Goal: Transaction & Acquisition: Purchase product/service

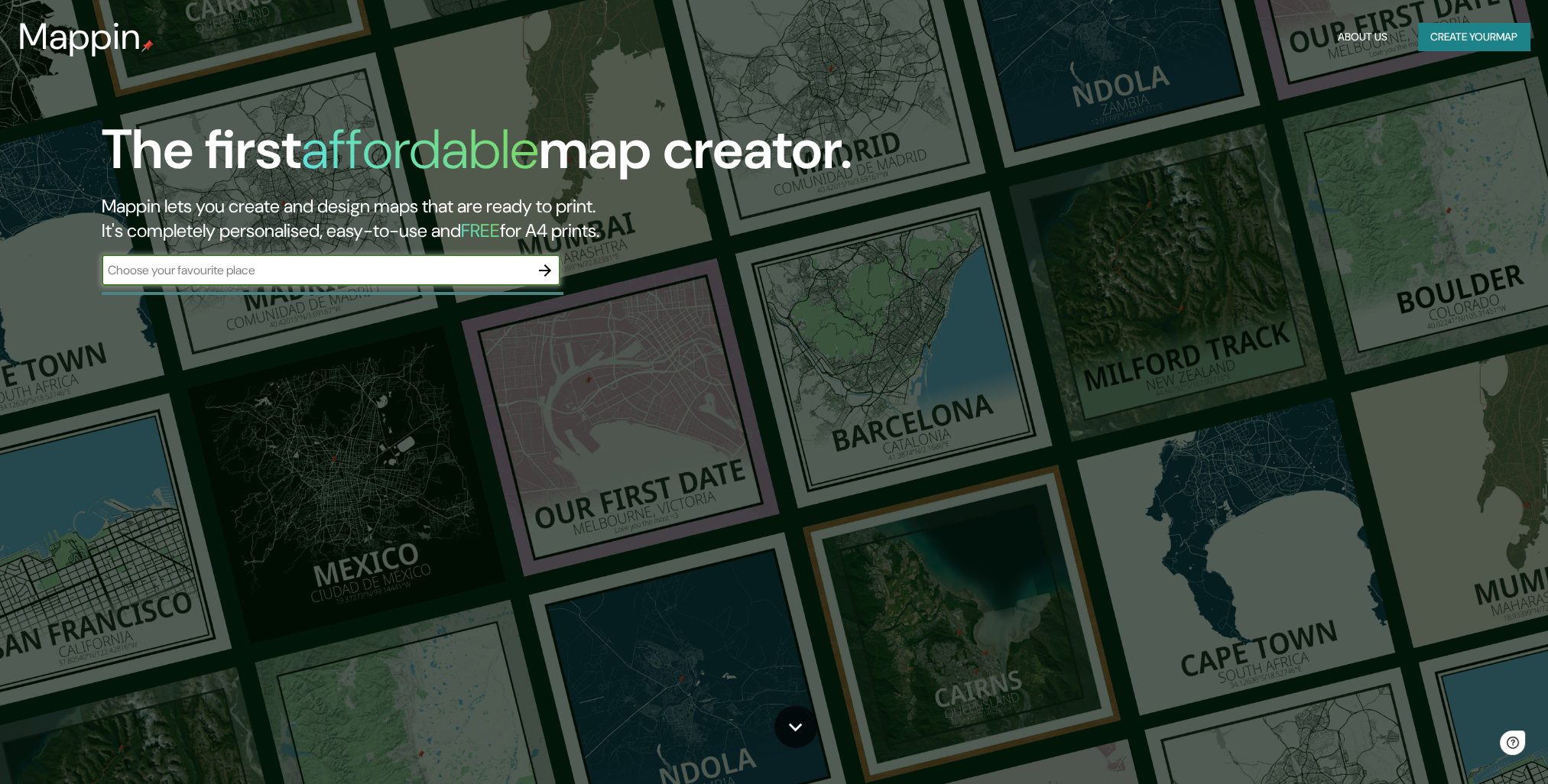
click at [274, 269] on input "text" at bounding box center [315, 269] width 428 height 17
type input "oaxaca"
click at [549, 275] on icon "button" at bounding box center [544, 270] width 18 height 18
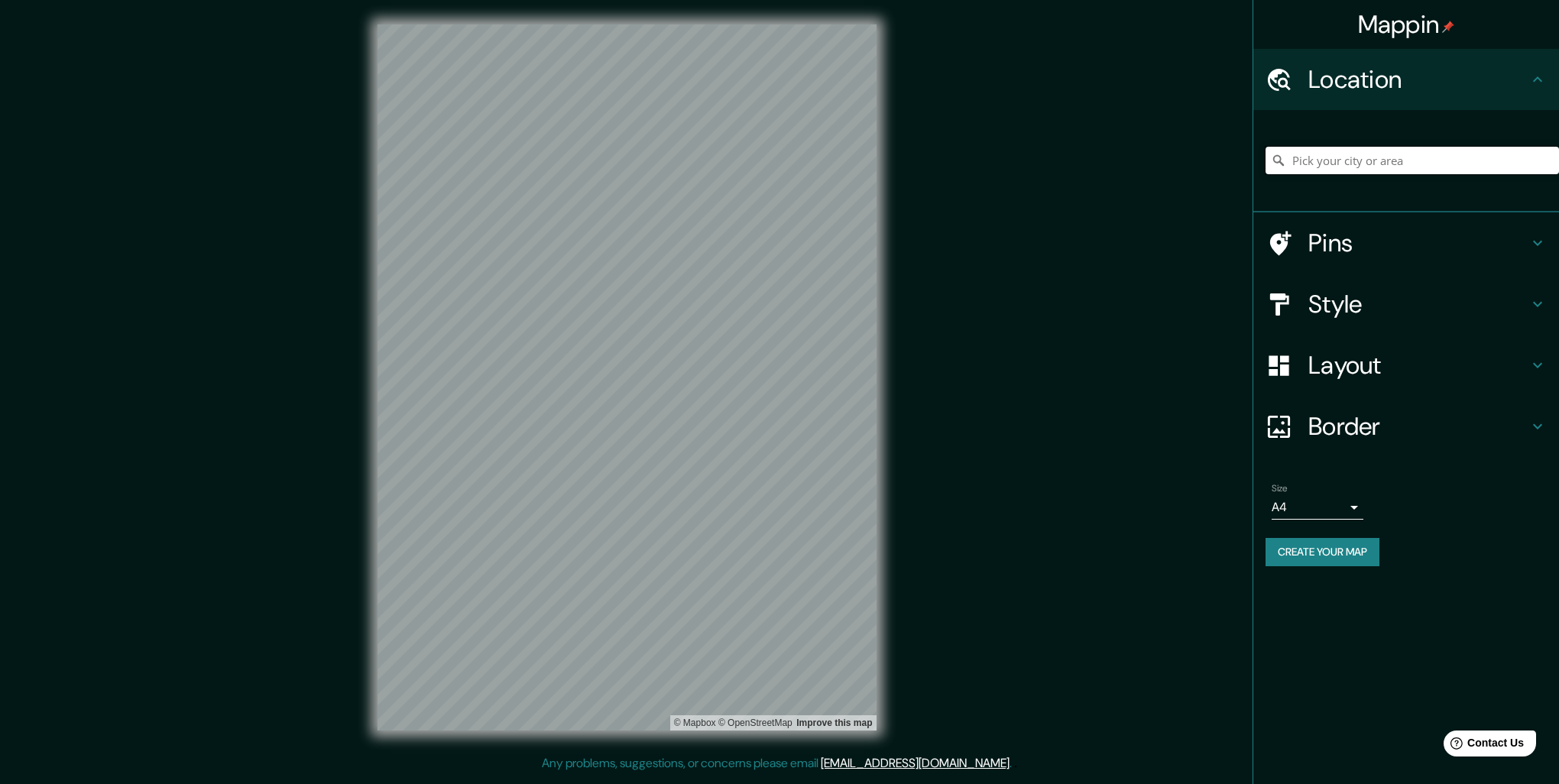
click at [1415, 152] on input "Pick your city or area" at bounding box center [1411, 161] width 293 height 28
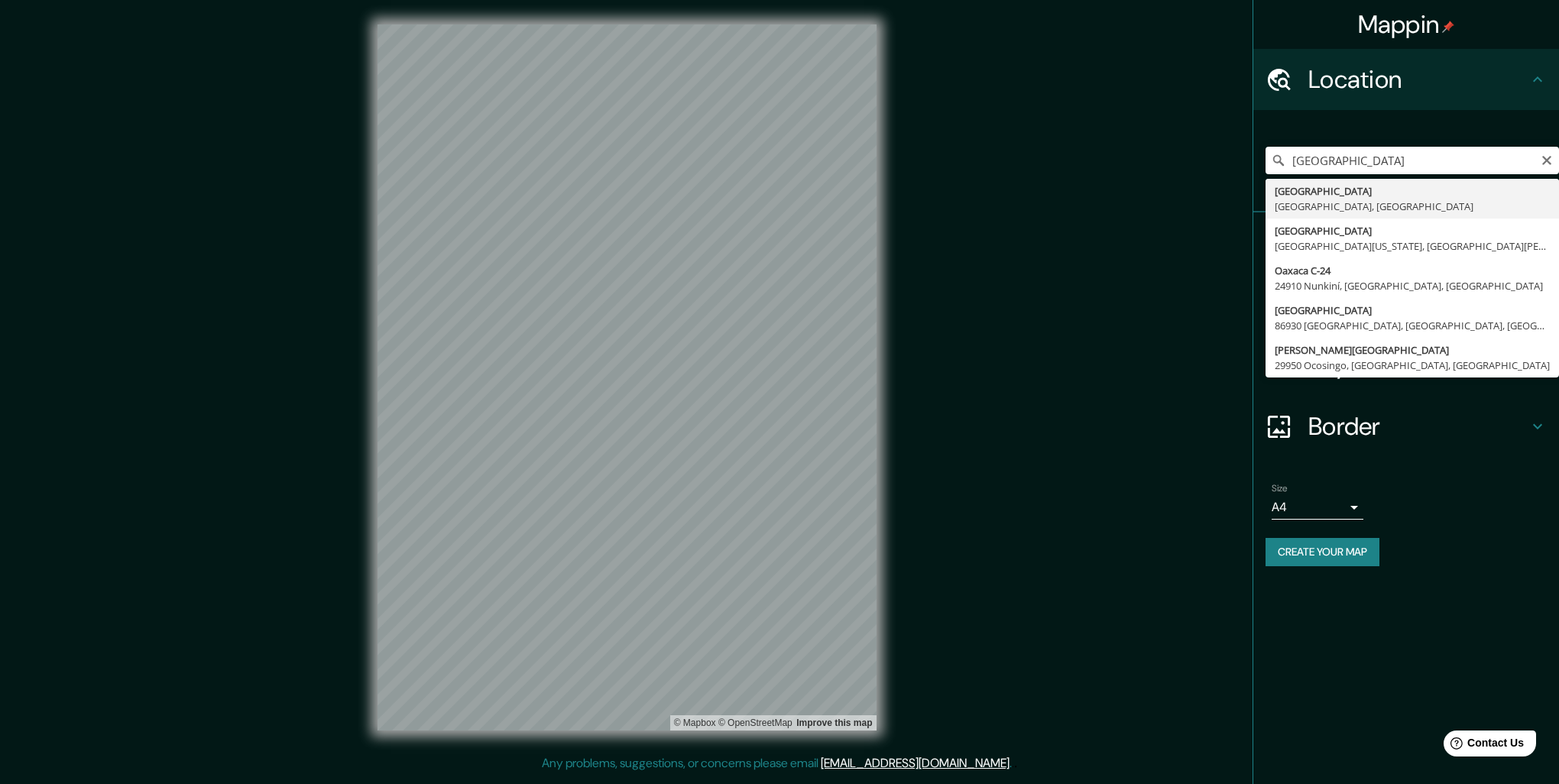
type input "Oaxaca, Estado de Oaxaca, México"
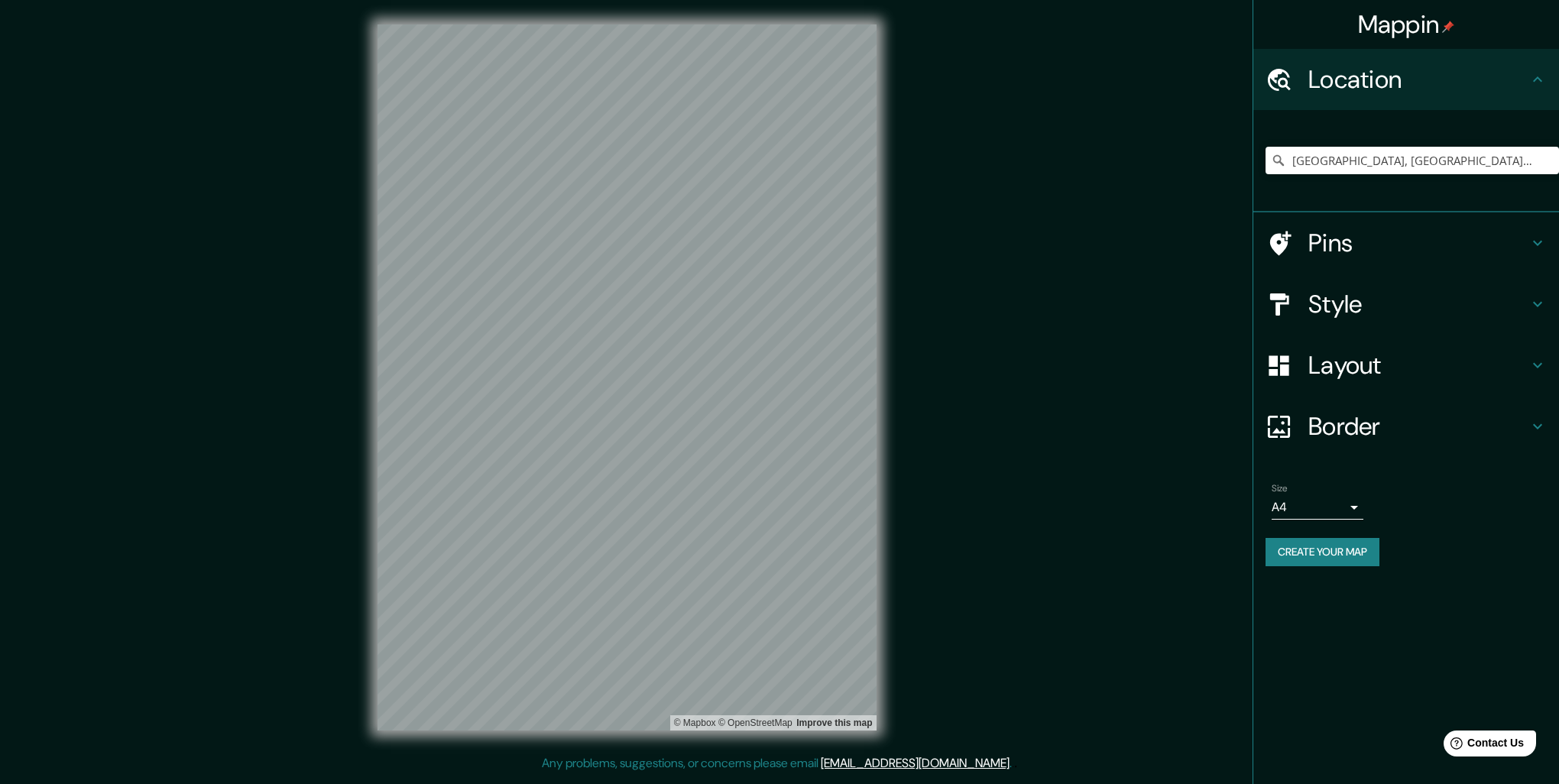
click at [1394, 245] on h4 "Pins" at bounding box center [1418, 242] width 220 height 30
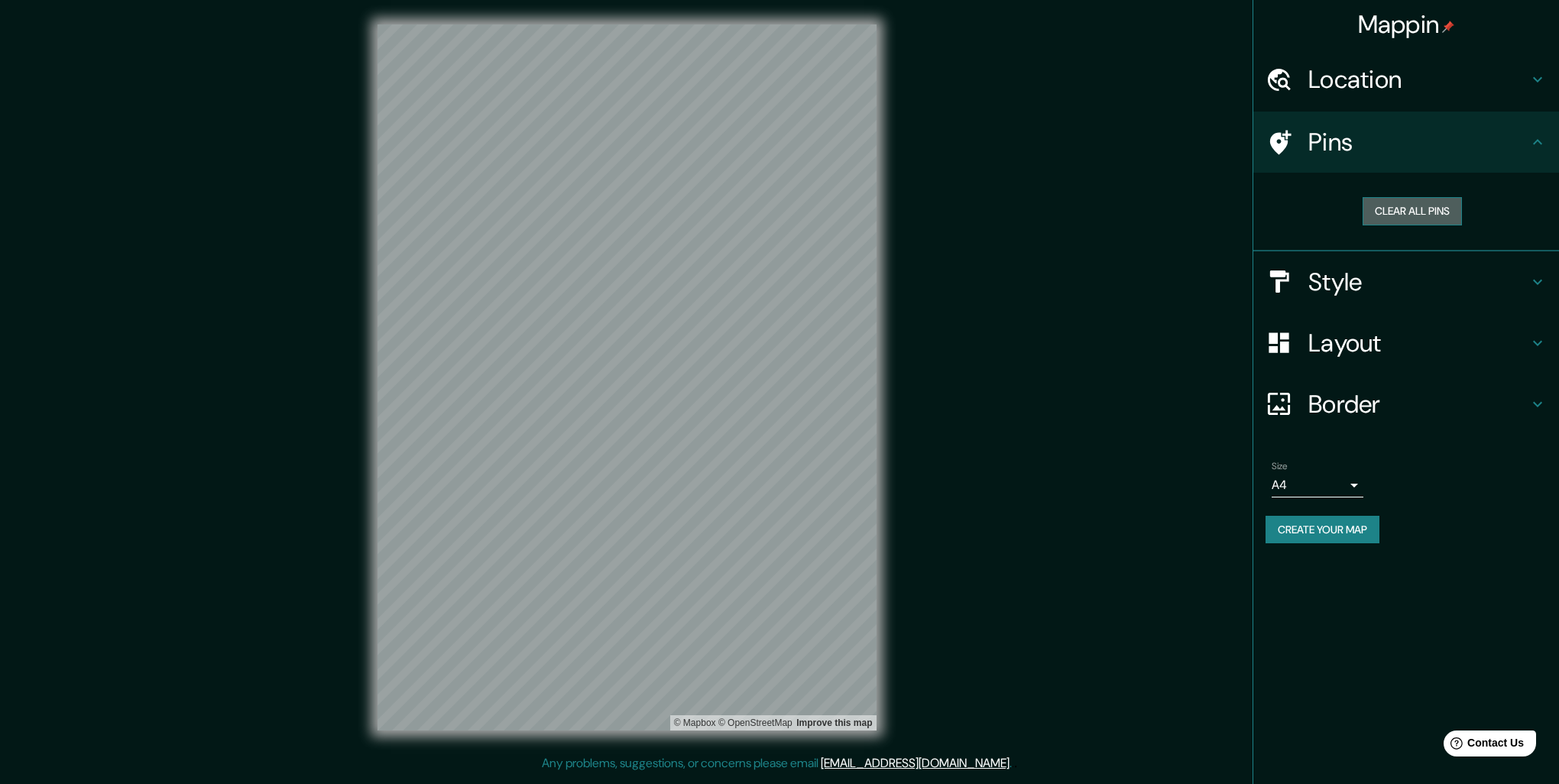
click at [1403, 215] on button "Clear all pins" at bounding box center [1411, 211] width 99 height 28
click at [1298, 479] on body "Mappin Location Oaxaca, Estado de Oaxaca, México Pins Clear all pins Style Layo…" at bounding box center [779, 392] width 1559 height 784
drag, startPoint x: 1325, startPoint y: 574, endPoint x: 1321, endPoint y: 533, distance: 41.2
click at [1321, 533] on ul "A4 A3 A1 ($2.50)" at bounding box center [1318, 543] width 92 height 94
click at [1341, 414] on div at bounding box center [779, 392] width 1559 height 784
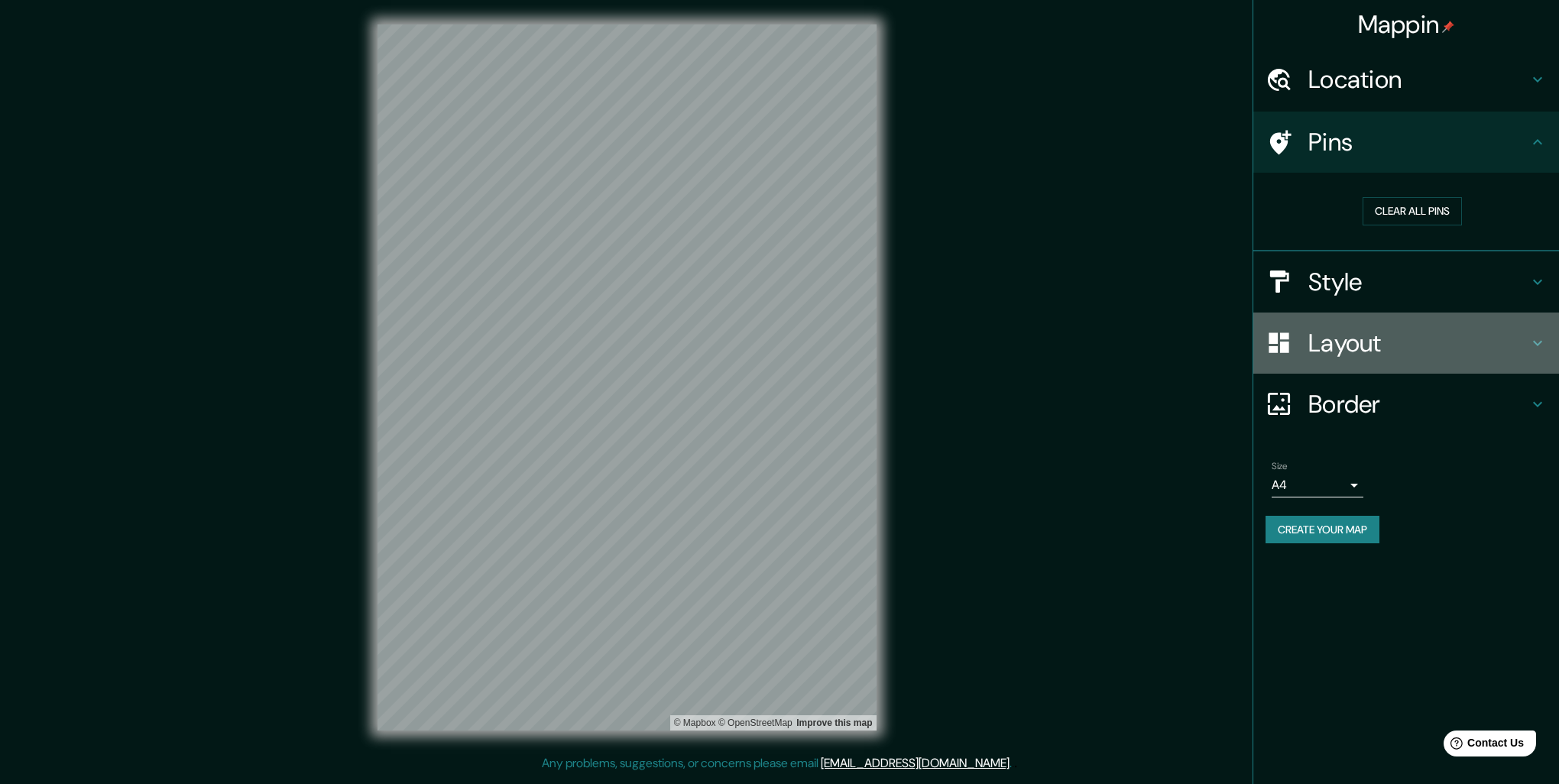
click at [1362, 336] on h4 "Layout" at bounding box center [1418, 342] width 220 height 30
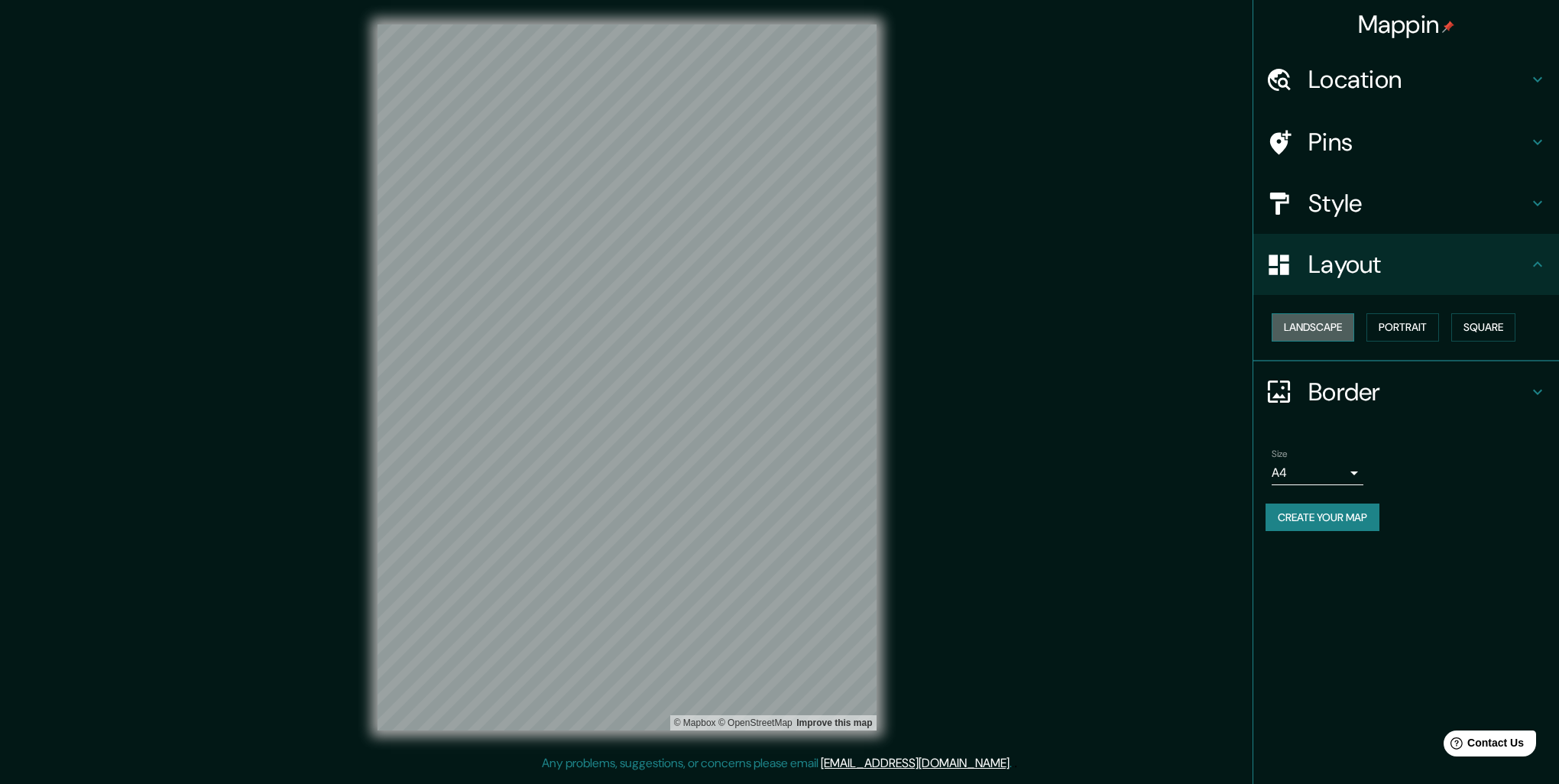
click at [1346, 319] on button "Landscape" at bounding box center [1313, 328] width 83 height 28
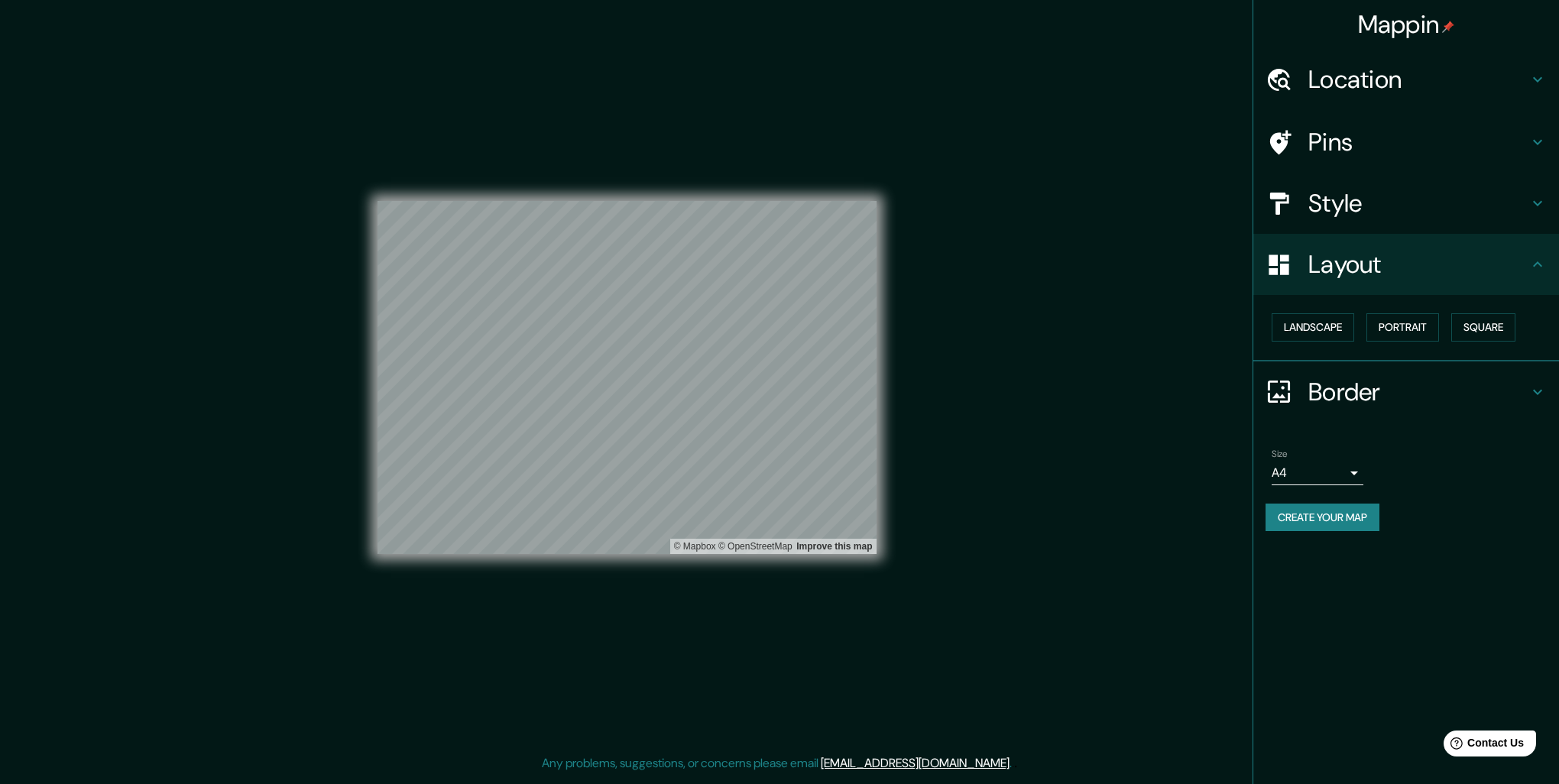
click at [1447, 319] on div "Landscape Portrait Square" at bounding box center [1411, 327] width 293 height 40
click at [1492, 319] on button "Square" at bounding box center [1483, 328] width 64 height 28
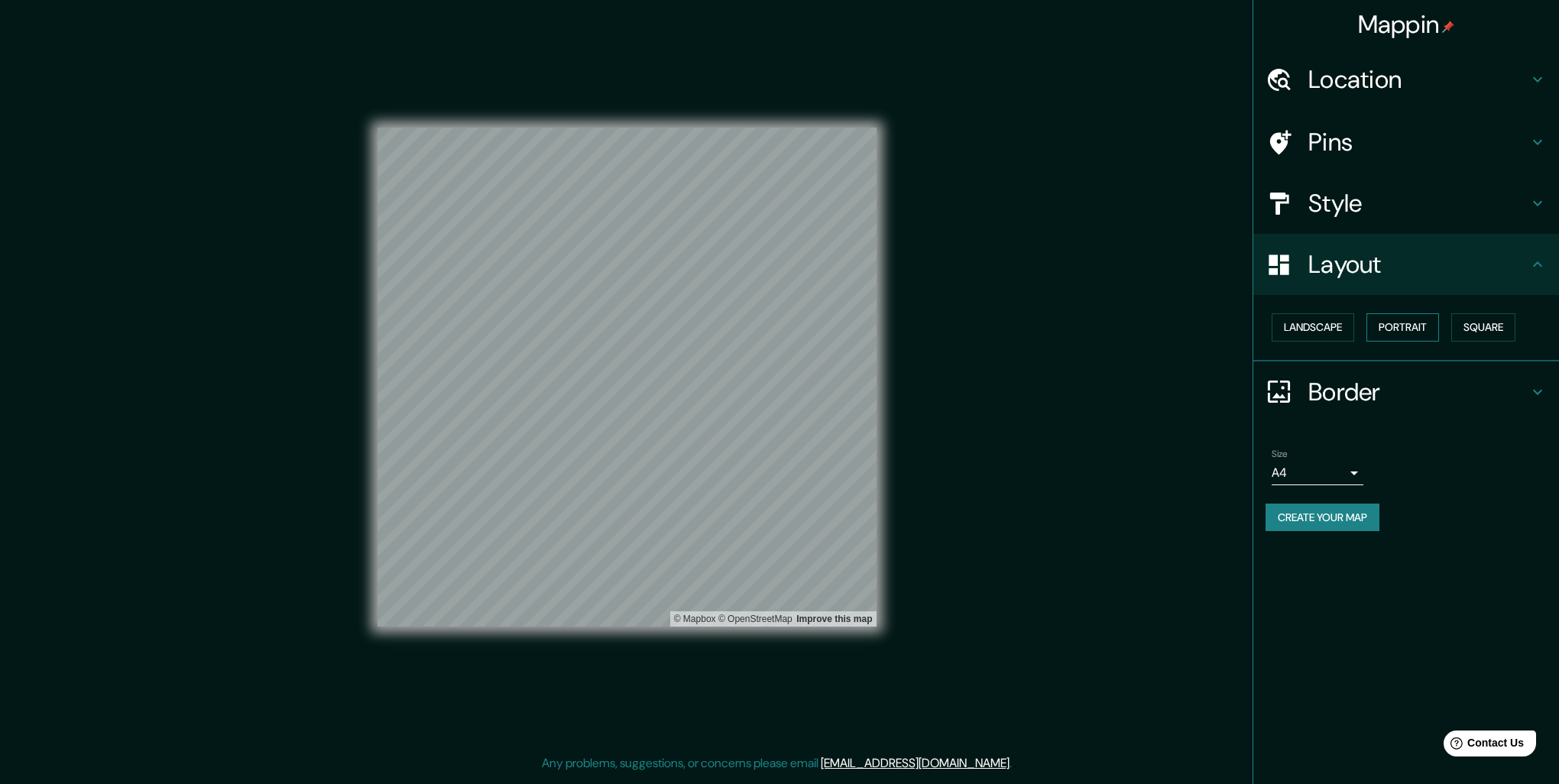
click at [1424, 329] on button "Portrait" at bounding box center [1402, 328] width 72 height 28
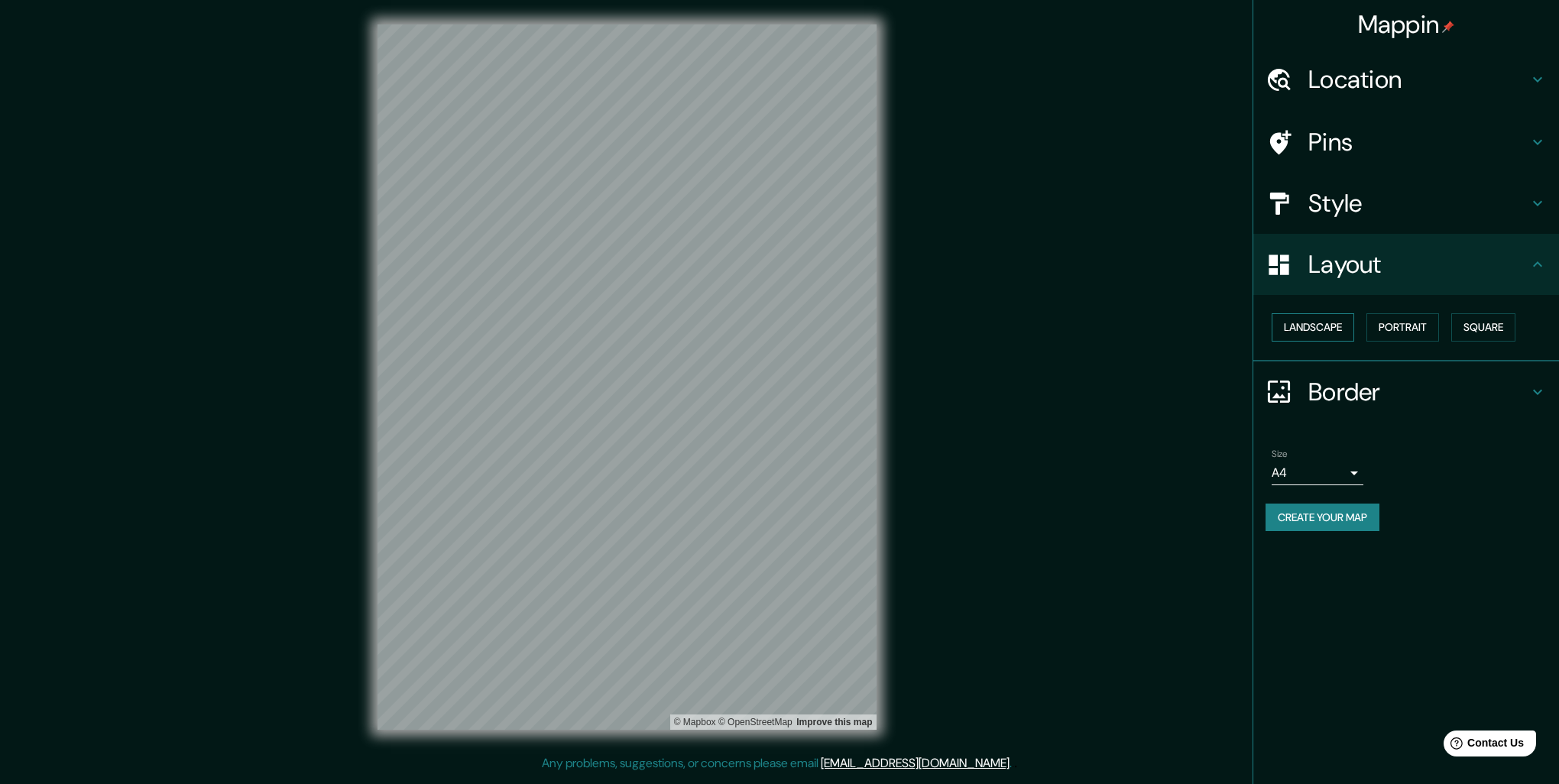
click at [1347, 340] on button "Landscape" at bounding box center [1313, 328] width 83 height 28
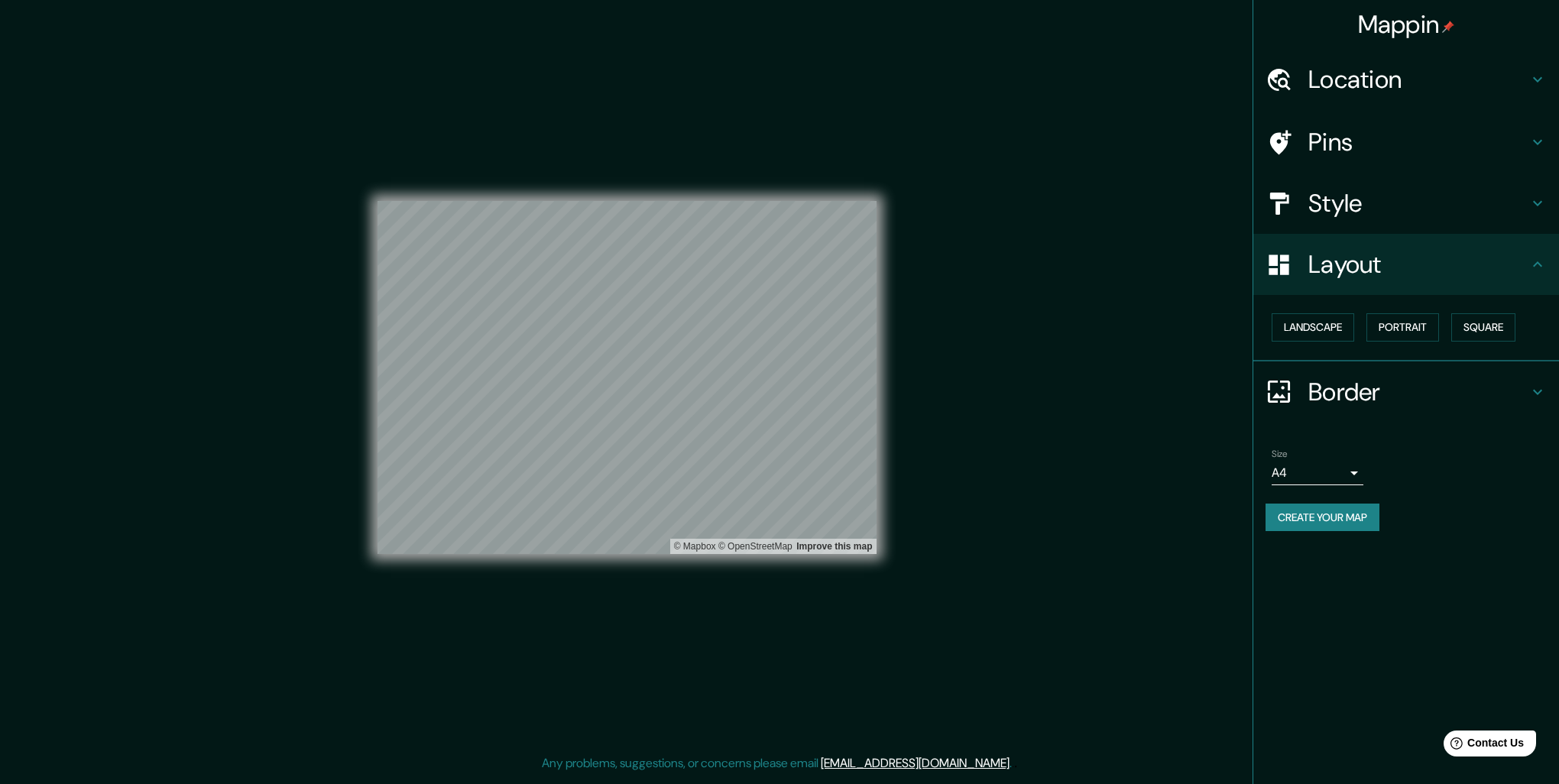
click at [1465, 200] on h4 "Style" at bounding box center [1418, 203] width 220 height 30
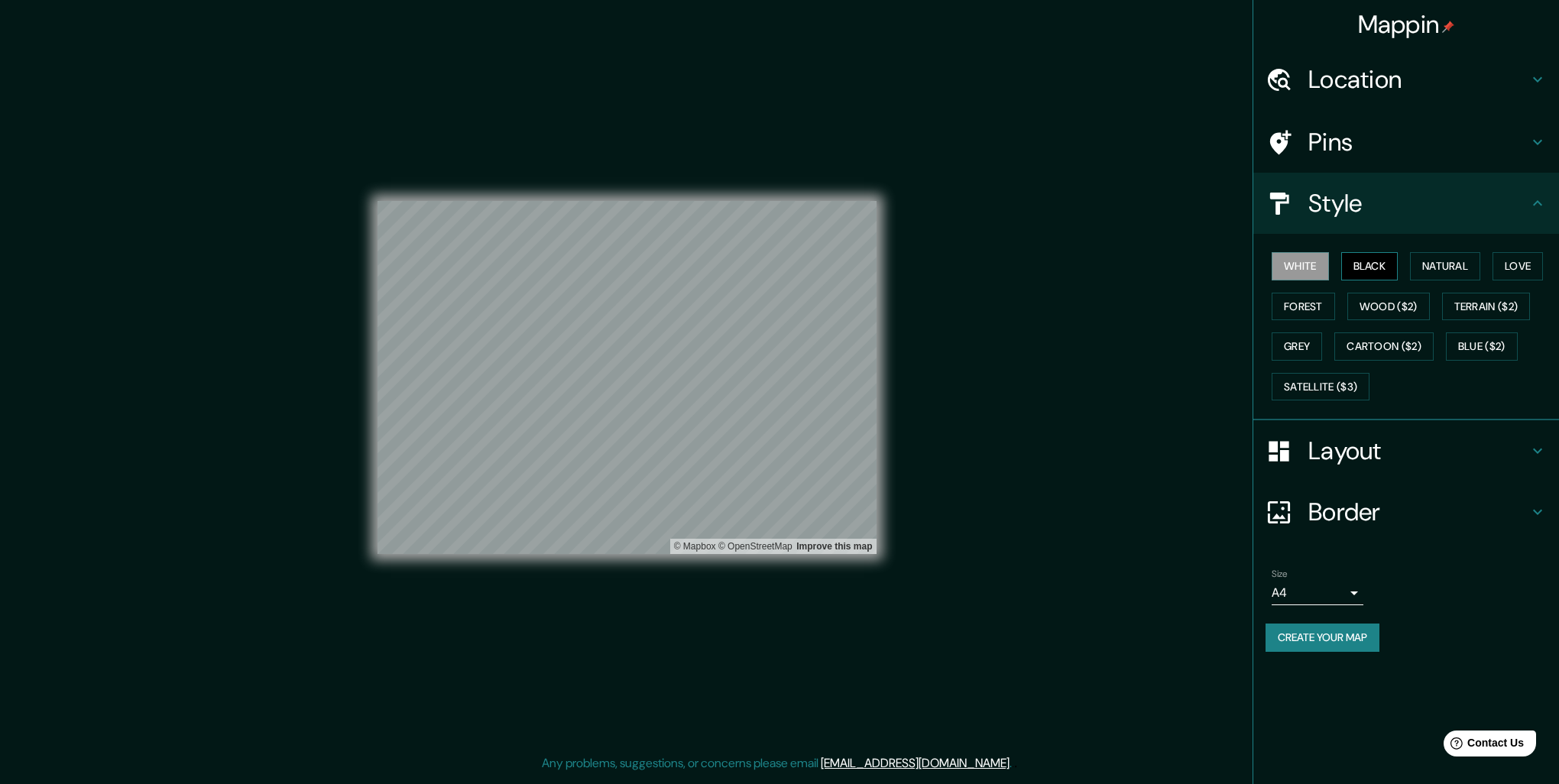
click at [1363, 272] on button "Black" at bounding box center [1369, 266] width 57 height 28
click at [1454, 268] on button "Natural" at bounding box center [1445, 266] width 71 height 28
click at [1502, 259] on button "Love" at bounding box center [1517, 266] width 50 height 28
click at [1318, 307] on button "Forest" at bounding box center [1303, 306] width 63 height 28
click at [1300, 333] on button "Grey" at bounding box center [1296, 346] width 50 height 28
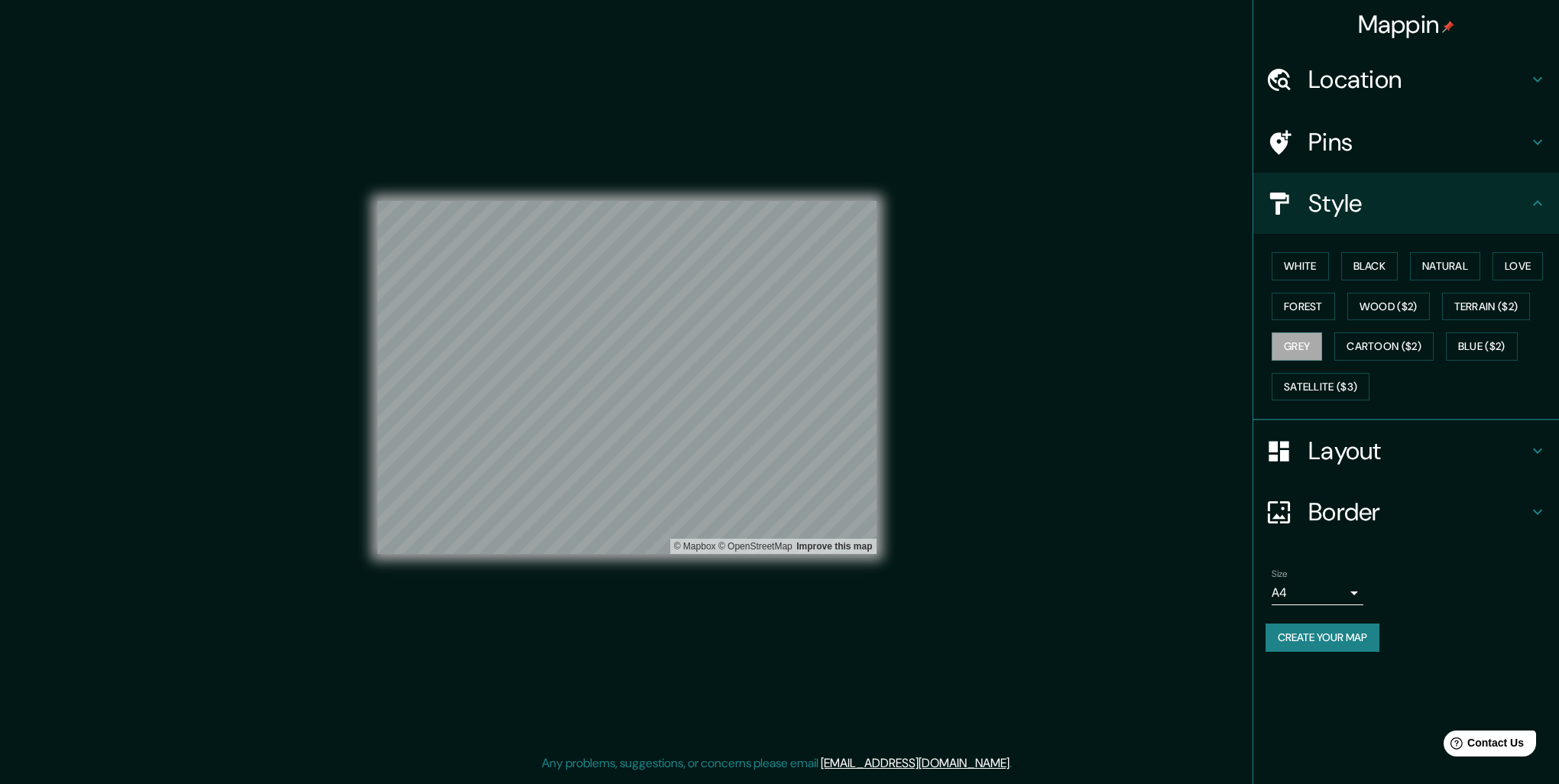
click at [1328, 369] on div "White Black Natural Love Forest Wood ($2) Terrain ($2) Grey Cartoon ($2) Blue (…" at bounding box center [1411, 326] width 293 height 160
click at [1352, 389] on button "Satellite ($3)" at bounding box center [1320, 387] width 98 height 28
click at [1405, 337] on button "Cartoon ($2)" at bounding box center [1383, 346] width 99 height 28
click at [1476, 337] on button "Blue ($2)" at bounding box center [1481, 346] width 71 height 28
click at [1411, 347] on button "Cartoon ($2)" at bounding box center [1383, 346] width 99 height 28
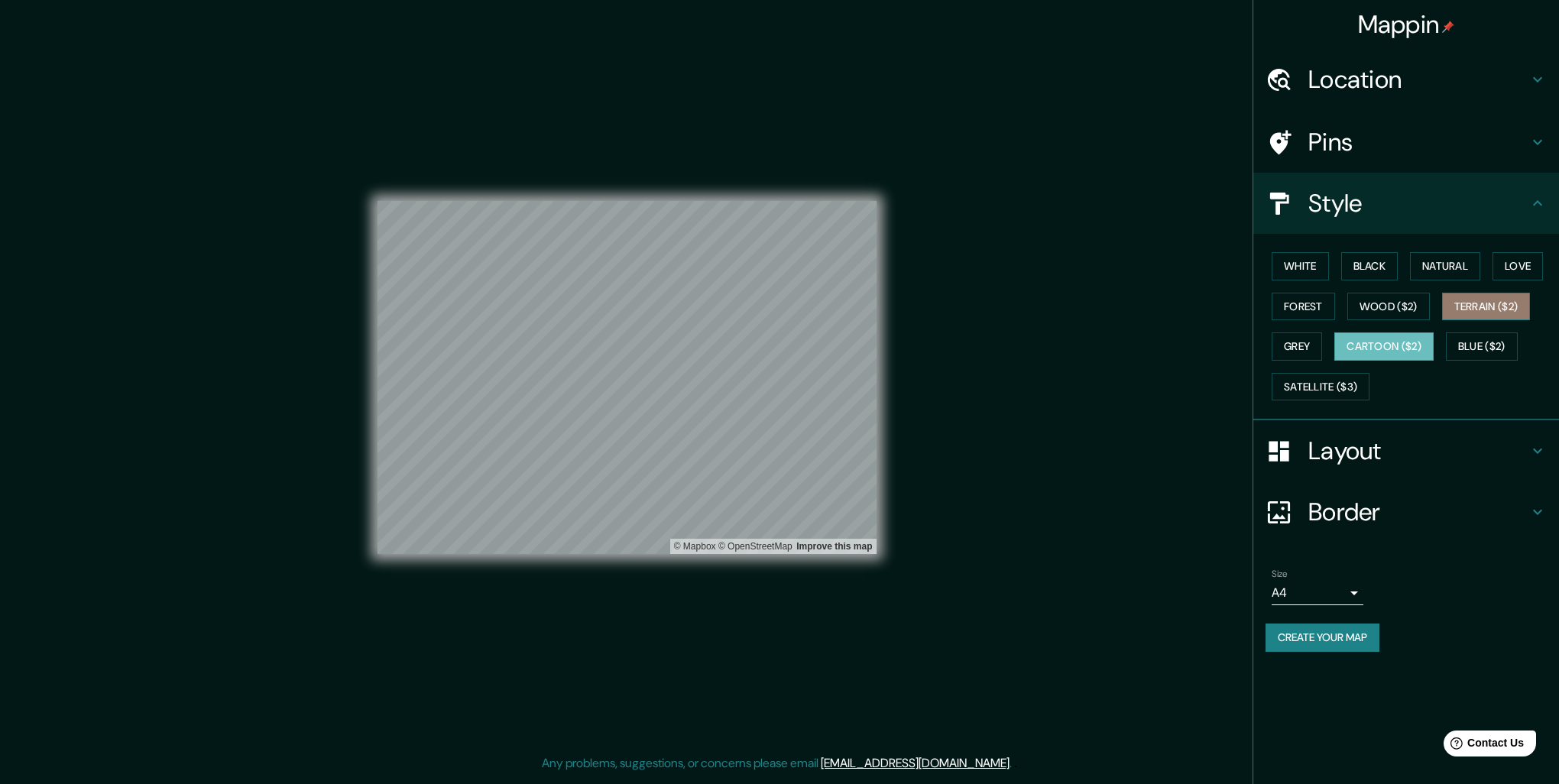
click at [1487, 296] on button "Terrain ($2)" at bounding box center [1486, 306] width 89 height 28
click at [1409, 303] on button "Wood ($2)" at bounding box center [1388, 306] width 83 height 28
click at [1540, 254] on button "Love" at bounding box center [1517, 266] width 50 height 28
click at [1475, 261] on button "Natural" at bounding box center [1445, 266] width 71 height 28
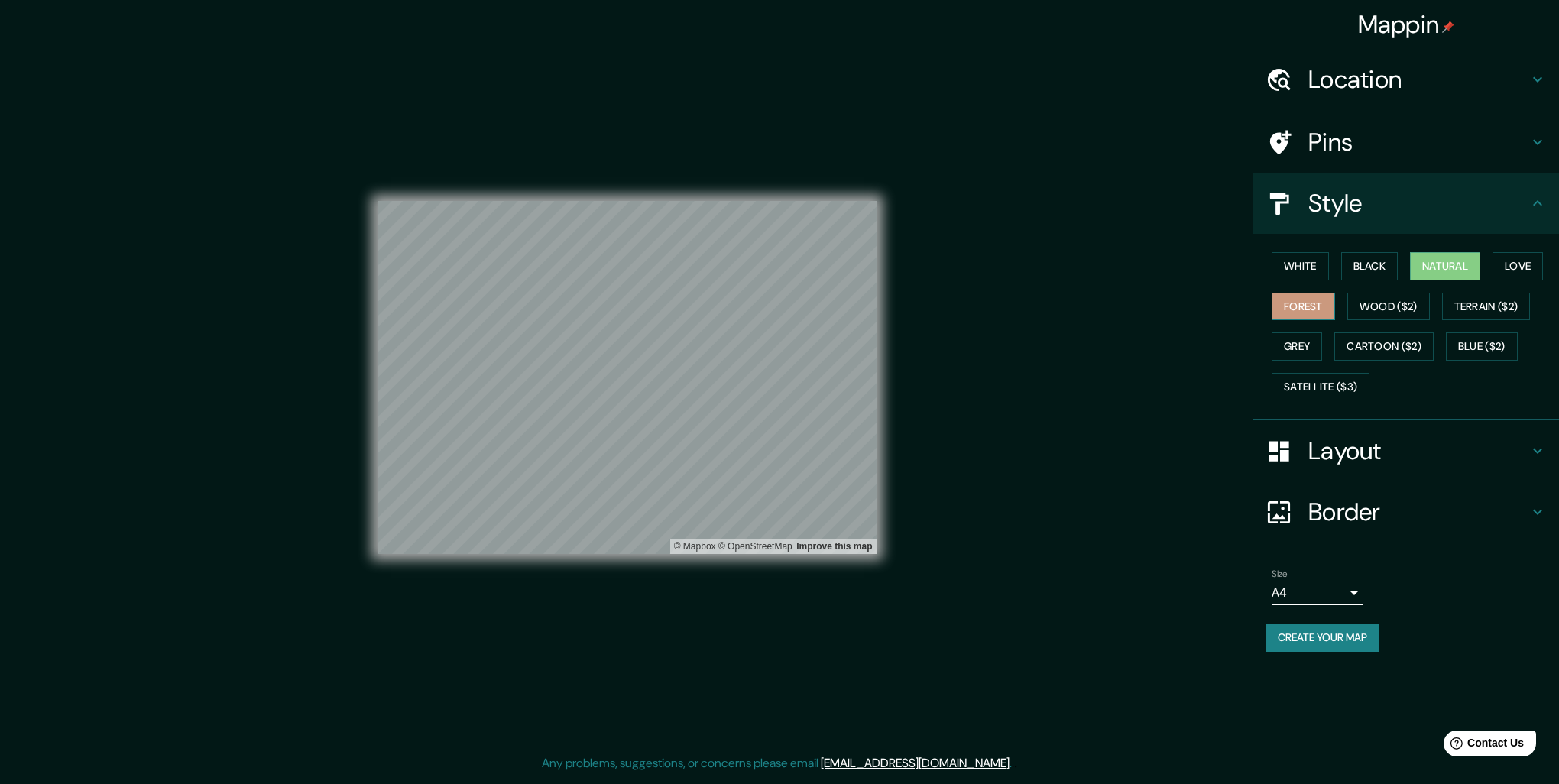
click at [1285, 298] on button "Forest" at bounding box center [1303, 306] width 63 height 28
click at [1296, 255] on button "White" at bounding box center [1300, 266] width 57 height 28
click at [1442, 277] on button "Natural" at bounding box center [1445, 266] width 71 height 28
click at [1362, 137] on h4 "Pins" at bounding box center [1418, 141] width 220 height 30
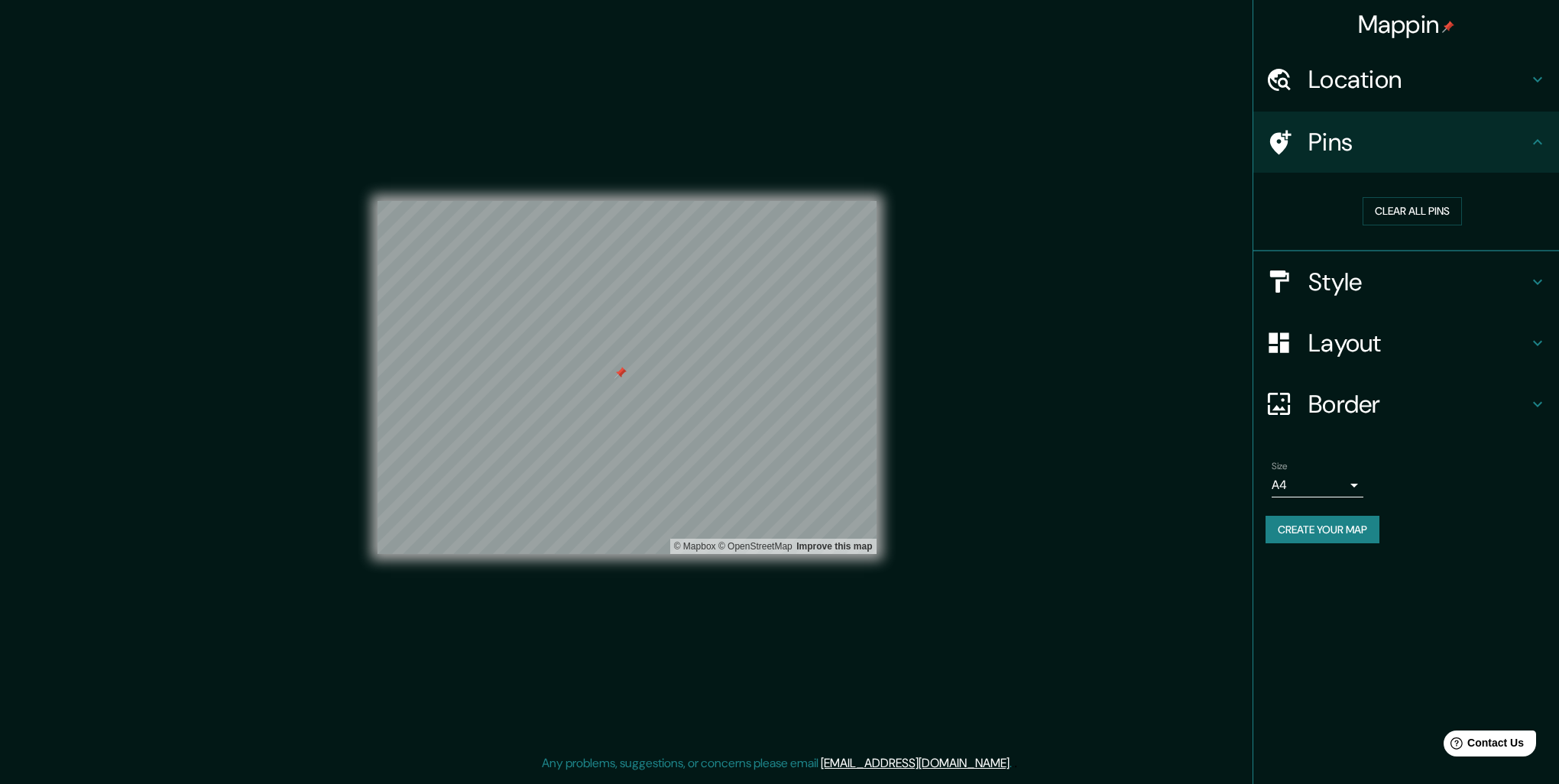
click at [617, 378] on div at bounding box center [620, 373] width 12 height 12
click at [626, 201] on div at bounding box center [627, 201] width 499 height 0
click at [626, 371] on div at bounding box center [627, 371] width 12 height 12
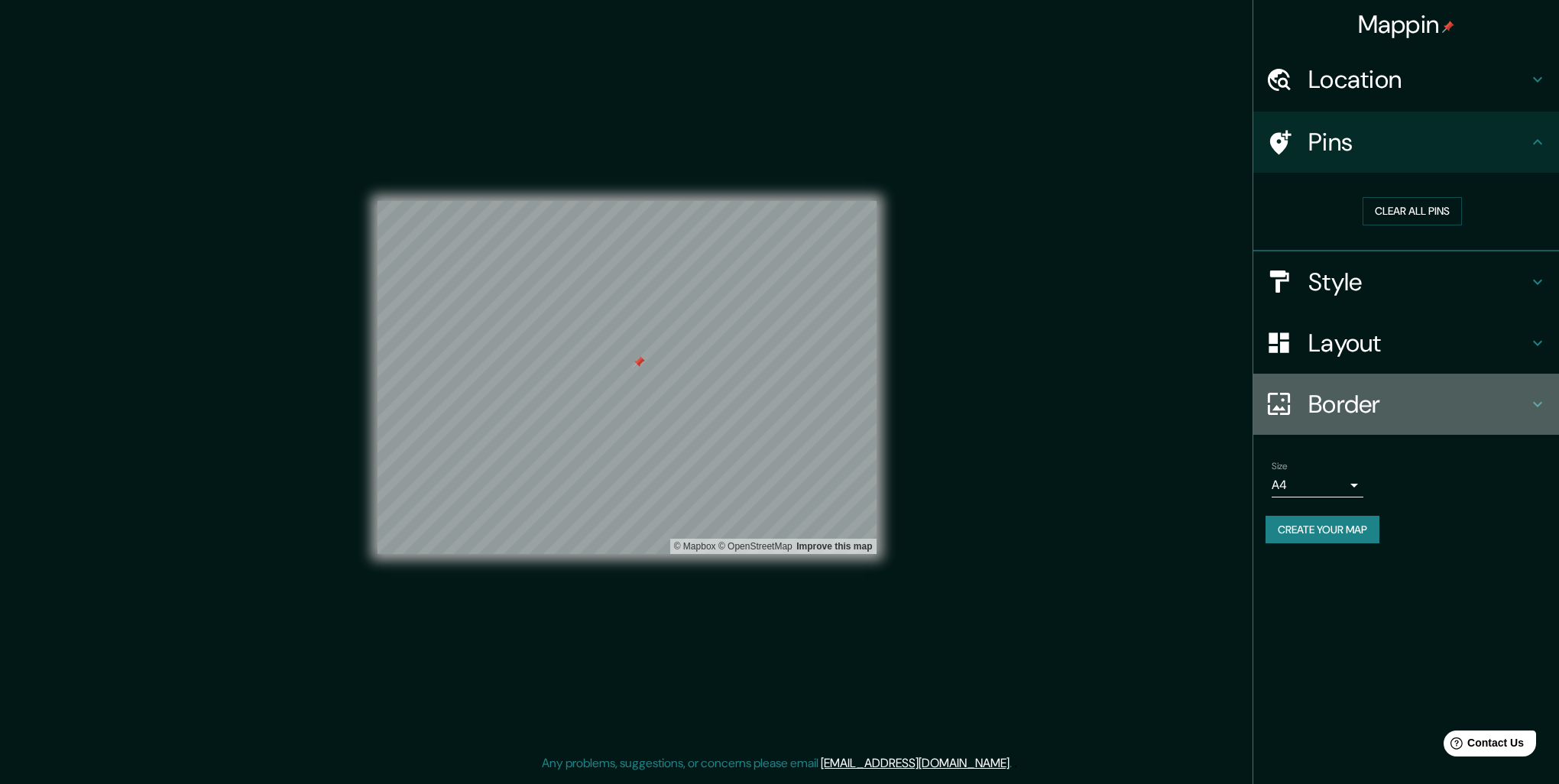
click at [1357, 414] on h4 "Border" at bounding box center [1418, 404] width 220 height 30
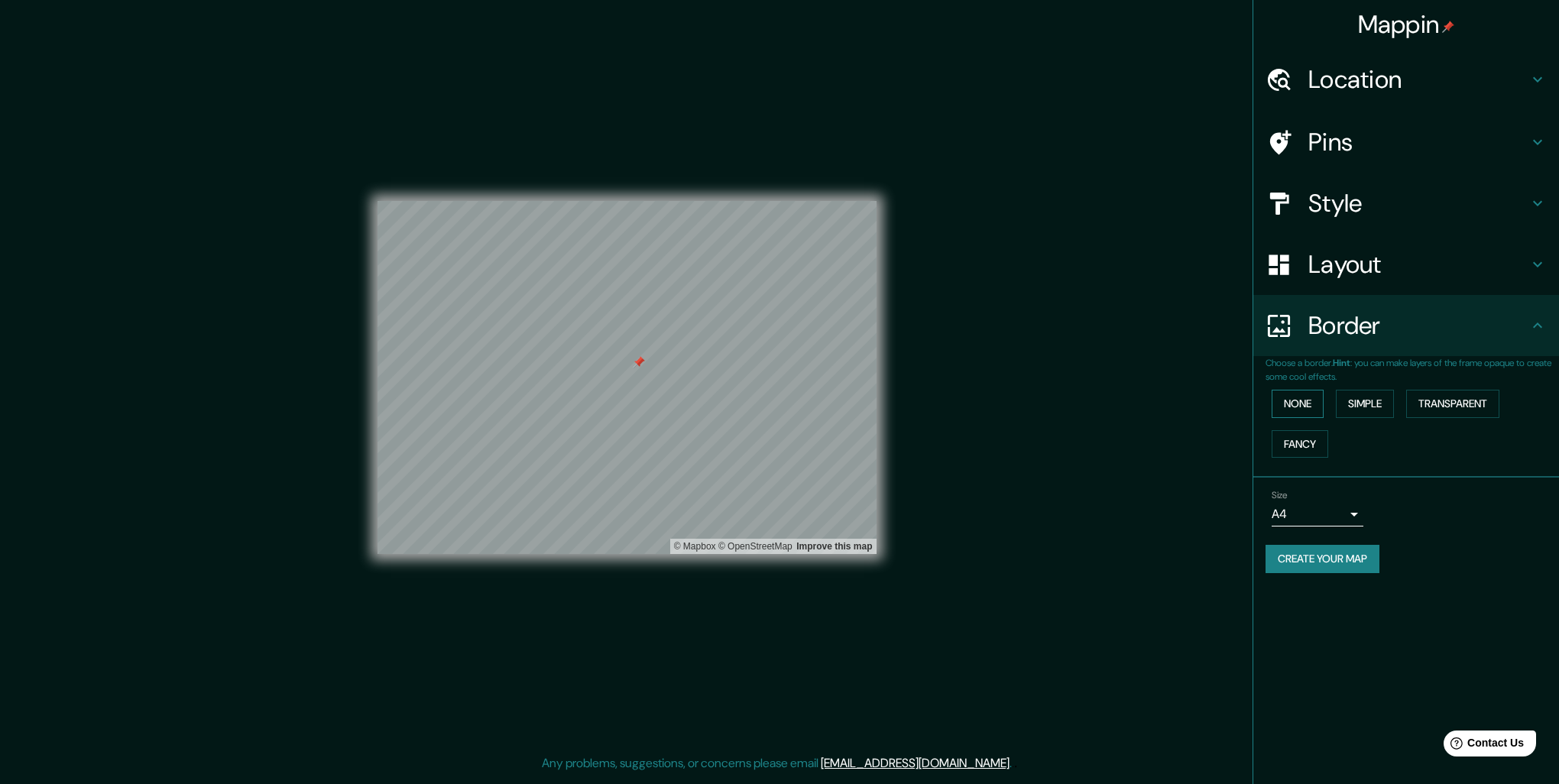
click at [1309, 406] on button "None" at bounding box center [1297, 404] width 52 height 28
click at [1361, 399] on button "Simple" at bounding box center [1364, 404] width 58 height 28
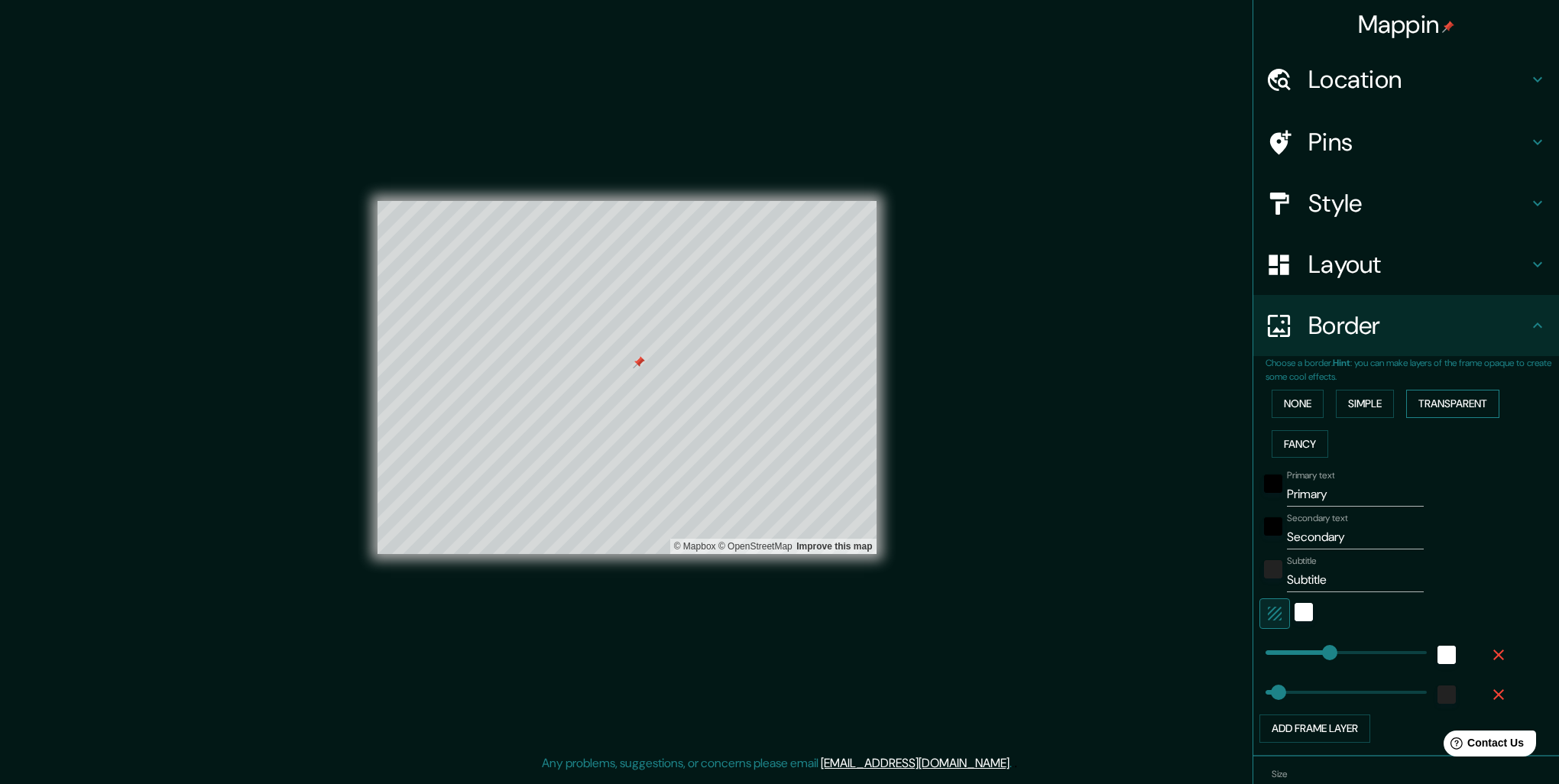
click at [1439, 392] on button "Transparent" at bounding box center [1452, 404] width 94 height 28
click at [1277, 444] on button "Fancy" at bounding box center [1300, 444] width 57 height 28
drag, startPoint x: 1304, startPoint y: 402, endPoint x: 1337, endPoint y: 401, distance: 33.0
click at [1313, 402] on button "None" at bounding box center [1297, 404] width 52 height 28
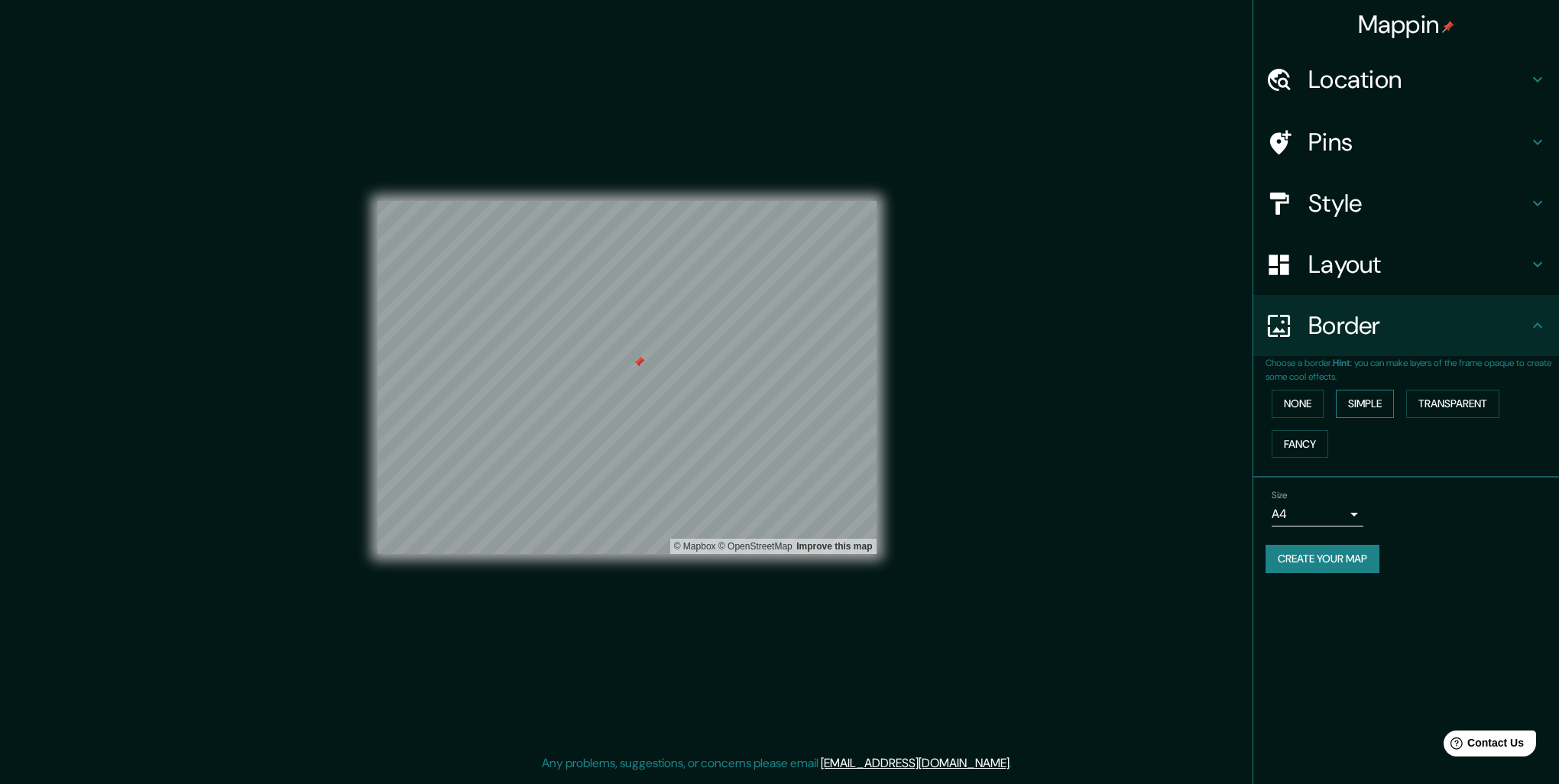
click at [1350, 400] on button "Simple" at bounding box center [1364, 404] width 58 height 28
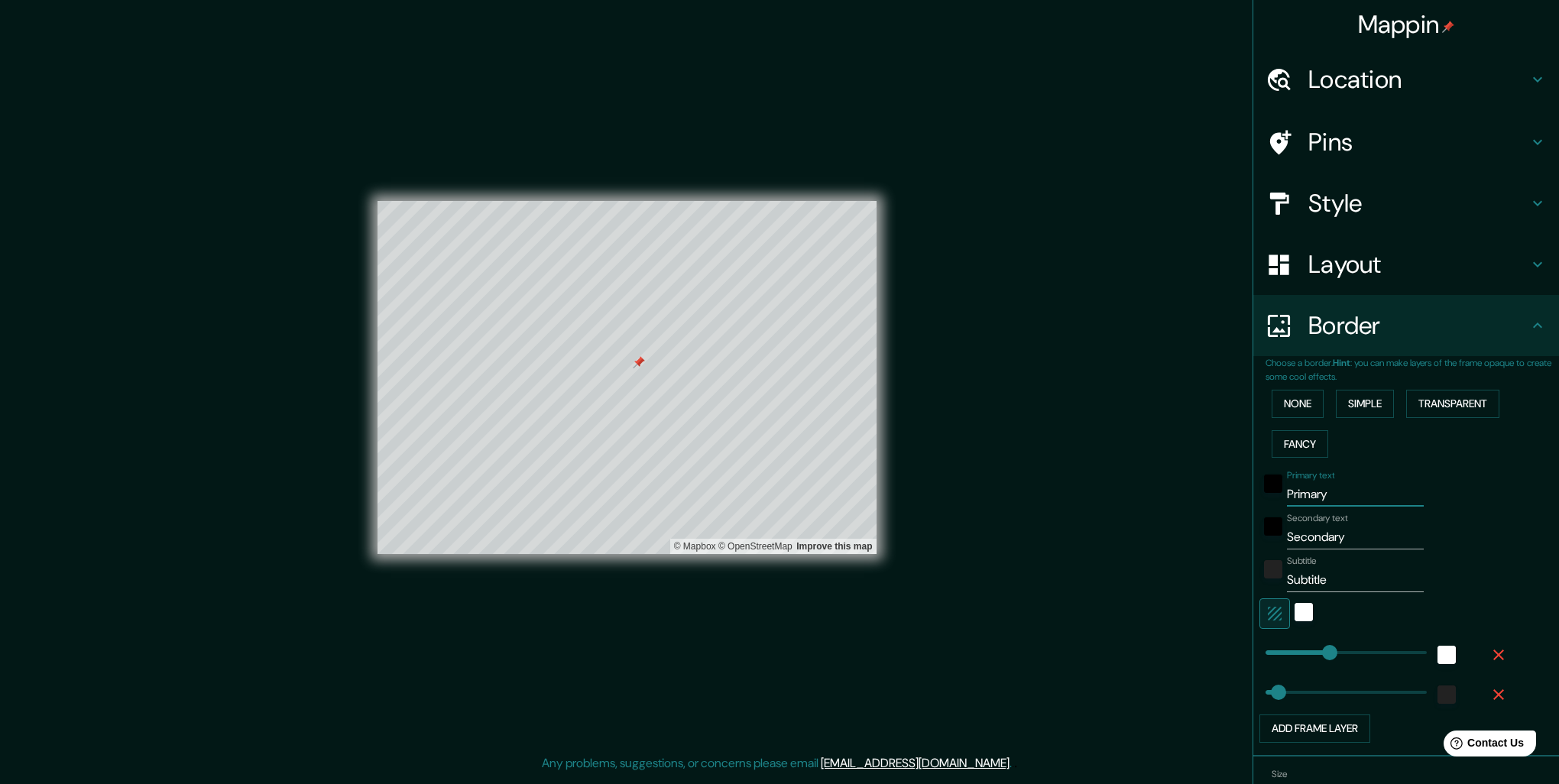
click at [1332, 490] on input "Primary" at bounding box center [1355, 494] width 137 height 25
click at [1334, 536] on input "Secondary" at bounding box center [1355, 537] width 137 height 25
type input "41"
drag, startPoint x: 1311, startPoint y: 653, endPoint x: 1263, endPoint y: 653, distance: 48.0
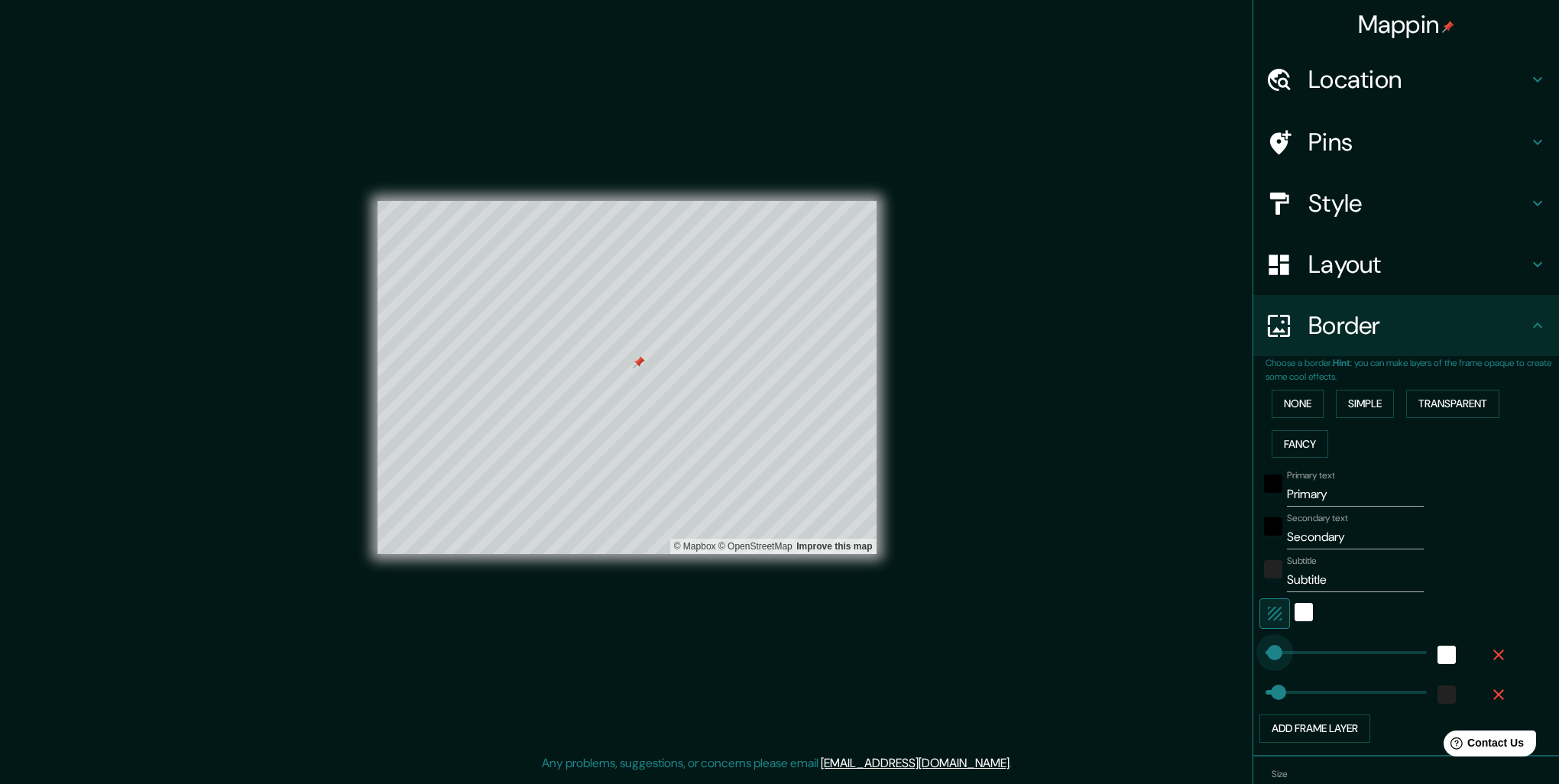
type input "52"
type input "0"
click at [1253, 613] on div "Choose a border. Hint : you can make layers of the frame opaque to create some …" at bounding box center [1405, 557] width 305 height 401
click at [1265, 612] on icon "button" at bounding box center [1274, 613] width 18 height 18
click at [1268, 613] on icon "button" at bounding box center [1274, 613] width 14 height 14
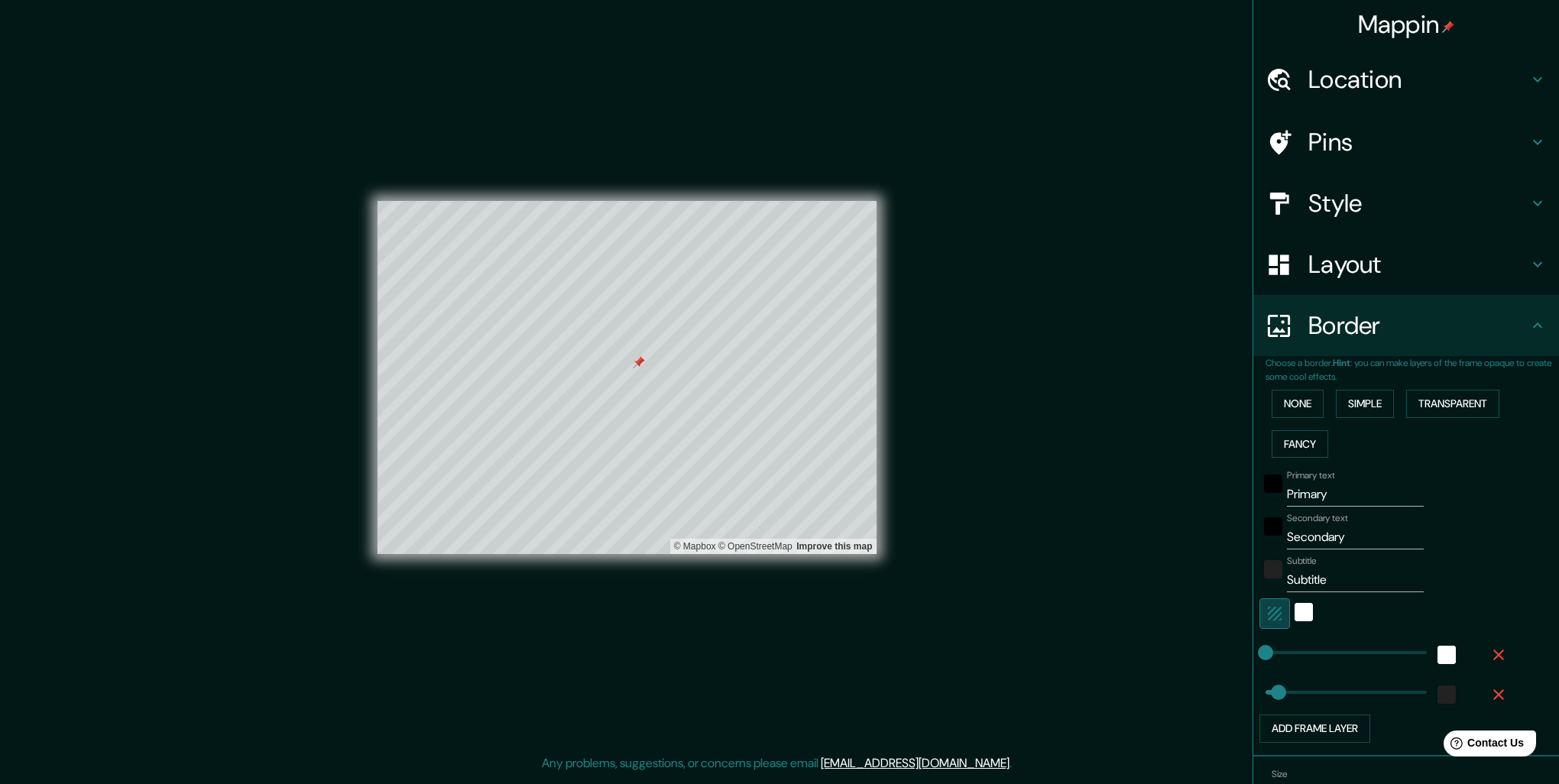
click at [1268, 617] on icon "button" at bounding box center [1274, 613] width 14 height 14
click at [1268, 612] on icon "button" at bounding box center [1274, 613] width 14 height 14
type input "52"
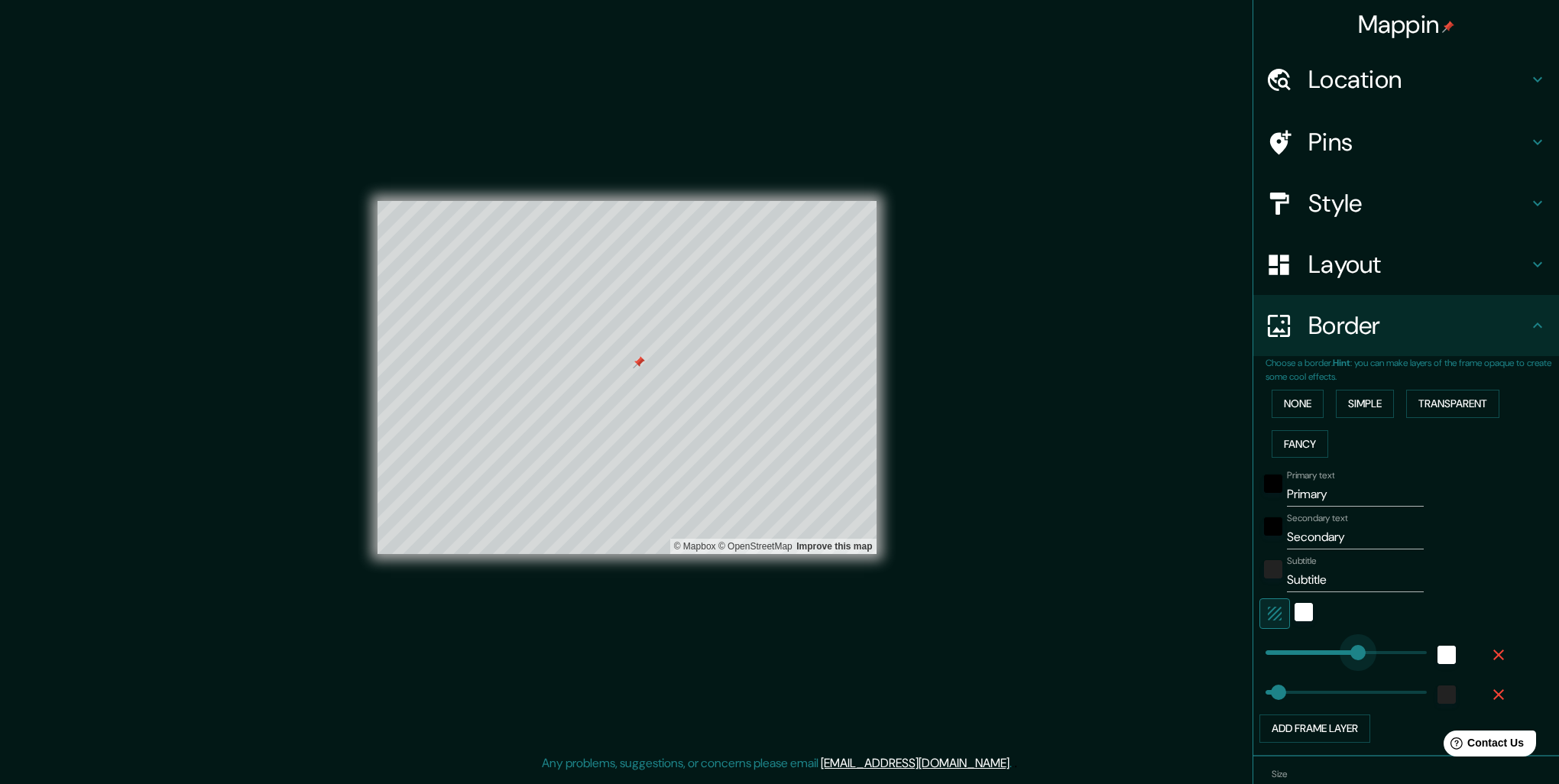
type input "515"
drag, startPoint x: 1261, startPoint y: 647, endPoint x: 1382, endPoint y: 651, distance: 121.1
type input "52"
type input "0"
drag, startPoint x: 1369, startPoint y: 647, endPoint x: 1223, endPoint y: 645, distance: 146.0
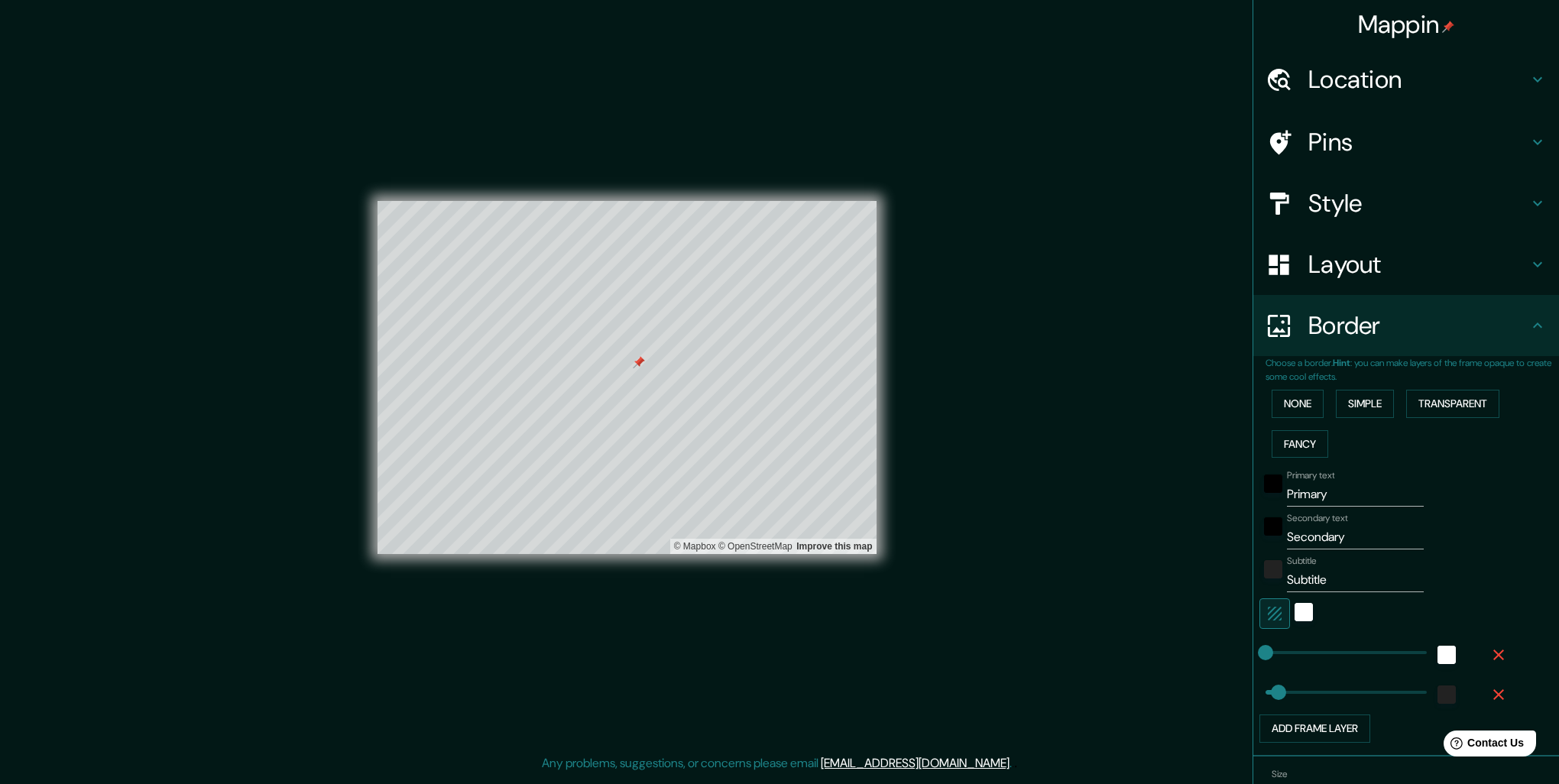
type input "0"
drag, startPoint x: 1265, startPoint y: 684, endPoint x: 1229, endPoint y: 687, distance: 36.1
type input "25"
type input "22"
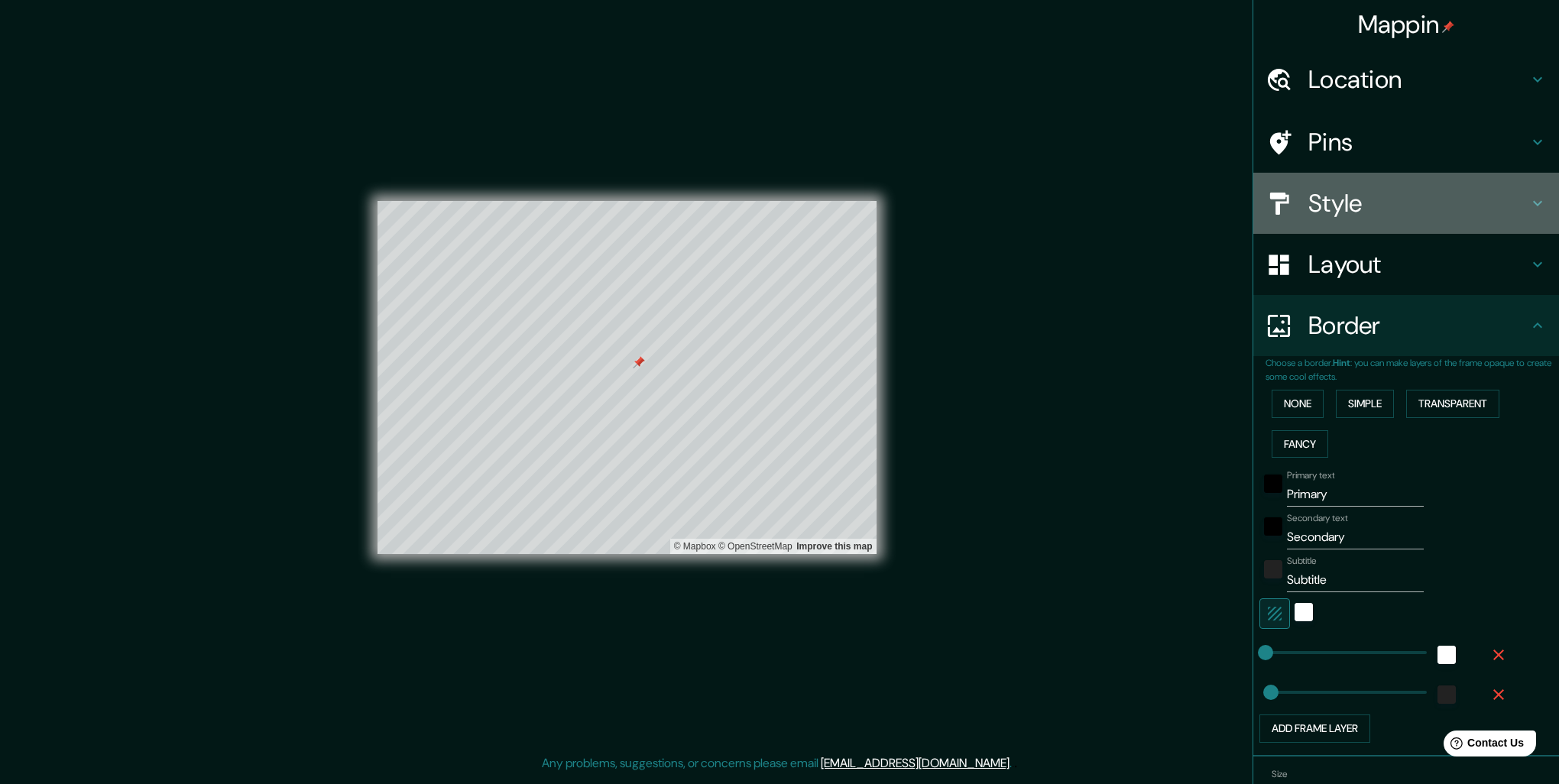
click at [1330, 188] on h4 "Style" at bounding box center [1418, 203] width 220 height 30
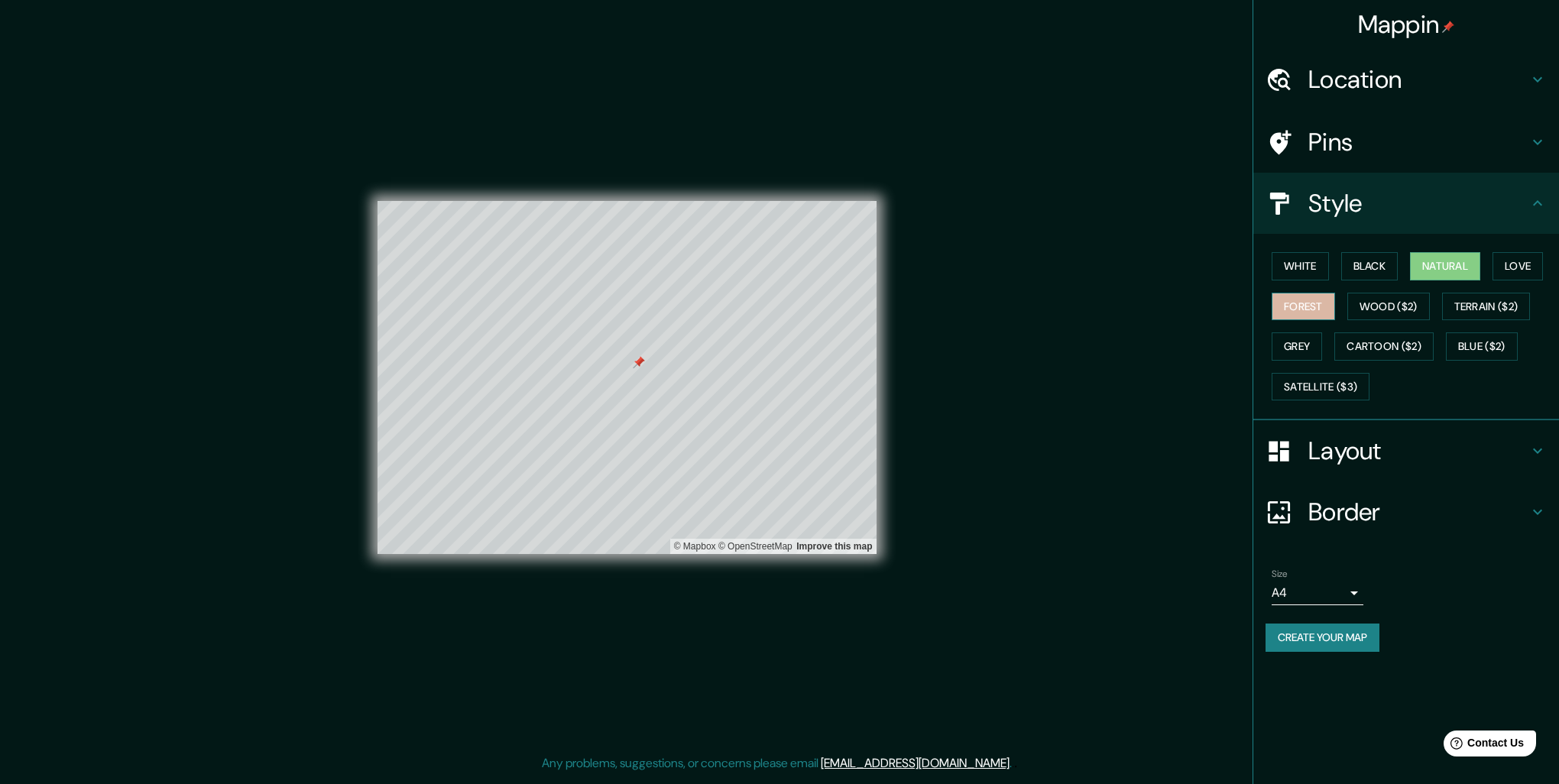
click at [1323, 312] on button "Forest" at bounding box center [1303, 306] width 63 height 28
click at [1332, 491] on div "Border" at bounding box center [1405, 511] width 305 height 61
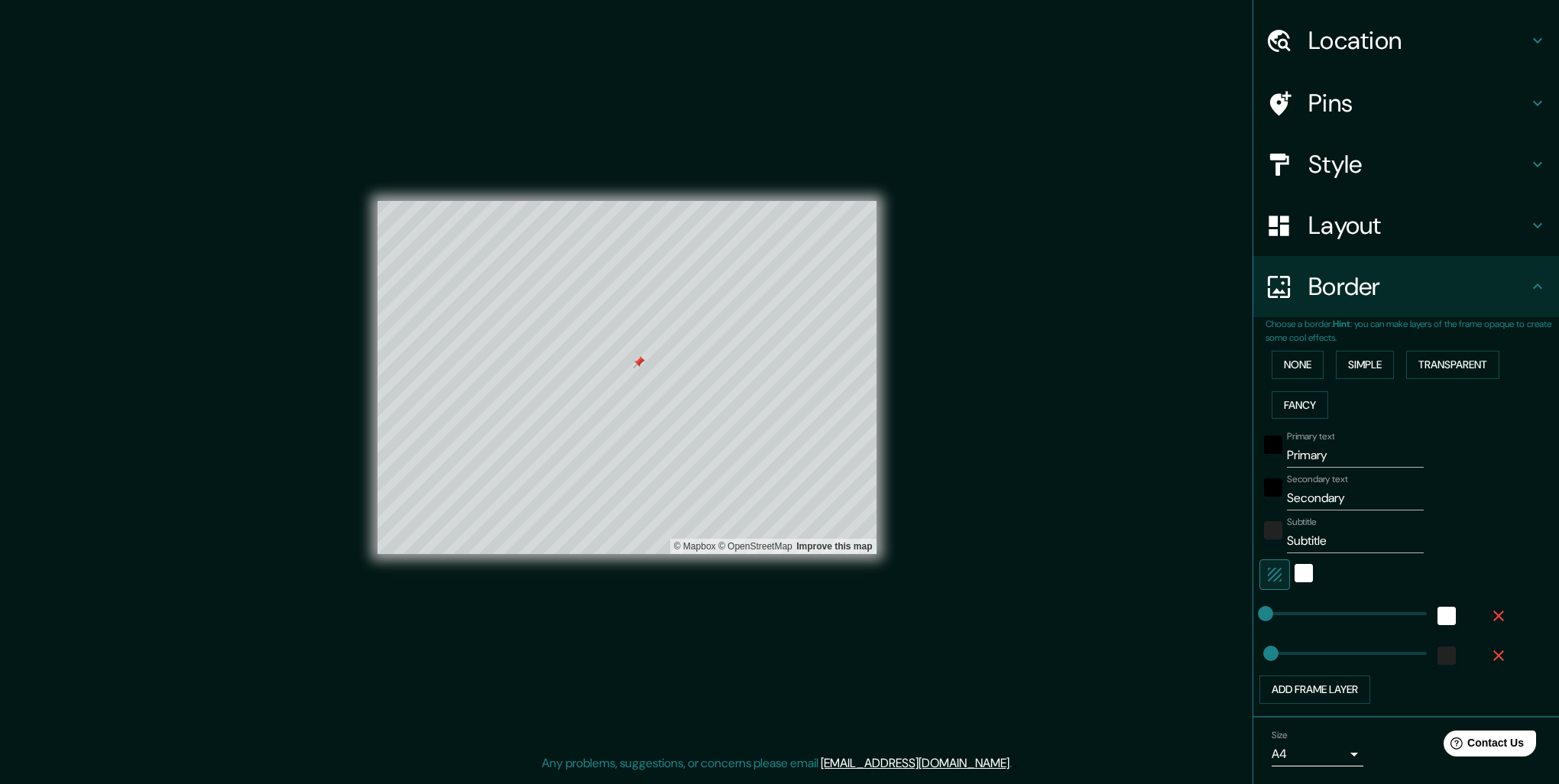
scroll to position [83, 0]
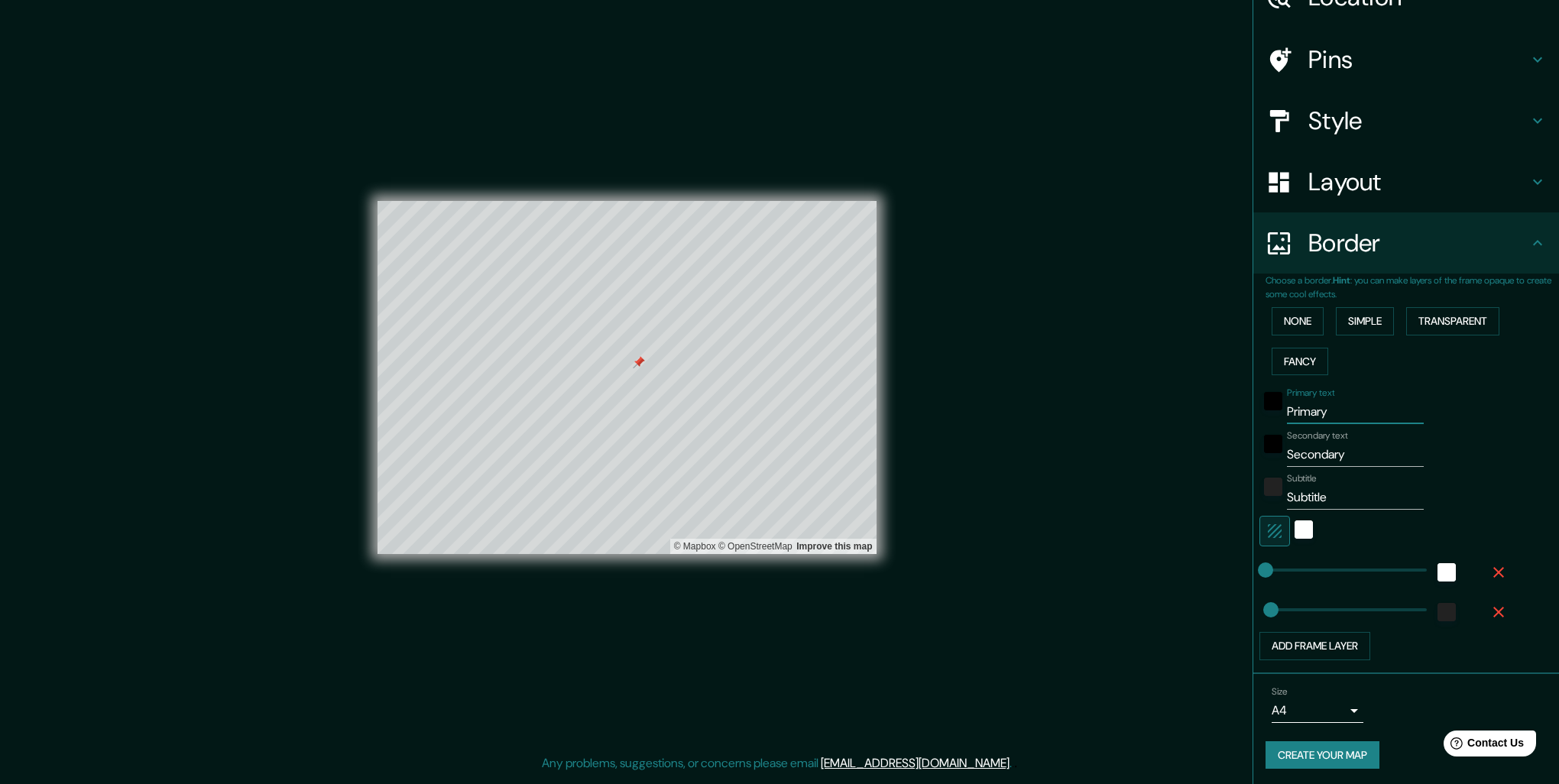
click at [1309, 413] on input "Primary" at bounding box center [1355, 412] width 137 height 25
type input "oaxaca"
click at [1319, 452] on input "Secondary" at bounding box center [1355, 455] width 137 height 25
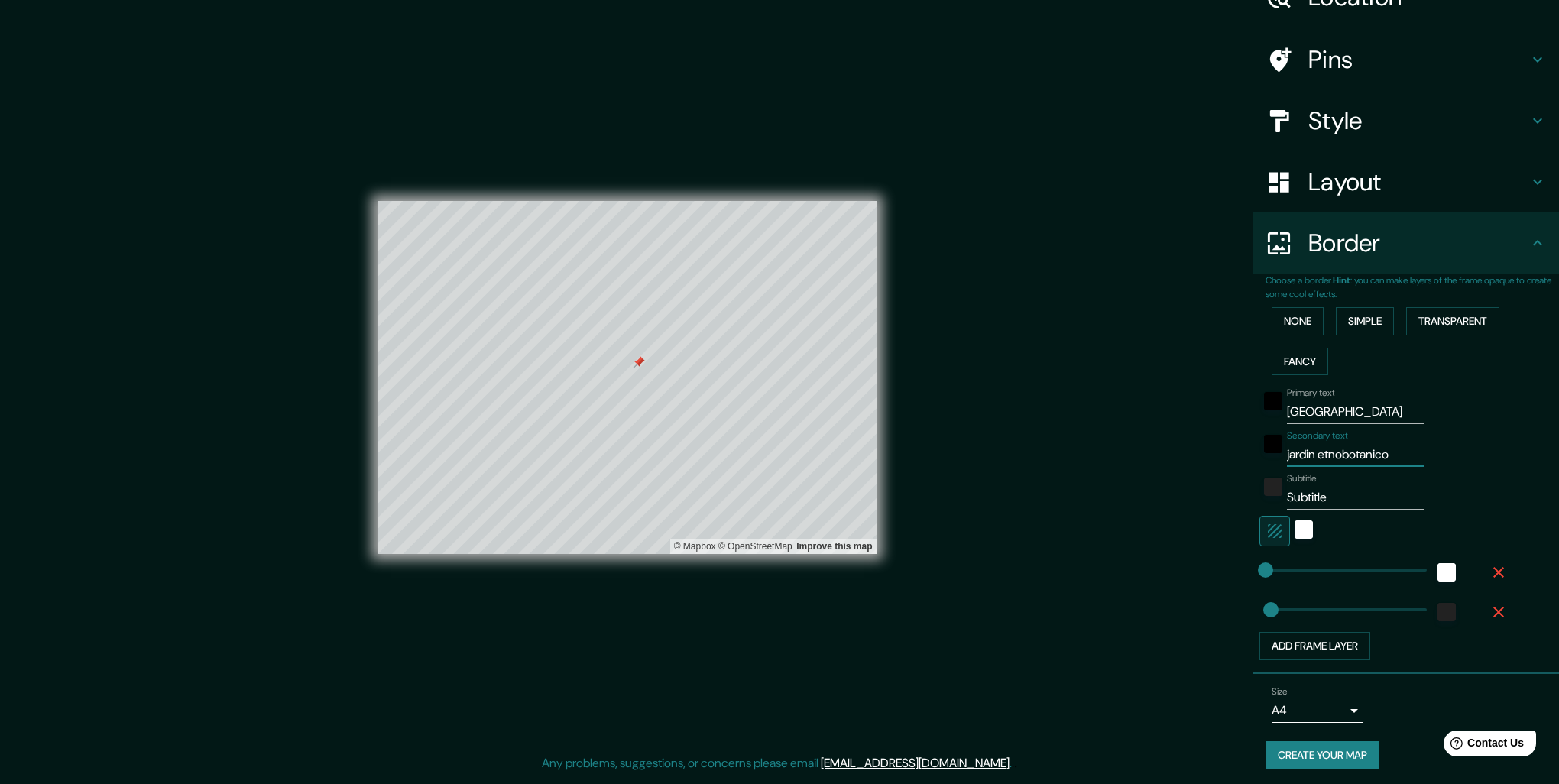
type input "jardin etnobotanico"
click at [735, 420] on div at bounding box center [739, 420] width 12 height 12
click at [739, 419] on div at bounding box center [742, 421] width 12 height 12
click at [736, 416] on div at bounding box center [739, 420] width 12 height 12
drag, startPoint x: 1262, startPoint y: 567, endPoint x: 1236, endPoint y: 575, distance: 27.2
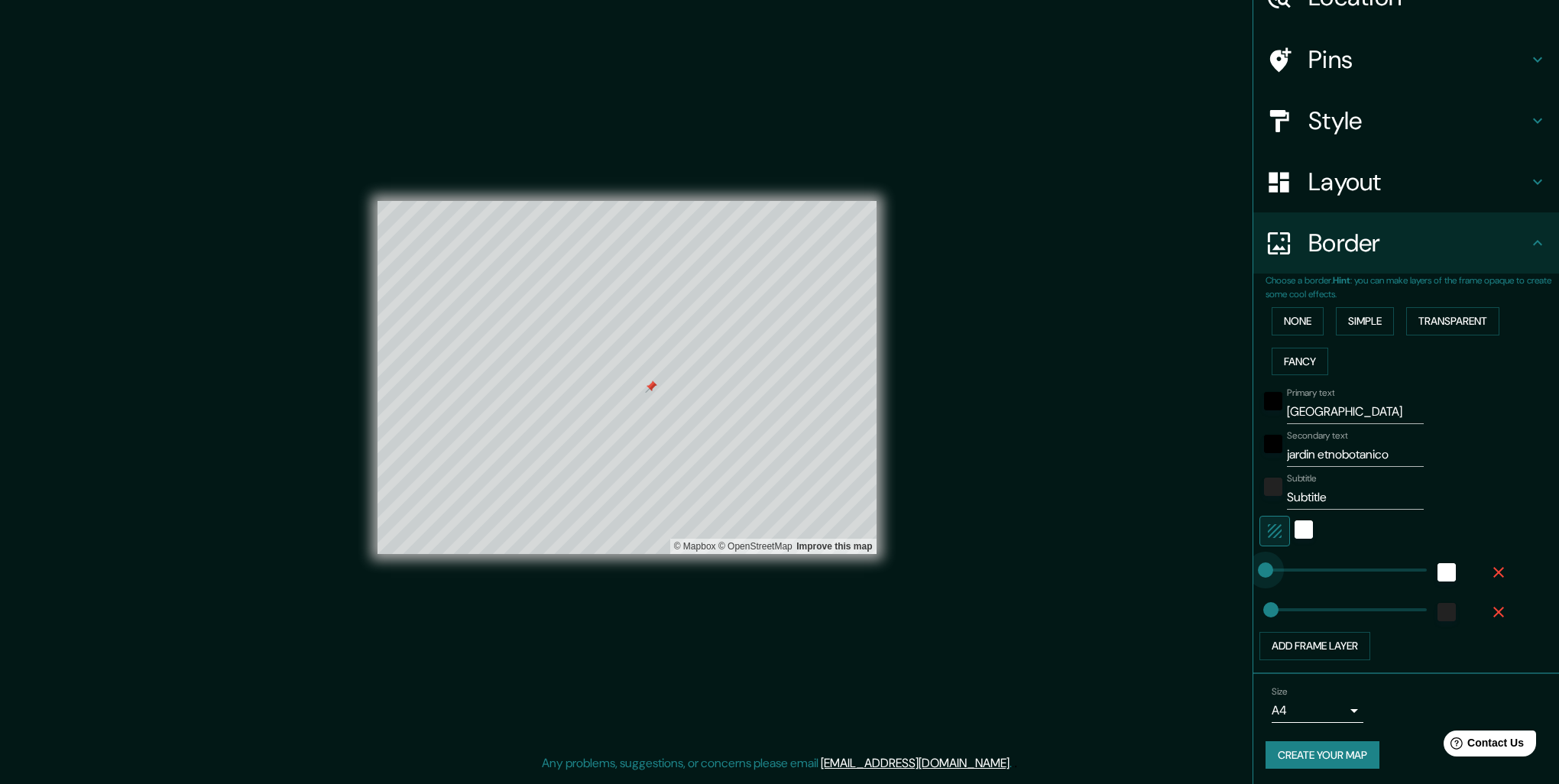
click at [1236, 575] on div "Mappin Location Oaxaca, Estado de Oaxaca, México Pins Style Layout Border Choos…" at bounding box center [779, 389] width 1559 height 778
type input "653"
drag, startPoint x: 1257, startPoint y: 563, endPoint x: 1423, endPoint y: 555, distance: 166.2
type input "0"
drag, startPoint x: 1404, startPoint y: 562, endPoint x: 1084, endPoint y: 585, distance: 320.8
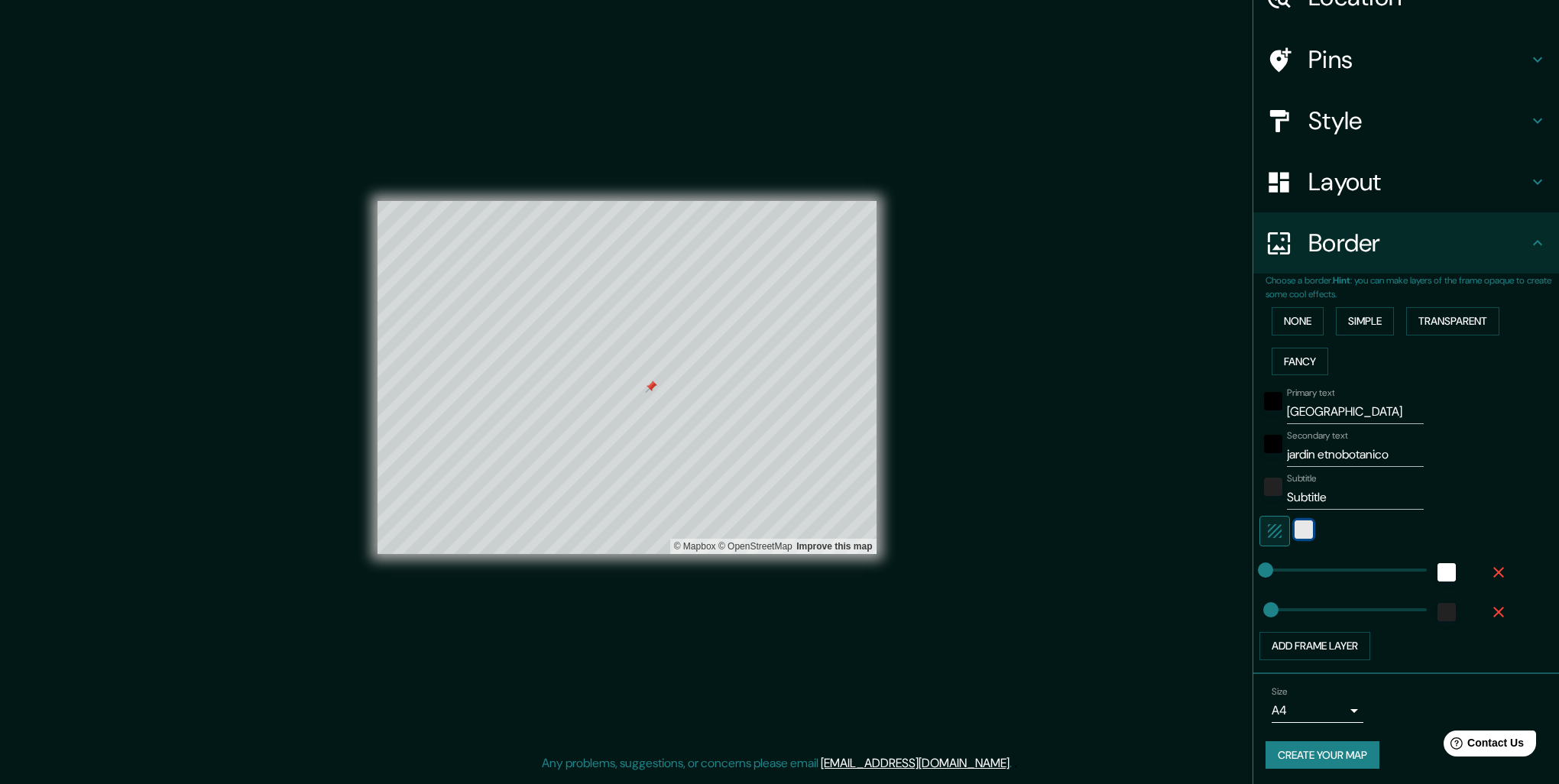
click at [1297, 530] on div "white" at bounding box center [1304, 530] width 18 height 18
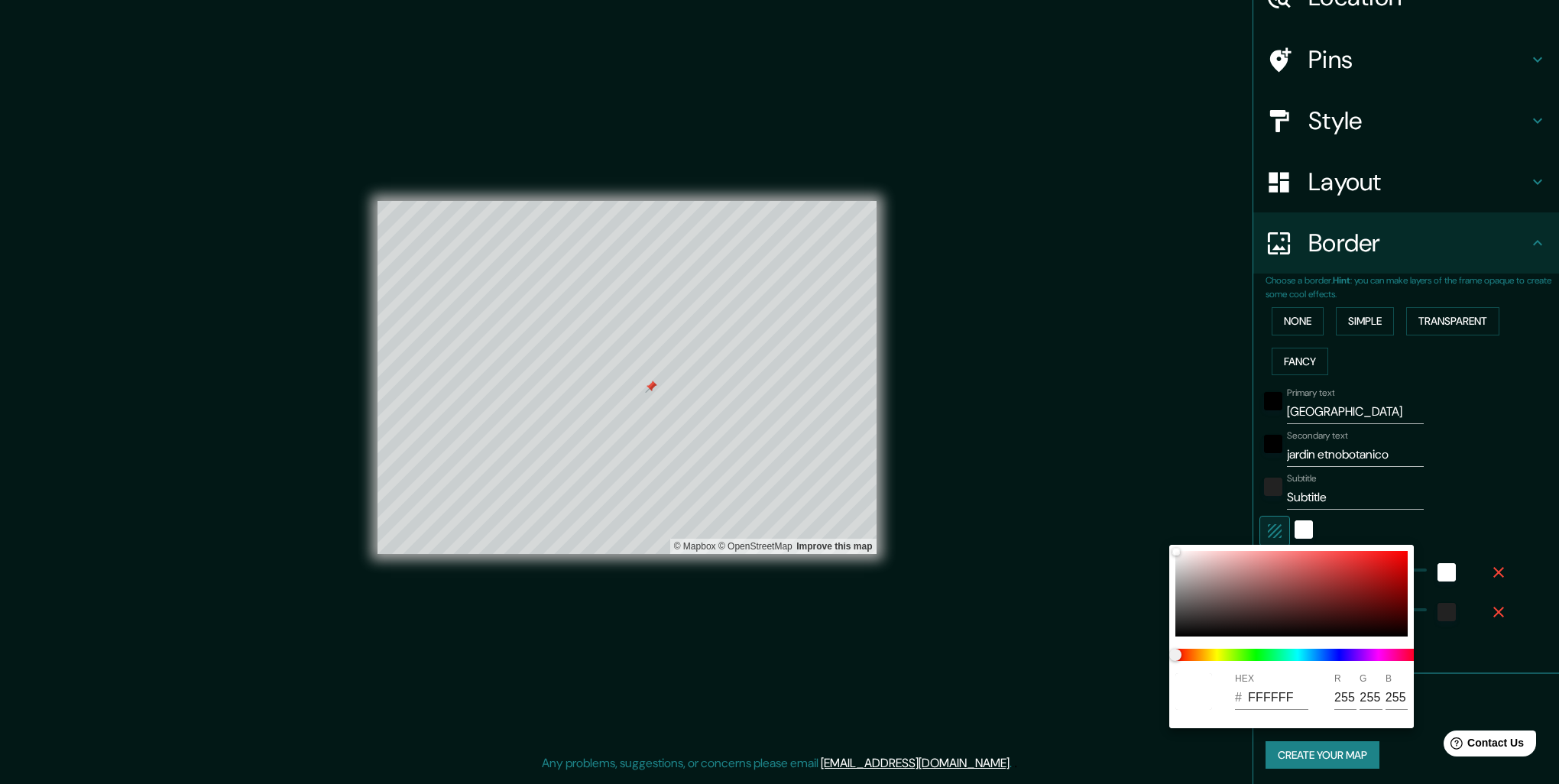
click at [1282, 531] on div at bounding box center [779, 392] width 1559 height 784
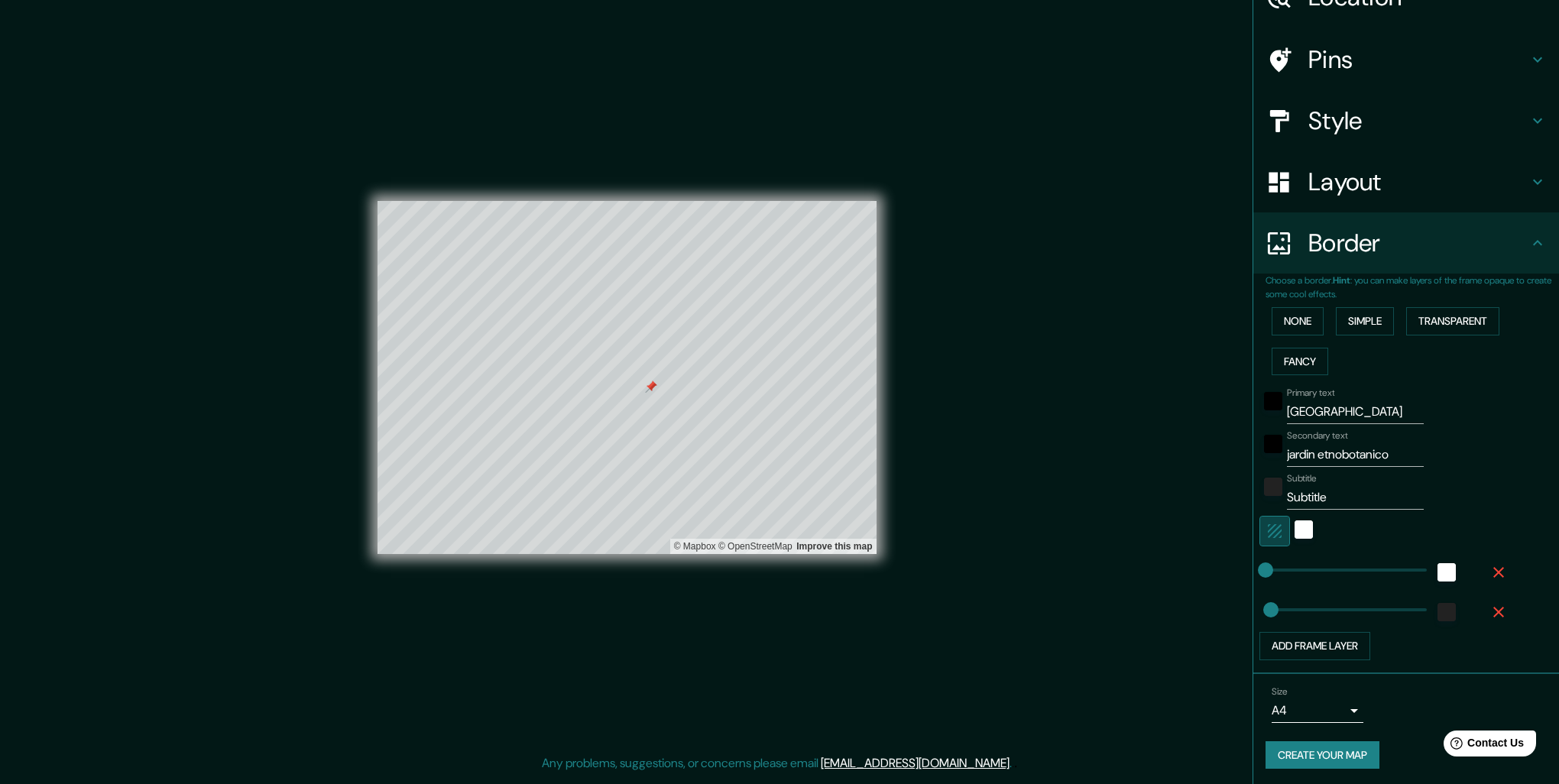
click at [1268, 531] on icon "button" at bounding box center [1274, 531] width 18 height 18
drag, startPoint x: 1382, startPoint y: 451, endPoint x: 1213, endPoint y: 476, distance: 170.8
click at [1213, 476] on div "Mappin Location Oaxaca, Estado de Oaxaca, México Pins Style Layout Border Choos…" at bounding box center [779, 389] width 1559 height 778
drag, startPoint x: 1388, startPoint y: 456, endPoint x: 1059, endPoint y: 469, distance: 329.3
click at [1059, 469] on div "Mappin Location Oaxaca, Estado de Oaxaca, México Pins Style Layout Border Choos…" at bounding box center [779, 389] width 1559 height 778
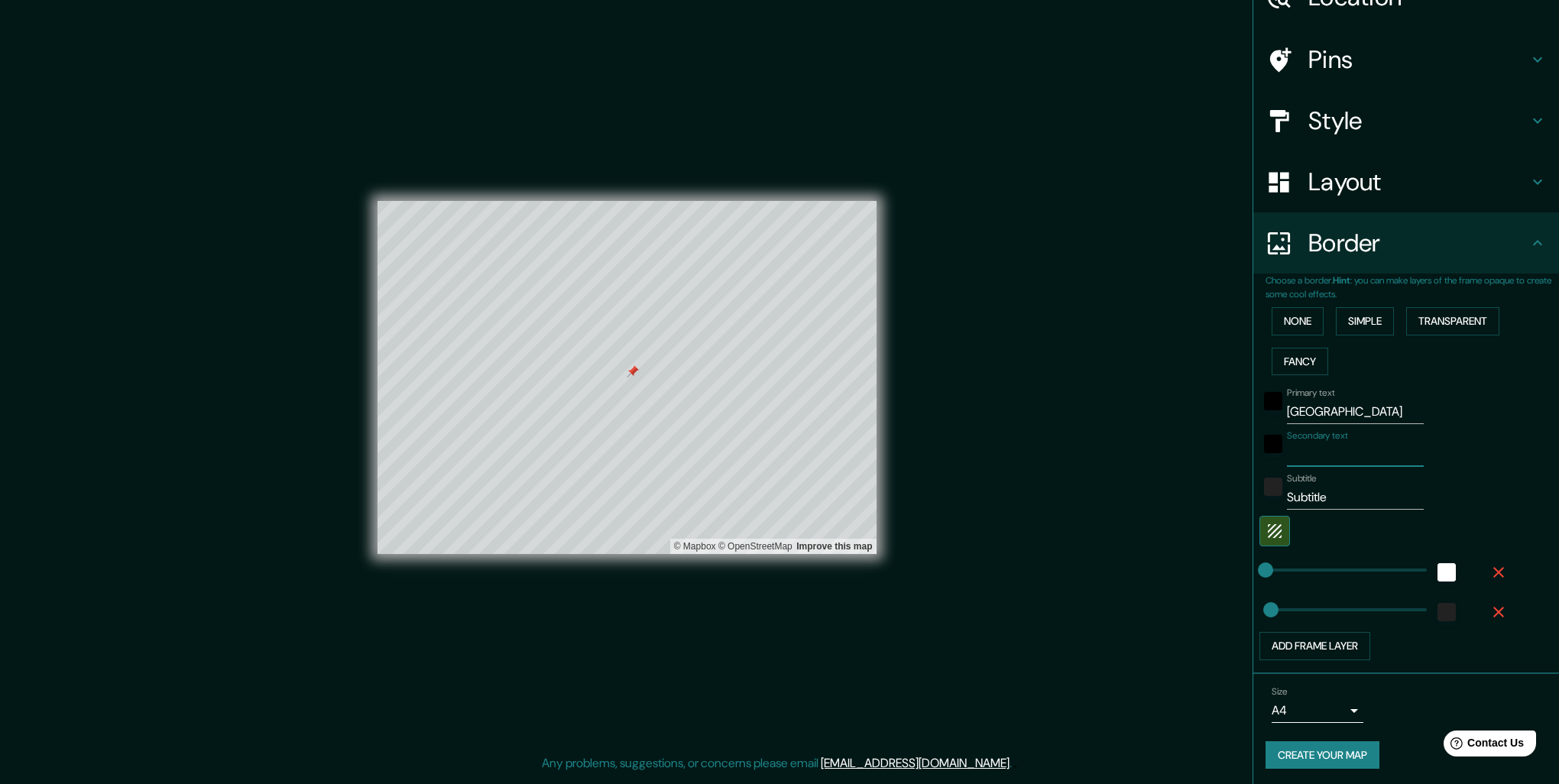
click at [1314, 409] on input "oaxaca" at bounding box center [1355, 412] width 137 height 25
type input "ex convento"
click at [1311, 447] on input "Secondary text" at bounding box center [1355, 455] width 137 height 25
type input "s"
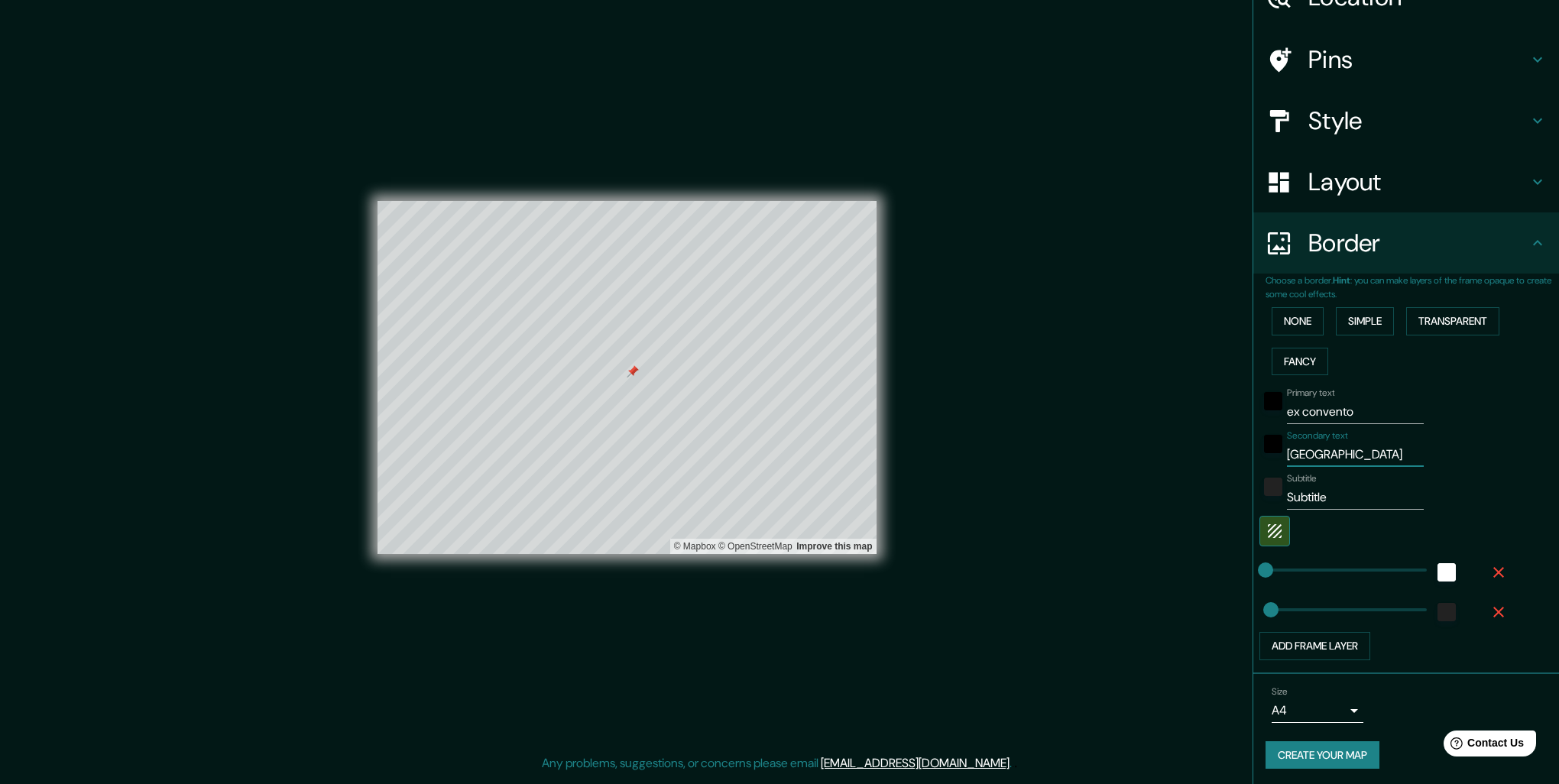
type input "oaxaca"
drag, startPoint x: 1346, startPoint y: 500, endPoint x: 1161, endPoint y: 507, distance: 185.1
click at [1161, 507] on div "Mappin Location Oaxaca, Estado de Oaxaca, México Pins Style Layout Border Choos…" at bounding box center [779, 389] width 1559 height 778
click at [1088, 598] on div "Mappin Location Oaxaca, Estado de Oaxaca, México Pins Style Layout Border Choos…" at bounding box center [779, 389] width 1559 height 778
click at [996, 468] on div "Mappin Location Oaxaca, Estado de Oaxaca, México Pins Style Layout Border Choos…" at bounding box center [779, 389] width 1559 height 778
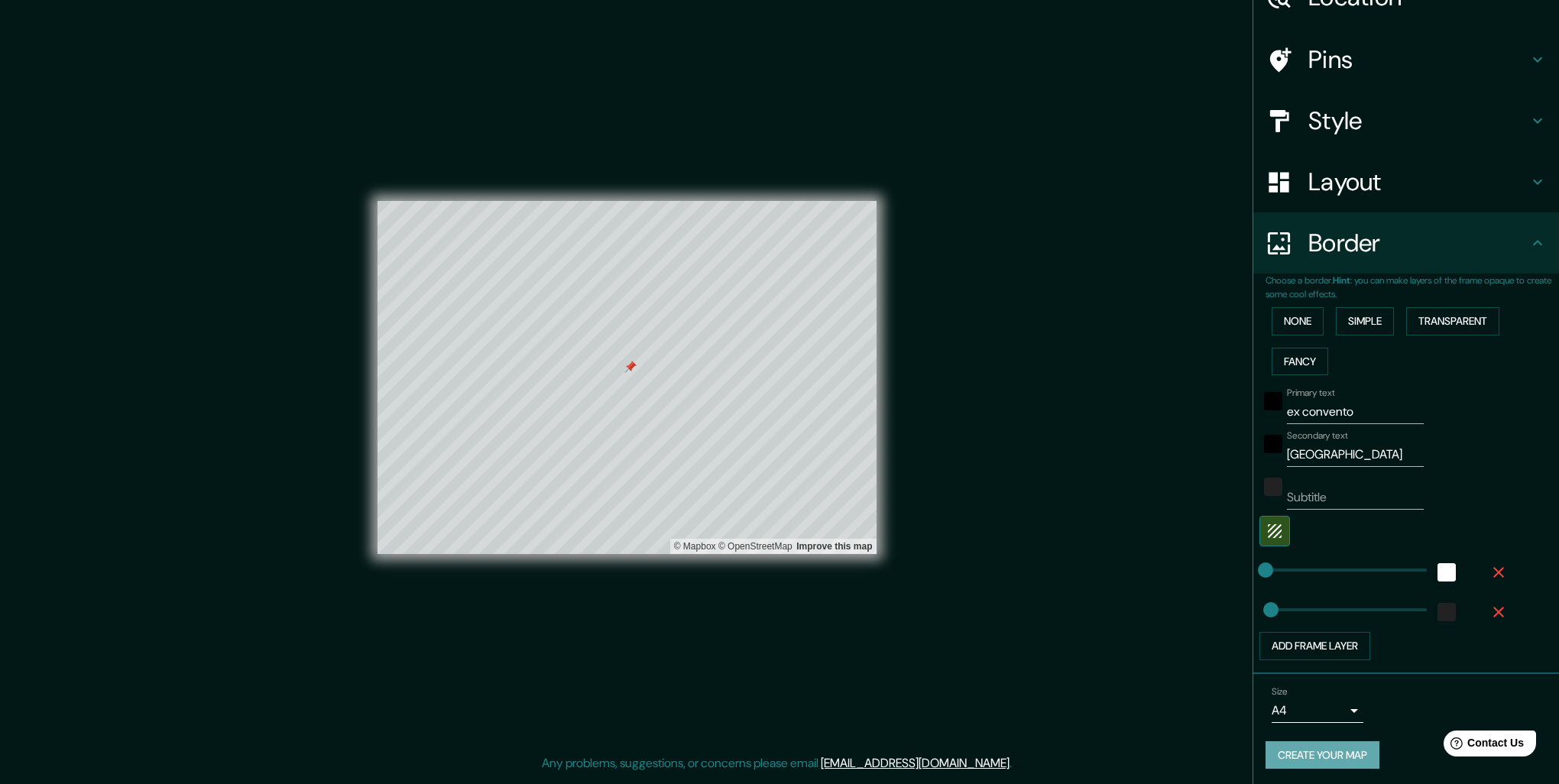
click at [1344, 750] on button "Create your map" at bounding box center [1322, 755] width 114 height 28
click at [1342, 747] on button "Create your map" at bounding box center [1322, 755] width 114 height 28
drag, startPoint x: 1547, startPoint y: 456, endPoint x: 1543, endPoint y: 387, distance: 69.1
click at [1543, 387] on div "Primary text ex convento Secondary text oaxaca Subtitle Add frame layer" at bounding box center [1411, 520] width 293 height 279
click at [1458, 462] on div "Secondary text oaxaca" at bounding box center [1384, 448] width 250 height 37
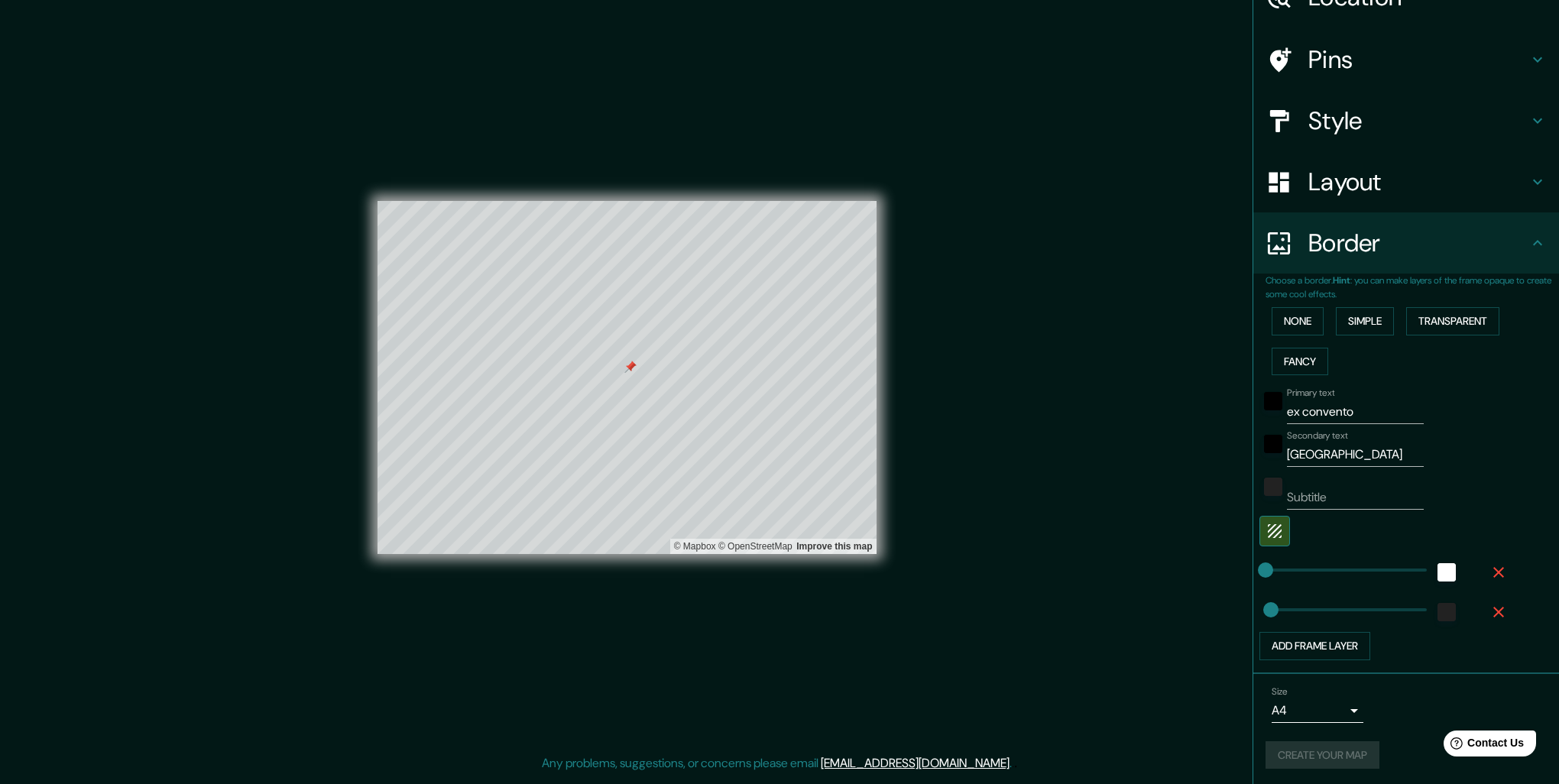
click at [1384, 512] on div "Primary text ex convento Secondary text oaxaca Subtitle Add frame layer" at bounding box center [1387, 520] width 245 height 279
type input "0"
drag, startPoint x: 1263, startPoint y: 606, endPoint x: 1235, endPoint y: 612, distance: 28.6
type input "44"
drag, startPoint x: 1254, startPoint y: 609, endPoint x: 1264, endPoint y: 609, distance: 10.0
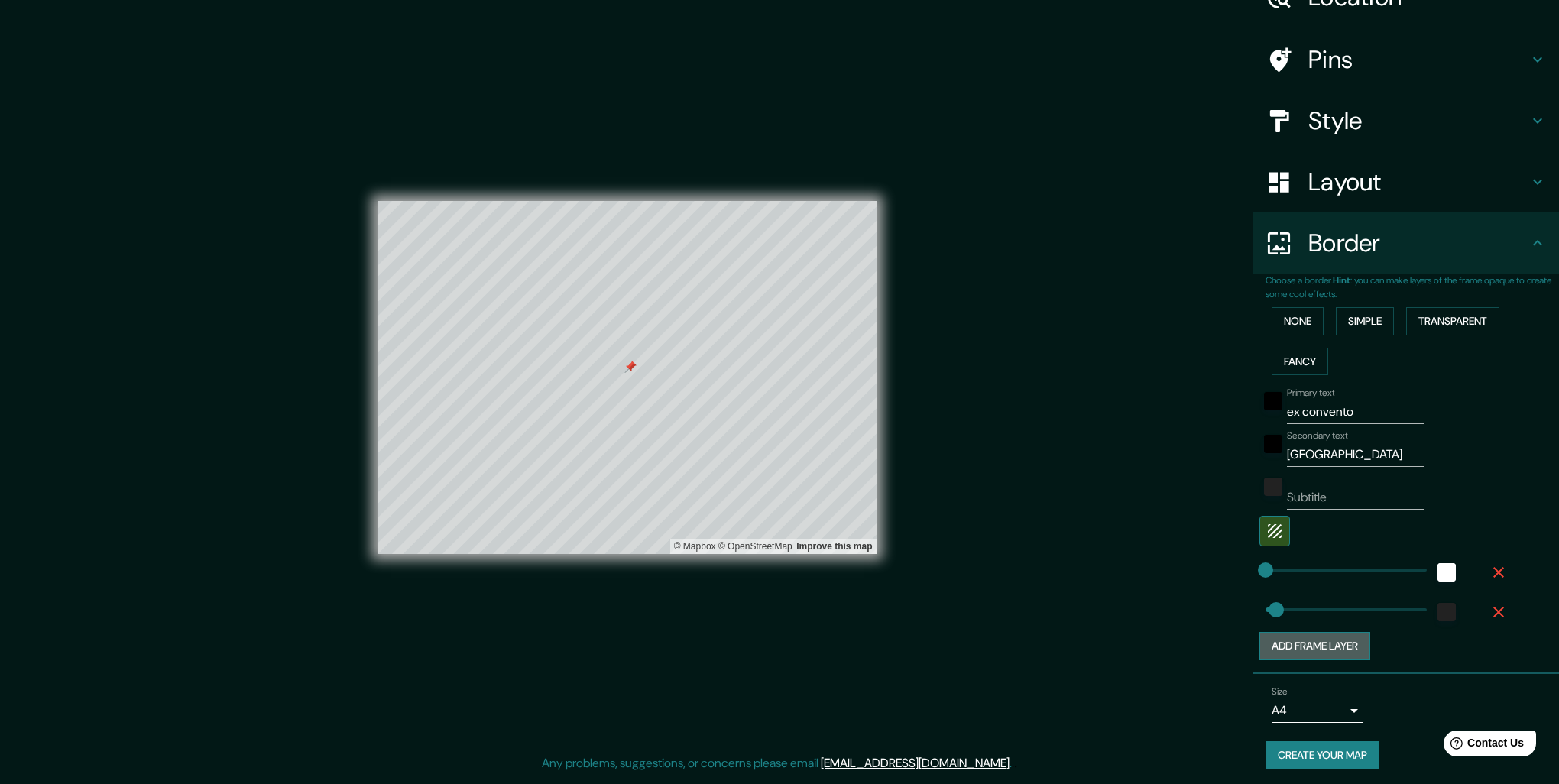
click at [1286, 637] on button "Add frame layer" at bounding box center [1314, 646] width 111 height 28
type input "0"
drag, startPoint x: 1323, startPoint y: 647, endPoint x: 1207, endPoint y: 662, distance: 117.0
click at [1493, 649] on icon "button" at bounding box center [1498, 652] width 18 height 18
click at [1493, 569] on icon "button" at bounding box center [1498, 572] width 11 height 11
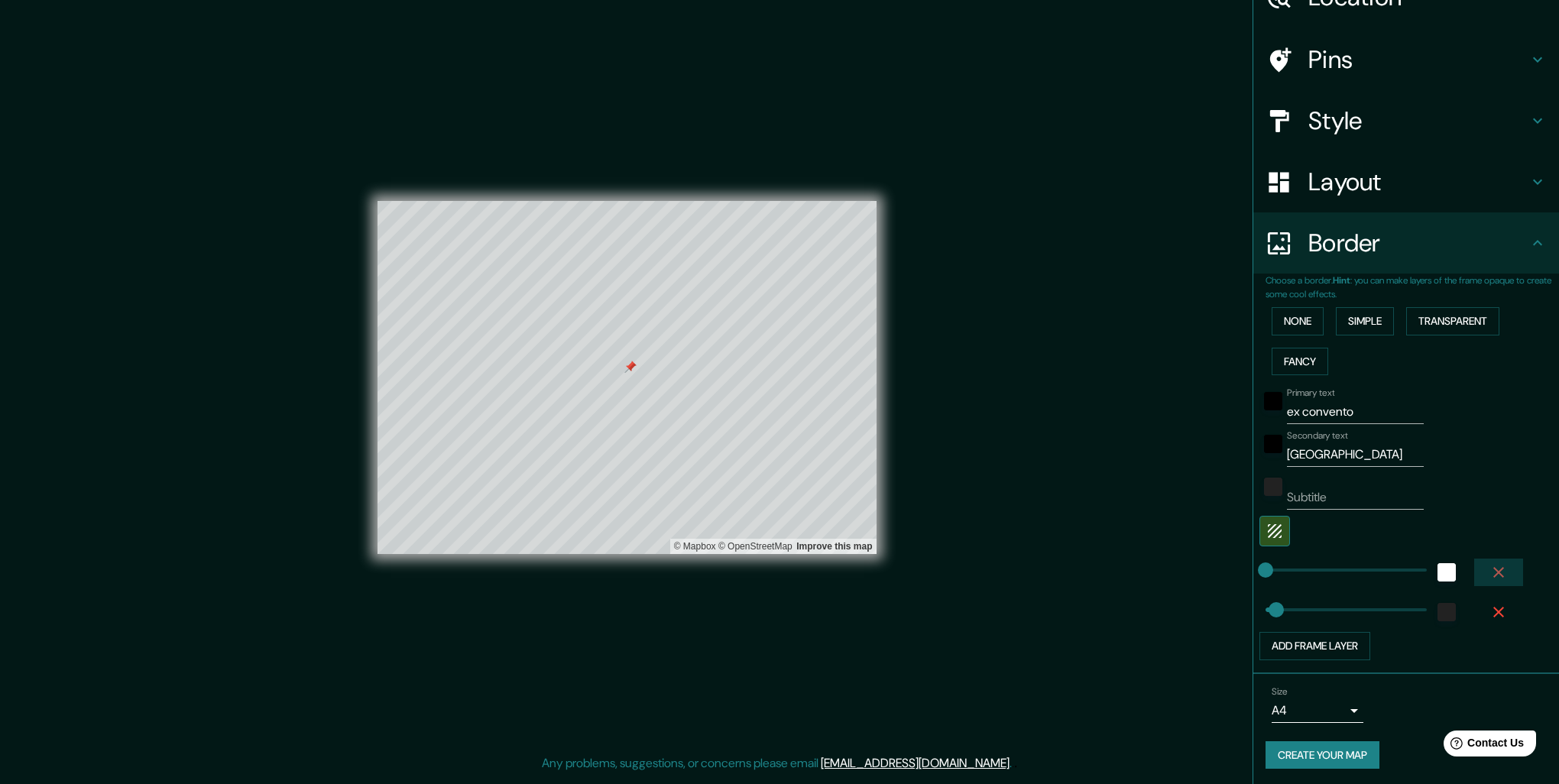
scroll to position [43, 0]
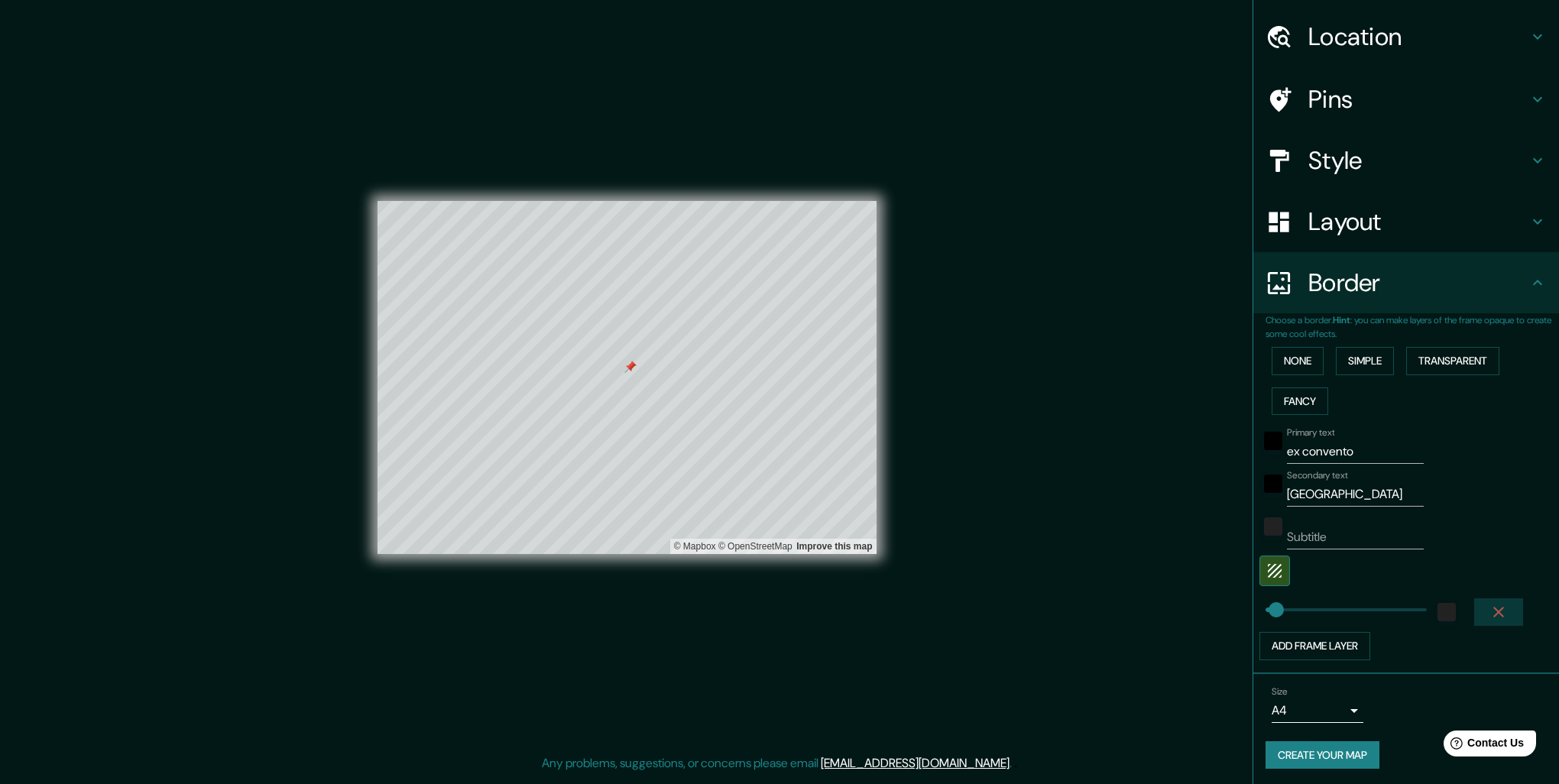
click at [1493, 607] on icon "button" at bounding box center [1498, 612] width 11 height 11
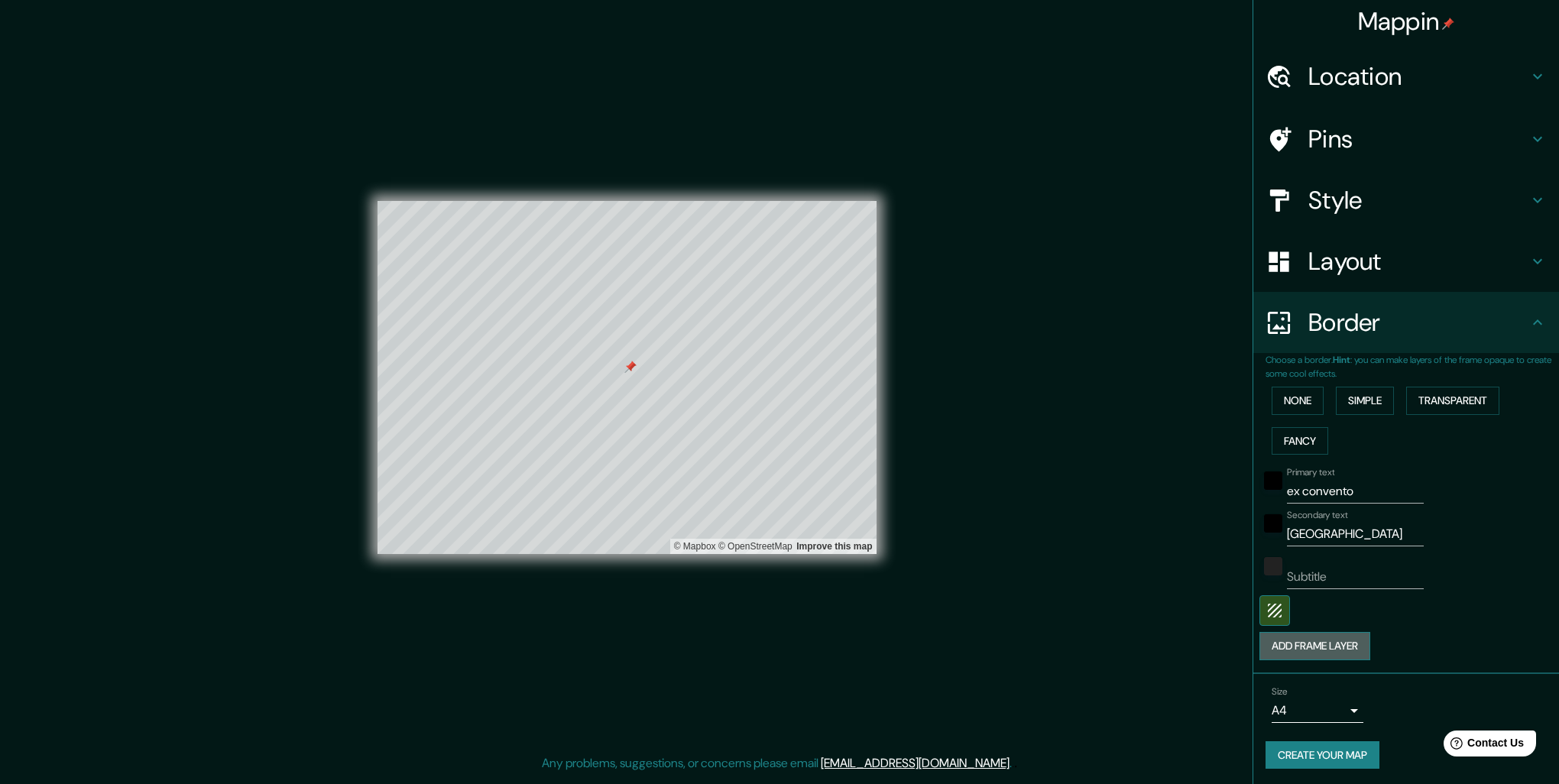
click at [1293, 653] on button "Add frame layer" at bounding box center [1314, 646] width 111 height 28
click at [1433, 642] on div at bounding box center [1447, 652] width 28 height 28
click at [1437, 657] on div "white" at bounding box center [1447, 652] width 18 height 18
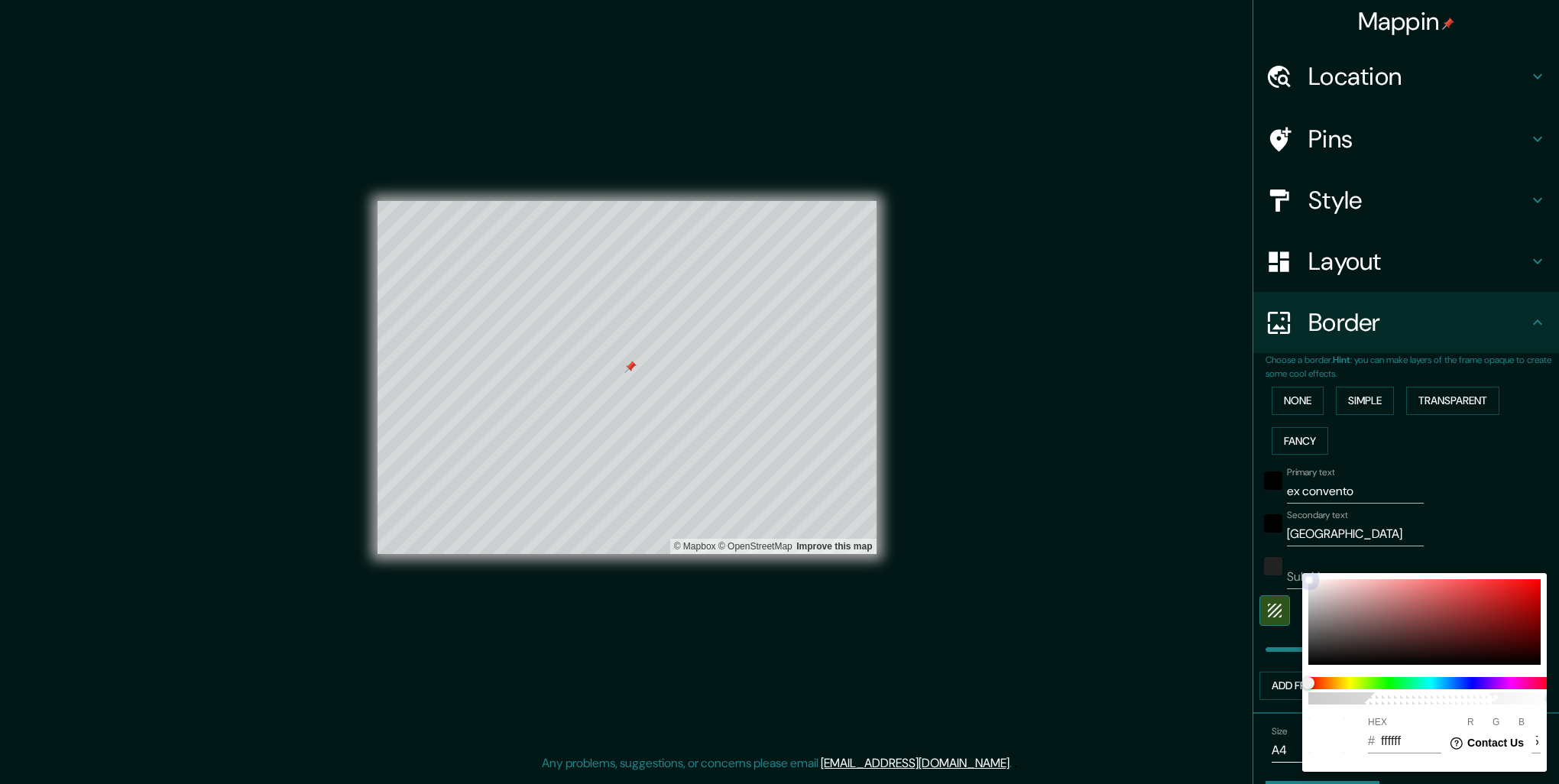
type input "261"
type input "5C5C5C"
type input "92"
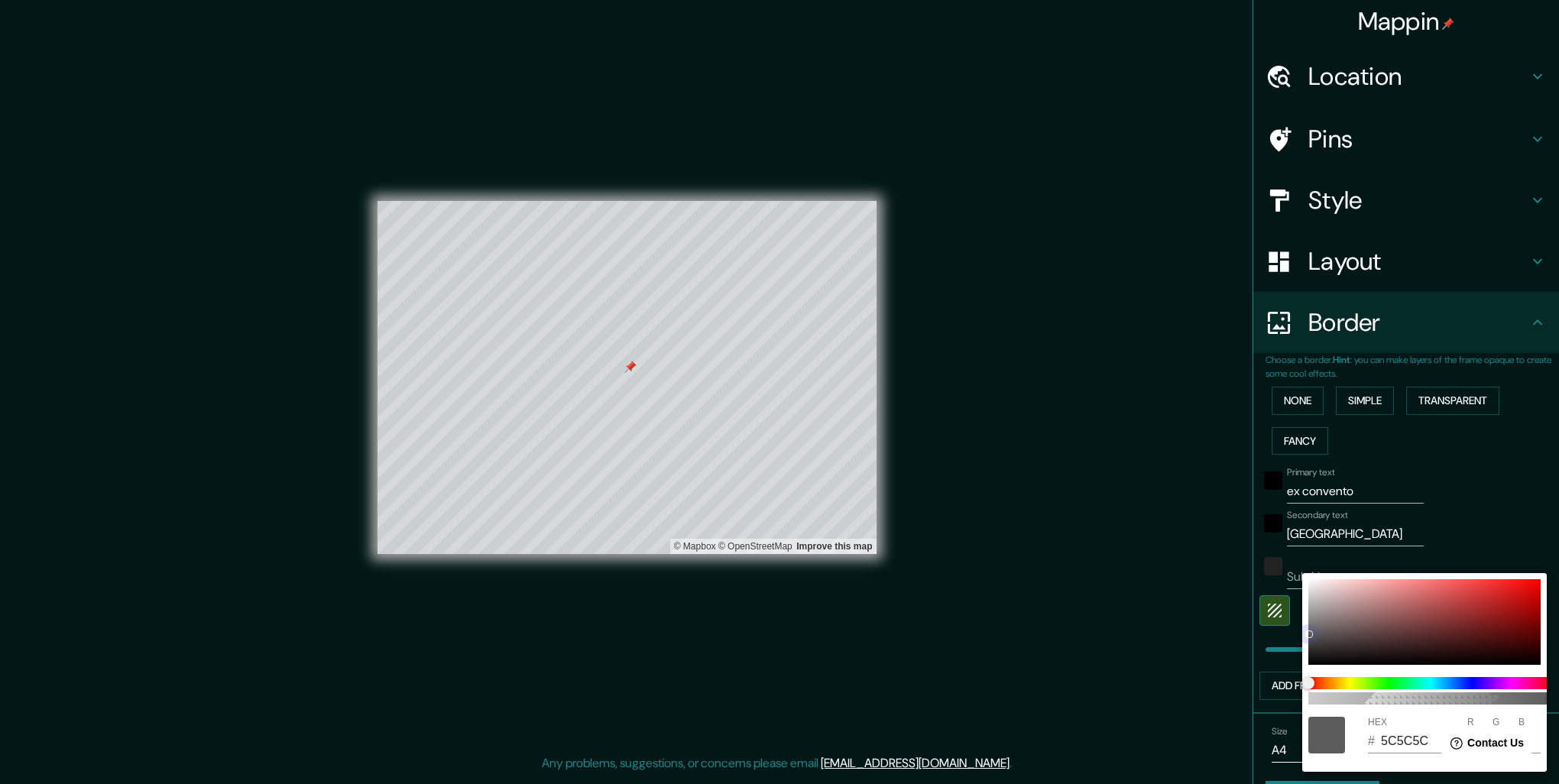
type input "261"
type input "101010"
type input "16"
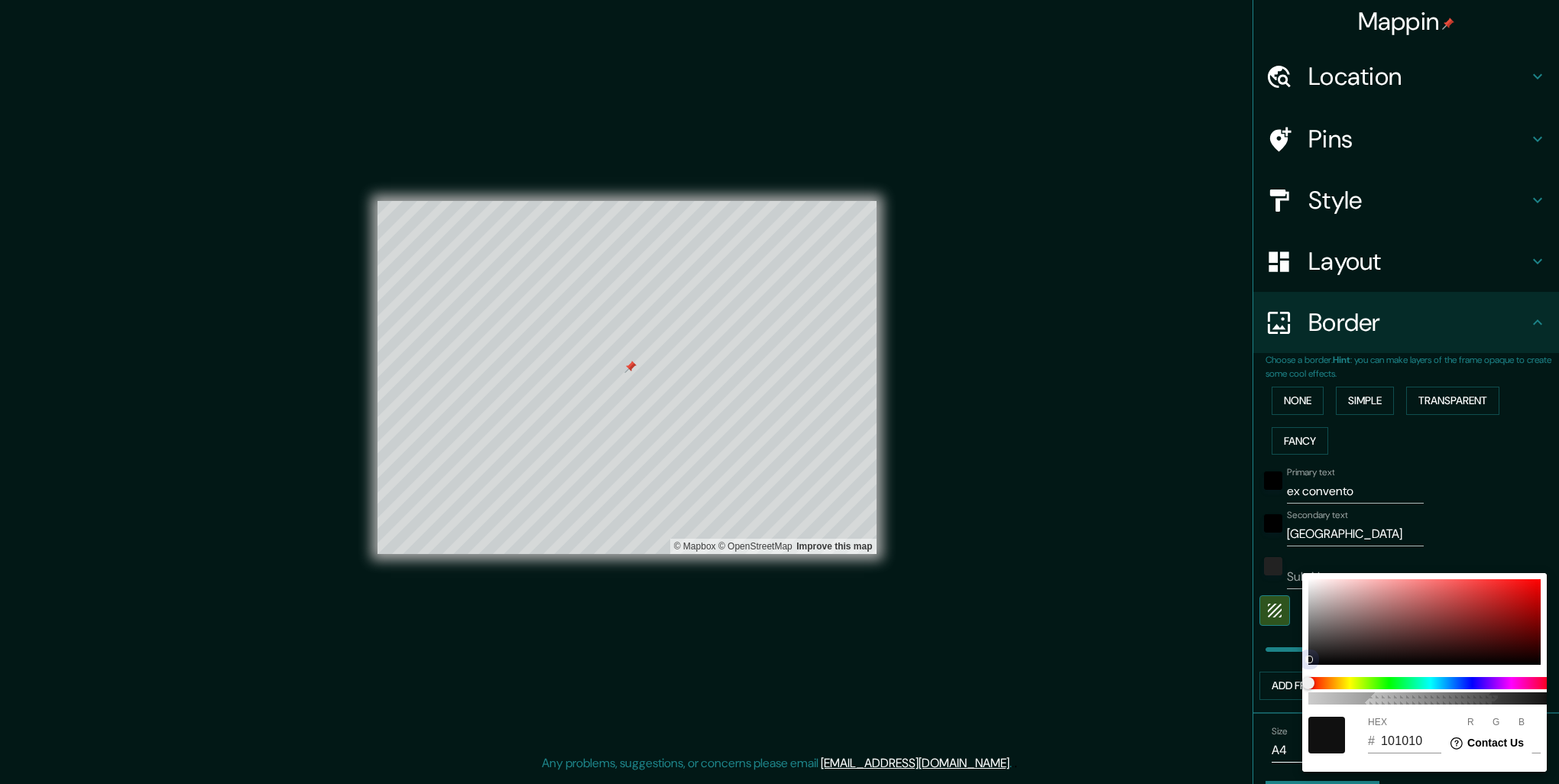
drag, startPoint x: 1309, startPoint y: 625, endPoint x: 1314, endPoint y: 658, distance: 33.4
click at [1314, 658] on div at bounding box center [1424, 621] width 232 height 85
type input "261"
type input "0B0B0B"
type input "11"
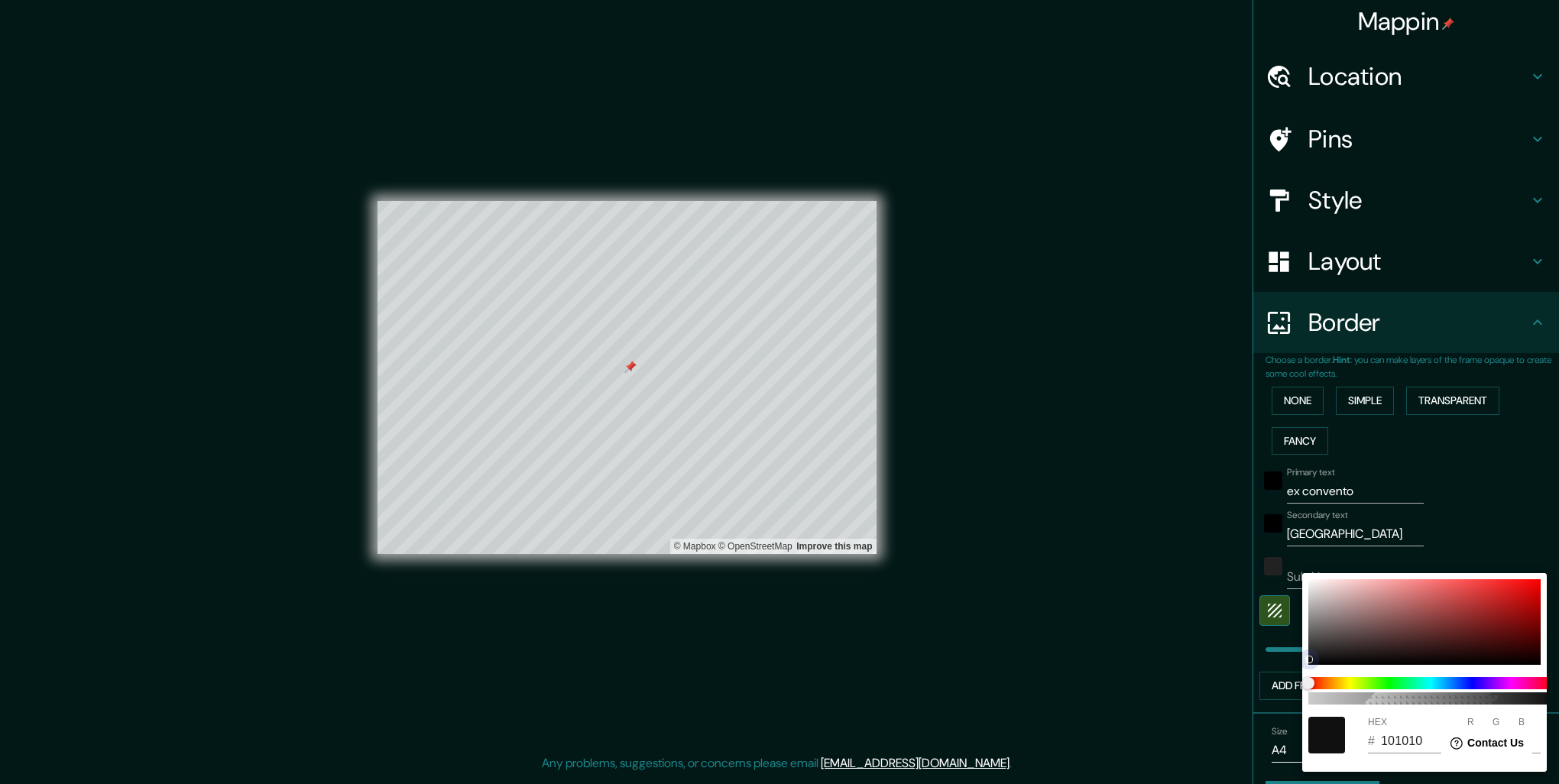
type input "11"
drag, startPoint x: 1314, startPoint y: 658, endPoint x: 1299, endPoint y: 682, distance: 28.3
click at [1299, 682] on div "100 HEX # 0B0B0B R 11 G 11 B 11" at bounding box center [779, 392] width 1559 height 784
click at [1459, 539] on div at bounding box center [779, 392] width 1559 height 784
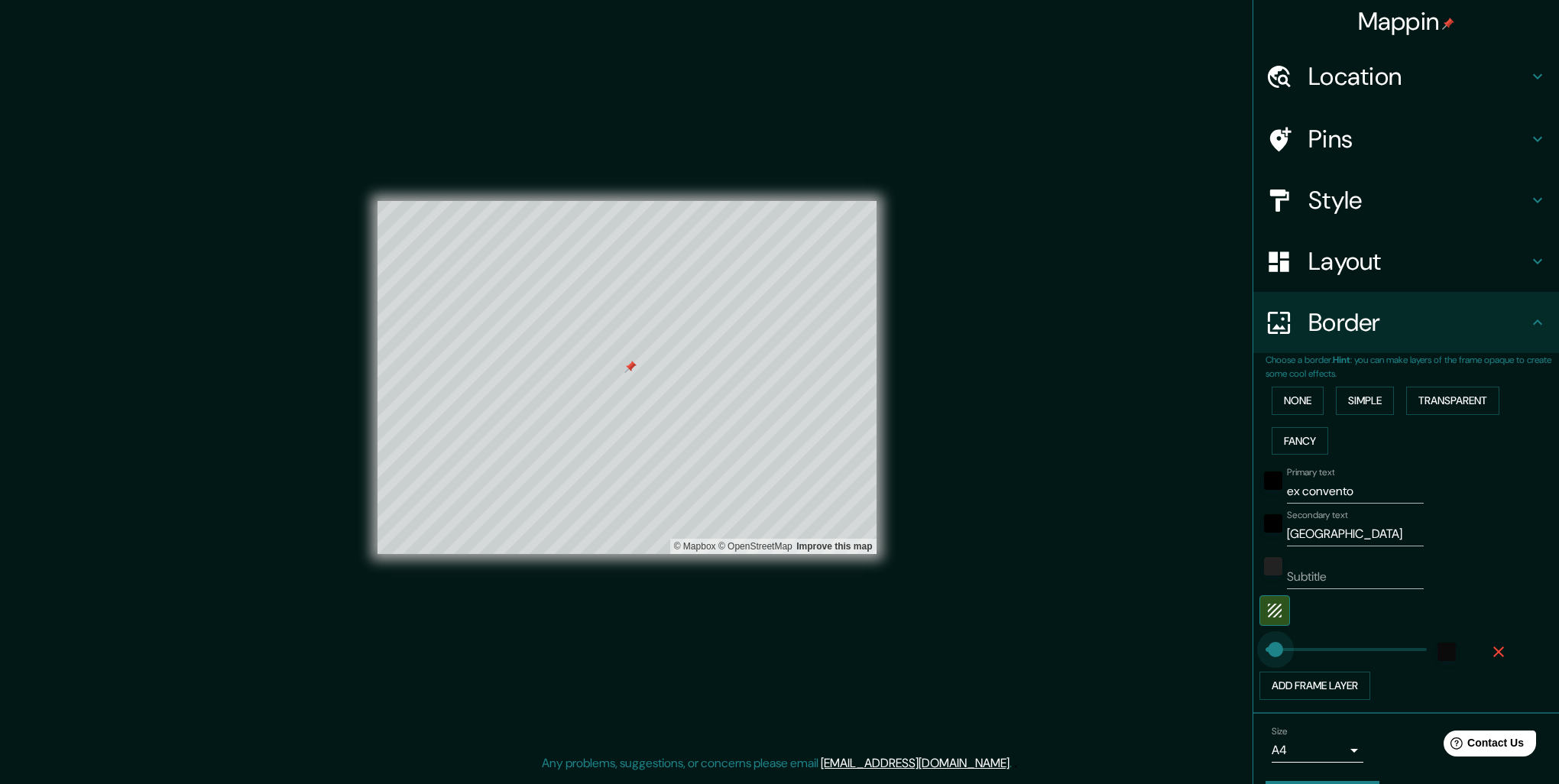
type input "38"
drag, startPoint x: 1320, startPoint y: 645, endPoint x: 1263, endPoint y: 649, distance: 57.1
click at [1489, 653] on icon "button" at bounding box center [1498, 652] width 18 height 18
click at [1333, 750] on button "Create your map" at bounding box center [1322, 755] width 114 height 28
click at [1167, 149] on div "Mappin Location Oaxaca, Estado de Oaxaca, México Pins Style Layout Border Choos…" at bounding box center [779, 389] width 1559 height 778
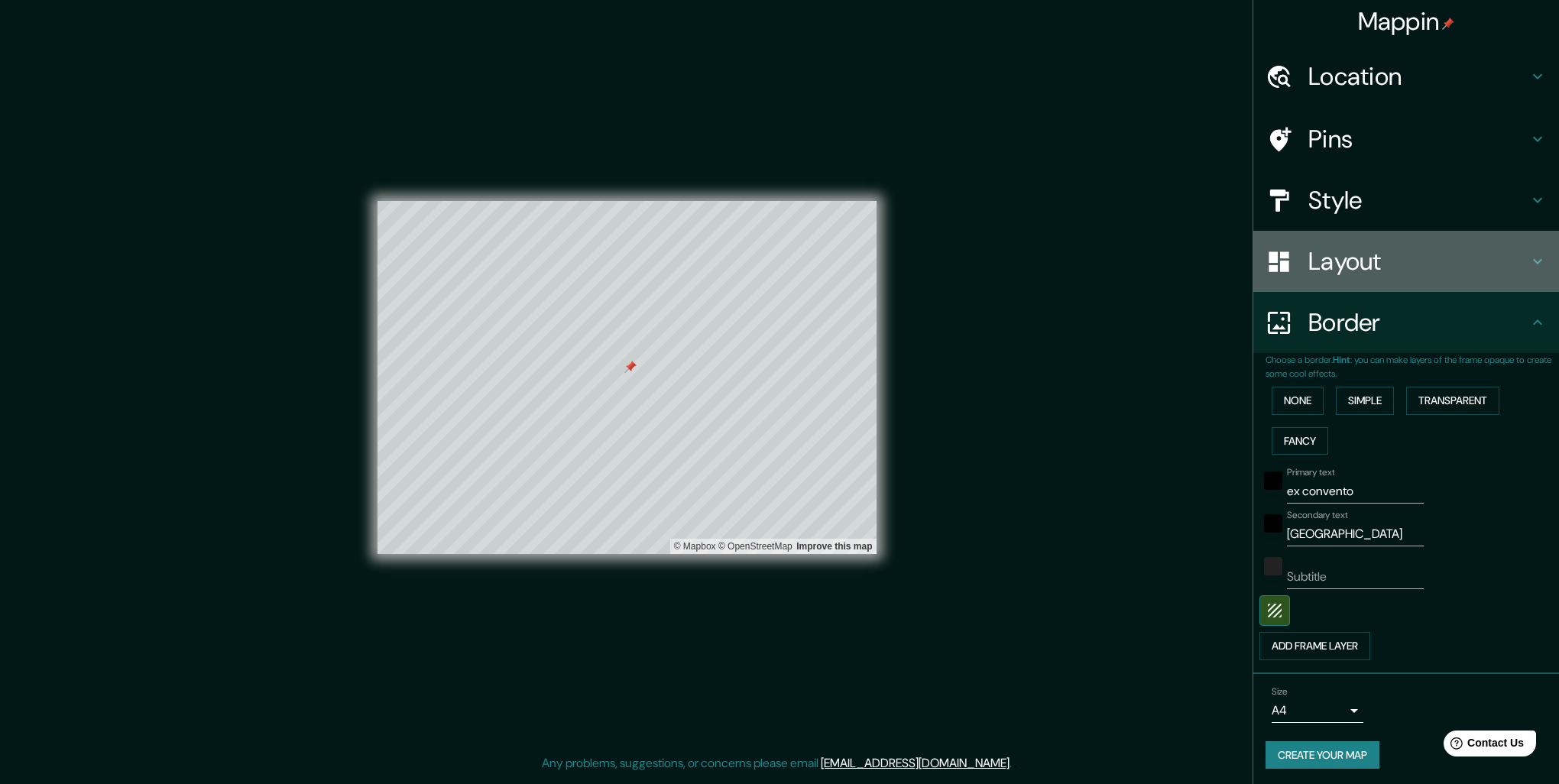
click at [1343, 269] on h4 "Layout" at bounding box center [1418, 261] width 220 height 30
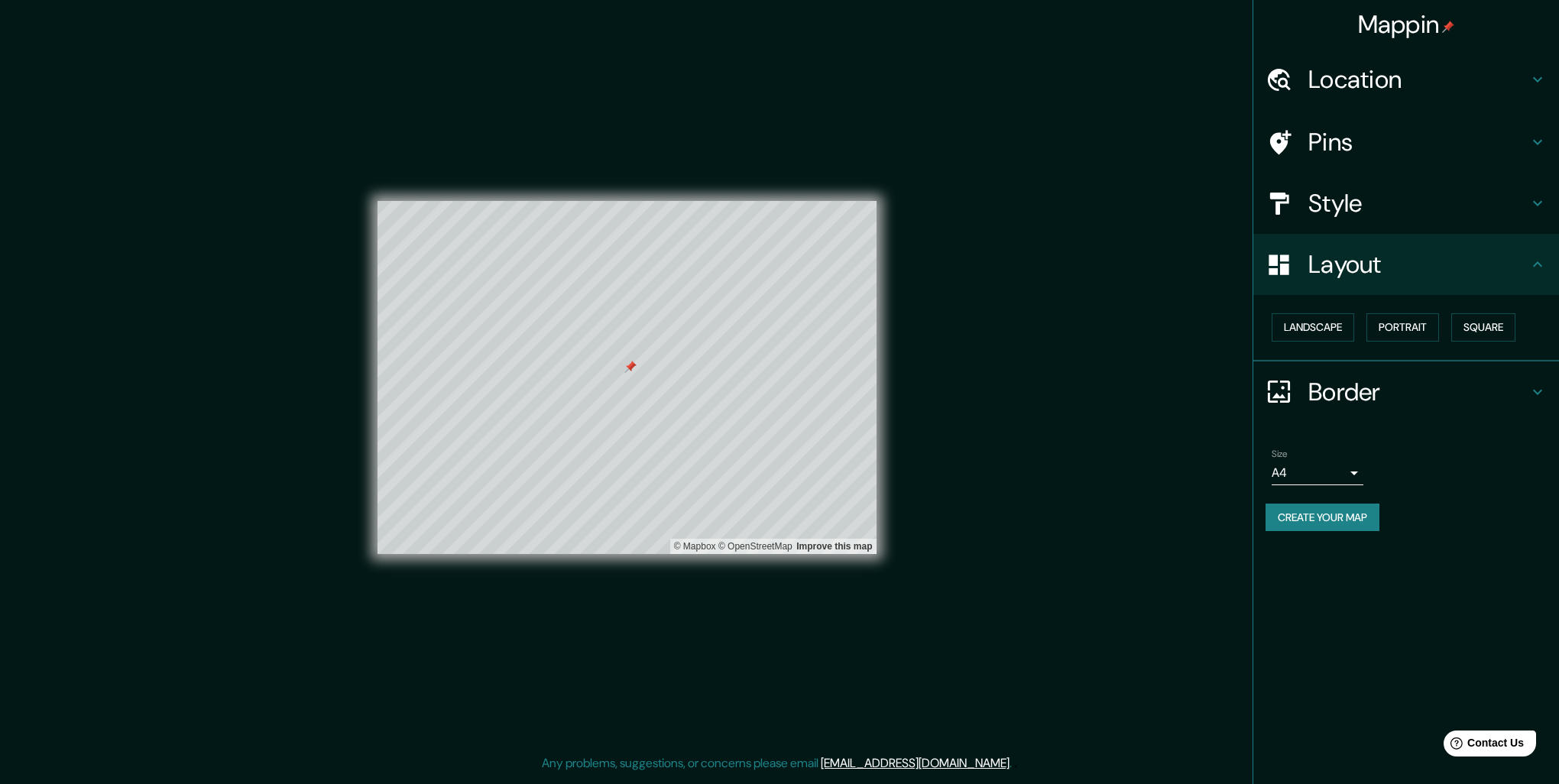
click at [1339, 205] on h4 "Style" at bounding box center [1418, 203] width 220 height 30
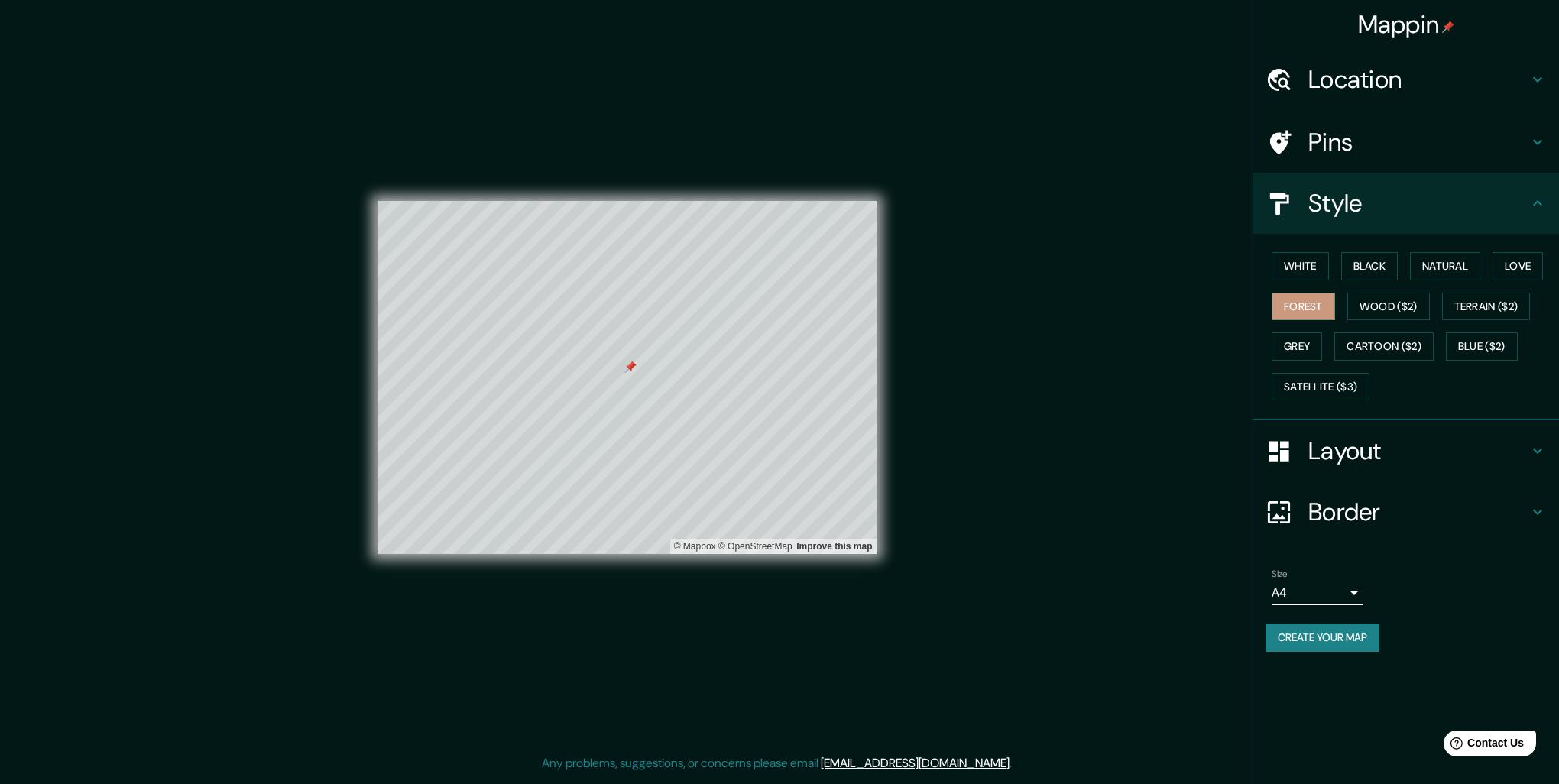
click at [1360, 202] on h4 "Style" at bounding box center [1418, 203] width 220 height 30
click at [1364, 189] on h4 "Style" at bounding box center [1418, 203] width 220 height 30
drag, startPoint x: 1493, startPoint y: 200, endPoint x: 1513, endPoint y: 199, distance: 20.0
click at [1501, 200] on h4 "Style" at bounding box center [1418, 203] width 220 height 30
click at [1545, 194] on icon at bounding box center [1537, 203] width 18 height 18
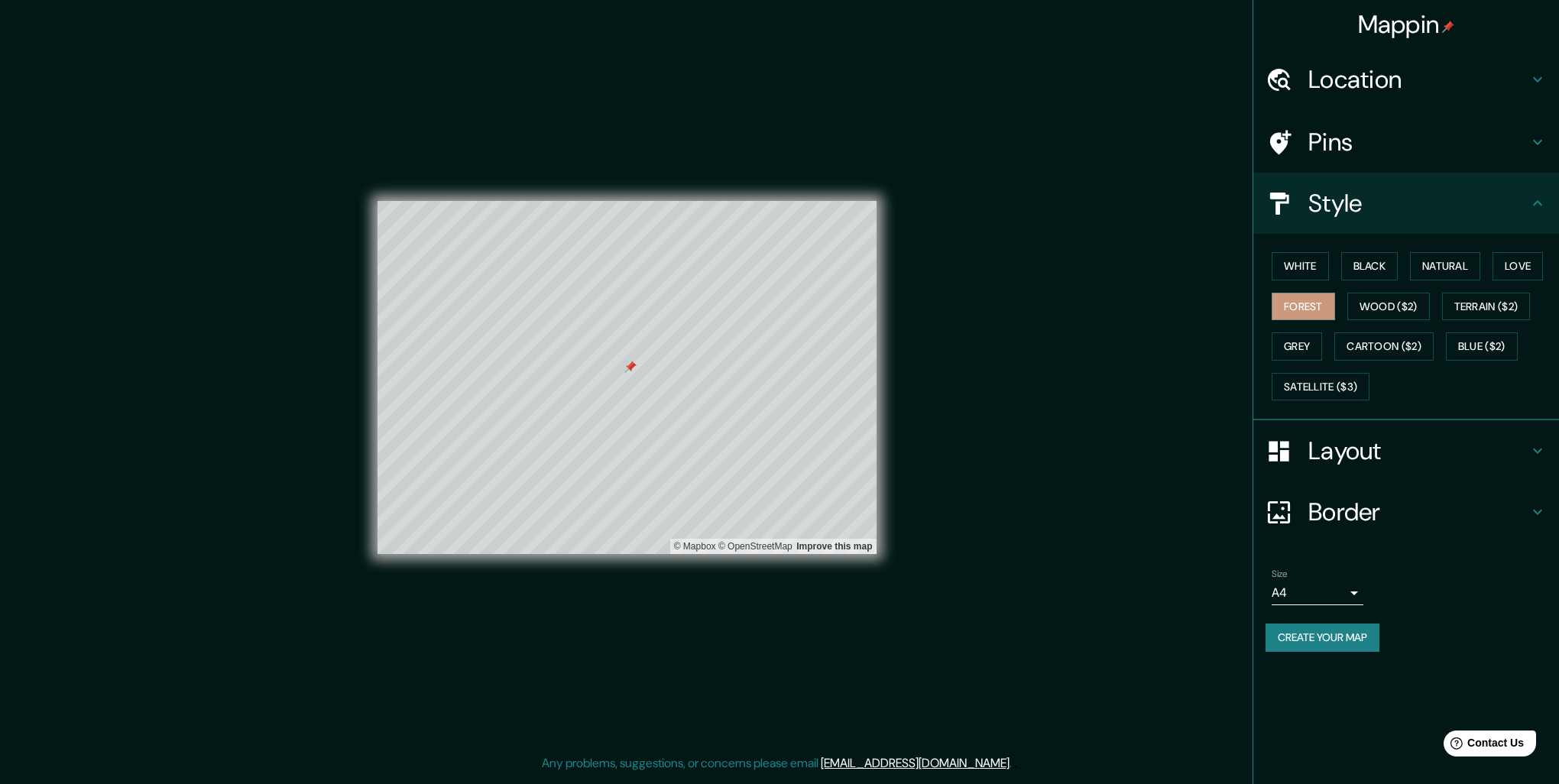
click at [1538, 200] on icon at bounding box center [1537, 203] width 18 height 18
click at [1539, 130] on div "Pins" at bounding box center [1405, 142] width 305 height 61
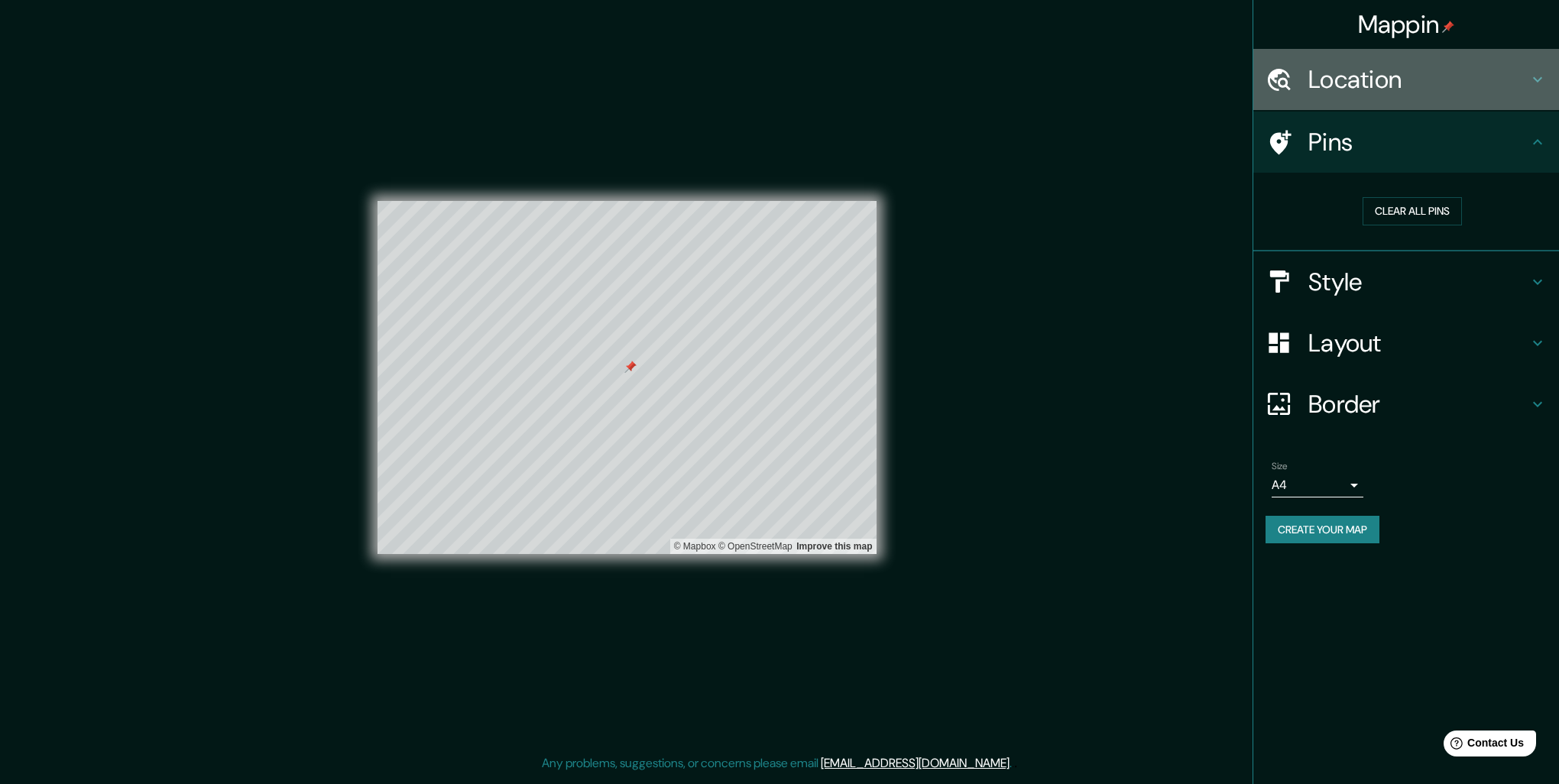
click at [1540, 83] on icon at bounding box center [1537, 80] width 18 height 18
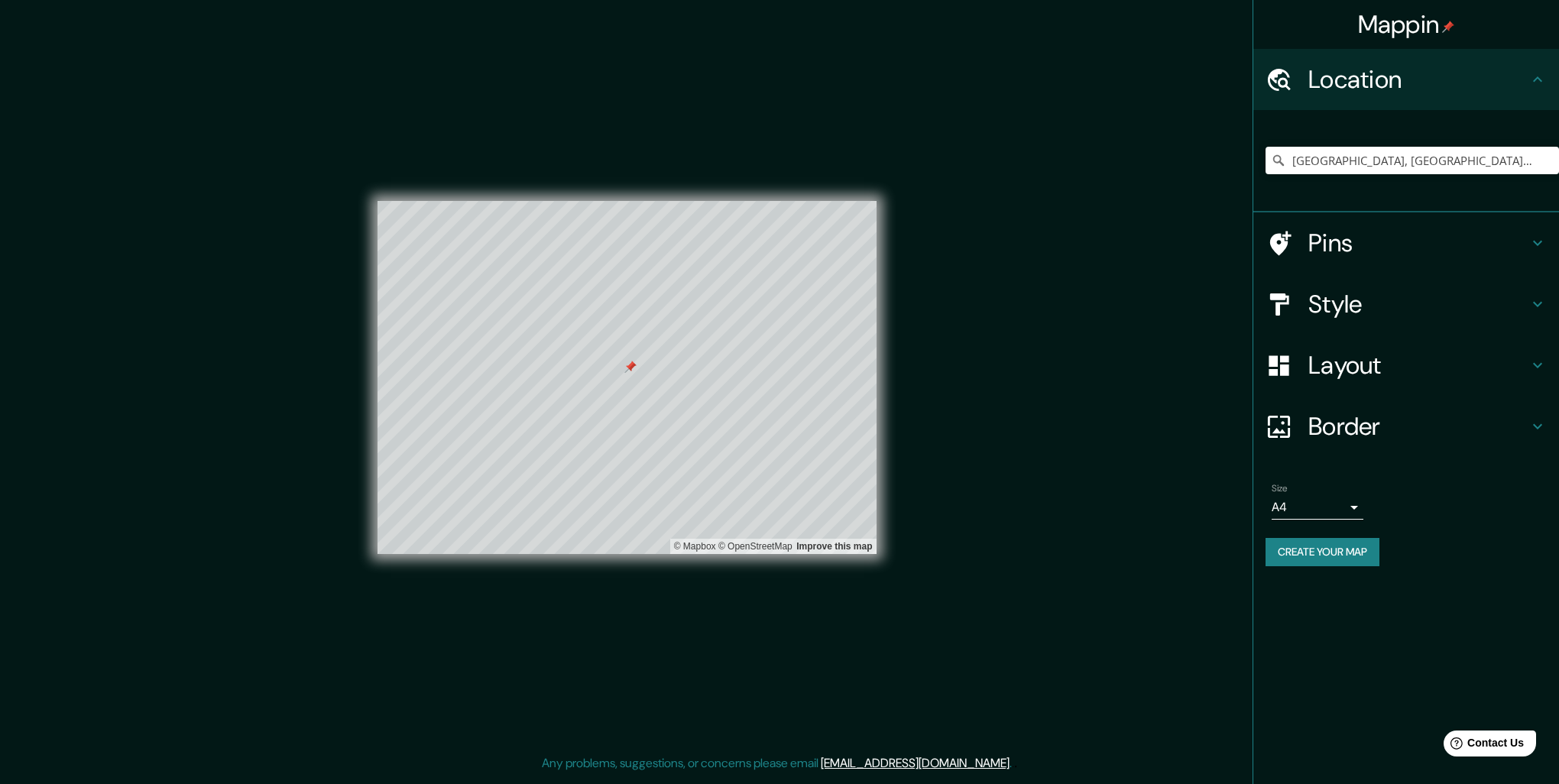
click at [1344, 557] on button "Create your map" at bounding box center [1322, 552] width 114 height 28
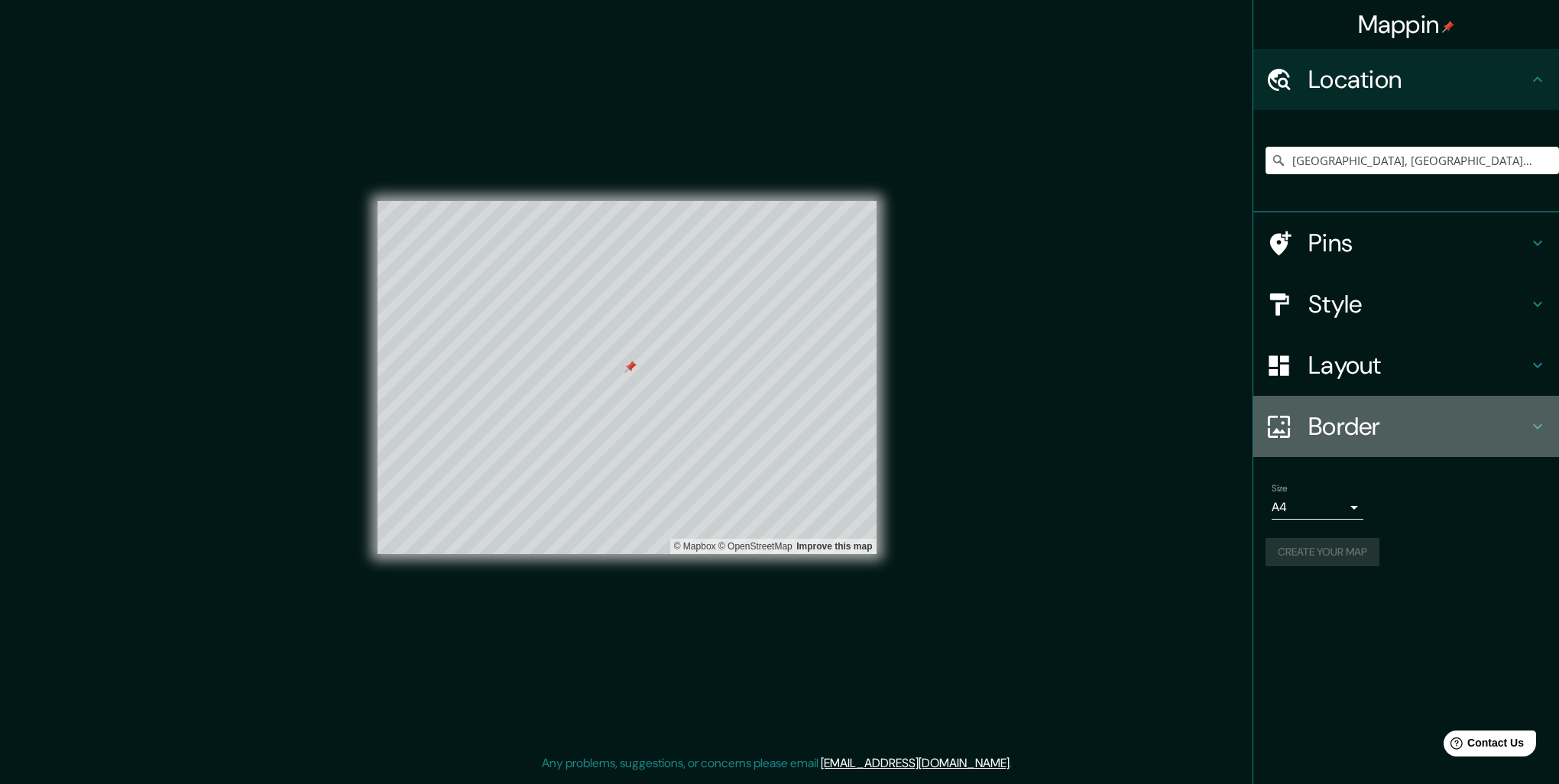
click at [1354, 414] on h4 "Border" at bounding box center [1418, 426] width 220 height 30
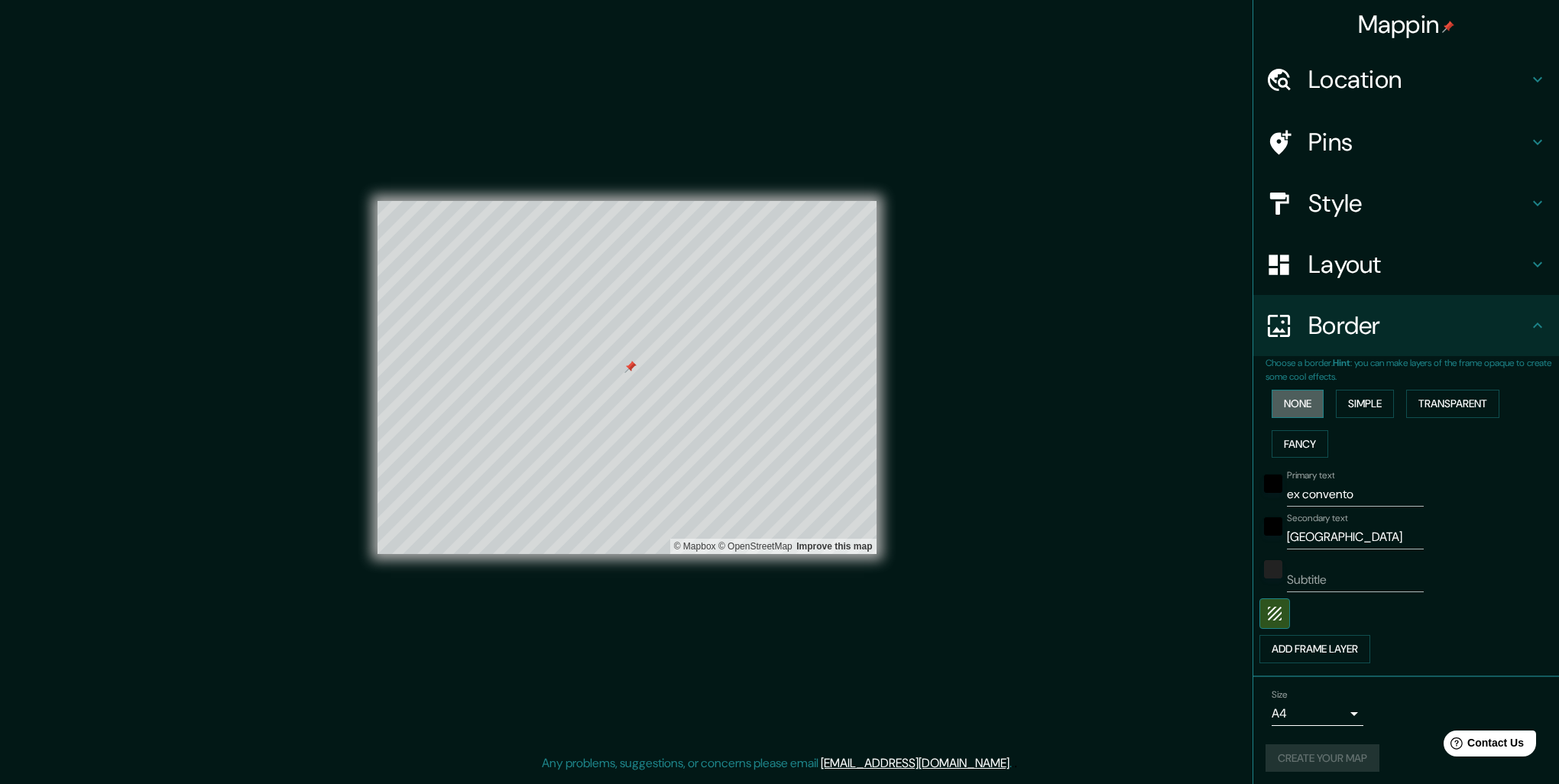
click at [1286, 400] on button "None" at bounding box center [1297, 404] width 52 height 28
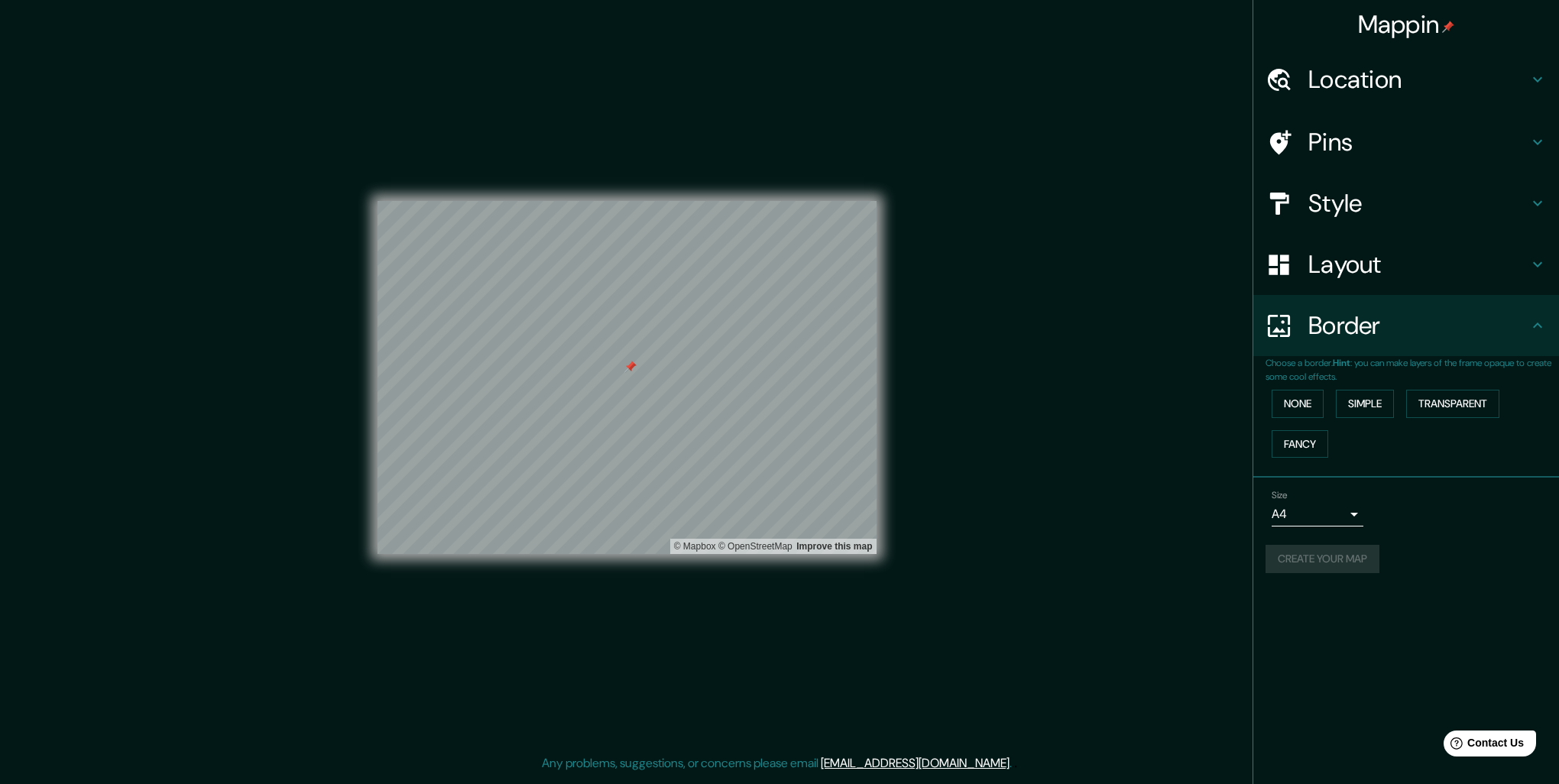
click at [1515, 530] on div "Size A4 single" at bounding box center [1405, 508] width 281 height 49
click at [1360, 279] on h4 "Layout" at bounding box center [1418, 264] width 220 height 30
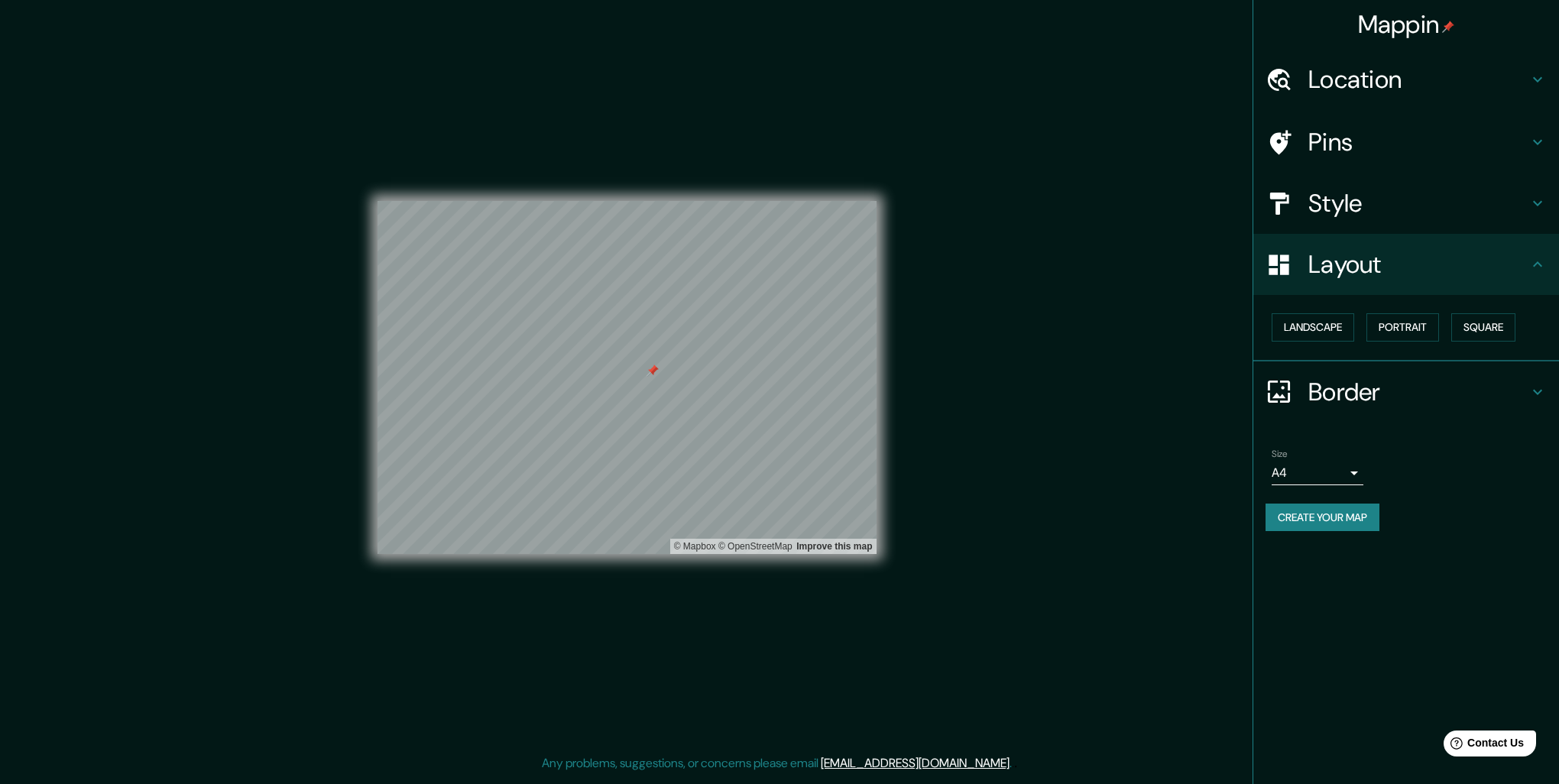
click at [1280, 532] on div "Size A4 single Create your map" at bounding box center [1405, 493] width 281 height 102
click at [1309, 520] on button "Create your map" at bounding box center [1322, 517] width 114 height 28
click at [1174, 126] on div "Mappin Location Oaxaca, Estado de Oaxaca, México Pins Style Layout Landscape Po…" at bounding box center [779, 389] width 1559 height 778
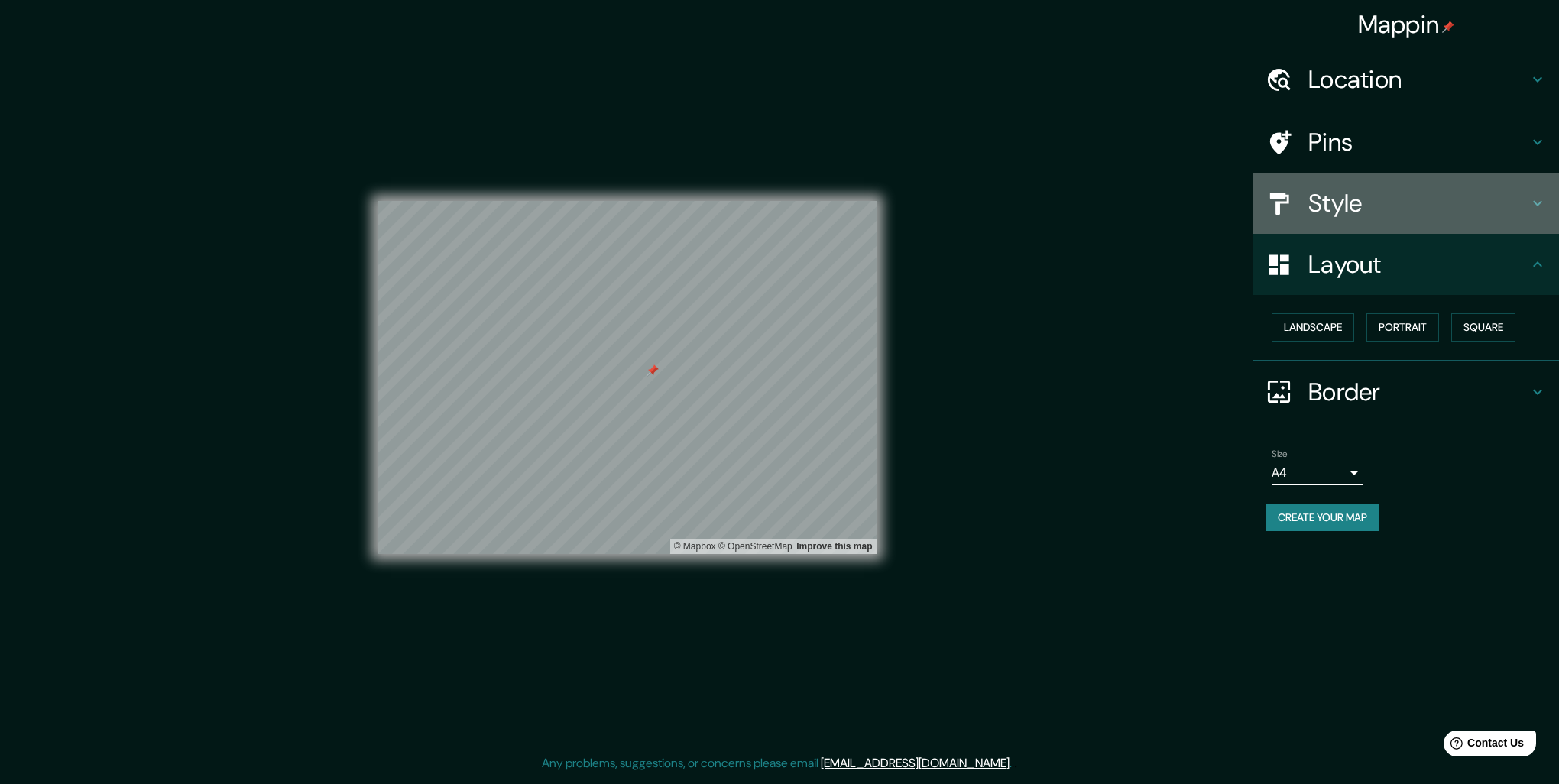
click at [1450, 173] on div "Style" at bounding box center [1405, 203] width 305 height 61
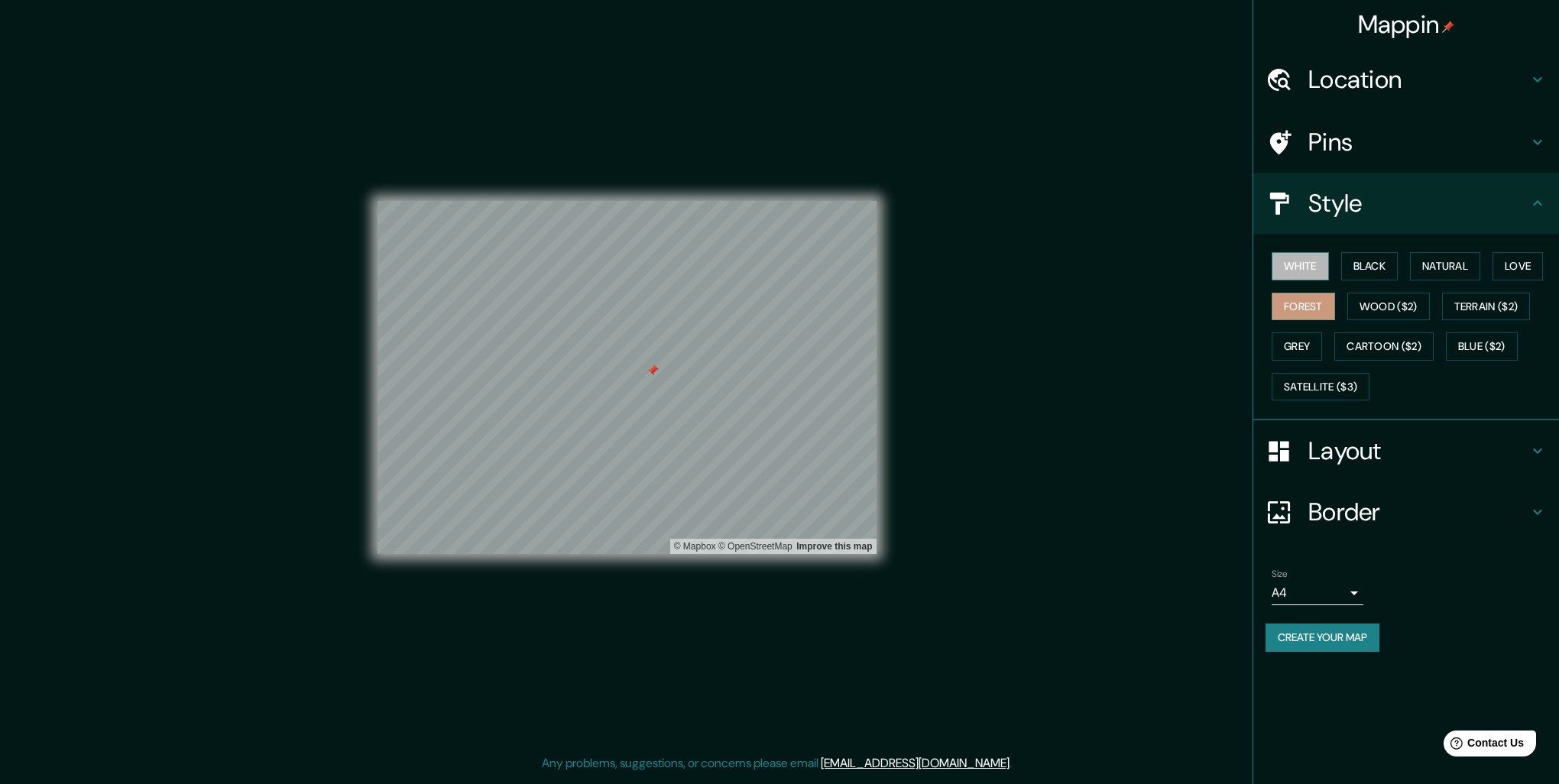
click at [1316, 259] on button "White" at bounding box center [1300, 266] width 57 height 28
click at [1370, 264] on button "Black" at bounding box center [1369, 266] width 57 height 28
click at [1433, 264] on button "Natural" at bounding box center [1445, 266] width 71 height 28
click at [1329, 640] on button "Create your map" at bounding box center [1322, 637] width 114 height 28
click at [1320, 632] on div "Create your map" at bounding box center [1405, 637] width 281 height 28
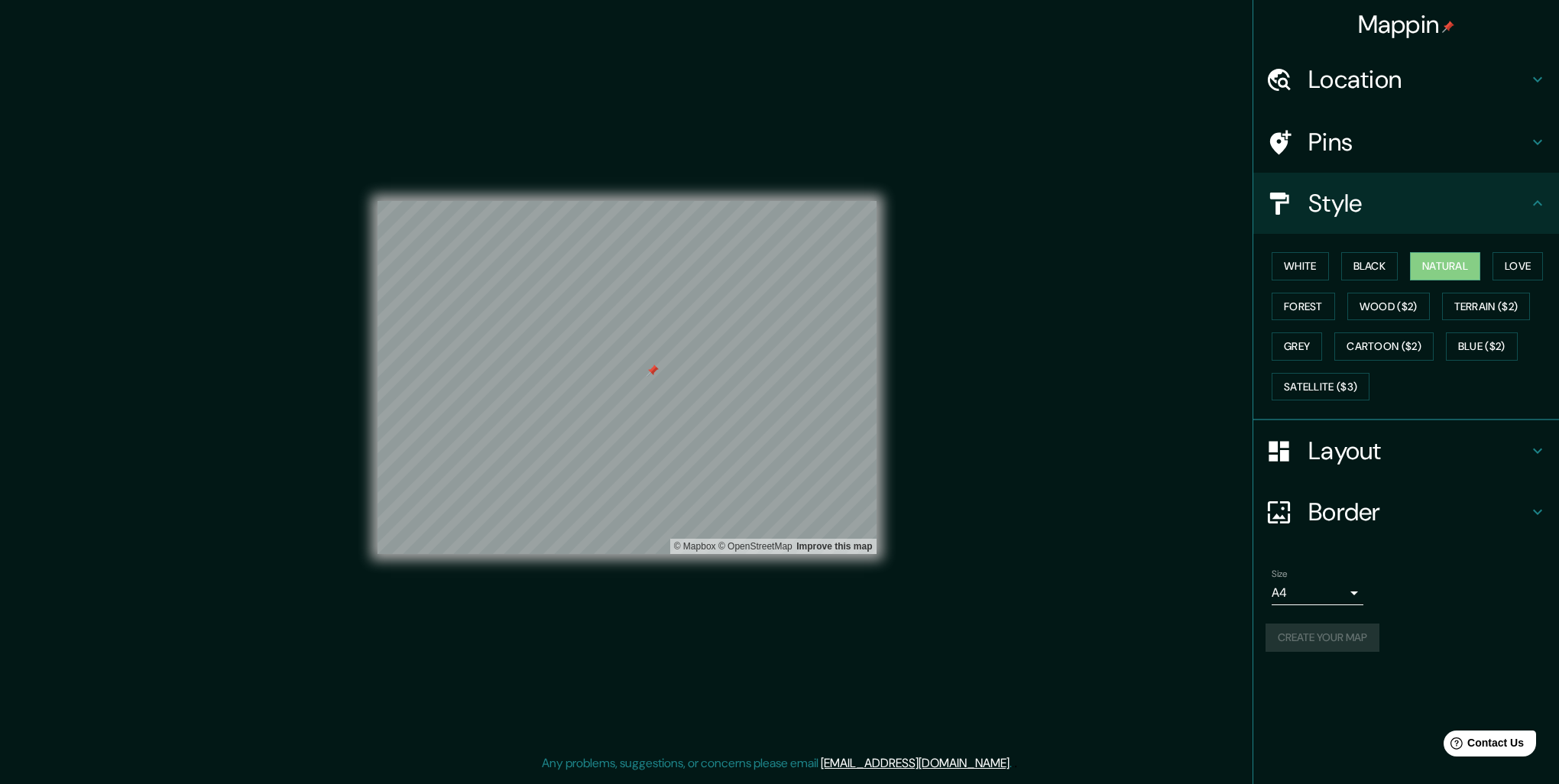
click at [1320, 632] on div "Create your map" at bounding box center [1405, 637] width 281 height 28
click at [1317, 600] on body "Mappin Location Oaxaca, Estado de Oaxaca, México Pins Style White Black Natural…" at bounding box center [779, 392] width 1559 height 784
click at [1320, 667] on li "A1 ($2.50)" at bounding box center [1318, 678] width 92 height 28
click at [1332, 592] on body "Mappin Location Oaxaca, Estado de Oaxaca, México Pins Style White Black Natural…" at bounding box center [779, 392] width 1559 height 784
click at [1331, 626] on li "A4" at bounding box center [1318, 623] width 92 height 28
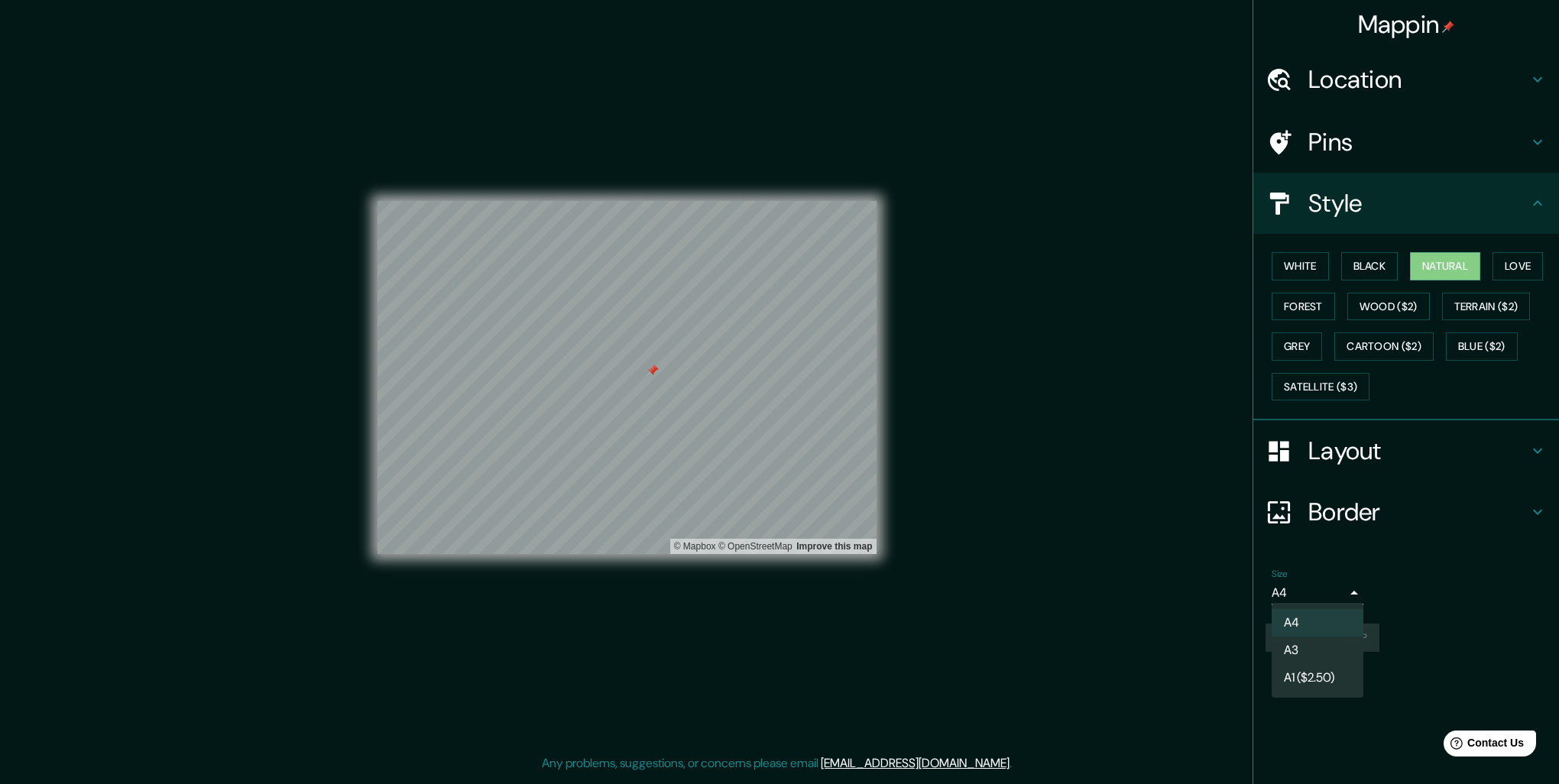
click at [1327, 595] on body "Mappin Location Oaxaca, Estado de Oaxaca, México Pins Style White Black Natural…" at bounding box center [779, 392] width 1559 height 784
click at [1319, 647] on li "A3" at bounding box center [1318, 650] width 92 height 28
type input "a4"
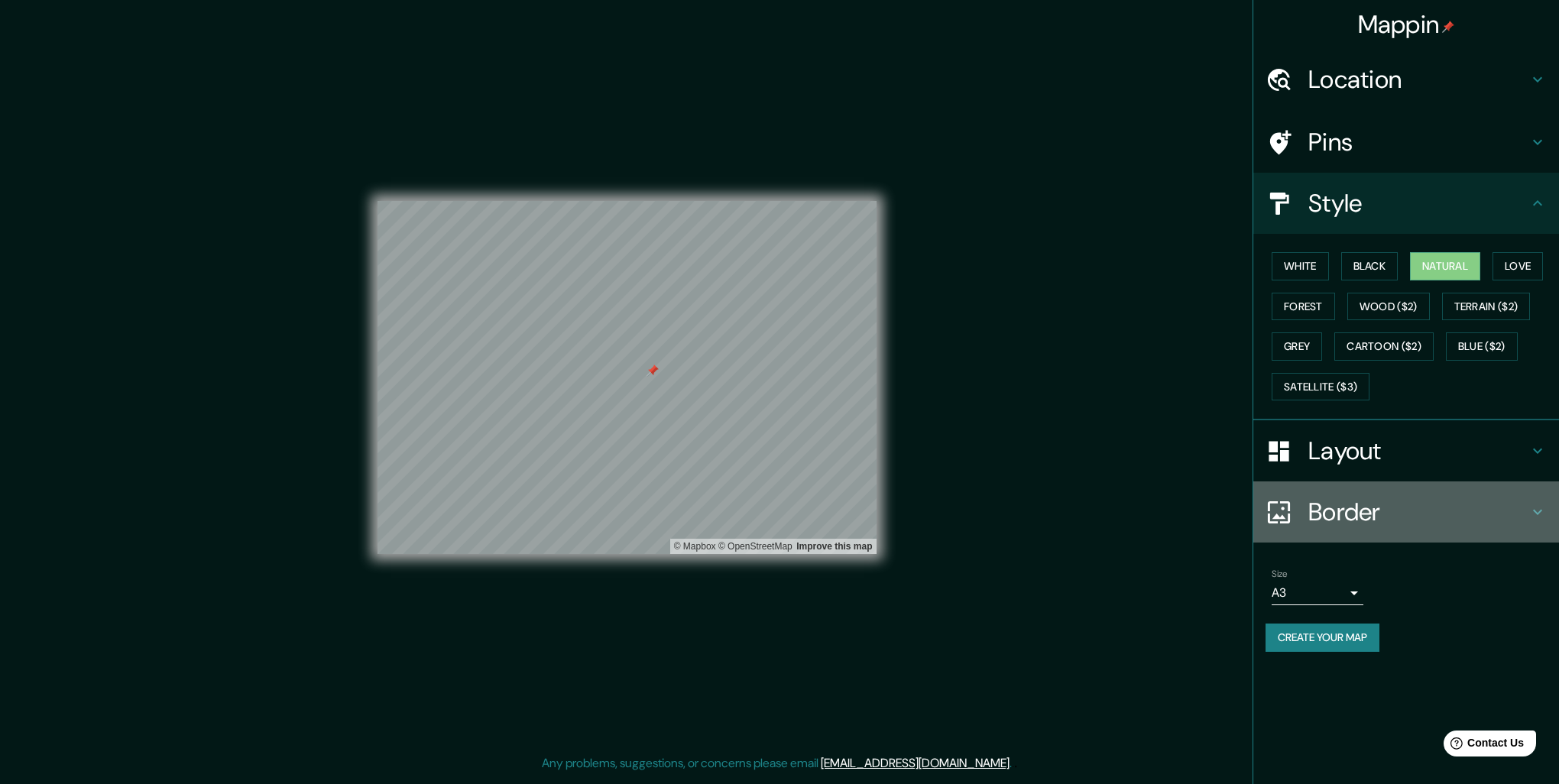
click at [1351, 497] on h4 "Border" at bounding box center [1418, 511] width 220 height 30
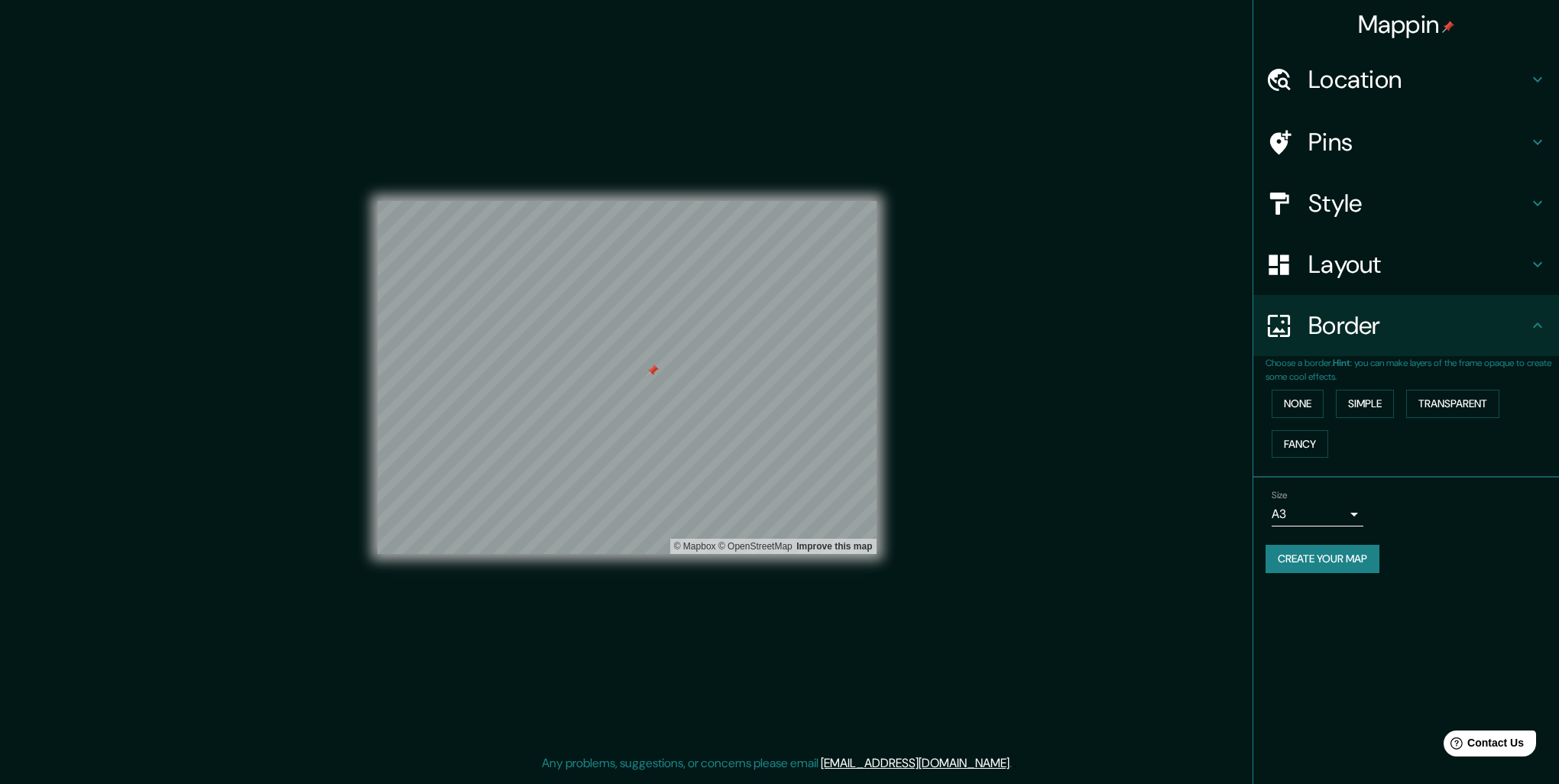
click at [1339, 268] on h4 "Layout" at bounding box center [1418, 264] width 220 height 30
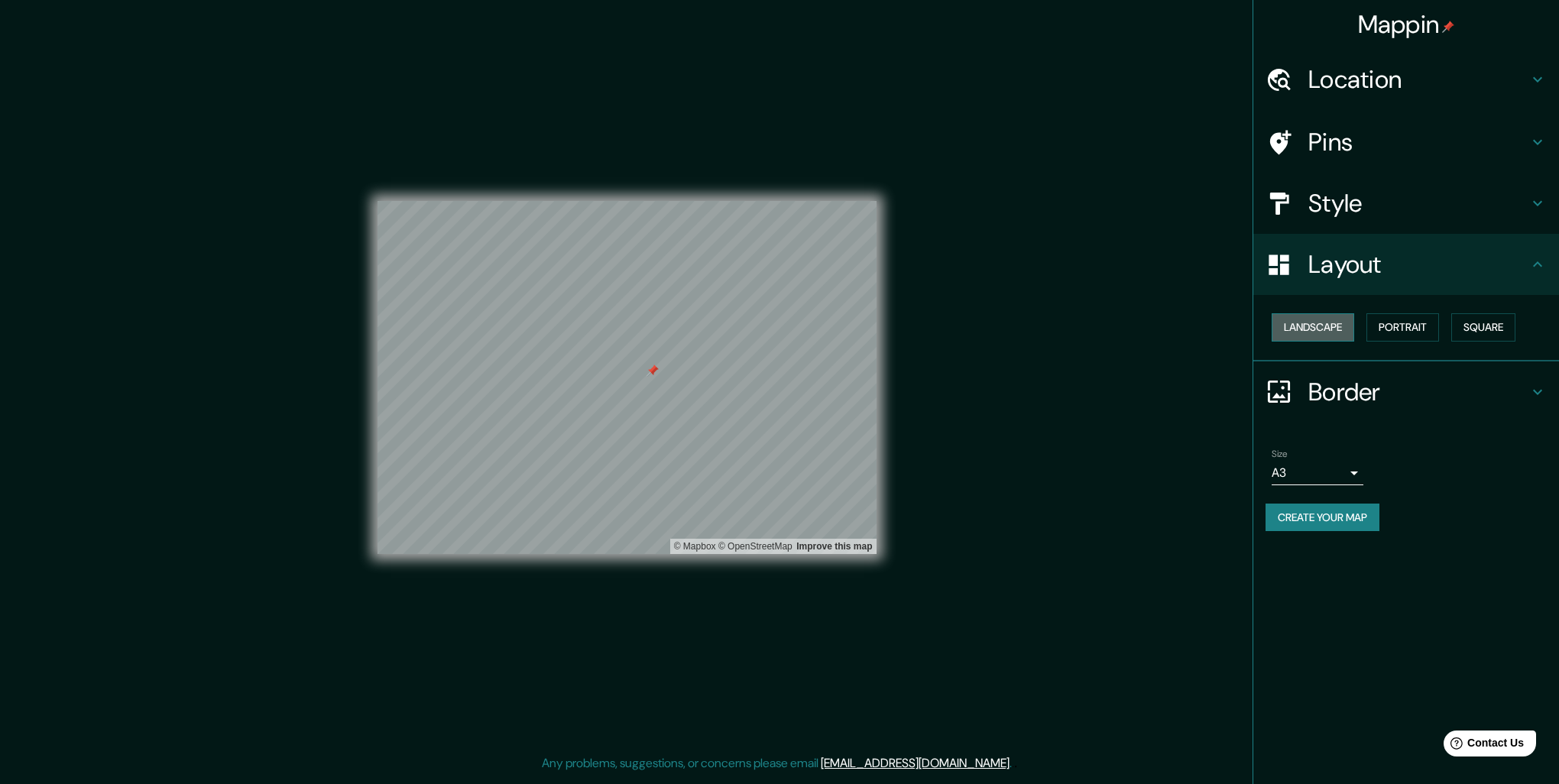
click at [1323, 332] on button "Landscape" at bounding box center [1313, 328] width 83 height 28
click at [1515, 327] on button "Square" at bounding box center [1483, 328] width 64 height 28
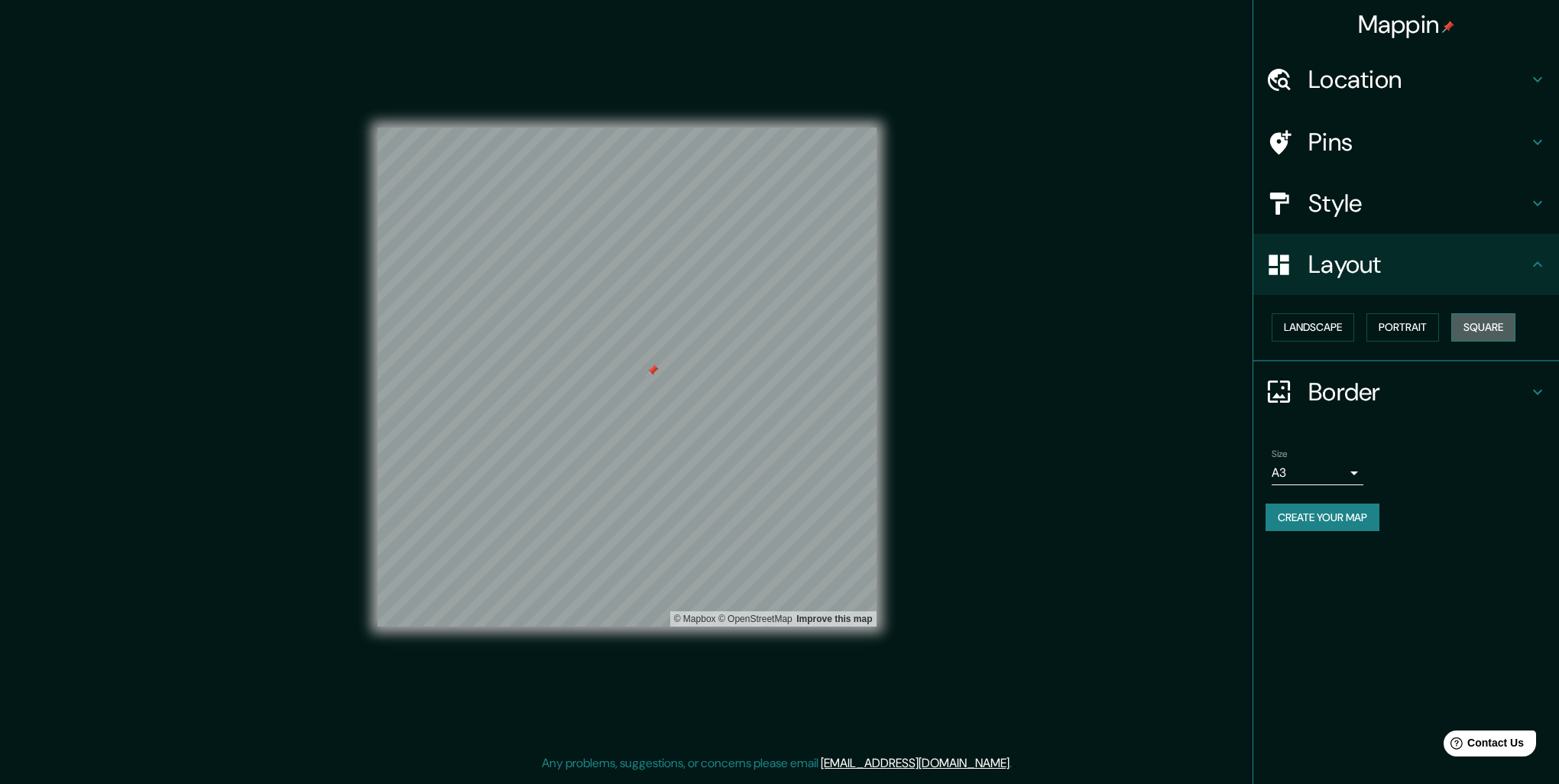
click at [1455, 333] on button "Square" at bounding box center [1483, 328] width 64 height 28
click at [1416, 328] on button "Portrait" at bounding box center [1402, 328] width 72 height 28
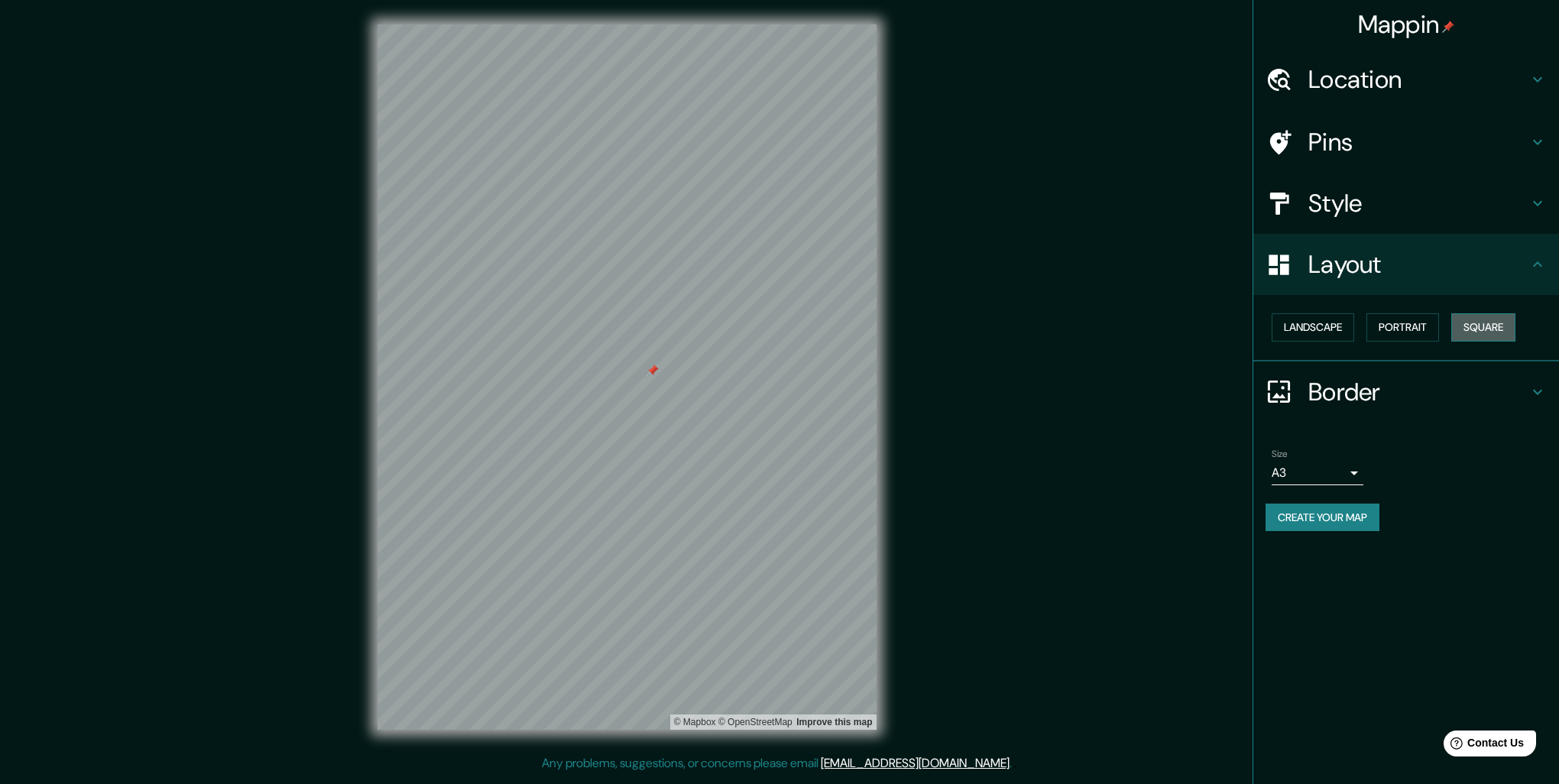
click at [1467, 331] on button "Square" at bounding box center [1483, 328] width 64 height 28
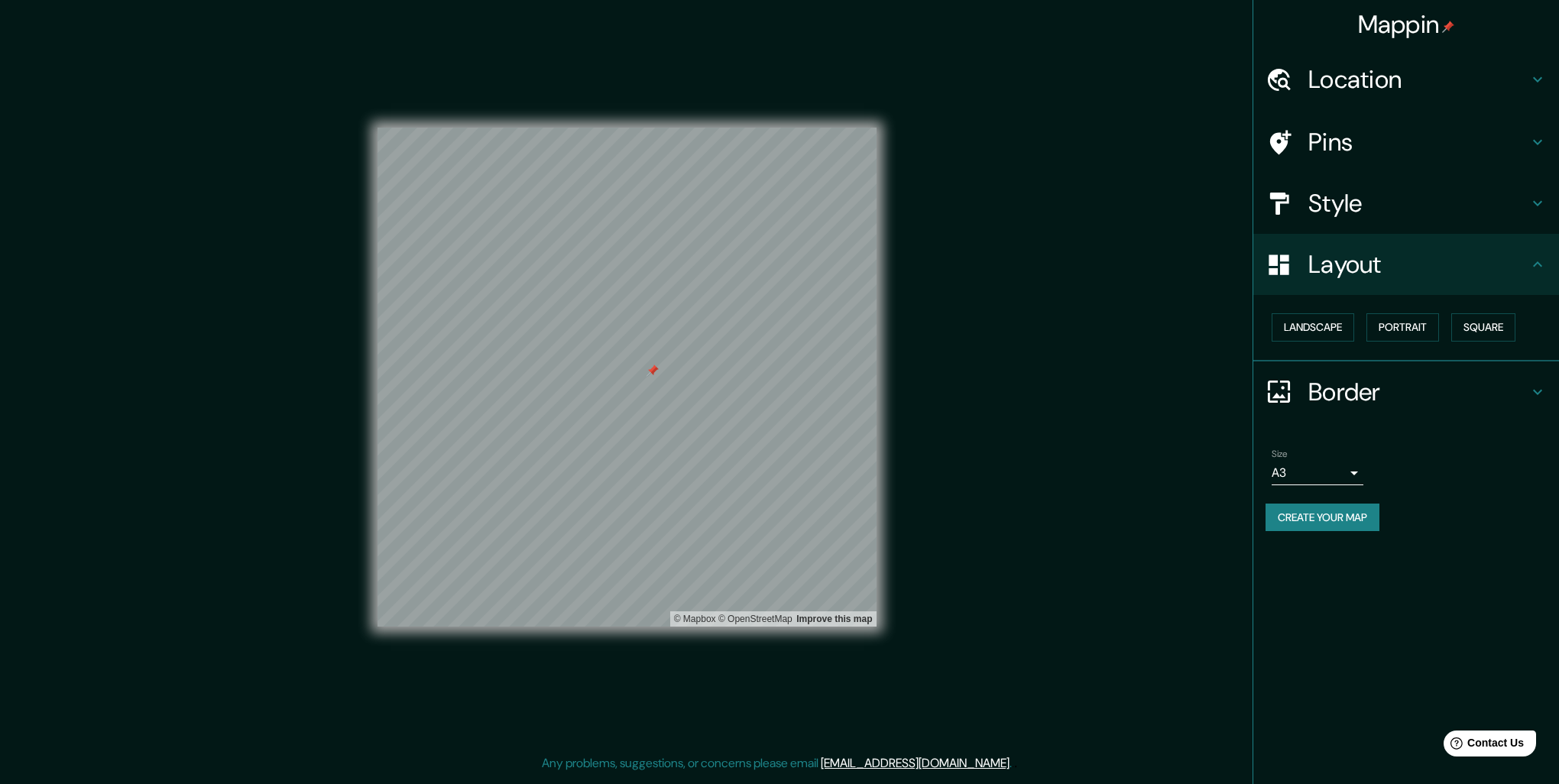
click at [1315, 526] on button "Create your map" at bounding box center [1322, 517] width 114 height 28
click at [1403, 127] on h4 "Pins" at bounding box center [1418, 141] width 220 height 30
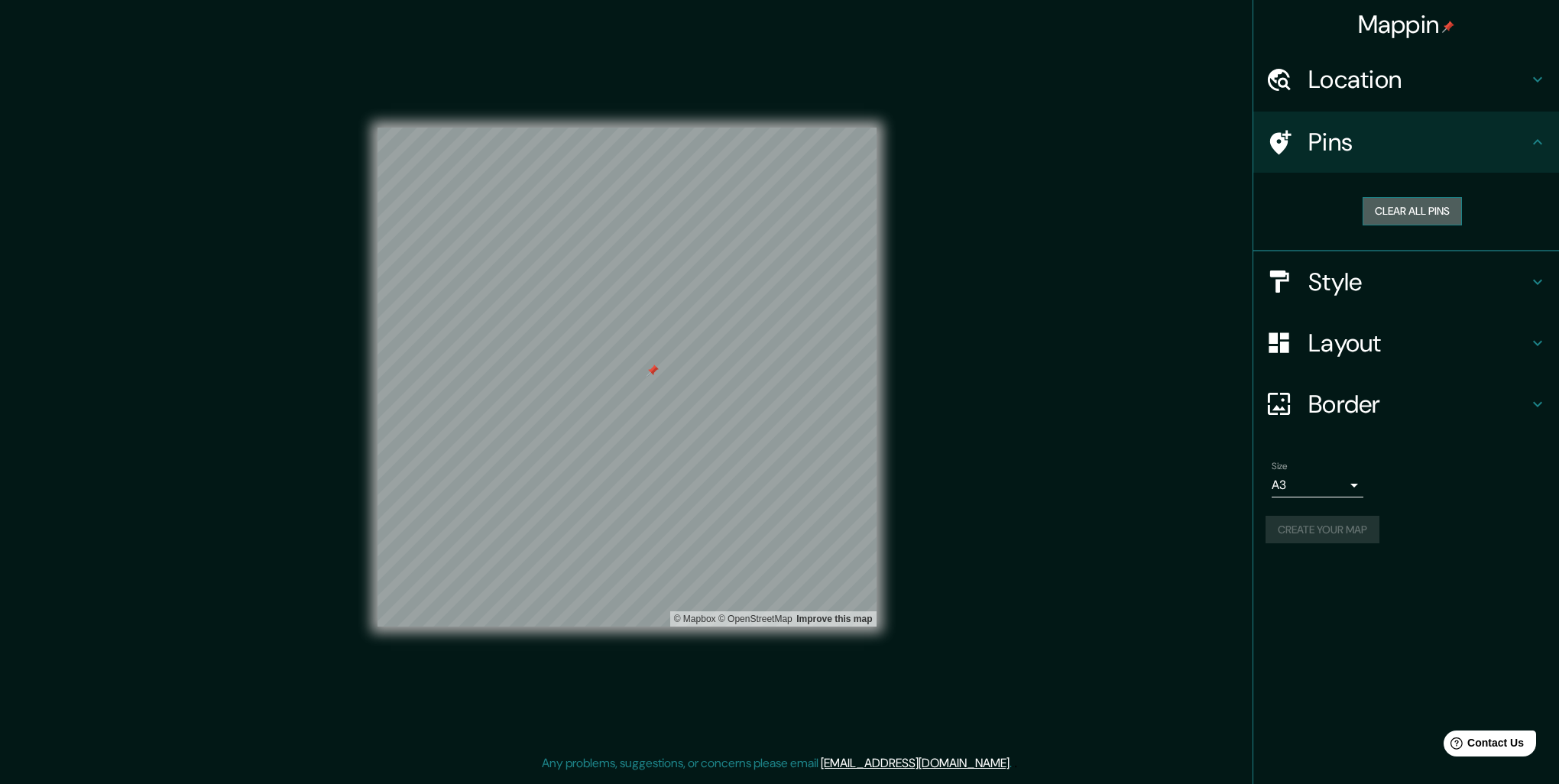
click at [1378, 209] on button "Clear all pins" at bounding box center [1411, 211] width 99 height 28
drag, startPoint x: 1428, startPoint y: 479, endPoint x: 1414, endPoint y: 507, distance: 31.3
click at [1424, 495] on div "Size A3 a4" at bounding box center [1405, 479] width 281 height 49
click at [1350, 545] on div "Size A3 a4 Create your map" at bounding box center [1405, 506] width 281 height 102
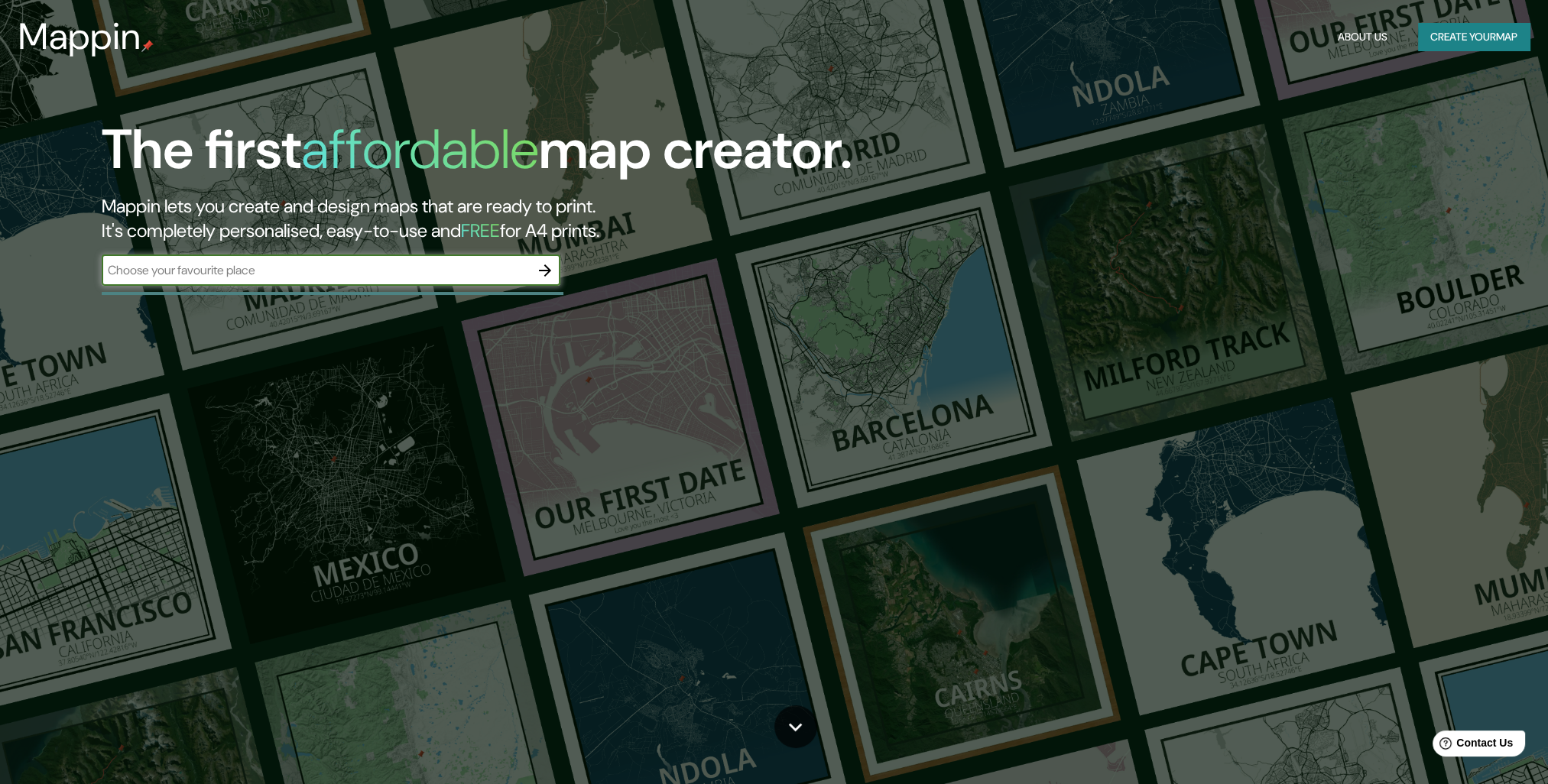
click at [480, 253] on div "The first affordable map creator. Mappin lets you create and design maps that a…" at bounding box center [489, 209] width 929 height 183
click at [1494, 42] on button "Create your map" at bounding box center [1473, 37] width 112 height 28
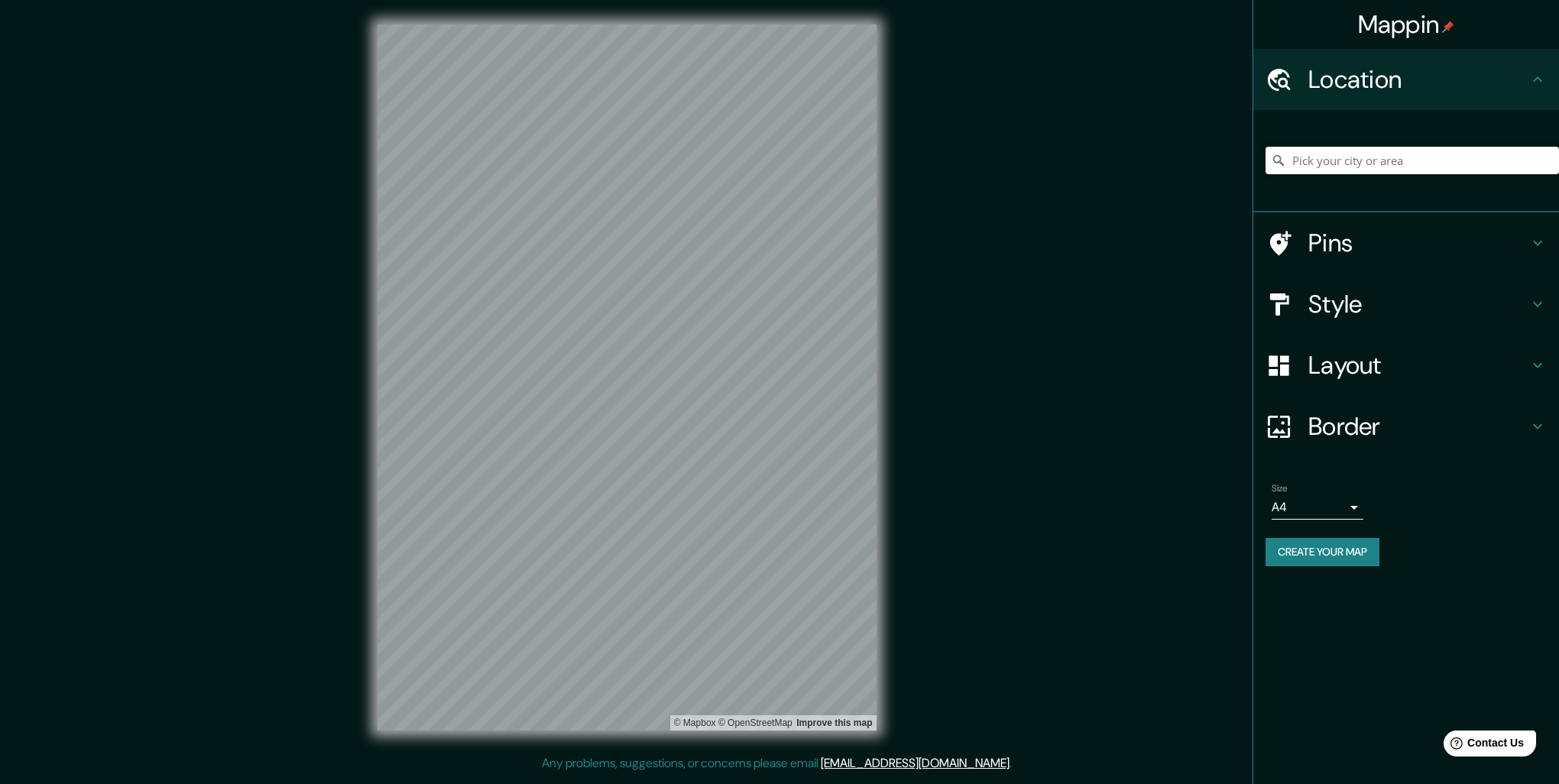
click at [1383, 369] on h4 "Layout" at bounding box center [1418, 364] width 220 height 30
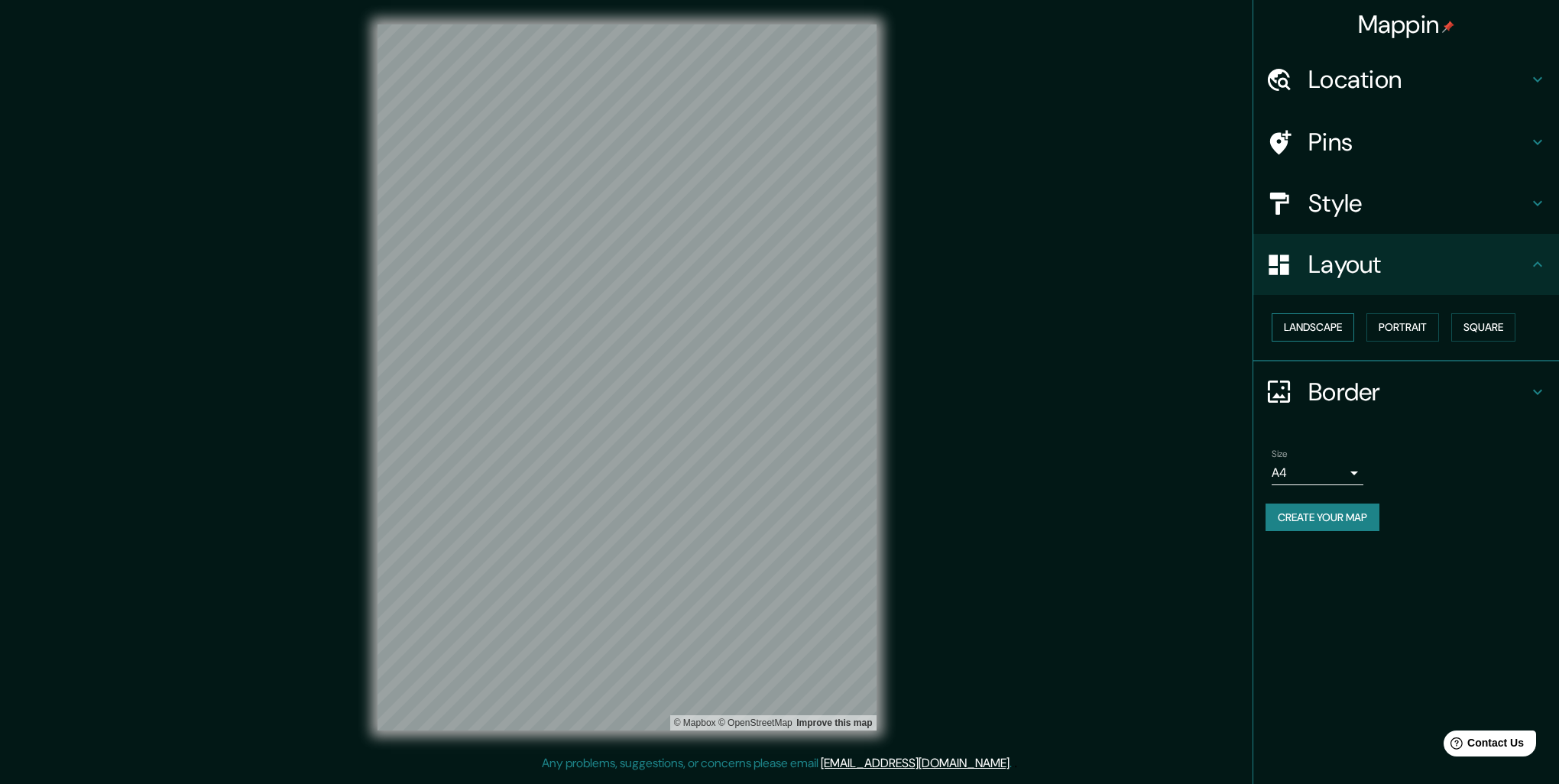
click at [1327, 332] on button "Landscape" at bounding box center [1313, 328] width 83 height 28
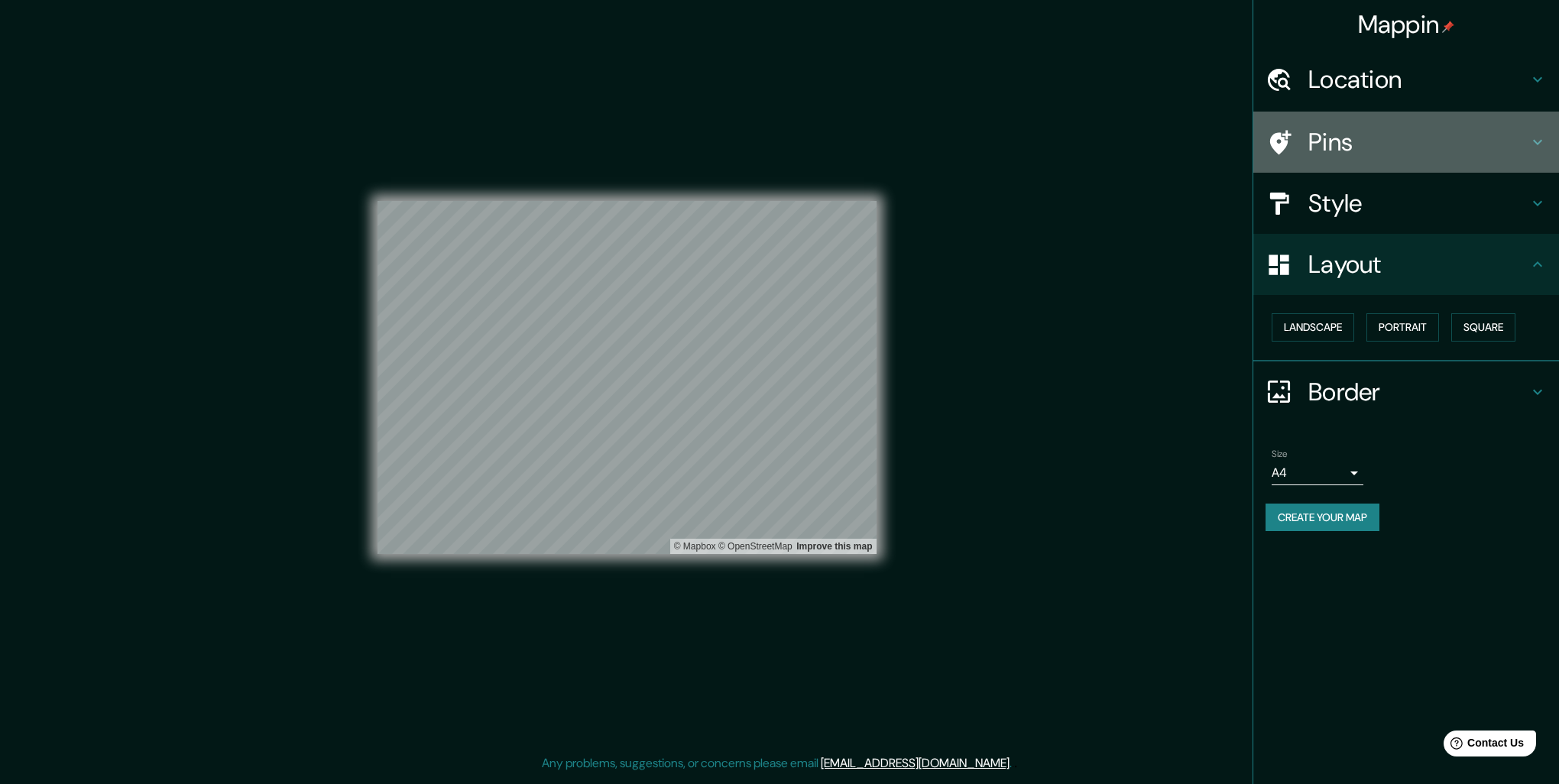
click at [1416, 127] on h4 "Pins" at bounding box center [1418, 141] width 220 height 30
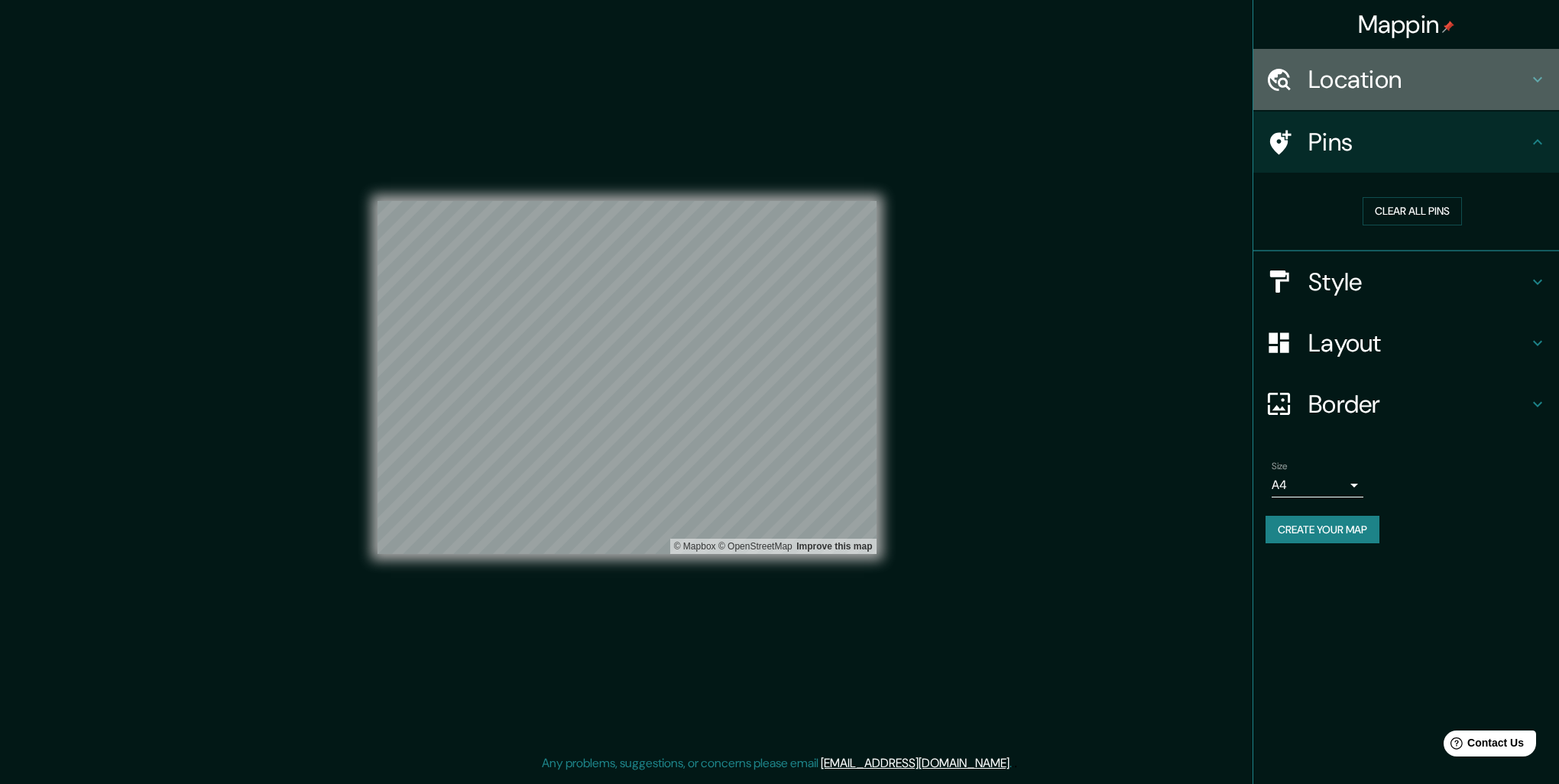
click at [1428, 99] on div "Location" at bounding box center [1405, 80] width 305 height 61
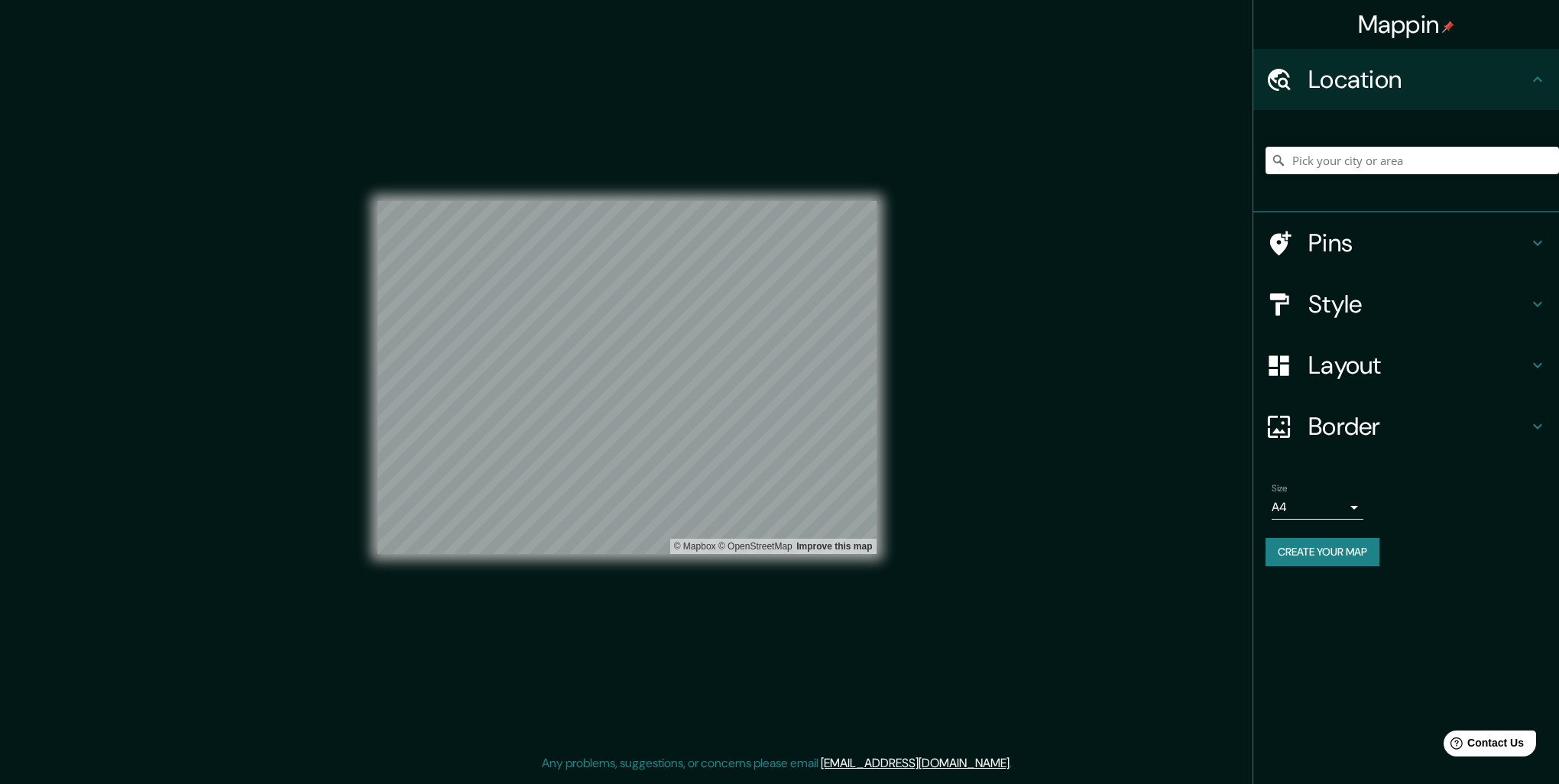
click at [1424, 313] on h4 "Style" at bounding box center [1418, 304] width 220 height 30
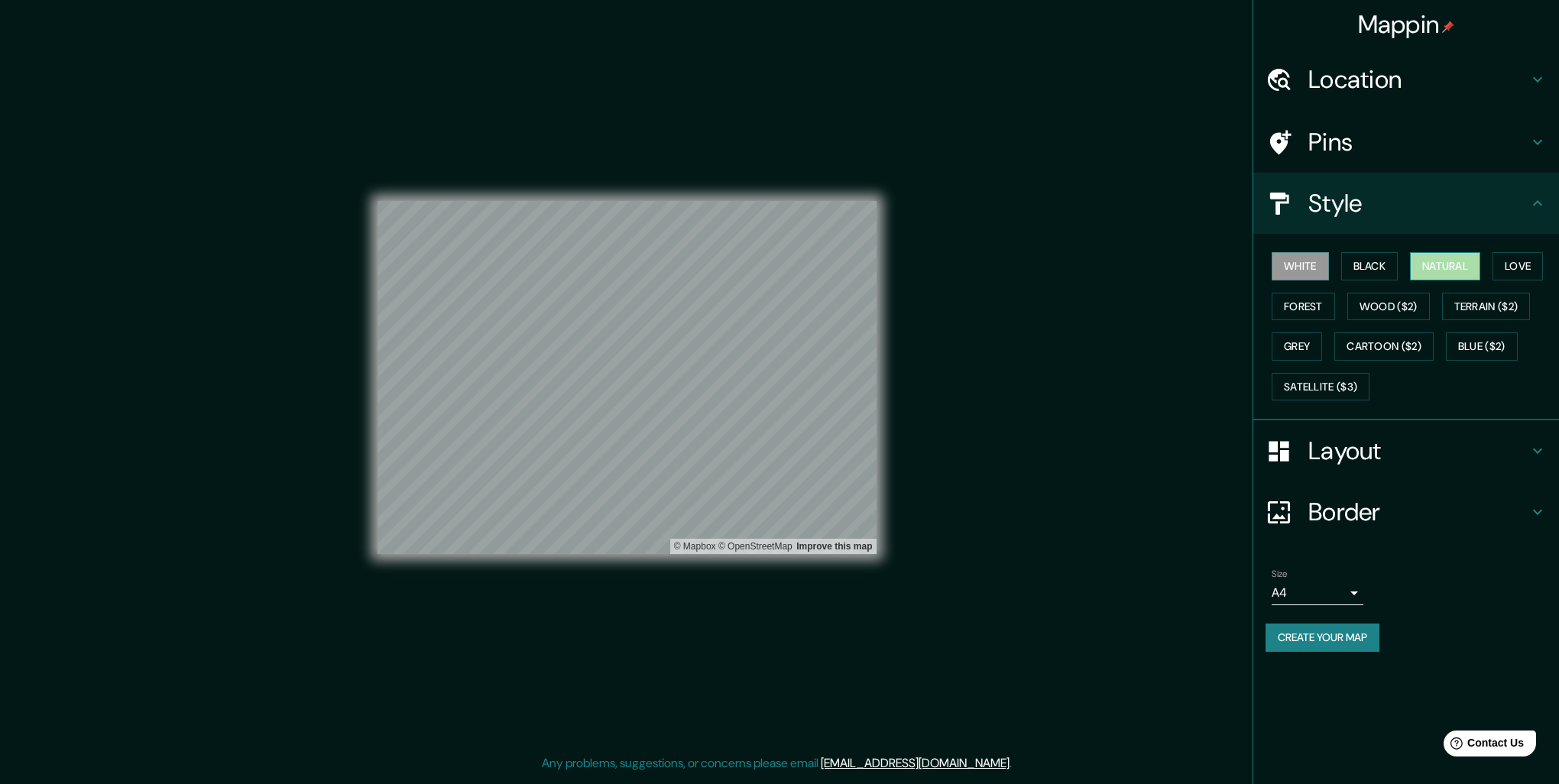
click at [1437, 268] on button "Natural" at bounding box center [1445, 266] width 71 height 28
click at [1350, 637] on button "Create your map" at bounding box center [1322, 637] width 114 height 28
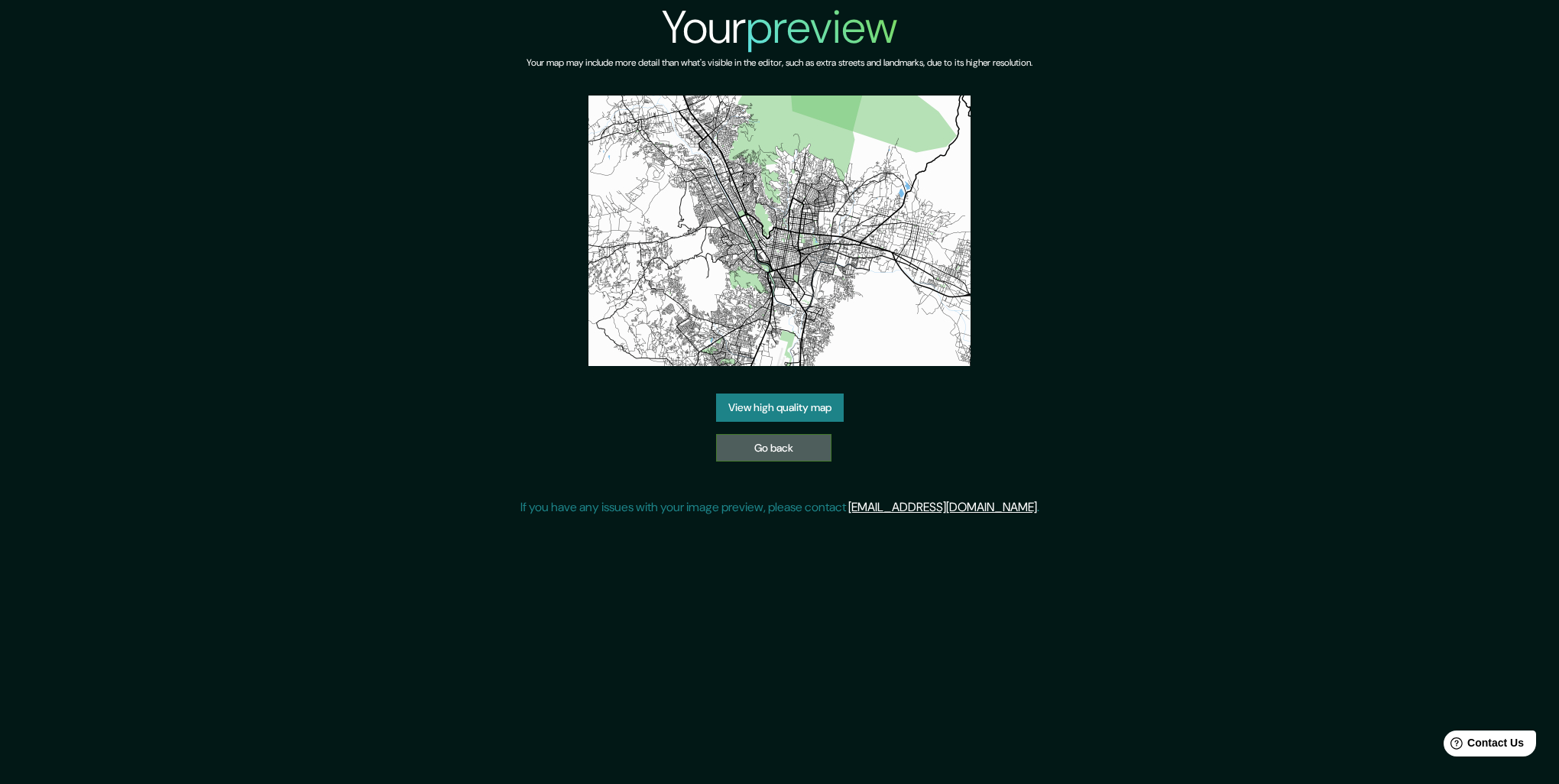
click at [788, 447] on link "Go back" at bounding box center [773, 448] width 116 height 28
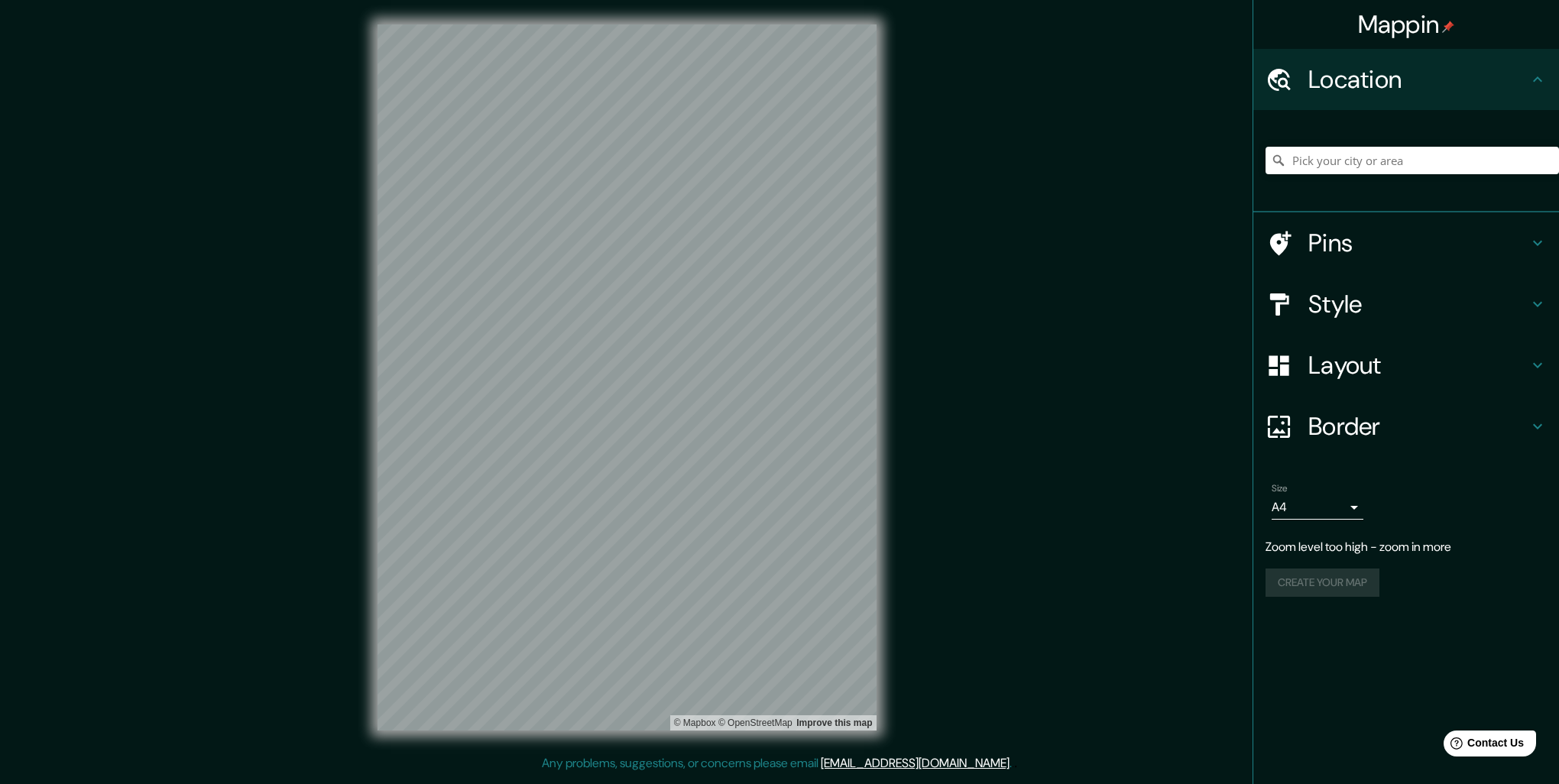
click at [353, 435] on div "© Mapbox © OpenStreetMap Improve this map" at bounding box center [626, 377] width 548 height 754
click at [1448, 361] on h4 "Layout" at bounding box center [1418, 364] width 220 height 30
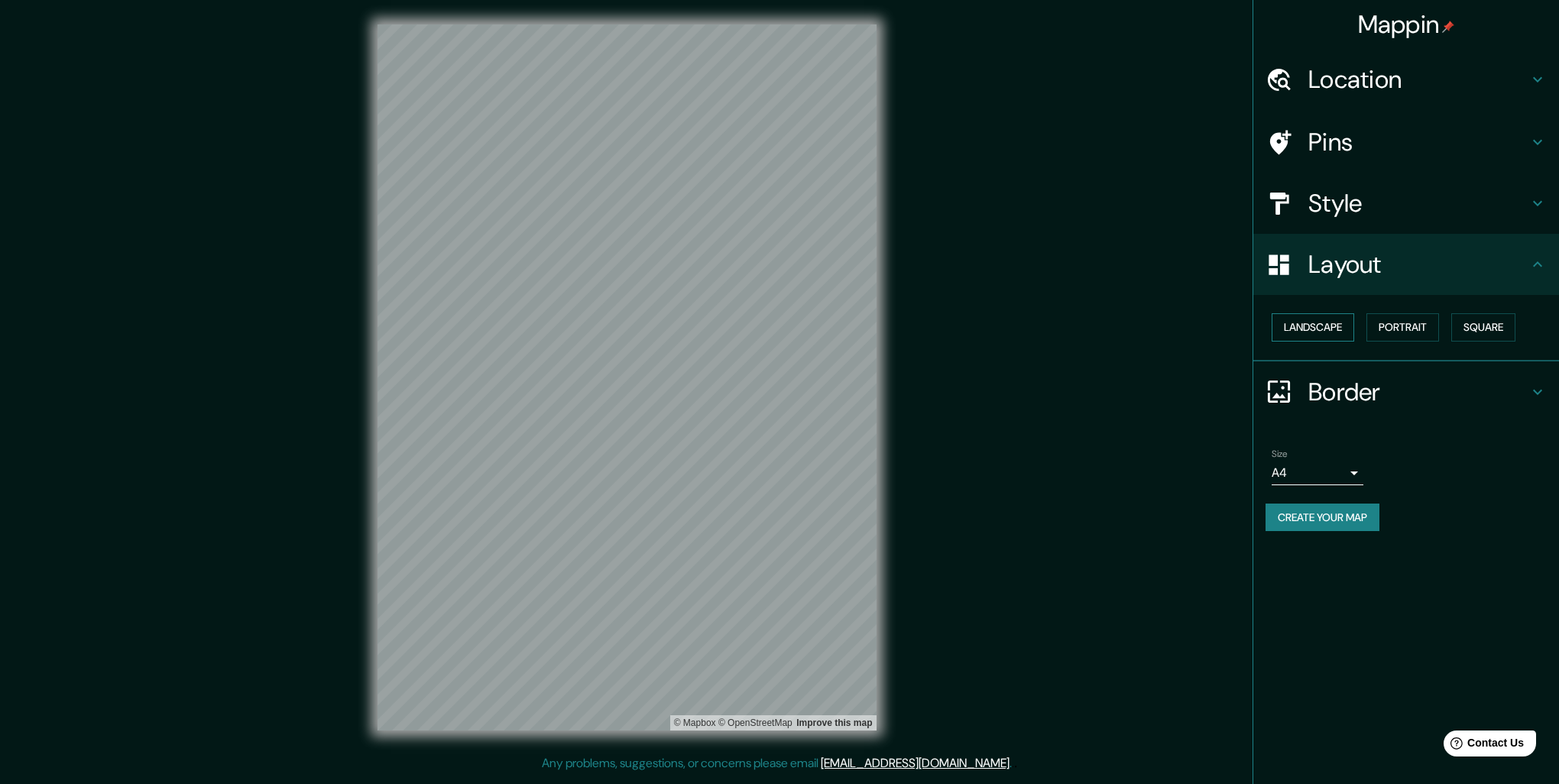
click at [1319, 326] on button "Landscape" at bounding box center [1313, 328] width 83 height 28
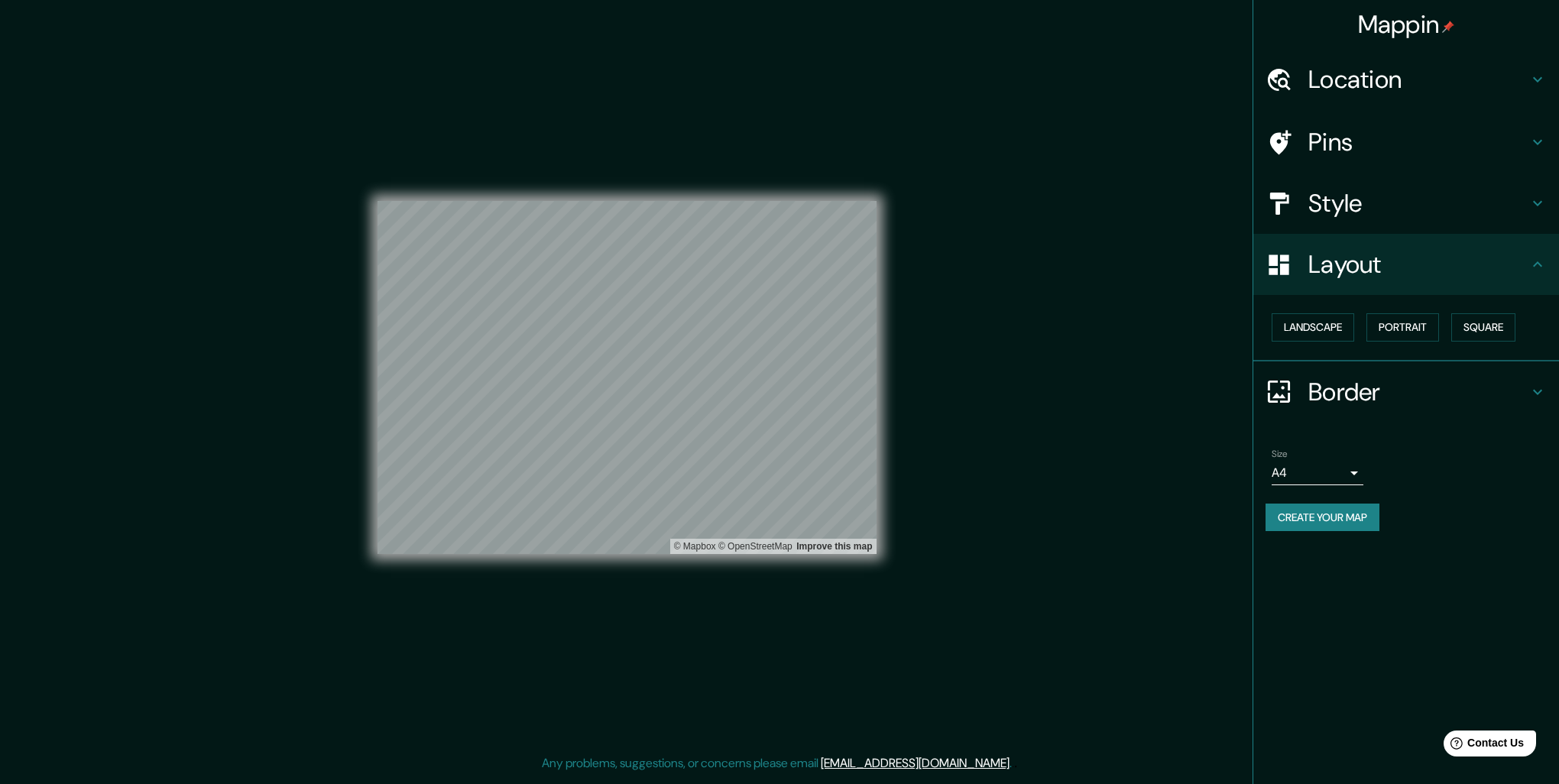
click at [1376, 200] on h4 "Style" at bounding box center [1418, 203] width 220 height 30
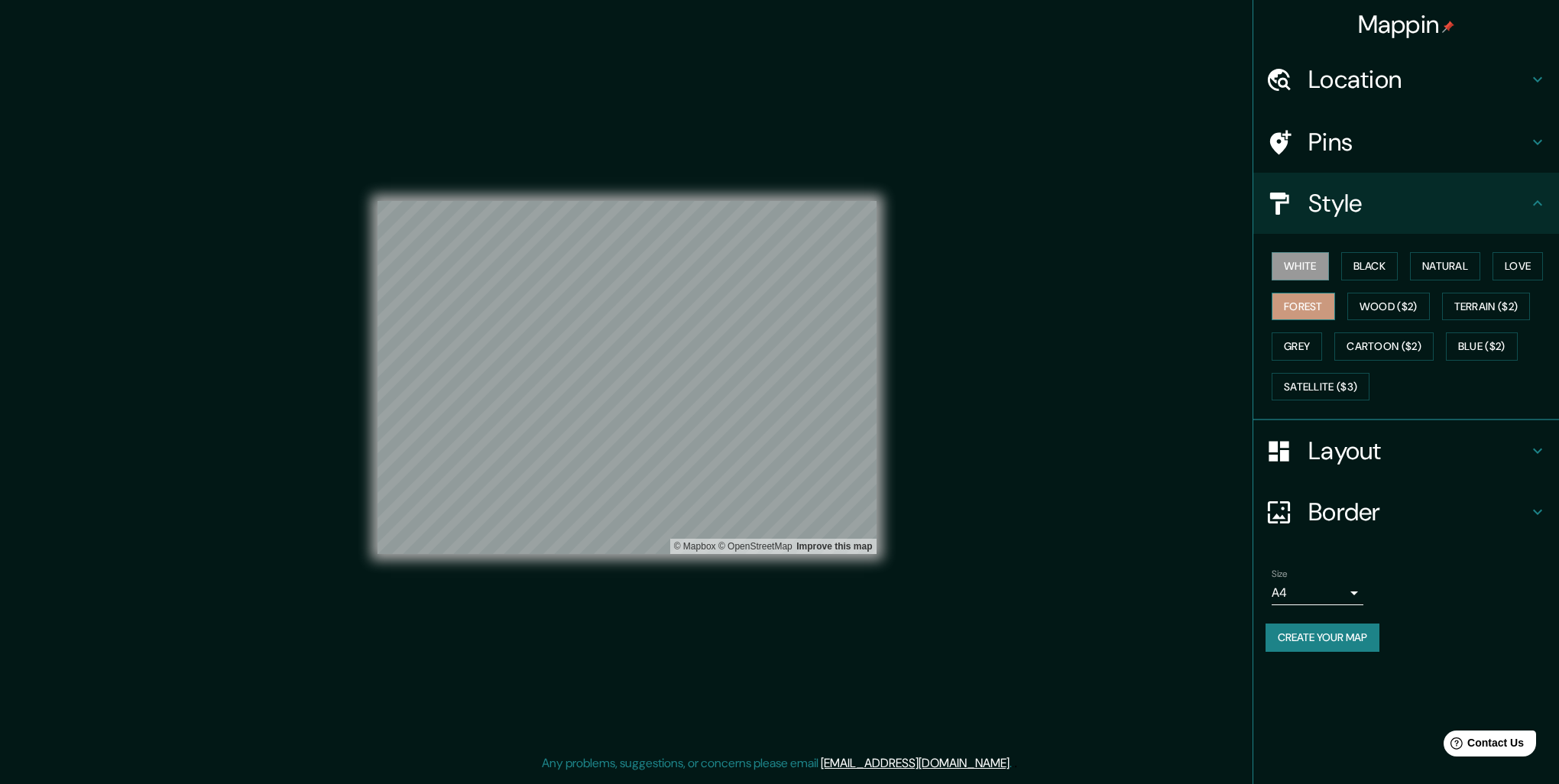
click at [1291, 309] on button "Forest" at bounding box center [1303, 306] width 63 height 28
click at [1438, 599] on div "Size A4 single" at bounding box center [1405, 587] width 281 height 49
click at [1344, 634] on button "Create your map" at bounding box center [1322, 637] width 114 height 28
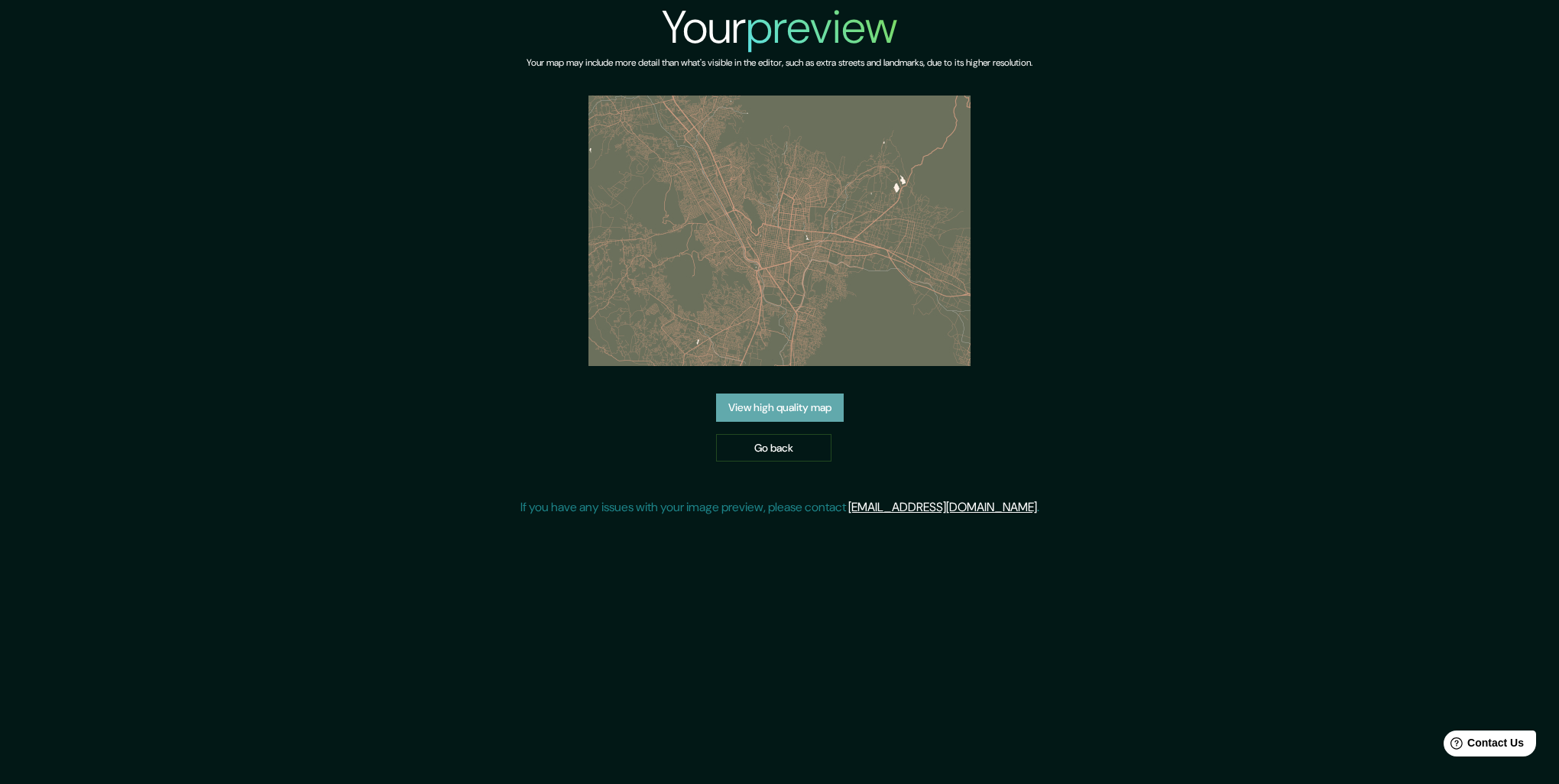
click at [795, 398] on link "View high quality map" at bounding box center [779, 407] width 127 height 28
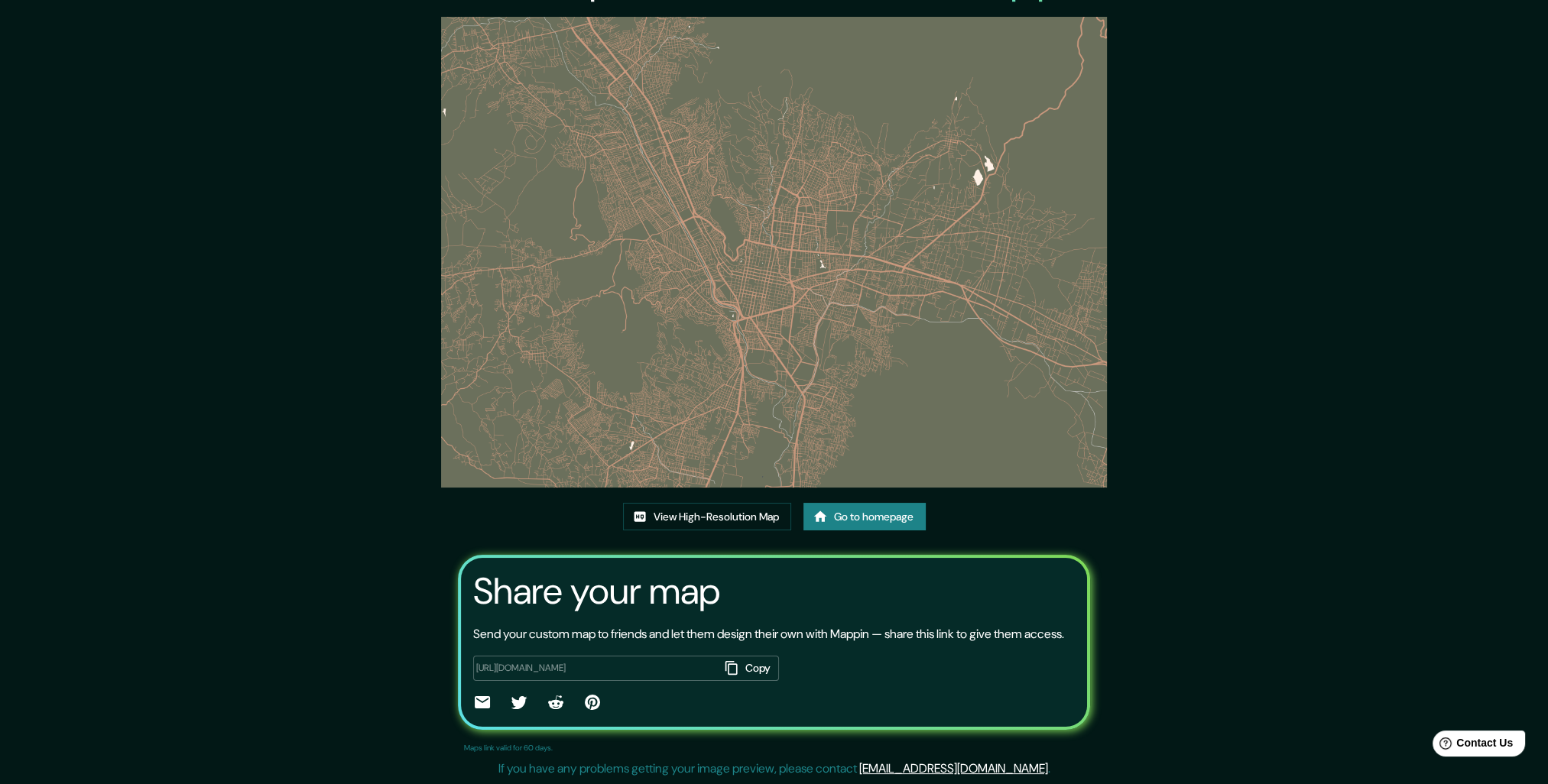
scroll to position [68, 0]
click at [728, 502] on link "View High-Resolution Map" at bounding box center [707, 516] width 168 height 28
click at [859, 502] on link "Go to homepage" at bounding box center [864, 516] width 122 height 28
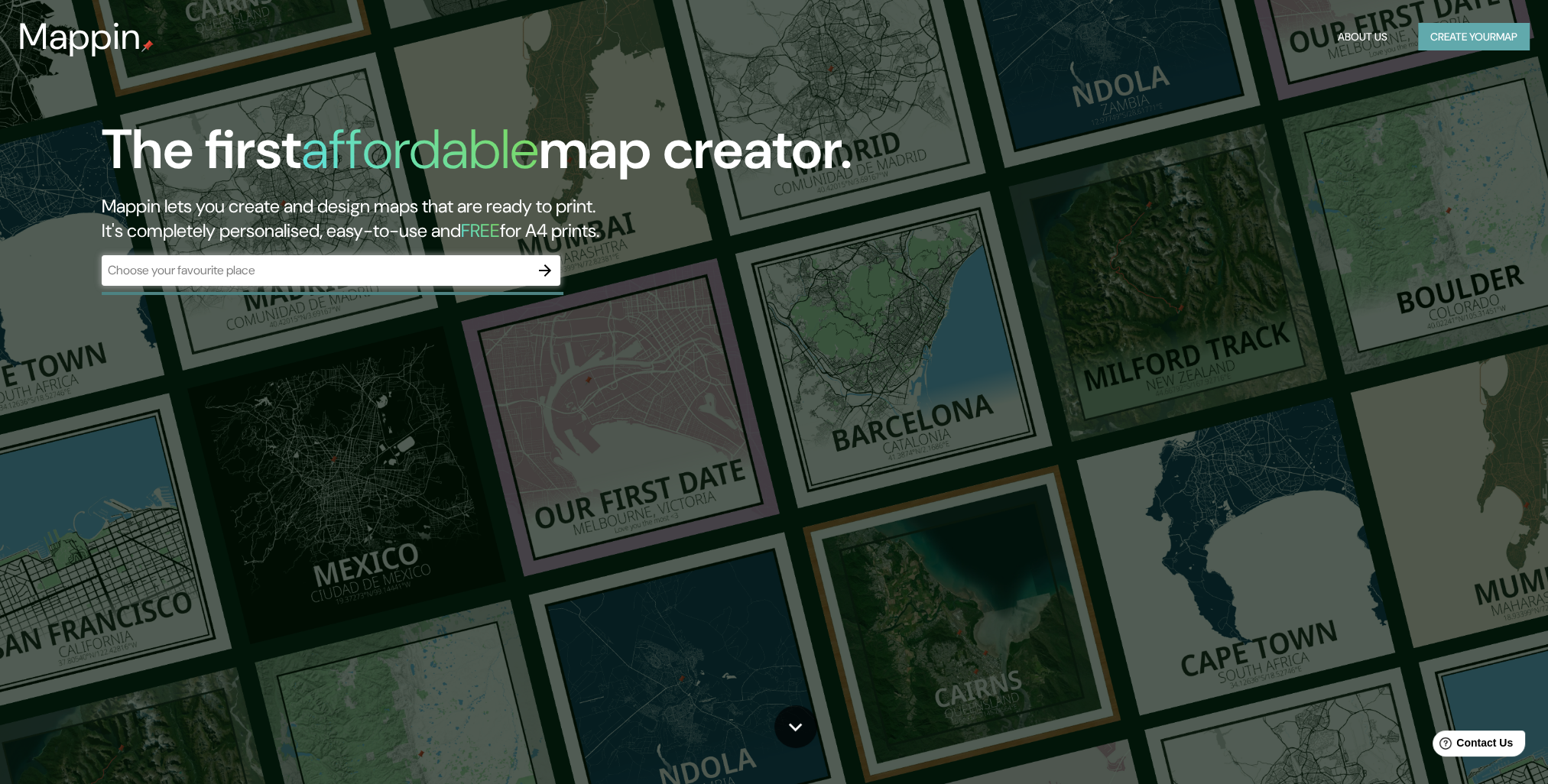
click at [1444, 25] on button "Create your map" at bounding box center [1473, 37] width 112 height 28
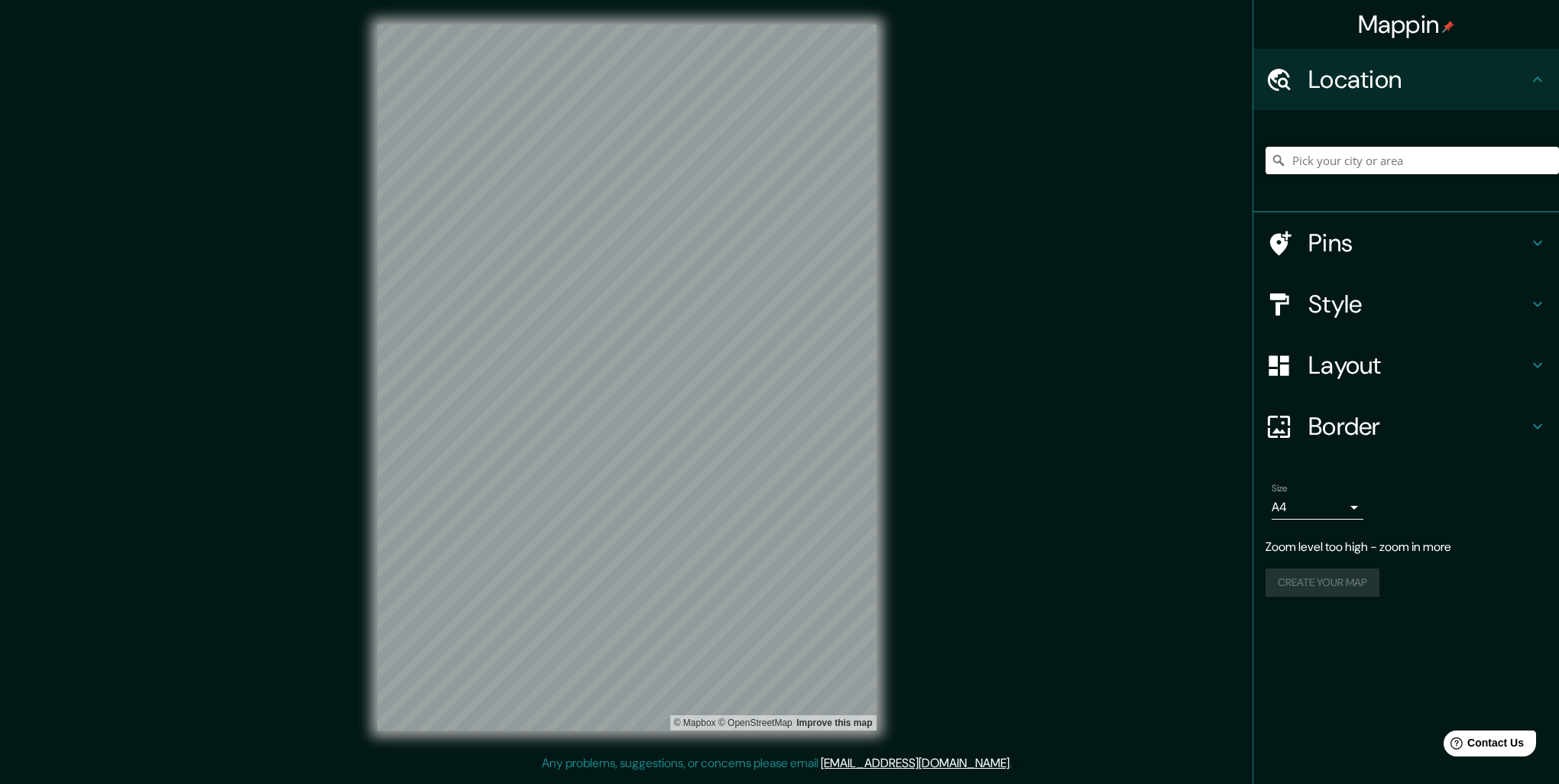
click at [1387, 260] on div "Pins" at bounding box center [1405, 243] width 305 height 61
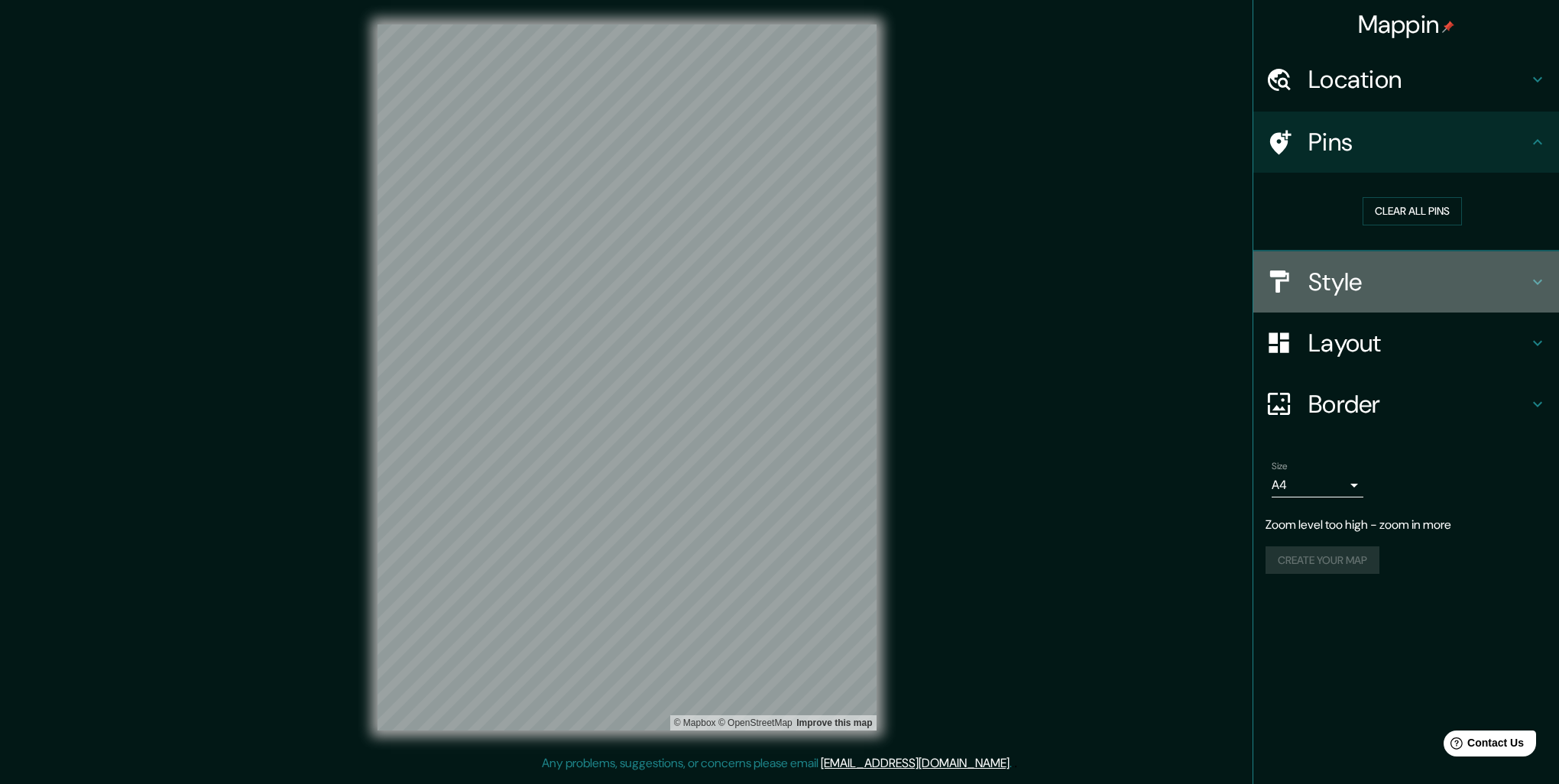
click at [1391, 277] on h4 "Style" at bounding box center [1418, 282] width 220 height 30
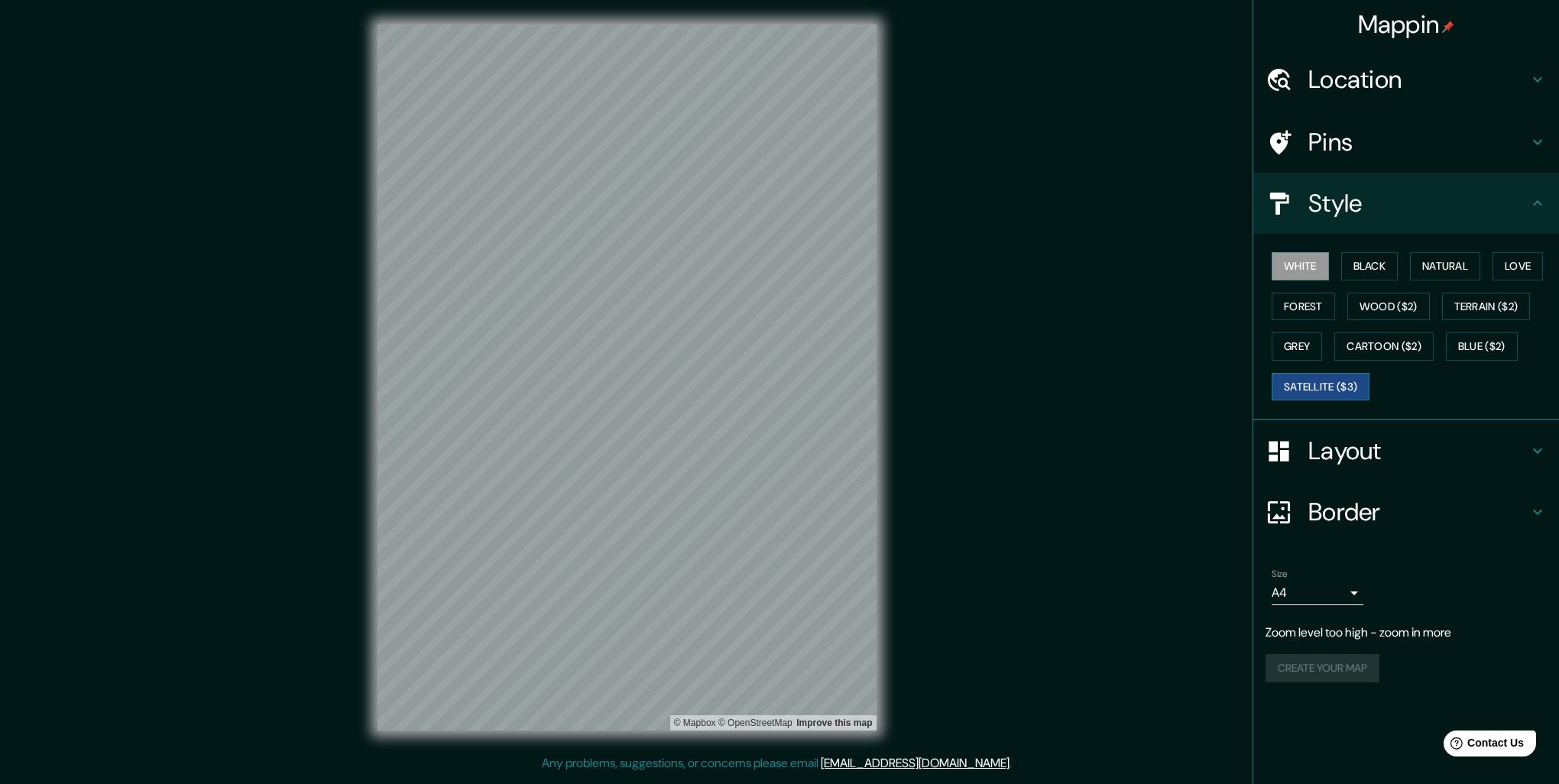
click at [1332, 396] on button "Satellite ($3)" at bounding box center [1320, 387] width 98 height 28
click at [1503, 346] on button "Blue ($2)" at bounding box center [1481, 346] width 71 height 28
click at [1380, 339] on button "Cartoon ($2)" at bounding box center [1383, 346] width 99 height 28
click at [1331, 338] on div "White Black Natural Love Forest Wood ($2) Terrain ($2) Grey Cartoon ($2) Blue (…" at bounding box center [1411, 326] width 293 height 160
click at [1340, 303] on div "White Black Natural Love Forest Wood ($2) Terrain ($2) Grey Cartoon ($2) Blue (…" at bounding box center [1411, 326] width 293 height 160
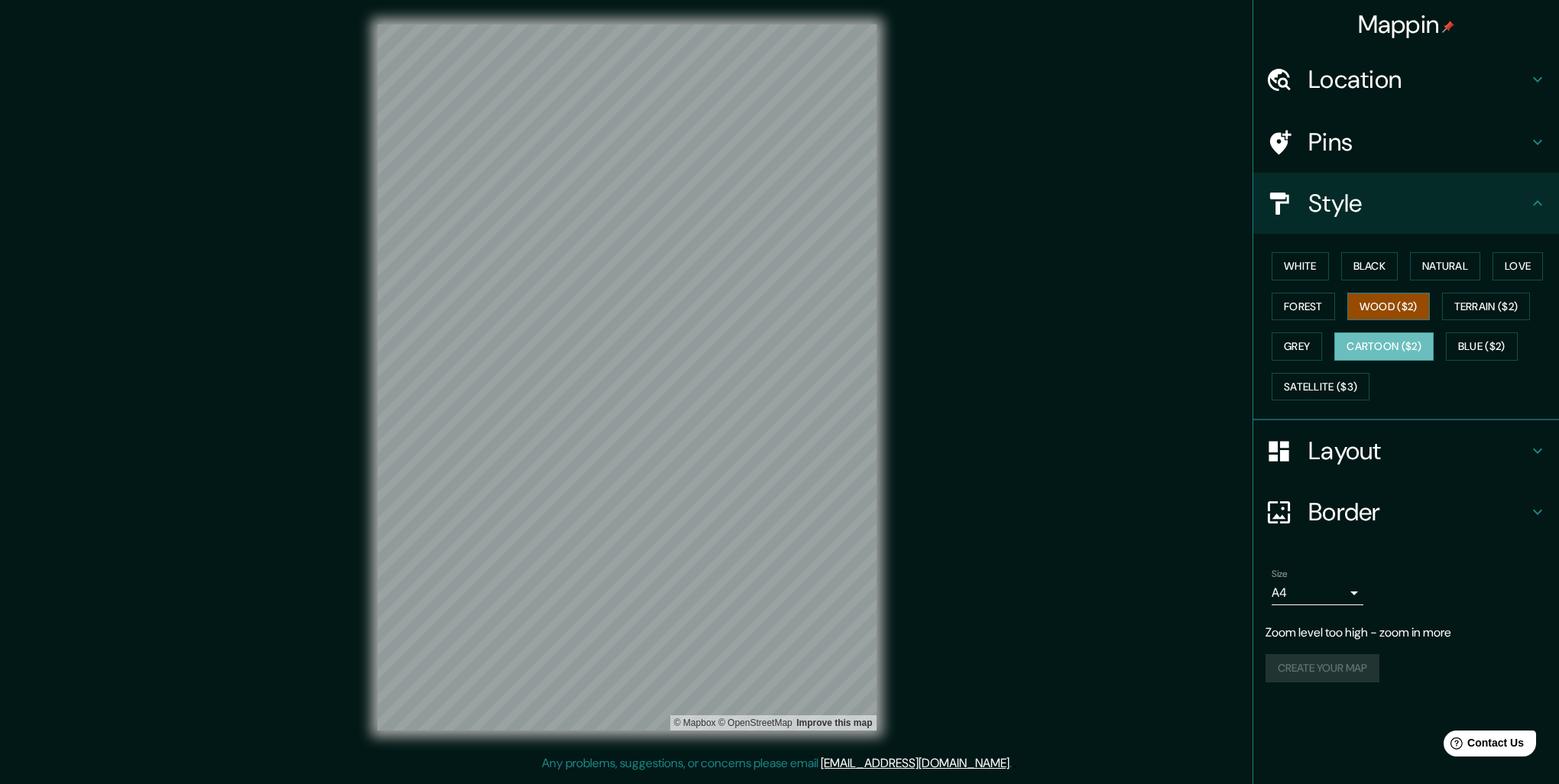
click at [1419, 316] on button "Wood ($2)" at bounding box center [1388, 306] width 83 height 28
click at [1504, 313] on button "Terrain ($2)" at bounding box center [1486, 306] width 89 height 28
click at [1326, 301] on button "Forest" at bounding box center [1303, 306] width 63 height 28
drag, startPoint x: 1451, startPoint y: 259, endPoint x: 1460, endPoint y: 257, distance: 9.2
click at [1451, 259] on button "Natural" at bounding box center [1445, 266] width 71 height 28
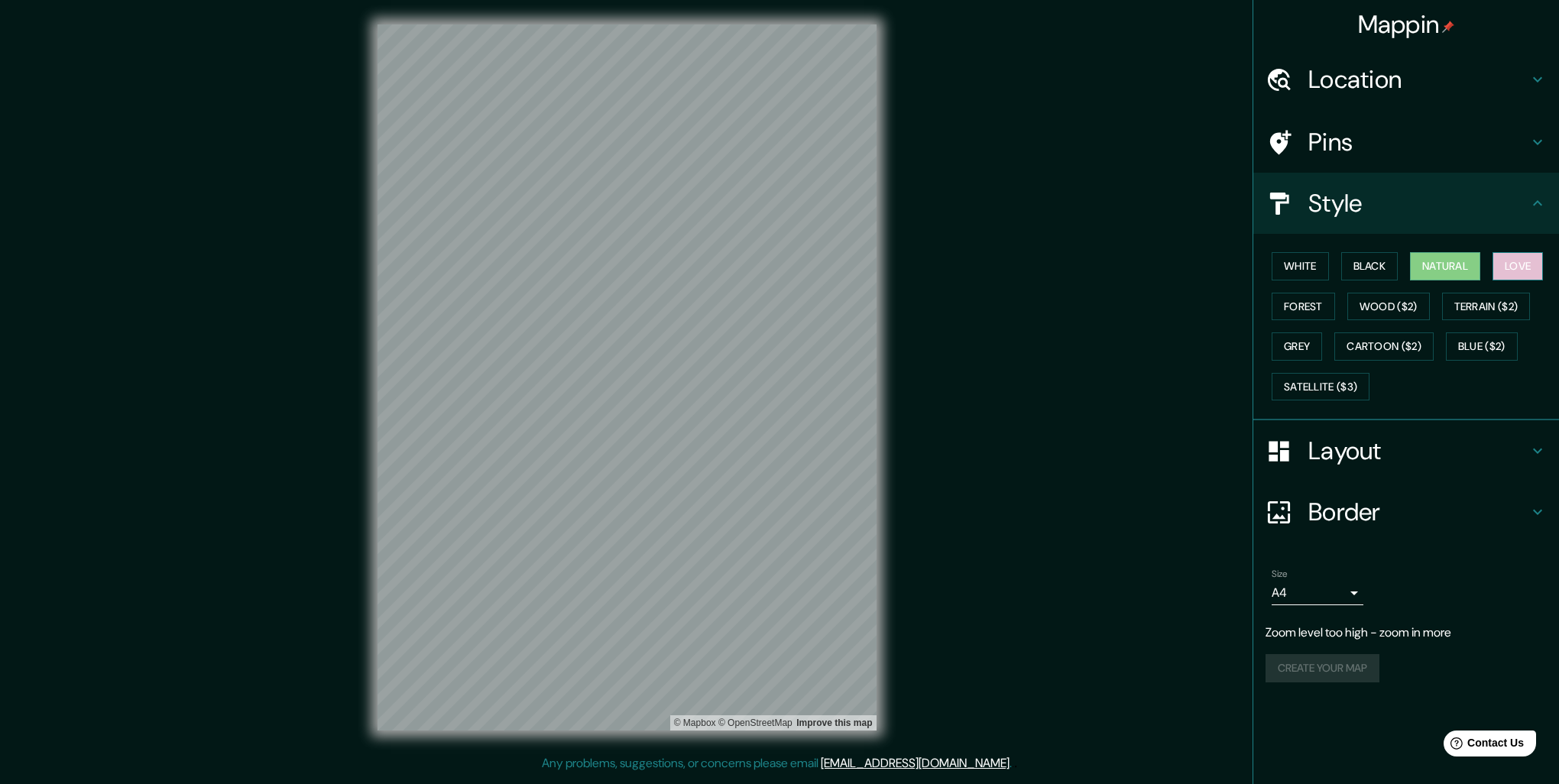
click at [1513, 253] on button "Love" at bounding box center [1517, 266] width 50 height 28
click at [1479, 261] on button "Natural" at bounding box center [1445, 266] width 71 height 28
click at [1390, 269] on button "Black" at bounding box center [1369, 266] width 57 height 28
click at [1333, 268] on div "White Black Natural Love Forest Wood ($2) Terrain ($2) Grey Cartoon ($2) Blue (…" at bounding box center [1411, 326] width 293 height 160
click at [1318, 257] on button "White" at bounding box center [1300, 266] width 57 height 28
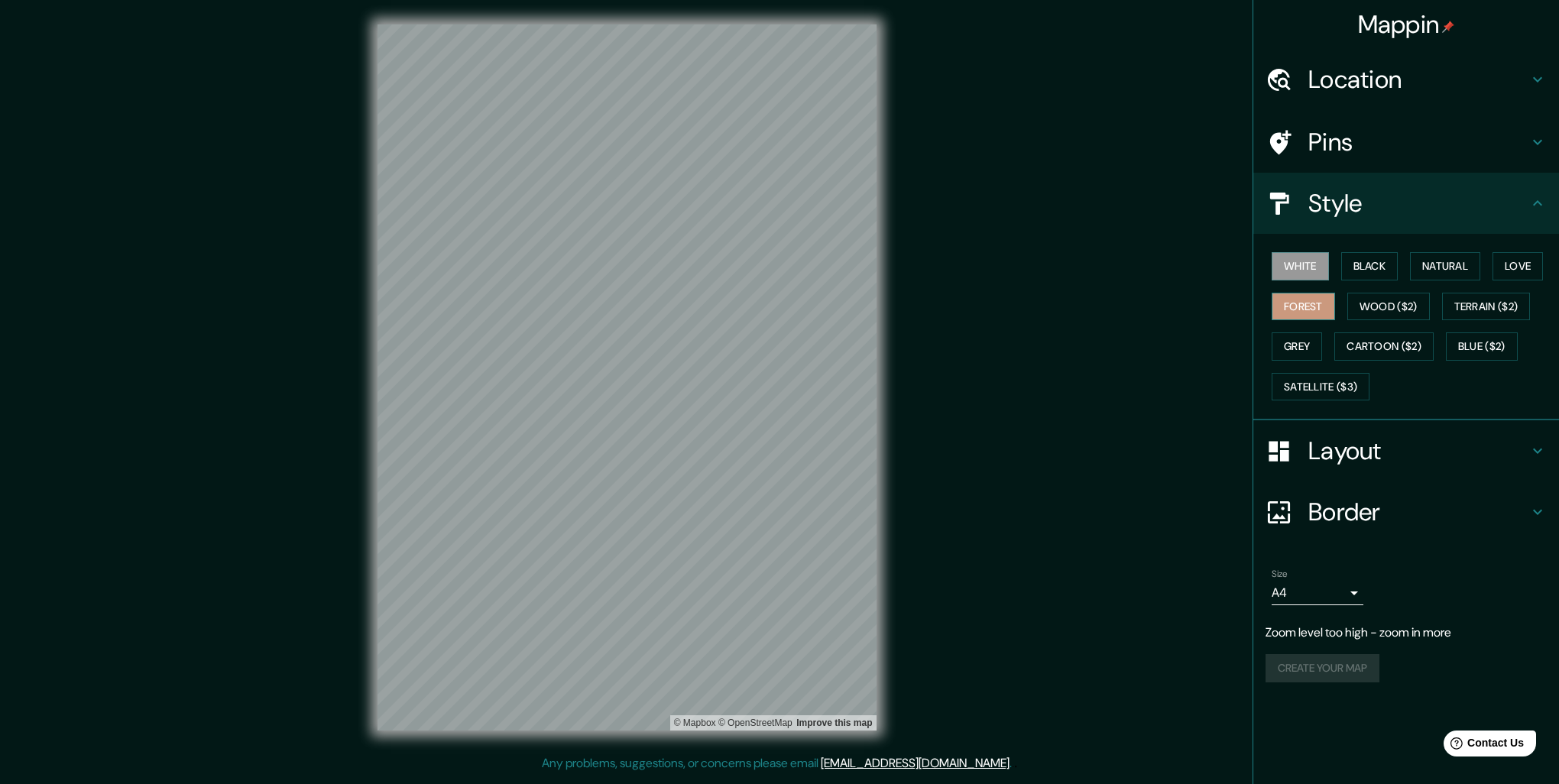
click at [1293, 296] on button "Forest" at bounding box center [1303, 306] width 63 height 28
click at [929, 191] on div "Mappin Location Pins Style White Black Natural Love Forest Wood ($2) Terrain ($…" at bounding box center [779, 389] width 1559 height 778
click at [902, 365] on div "Mappin Location Pins Style White Black Natural Love Forest Wood ($2) Terrain ($…" at bounding box center [779, 389] width 1559 height 778
click at [978, 460] on div "Mappin Location Pins Style White Black Natural Love Forest Wood ($2) Terrain ($…" at bounding box center [779, 389] width 1559 height 778
click at [1370, 527] on div "Border" at bounding box center [1405, 511] width 305 height 61
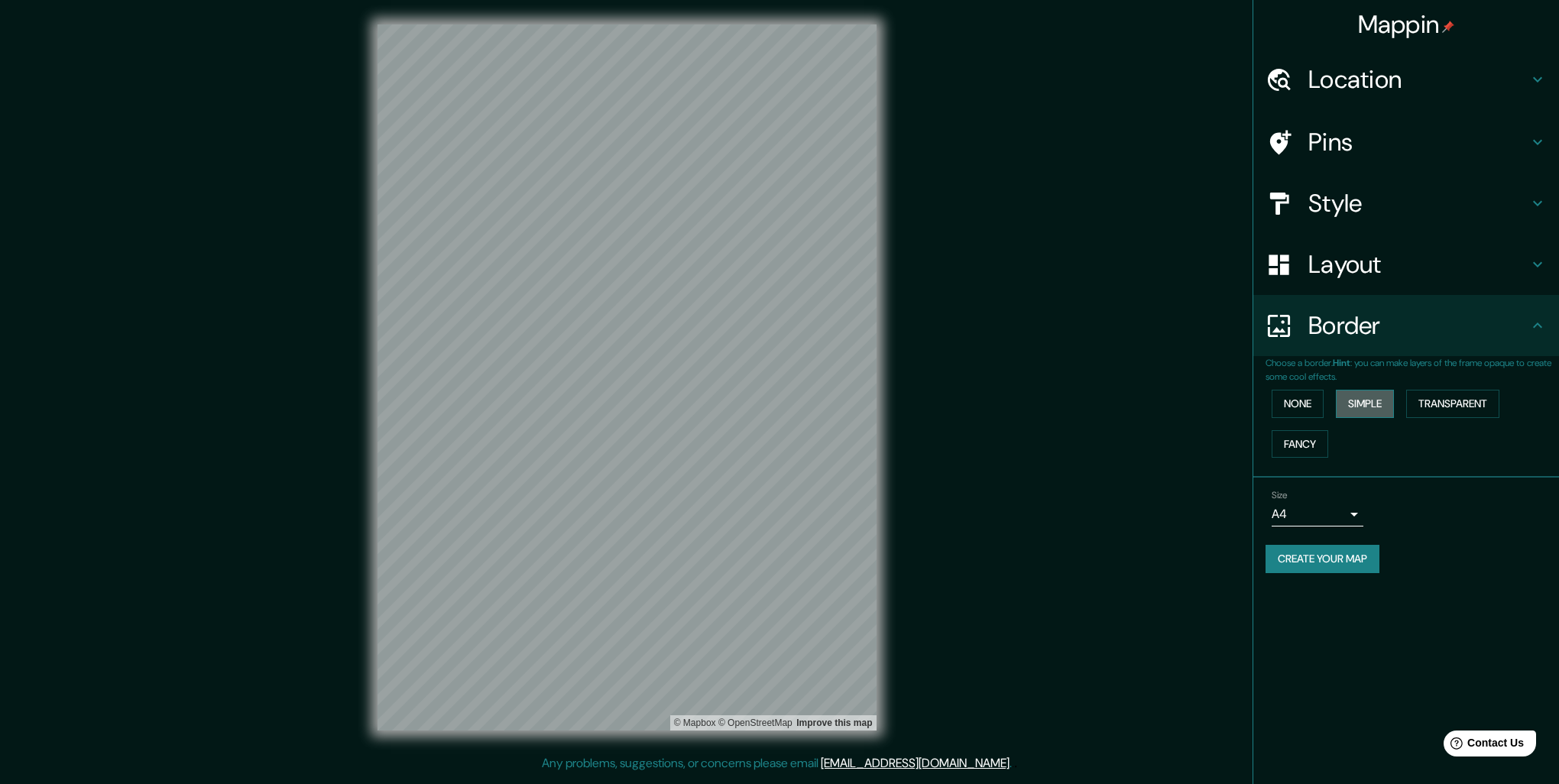
click at [1377, 405] on button "Simple" at bounding box center [1364, 404] width 58 height 28
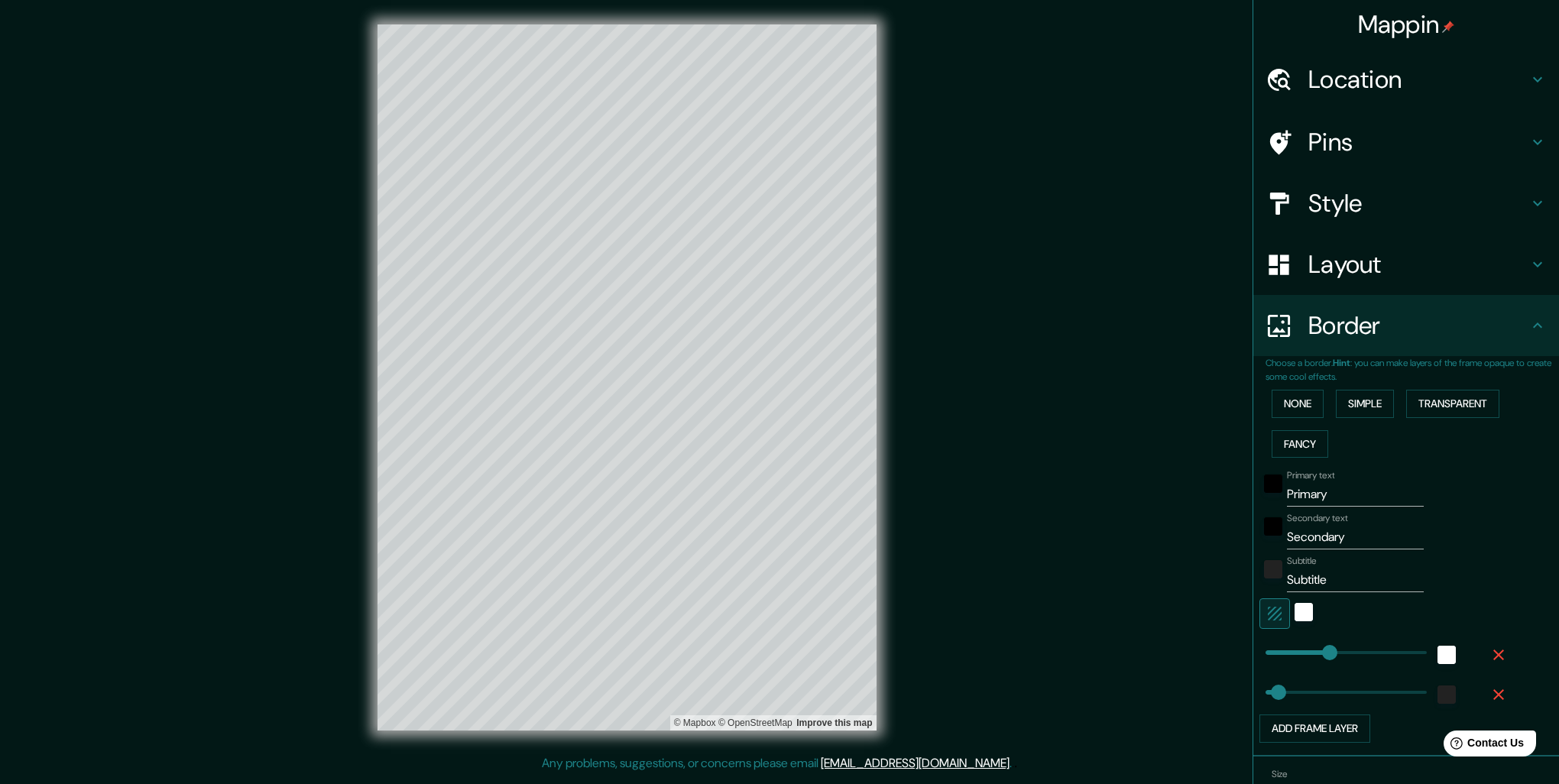
type input "261"
click at [1493, 655] on icon "button" at bounding box center [1498, 654] width 11 height 11
click at [1488, 677] on div "Add frame layer" at bounding box center [1384, 689] width 250 height 28
click at [1490, 645] on icon "button" at bounding box center [1498, 654] width 18 height 18
click at [1355, 543] on input "Secondary" at bounding box center [1355, 537] width 137 height 25
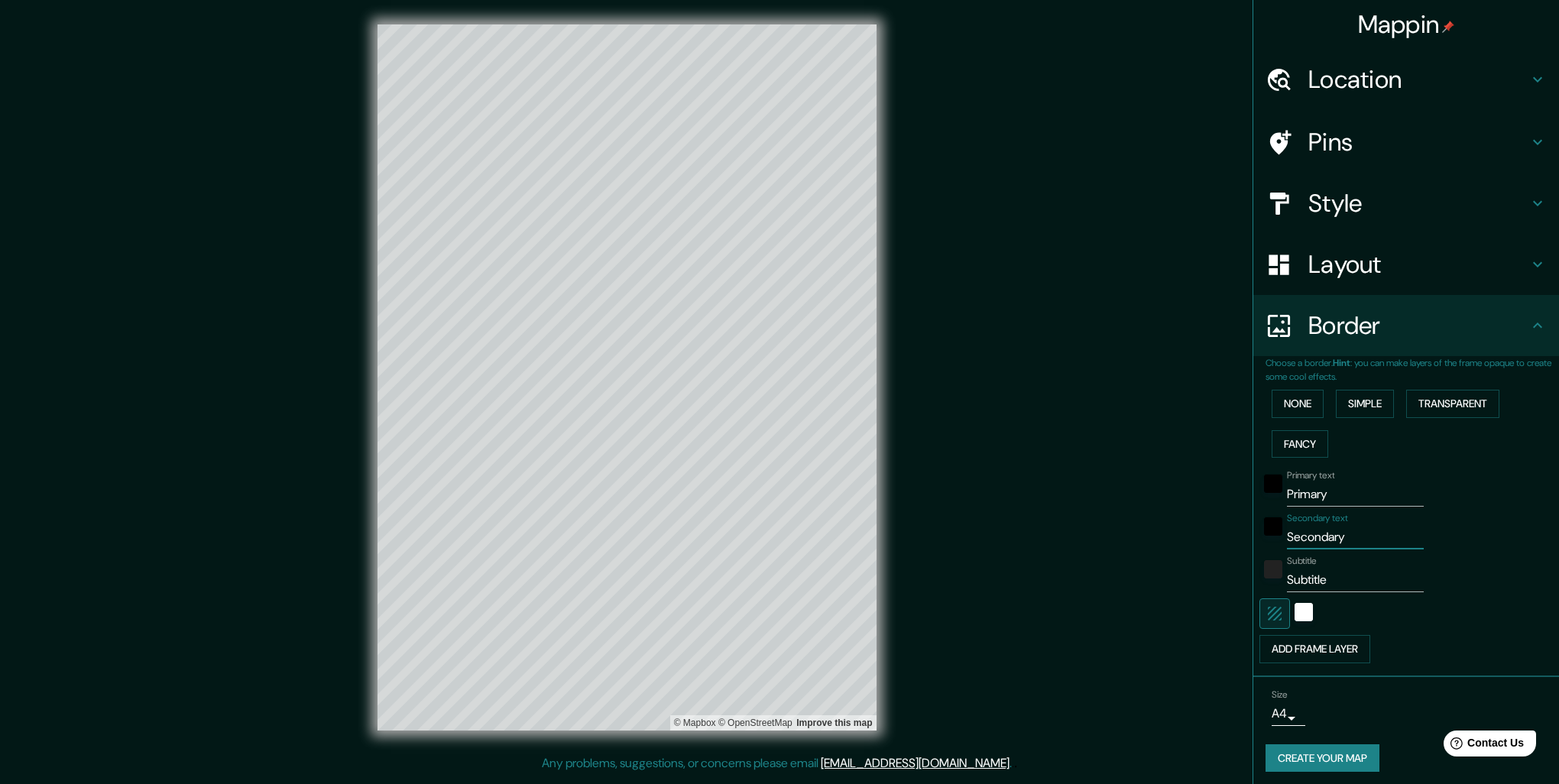
click at [1355, 543] on input "Secondary" at bounding box center [1355, 537] width 137 height 25
click at [1327, 490] on input "Primary" at bounding box center [1355, 494] width 137 height 25
click at [1339, 264] on h4 "Layout" at bounding box center [1418, 264] width 220 height 30
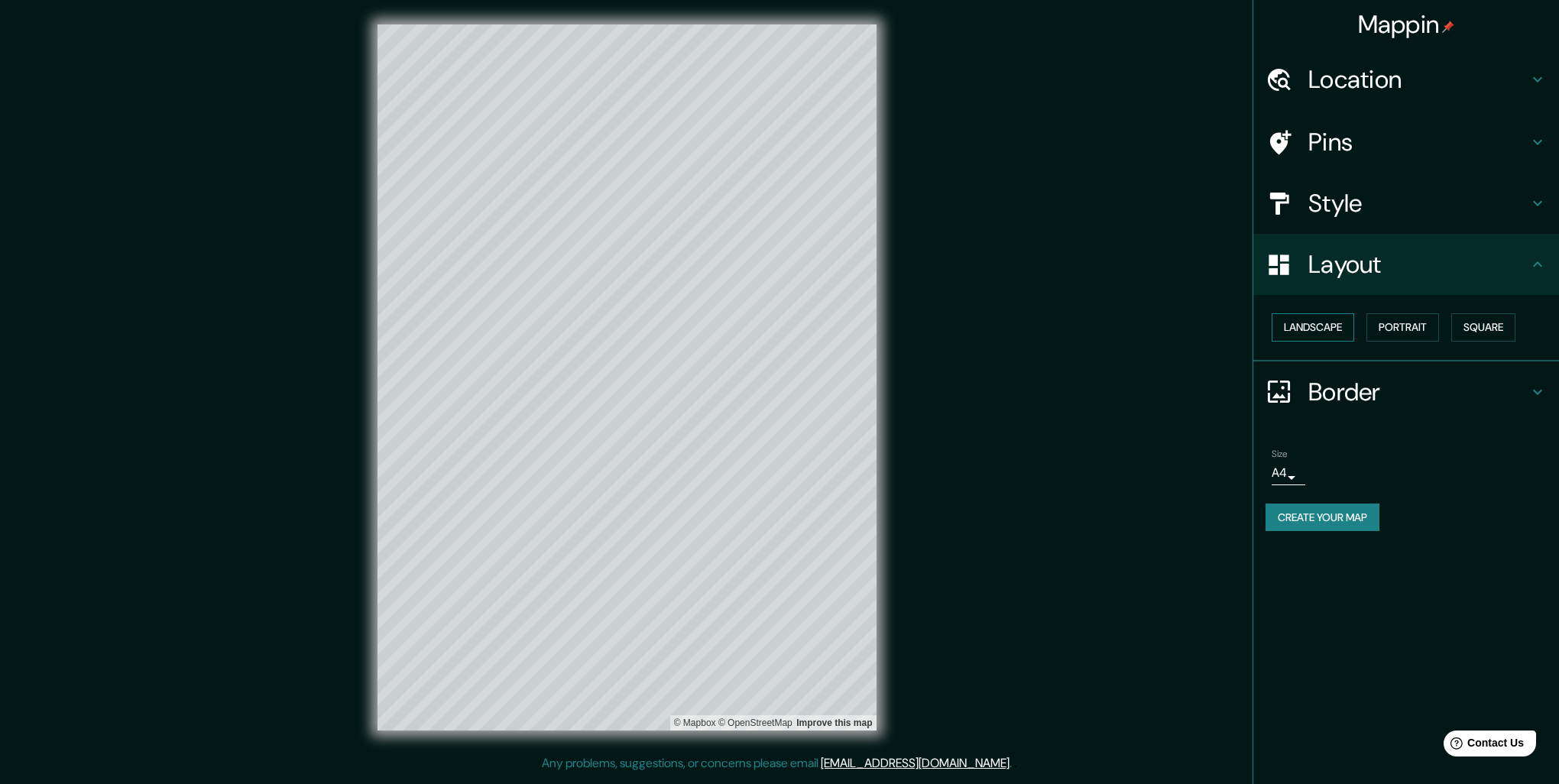
click at [1328, 325] on button "Landscape" at bounding box center [1313, 328] width 83 height 28
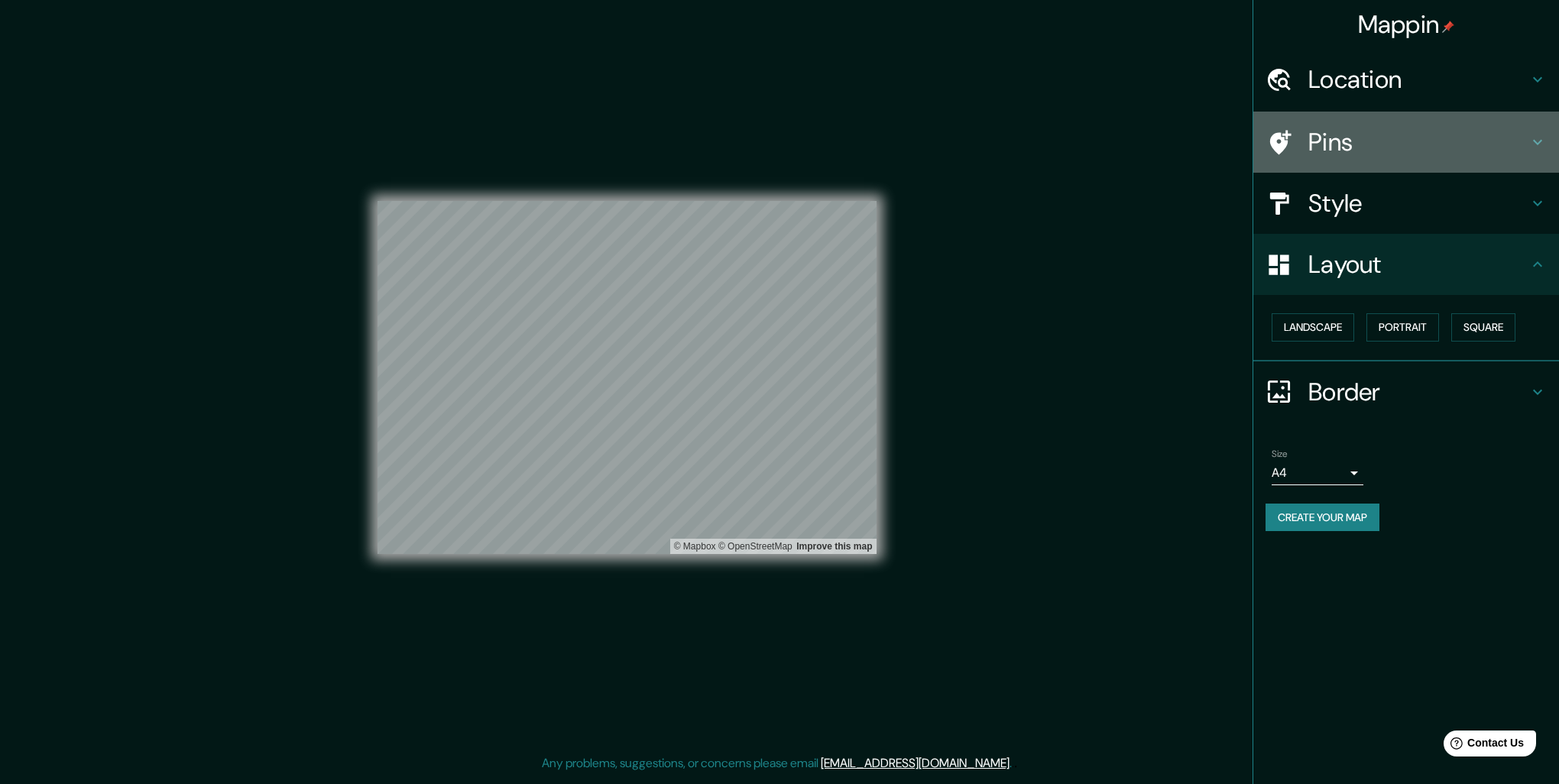
click at [1350, 151] on h4 "Pins" at bounding box center [1418, 141] width 220 height 30
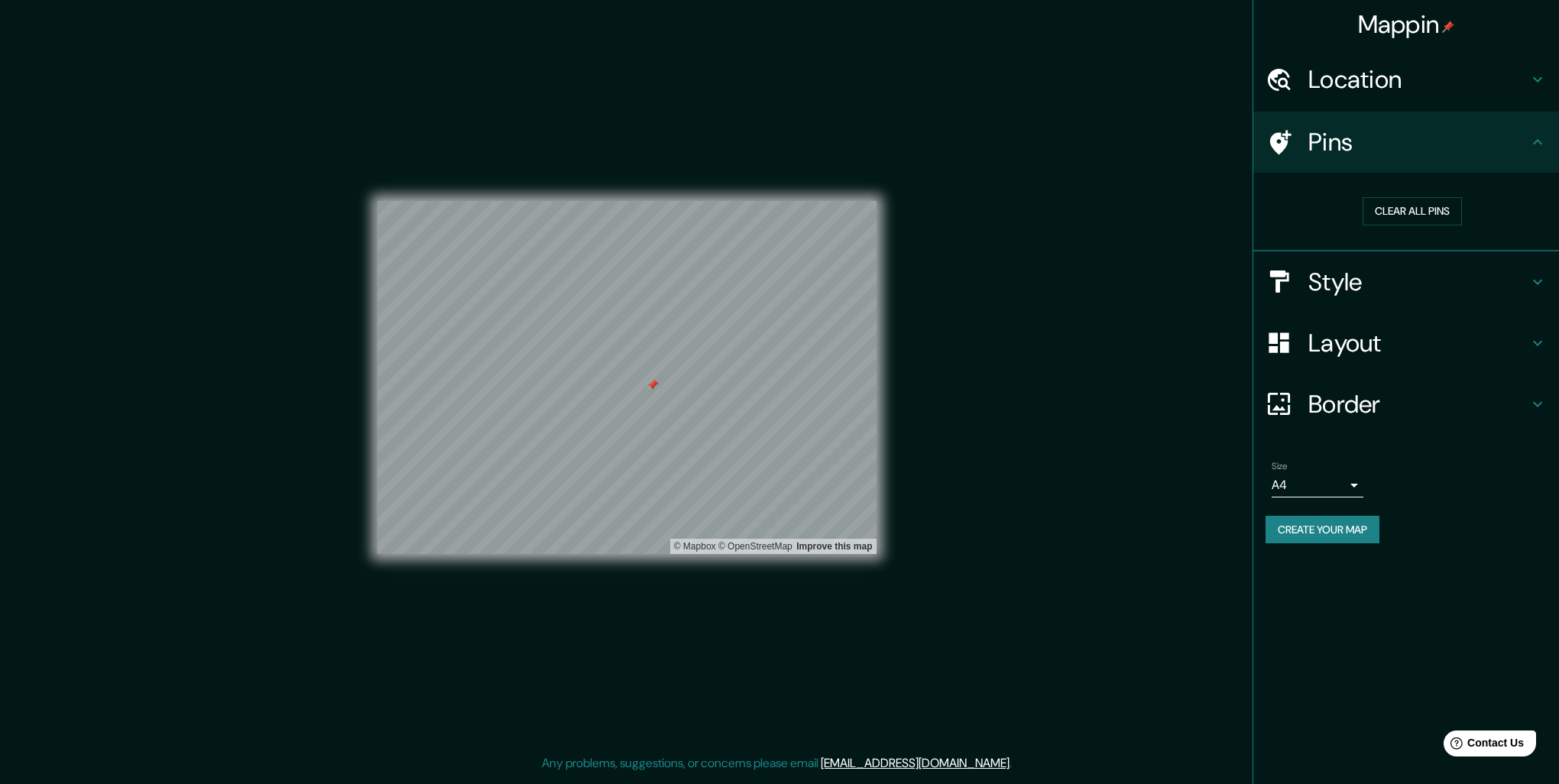
click at [1354, 405] on h4 "Border" at bounding box center [1418, 404] width 220 height 30
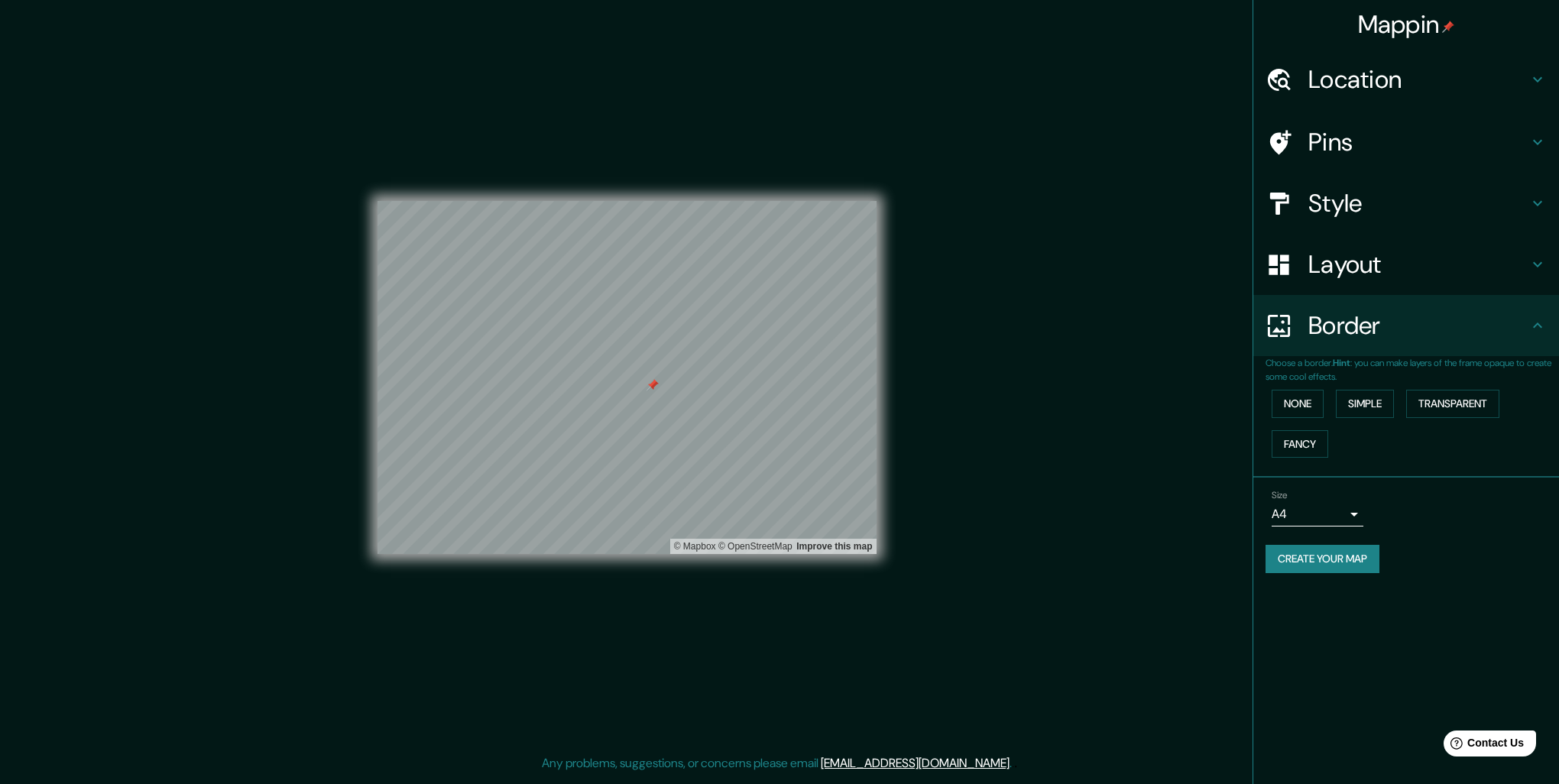
click at [1357, 281] on div "Layout" at bounding box center [1405, 264] width 305 height 61
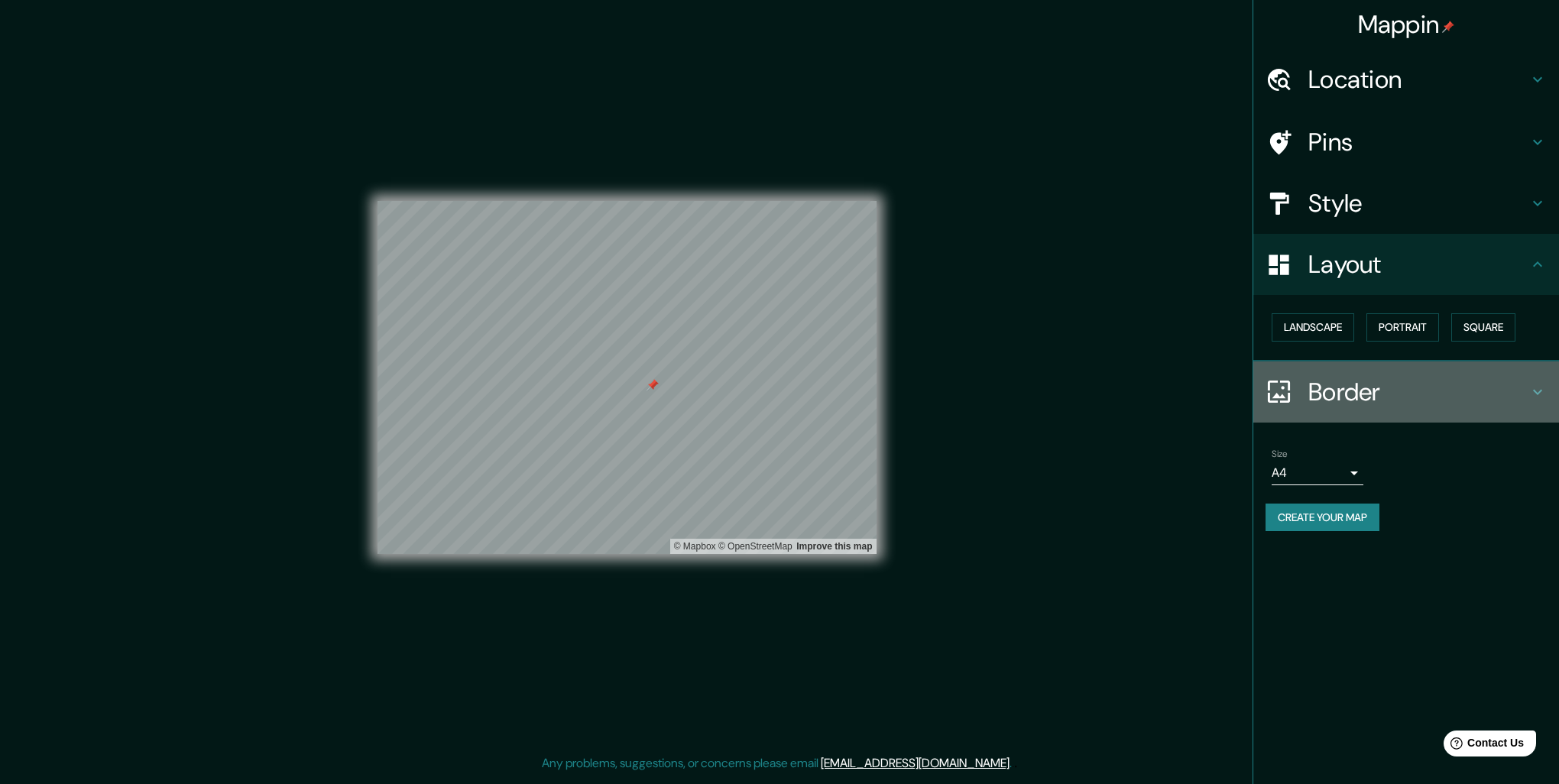
click at [1351, 369] on div "Border" at bounding box center [1405, 392] width 305 height 61
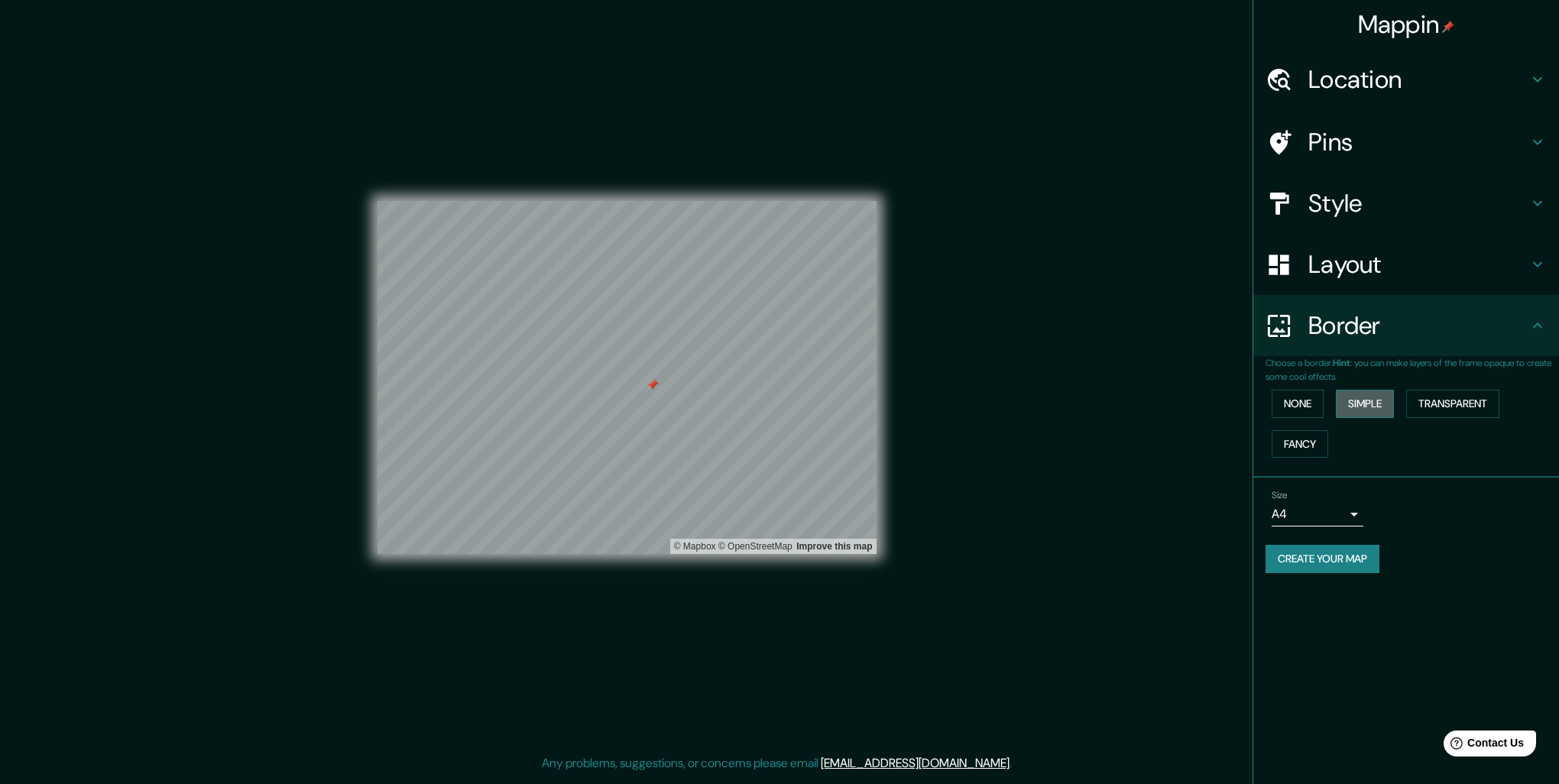
click at [1349, 404] on button "Simple" at bounding box center [1364, 404] width 58 height 28
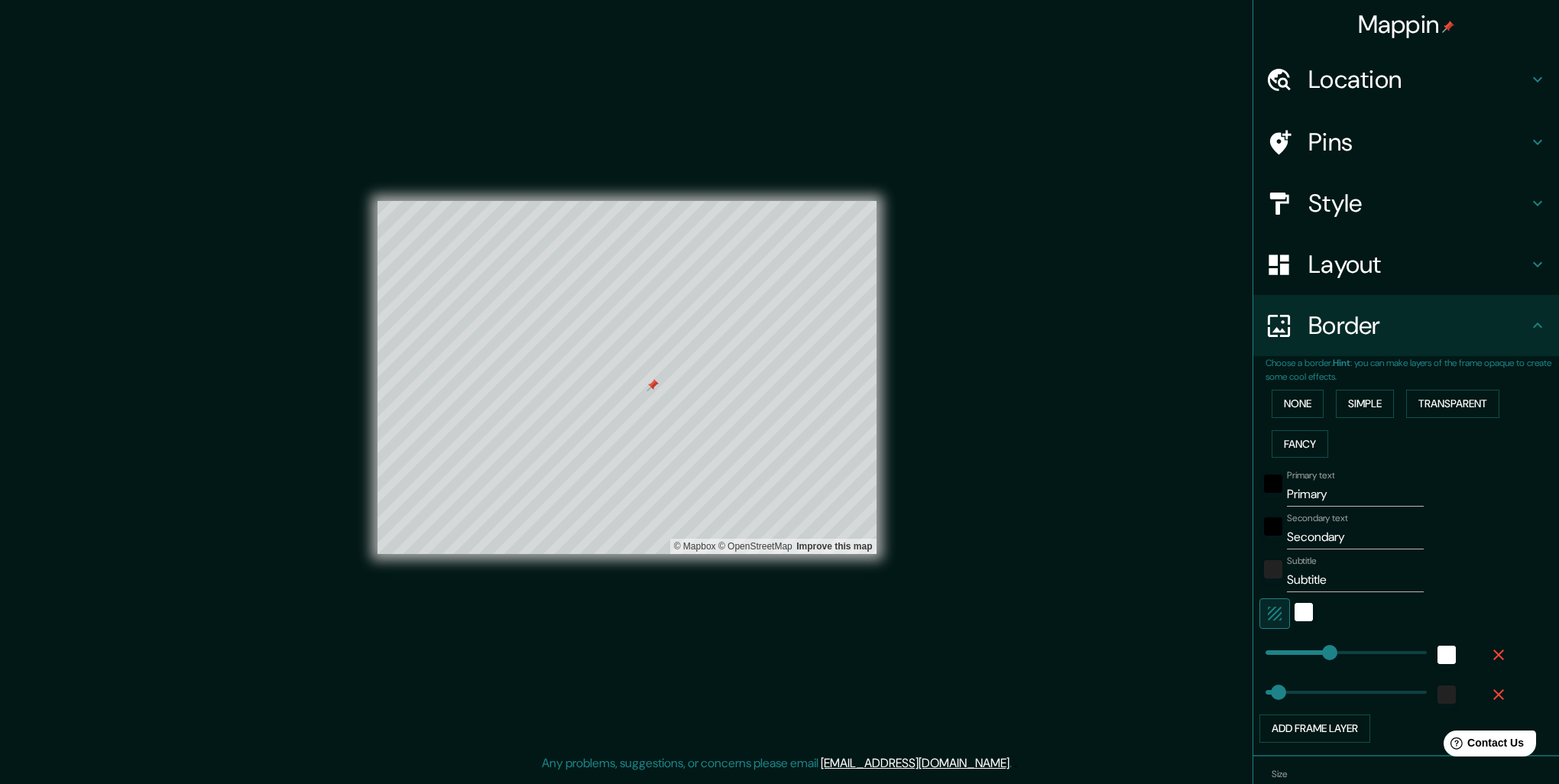
click at [1489, 646] on icon "button" at bounding box center [1498, 654] width 18 height 18
click at [1489, 655] on icon "button" at bounding box center [1498, 654] width 18 height 18
click at [1327, 484] on input "Primary" at bounding box center [1355, 494] width 137 height 25
click at [1269, 612] on icon "button" at bounding box center [1274, 613] width 18 height 18
click at [1328, 493] on input "Primary" at bounding box center [1355, 494] width 137 height 25
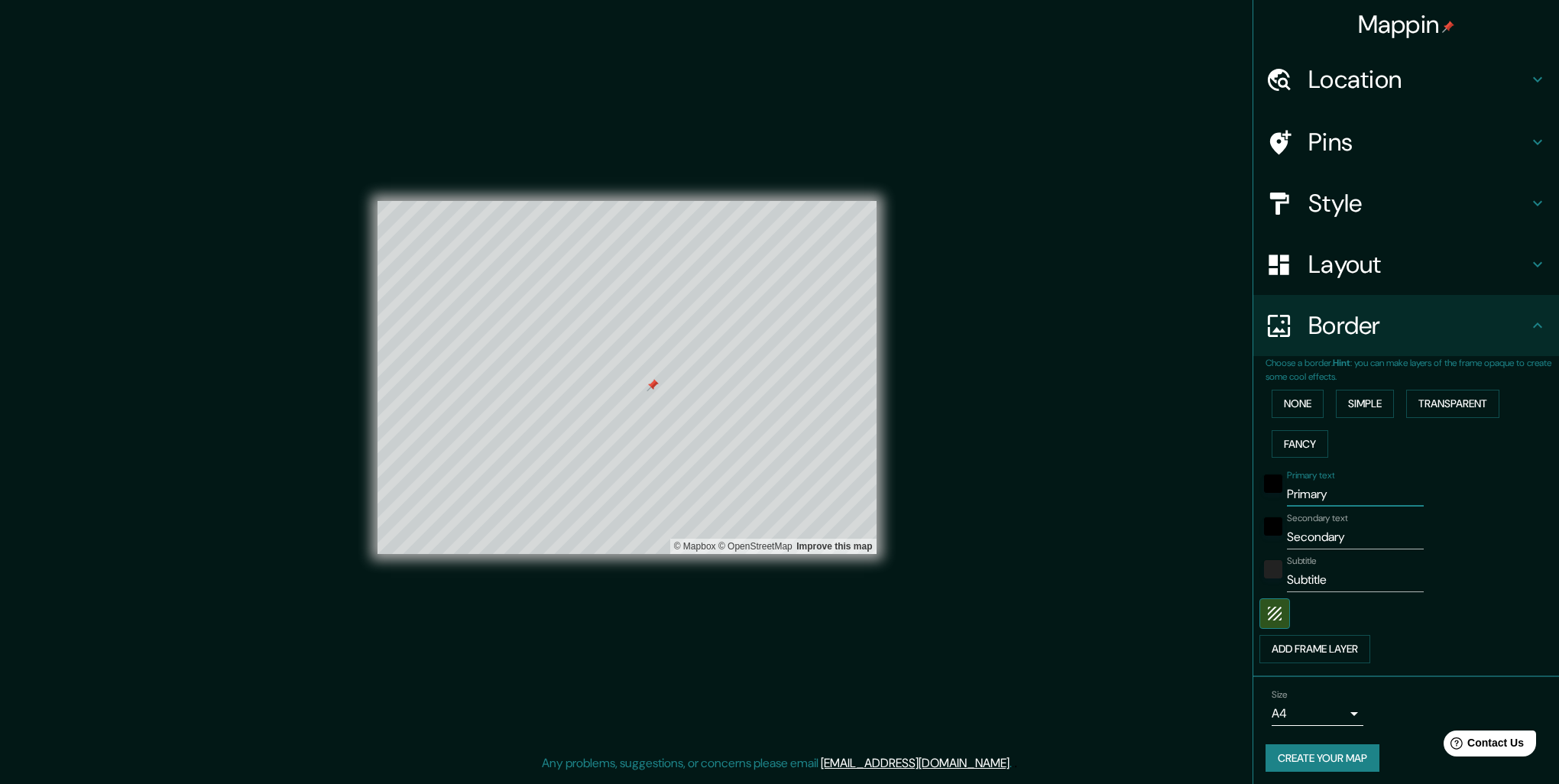
click at [1328, 493] on input "Primary" at bounding box center [1355, 494] width 137 height 25
type input "e"
type input "j"
type input "ex convento"
click at [1343, 538] on input "Secondary" at bounding box center [1355, 537] width 137 height 25
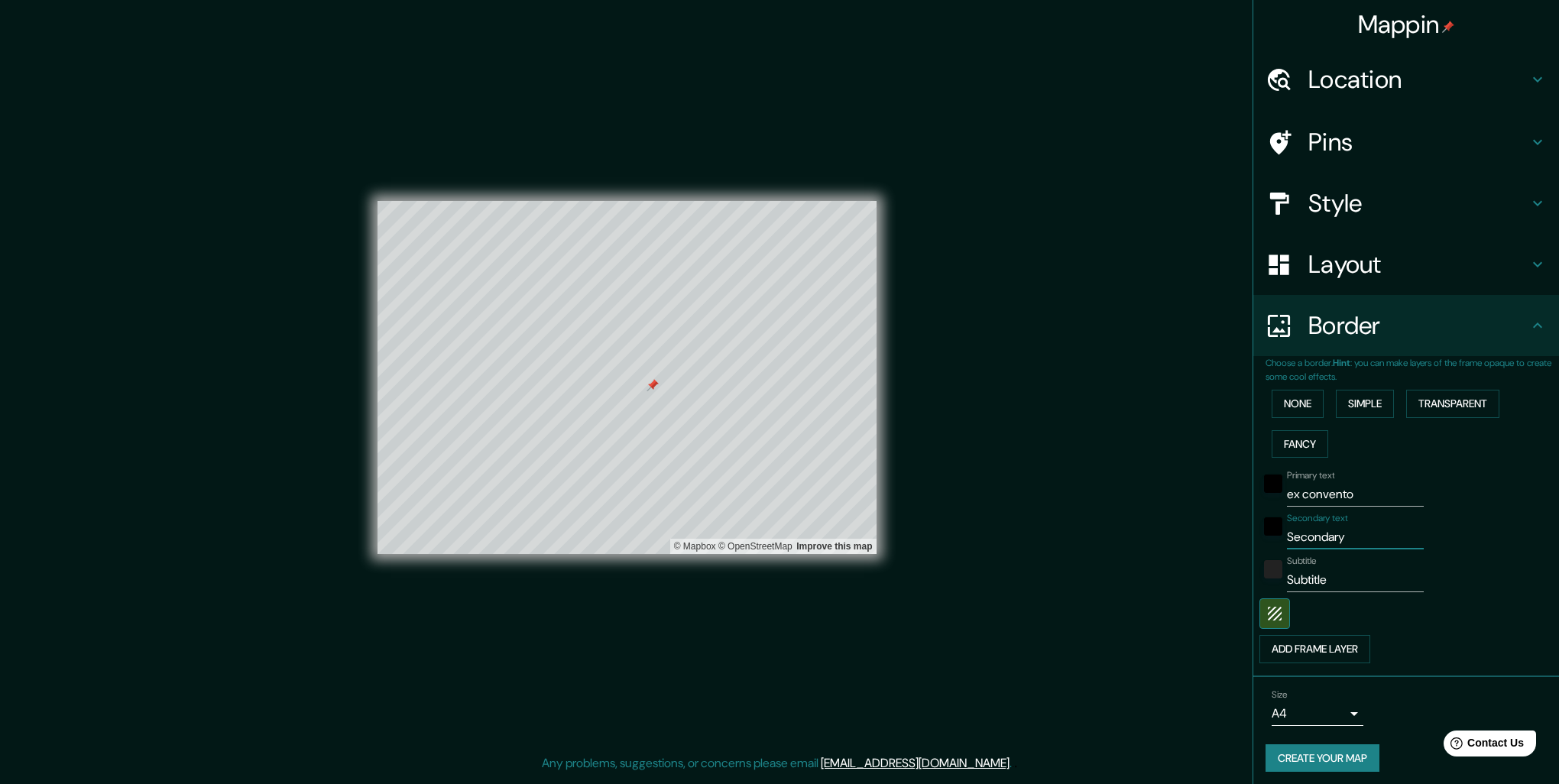
click at [1343, 538] on input "Secondary" at bounding box center [1355, 537] width 137 height 25
type input "oaxaca"
click at [1350, 575] on input "Subtitle" at bounding box center [1355, 580] width 137 height 25
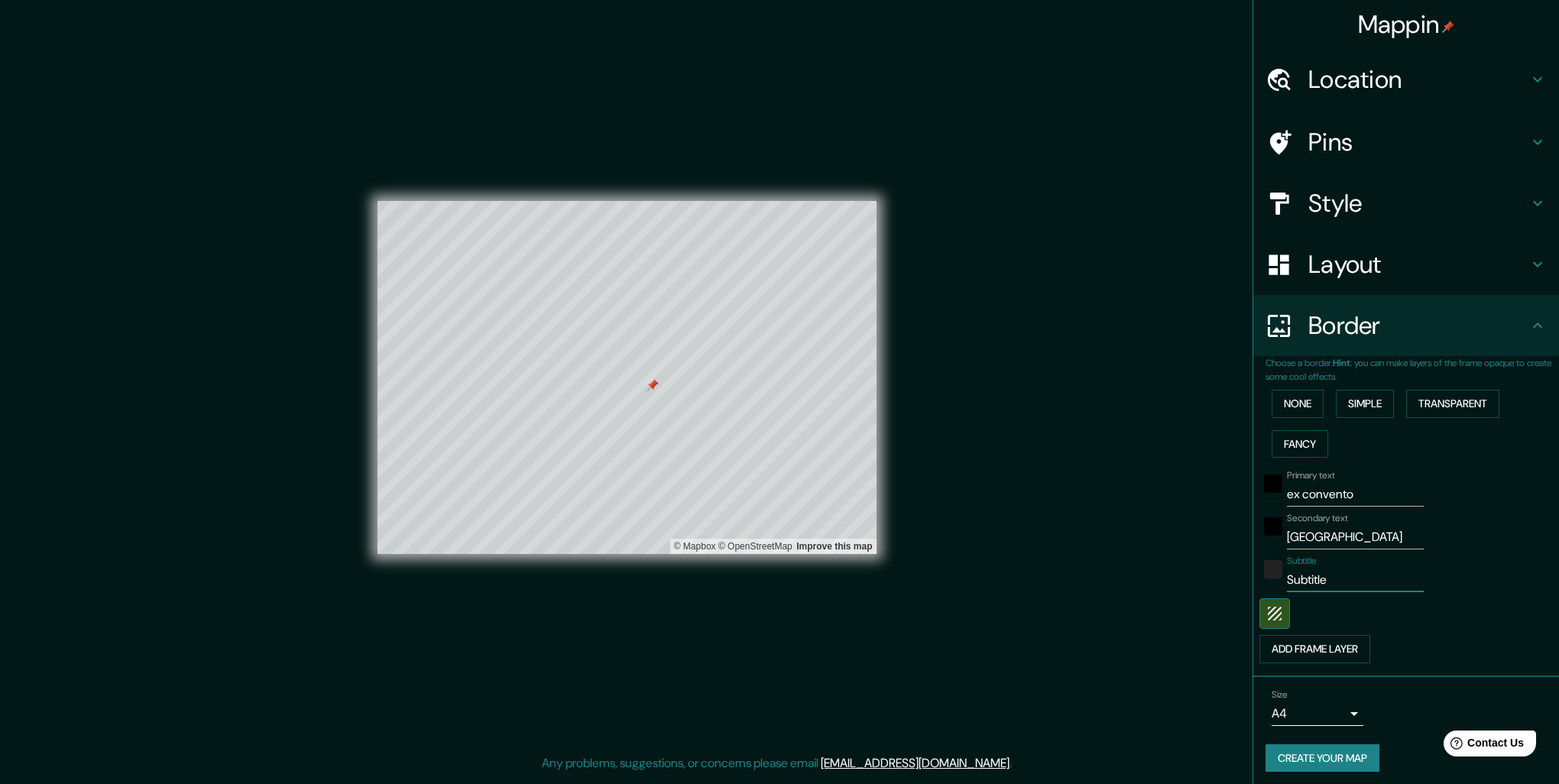
click at [1350, 575] on input "Subtitle" at bounding box center [1355, 580] width 137 height 25
click at [1447, 610] on div at bounding box center [1384, 613] width 250 height 30
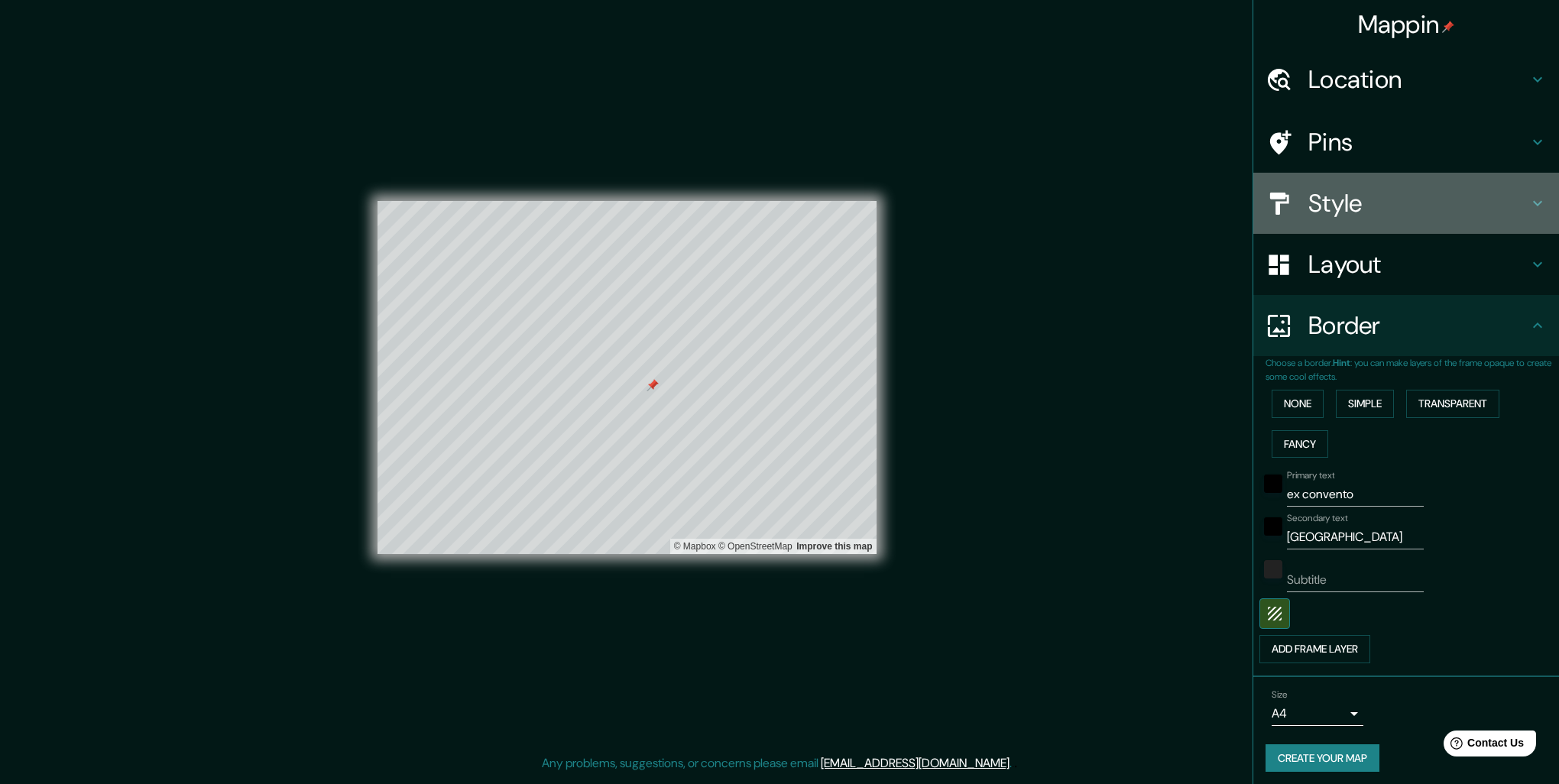
click at [1357, 193] on h4 "Style" at bounding box center [1418, 203] width 220 height 30
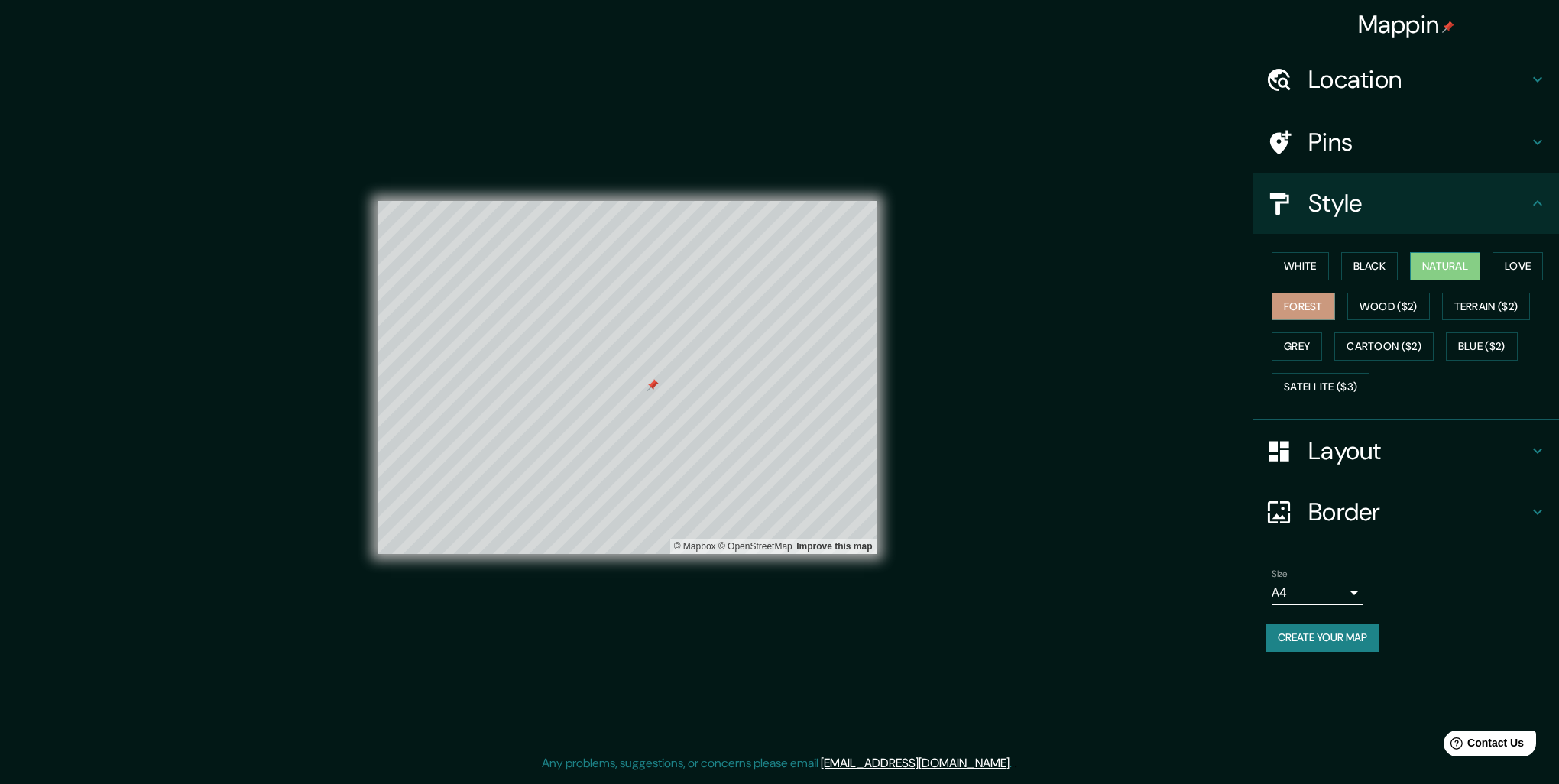
click at [1446, 260] on button "Natural" at bounding box center [1445, 266] width 71 height 28
click at [1330, 633] on button "Create your map" at bounding box center [1322, 637] width 114 height 28
click at [864, 69] on div "© Mapbox © OpenStreetMap Improve this map" at bounding box center [627, 377] width 499 height 705
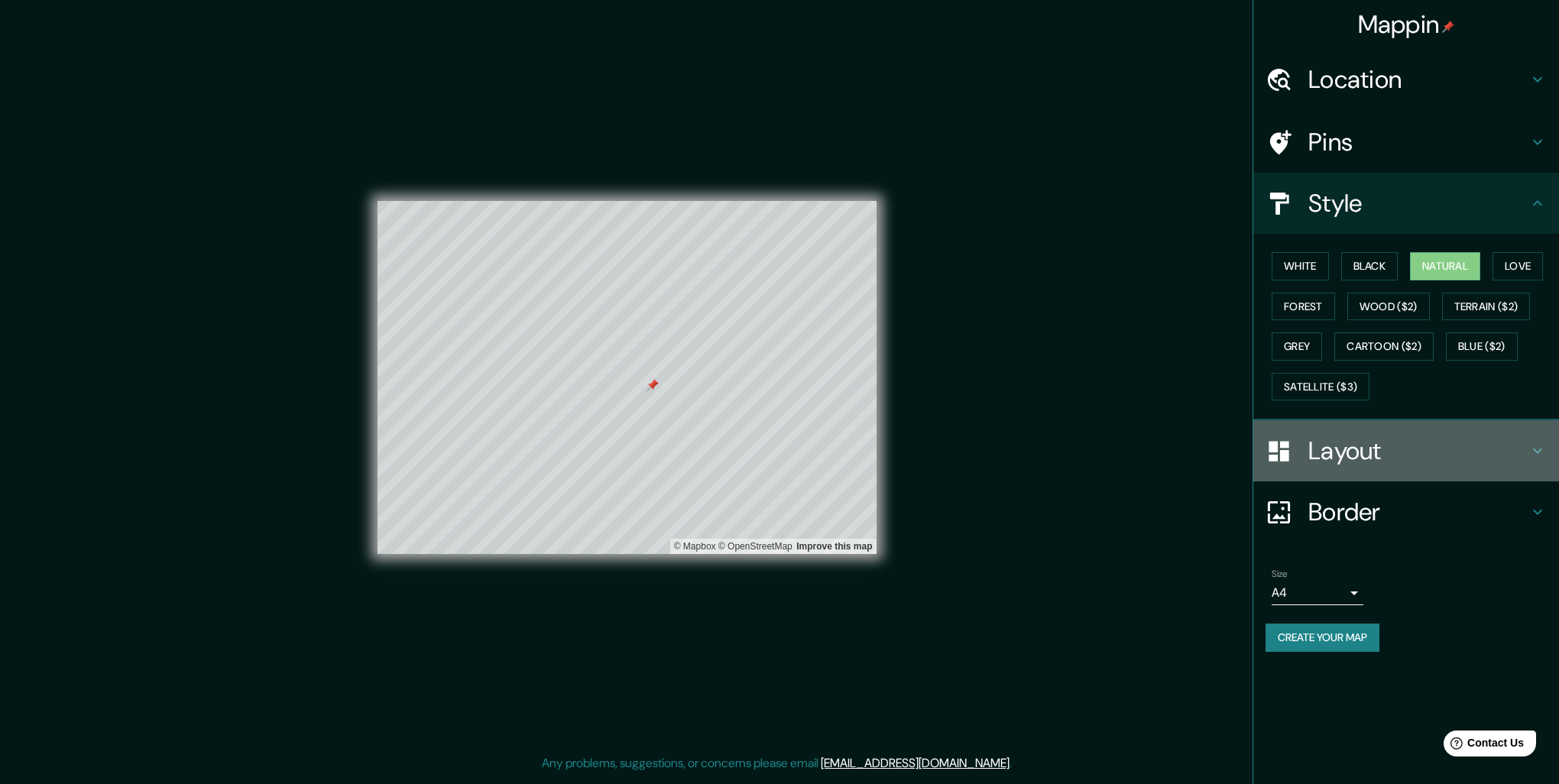
click at [1415, 444] on h4 "Layout" at bounding box center [1418, 450] width 220 height 30
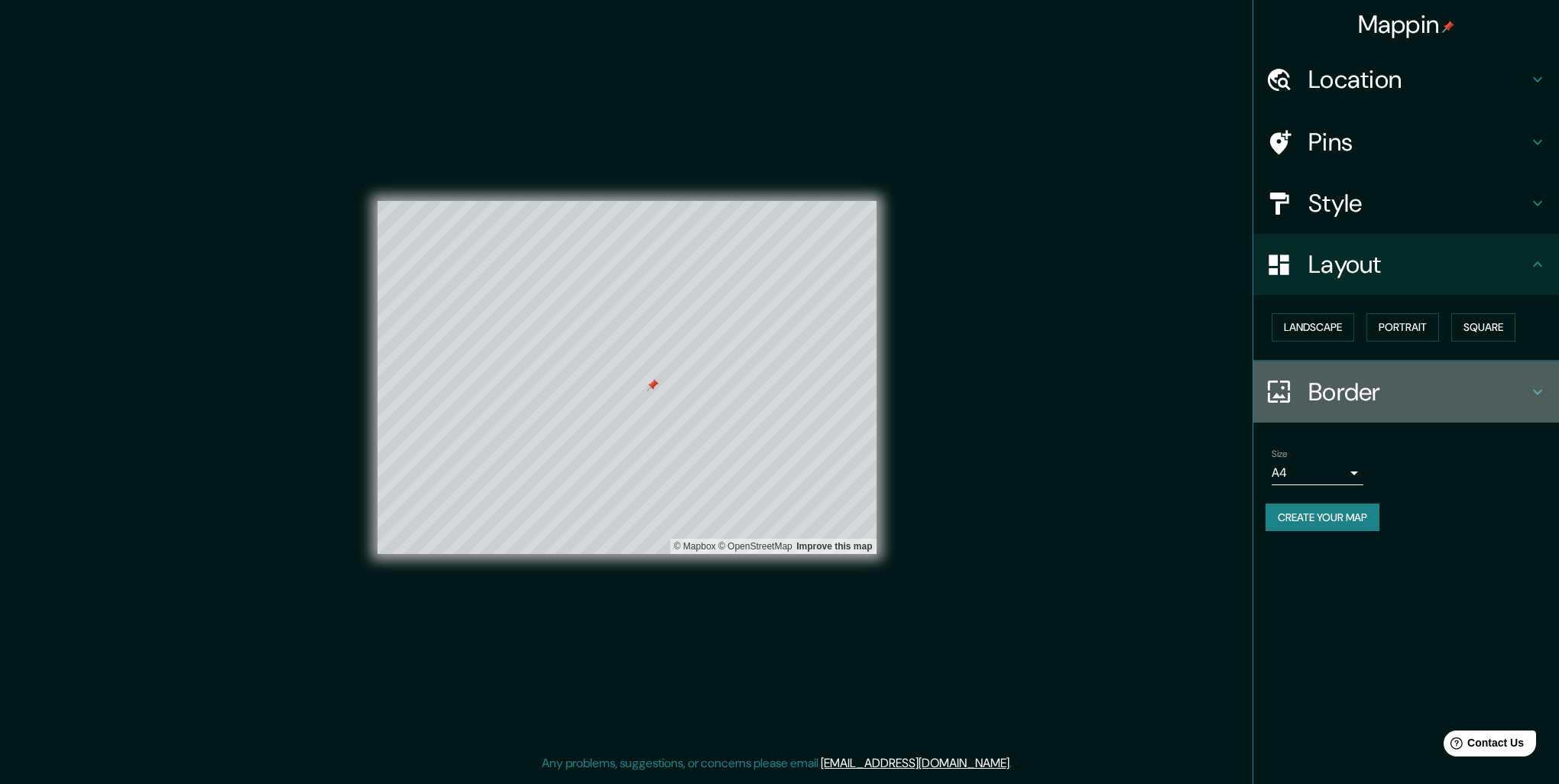
click at [1350, 377] on h4 "Border" at bounding box center [1418, 392] width 220 height 30
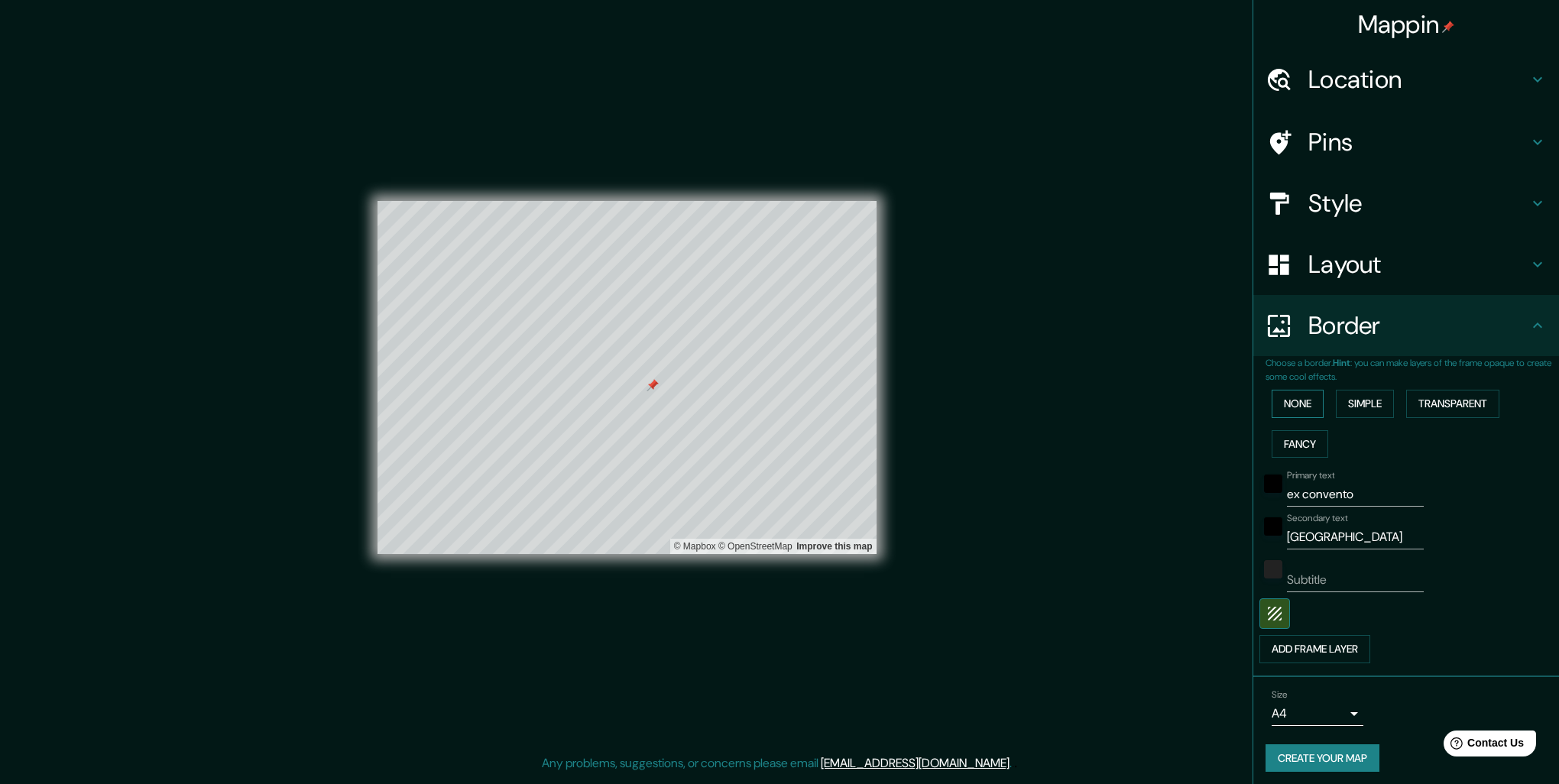
click at [1292, 395] on button "None" at bounding box center [1297, 404] width 52 height 28
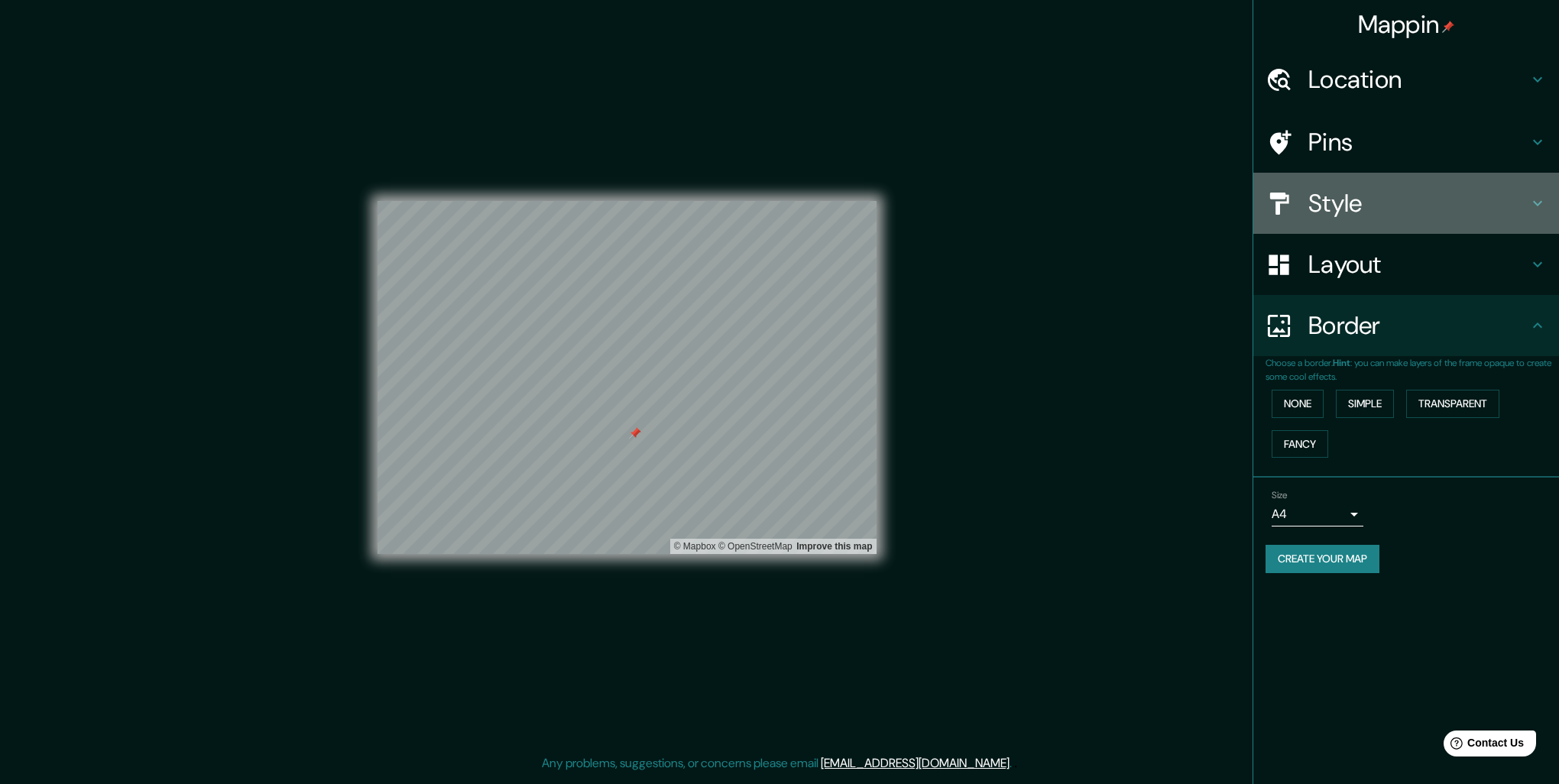
click at [1364, 192] on h4 "Style" at bounding box center [1418, 203] width 220 height 30
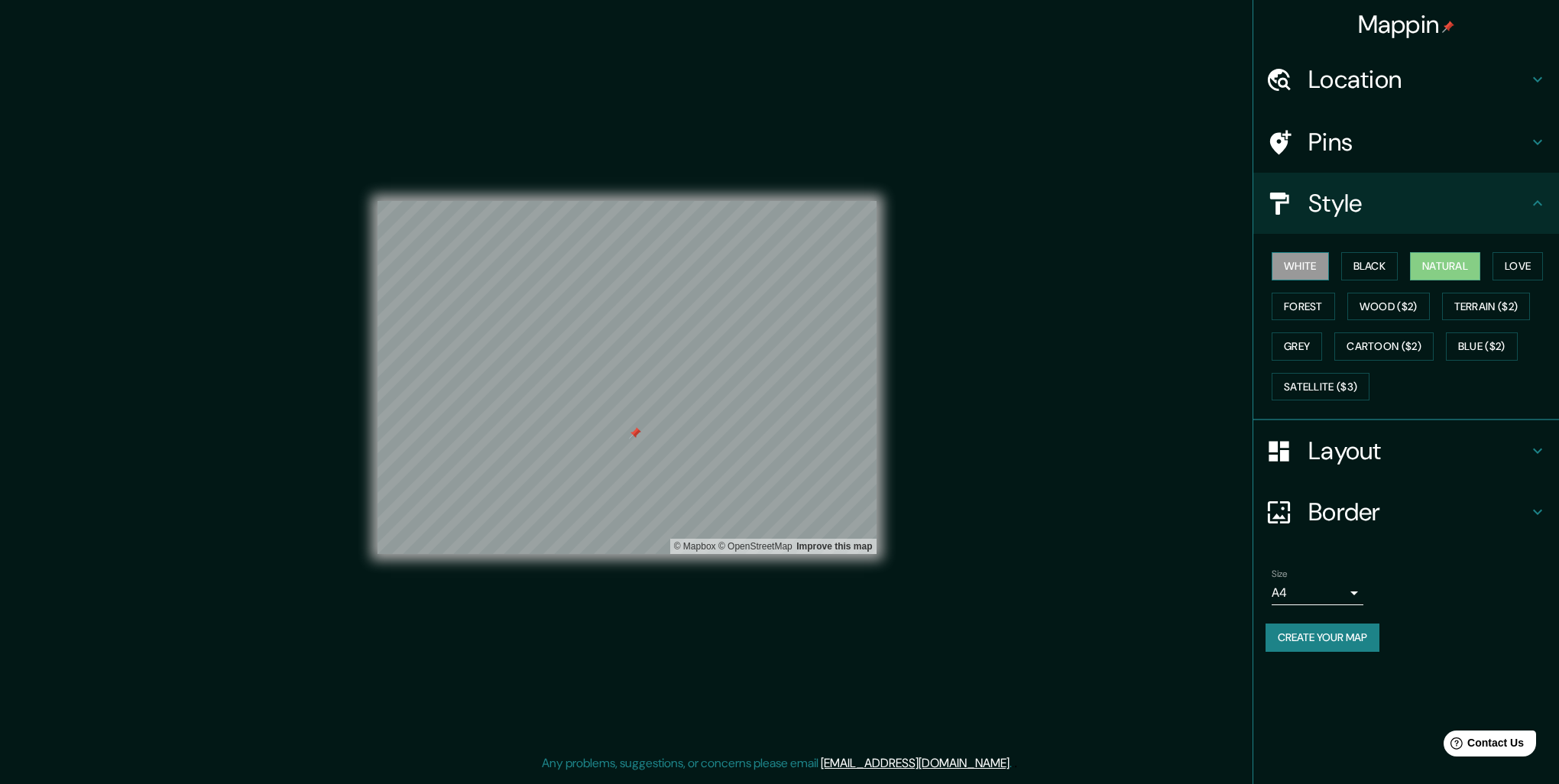
click at [1306, 267] on button "White" at bounding box center [1300, 266] width 57 height 28
click at [1306, 297] on button "Forest" at bounding box center [1303, 306] width 63 height 28
click at [1307, 380] on button "Satellite ($3)" at bounding box center [1320, 387] width 98 height 28
click at [1482, 508] on h4 "Border" at bounding box center [1418, 511] width 220 height 30
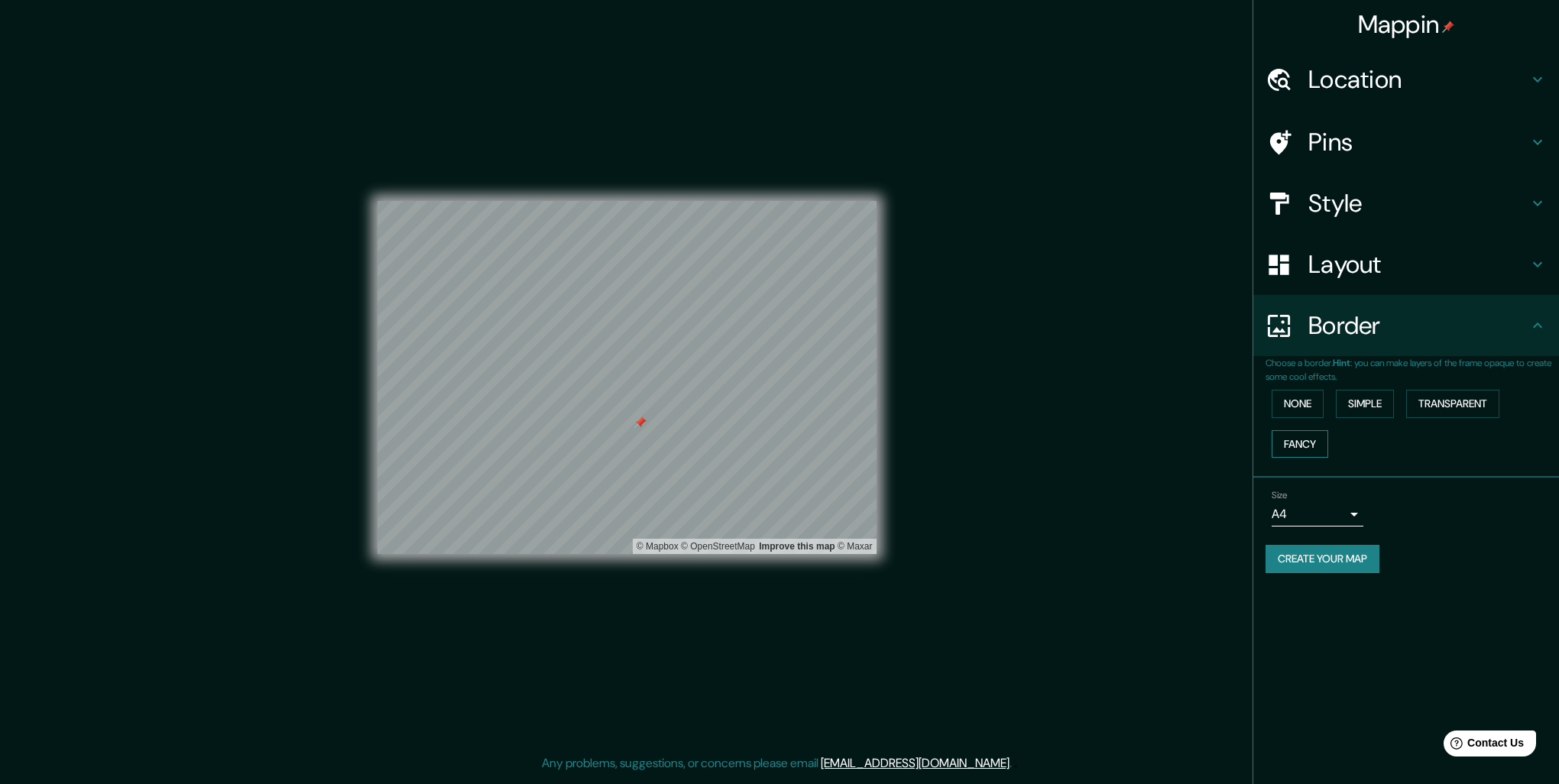
drag, startPoint x: 1341, startPoint y: 443, endPoint x: 1320, endPoint y: 441, distance: 21.1
click at [1340, 443] on div "None Simple Transparent Fancy" at bounding box center [1411, 424] width 293 height 80
click at [1314, 442] on button "Fancy" at bounding box center [1300, 444] width 57 height 28
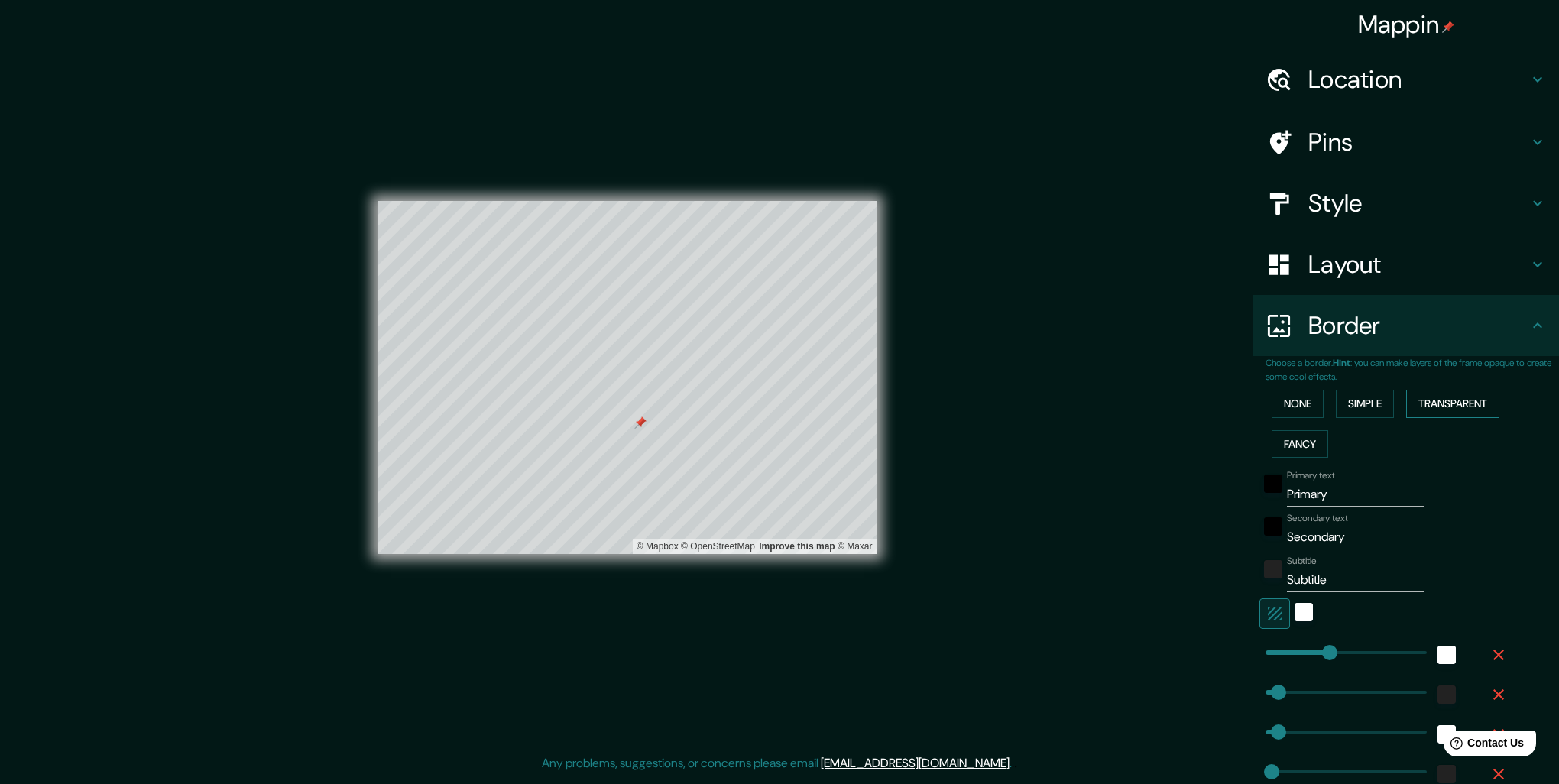
click at [1433, 405] on button "Transparent" at bounding box center [1452, 404] width 94 height 28
click at [1384, 403] on button "Simple" at bounding box center [1364, 404] width 58 height 28
click at [1428, 402] on button "Transparent" at bounding box center [1452, 404] width 94 height 28
click at [1285, 443] on button "Fancy" at bounding box center [1300, 444] width 57 height 28
click at [1421, 394] on button "Transparent" at bounding box center [1452, 404] width 94 height 28
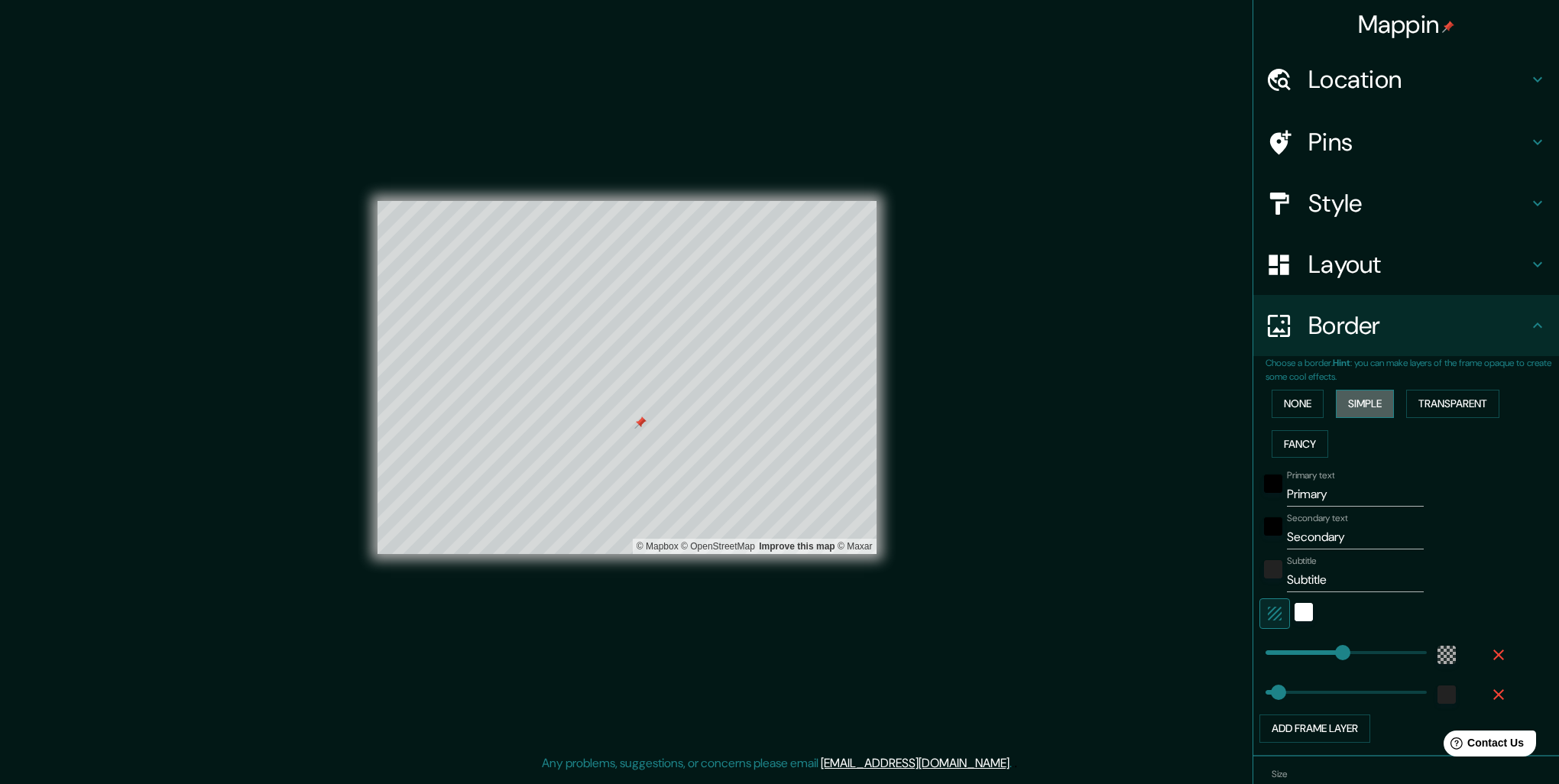
click at [1366, 406] on button "Simple" at bounding box center [1364, 404] width 58 height 28
click at [1419, 405] on button "Transparent" at bounding box center [1452, 404] width 94 height 28
click at [1490, 660] on icon "button" at bounding box center [1498, 654] width 18 height 18
click at [1494, 649] on icon "button" at bounding box center [1498, 654] width 18 height 18
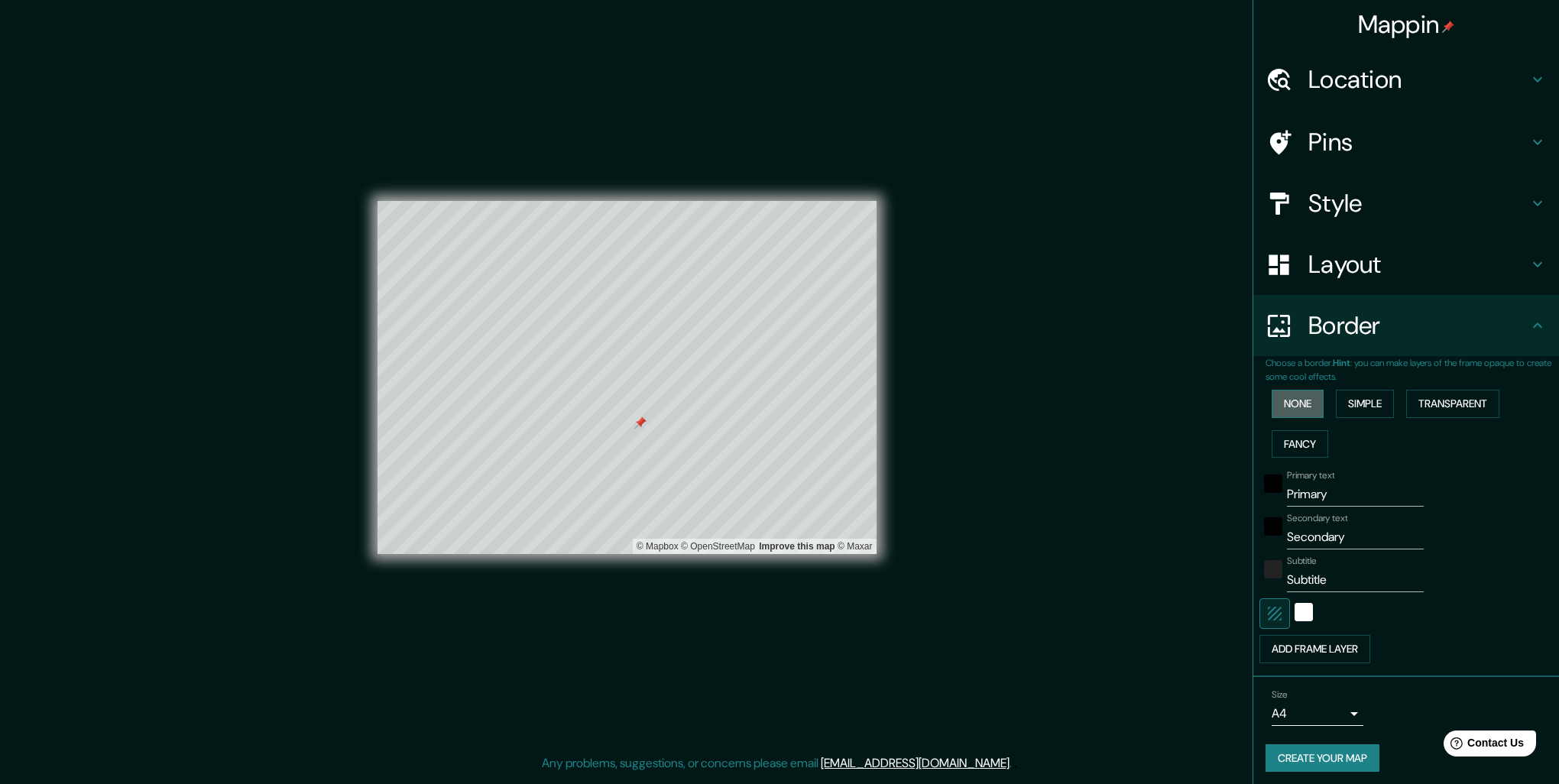
click at [1293, 395] on button "None" at bounding box center [1297, 404] width 52 height 28
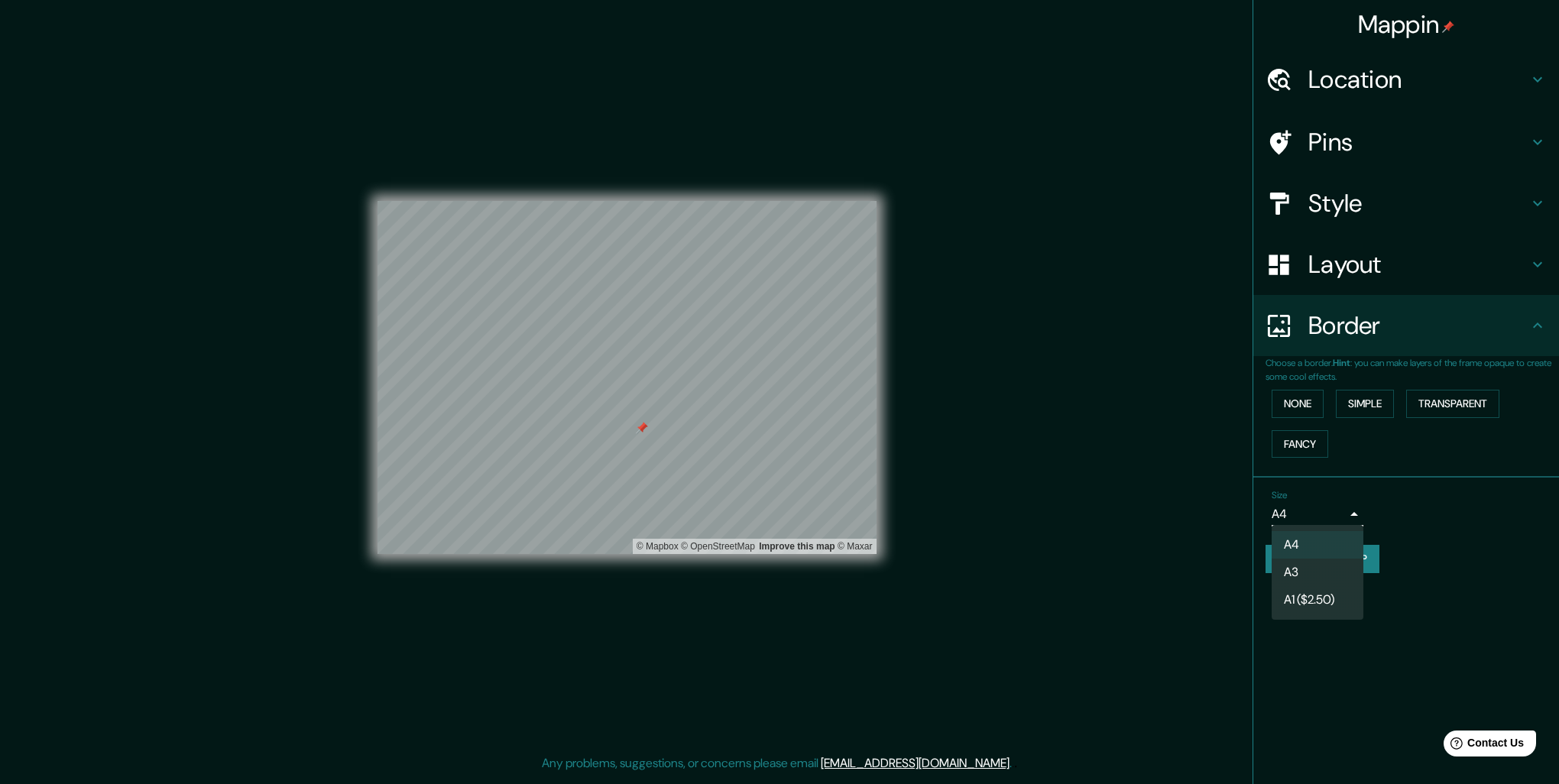
click at [1330, 510] on body "Mappin Location Pins Style Layout Border Choose a border. Hint : you can make l…" at bounding box center [779, 392] width 1559 height 784
click at [1330, 510] on div at bounding box center [779, 392] width 1559 height 784
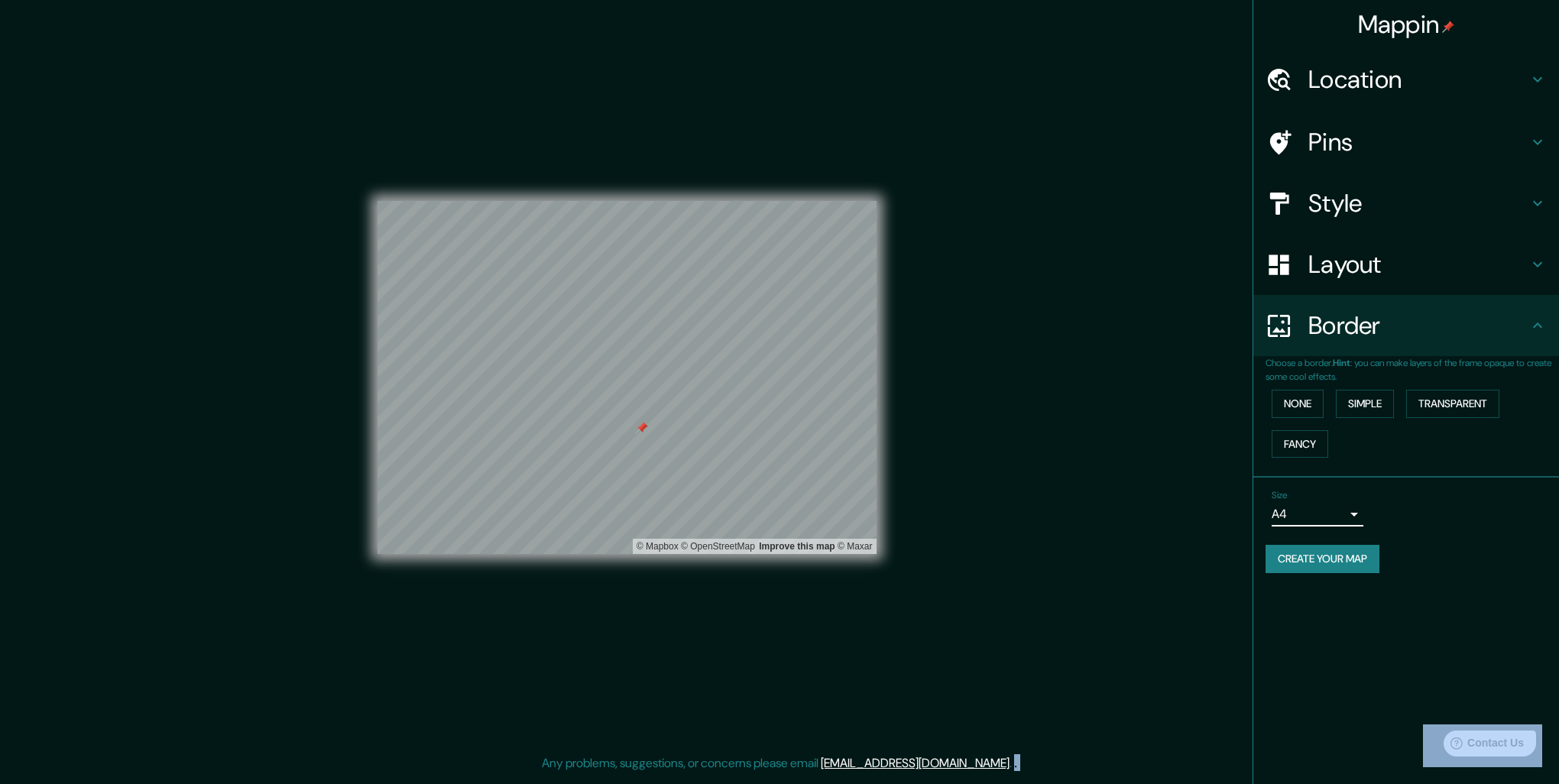
drag, startPoint x: 1330, startPoint y: 510, endPoint x: 1318, endPoint y: 280, distance: 230.3
click at [1318, 280] on h4 "Layout" at bounding box center [1418, 264] width 220 height 30
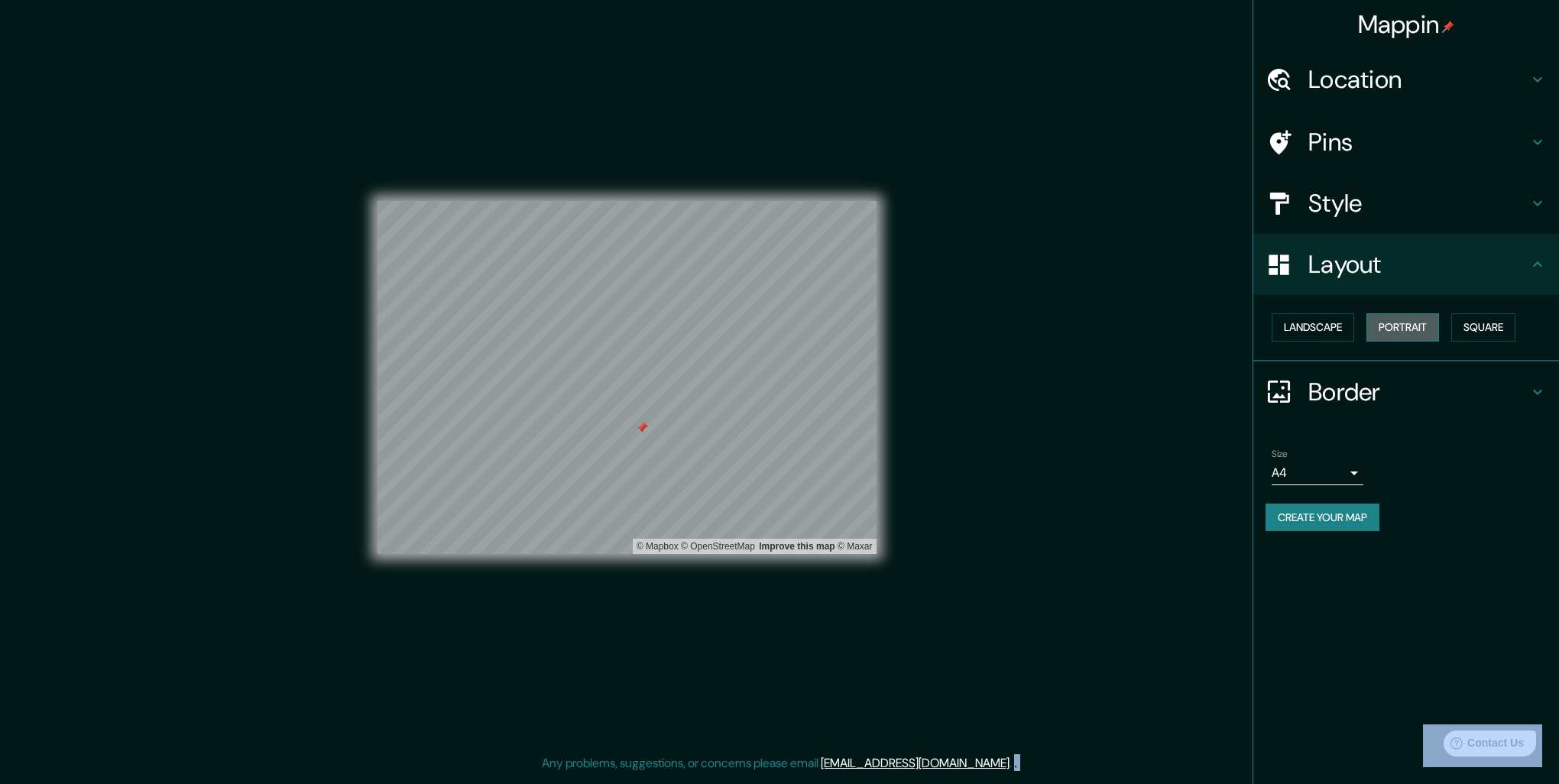
click at [1400, 316] on button "Portrait" at bounding box center [1402, 328] width 72 height 28
